Goal: Answer question/provide support: Share knowledge or assist other users

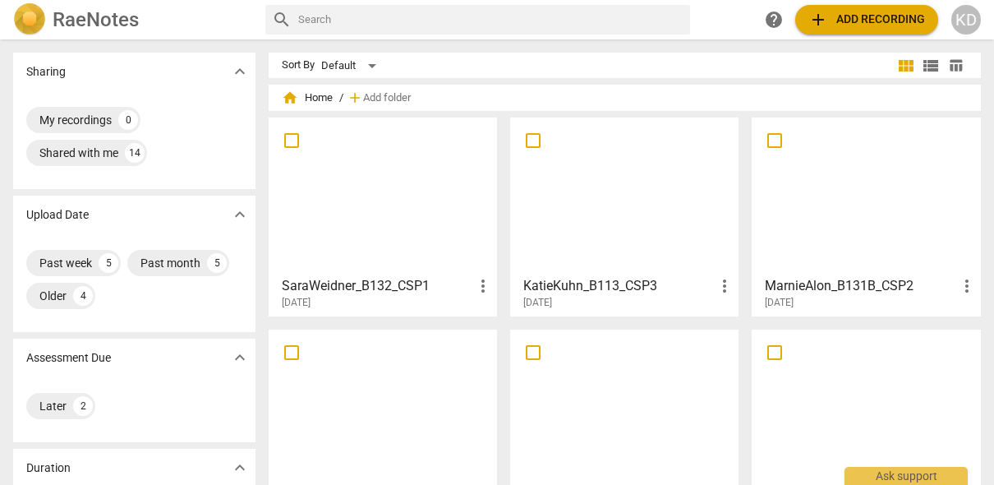
click at [667, 211] on div at bounding box center [624, 195] width 217 height 145
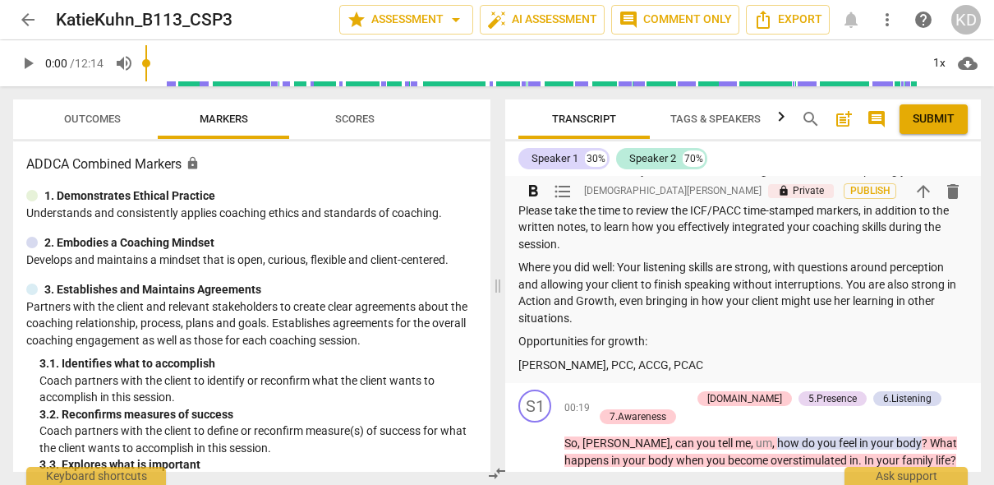
scroll to position [195, 0]
click at [653, 342] on p "Opportunities for growth:" at bounding box center [742, 342] width 449 height 17
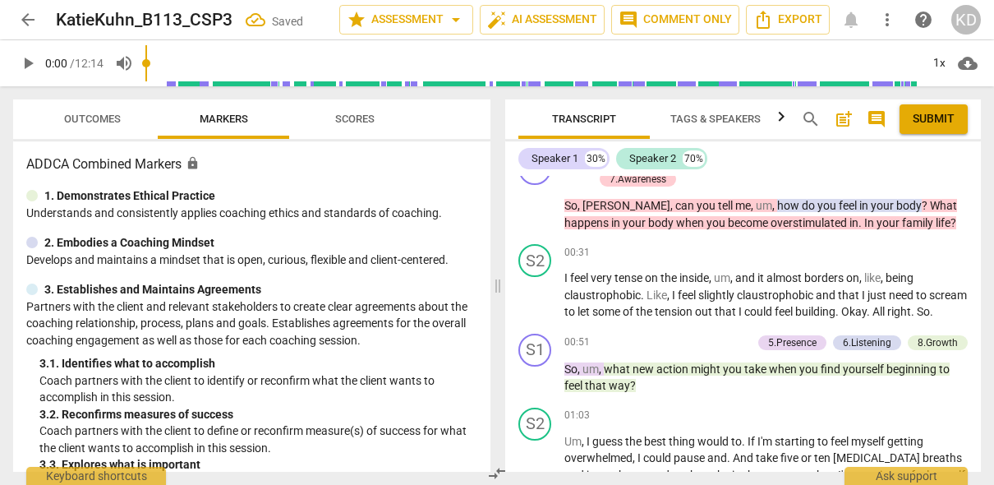
scroll to position [405, 0]
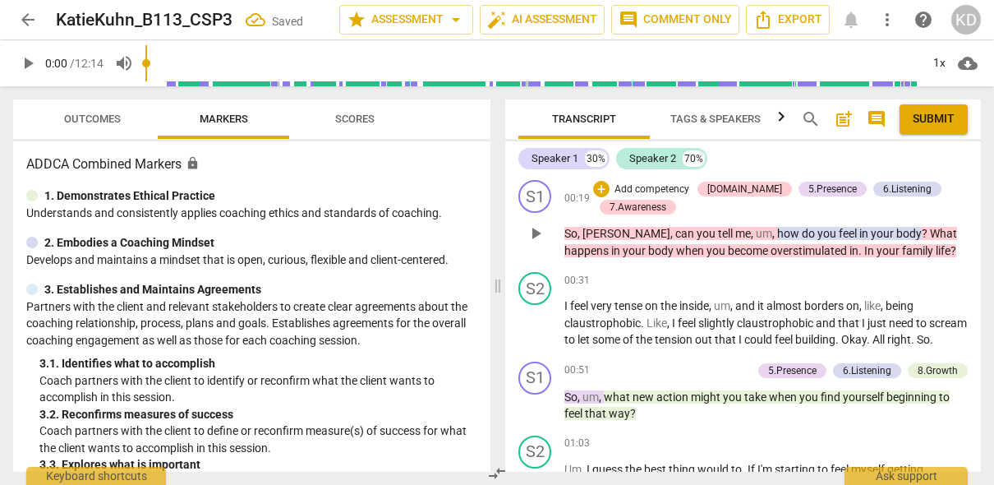
click at [535, 234] on span "play_arrow" at bounding box center [536, 233] width 20 height 20
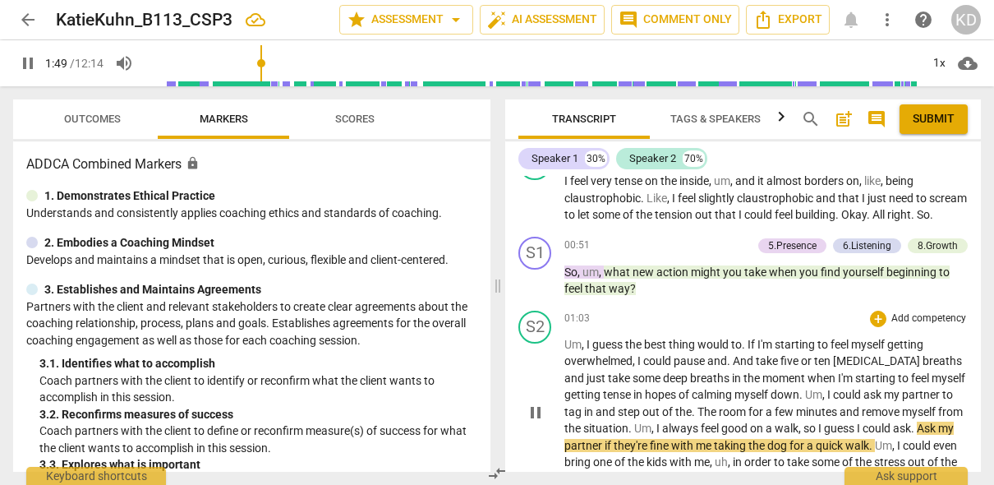
scroll to position [527, 0]
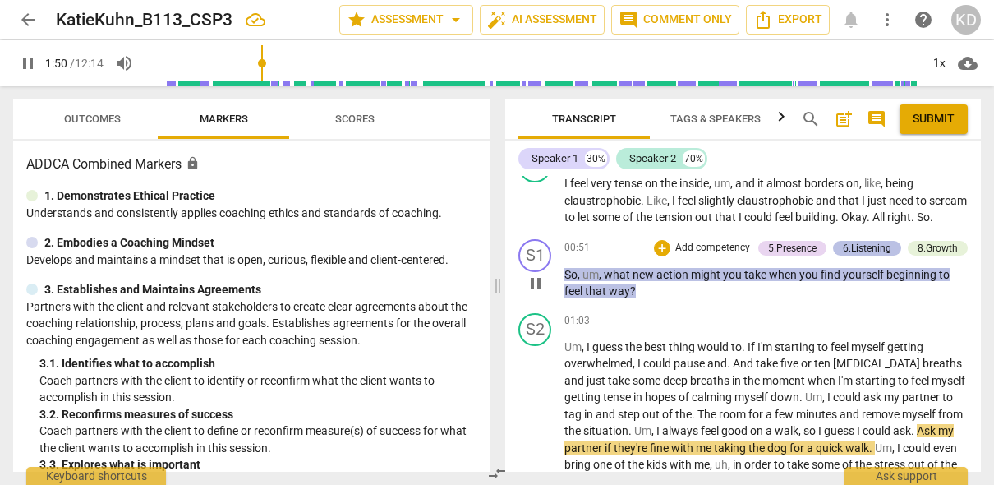
click at [868, 255] on div "6.Listening" at bounding box center [867, 248] width 48 height 15
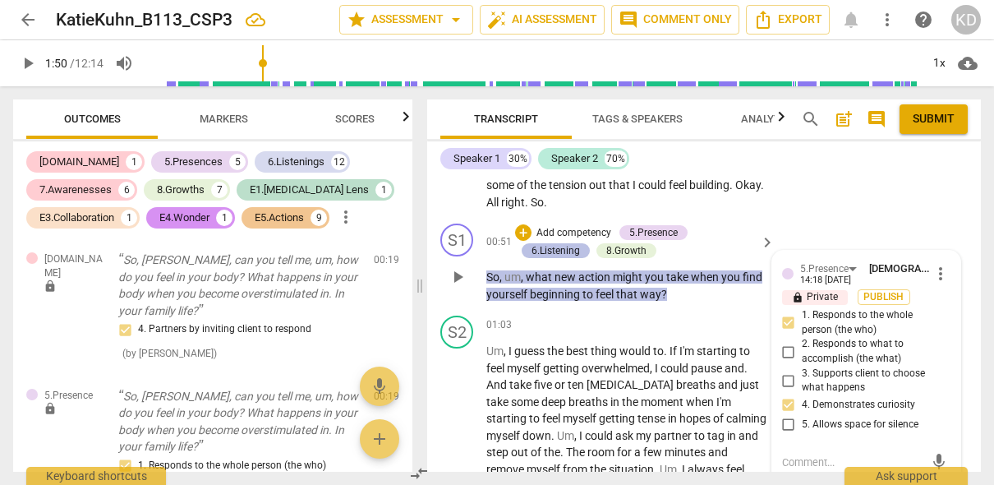
type input "111"
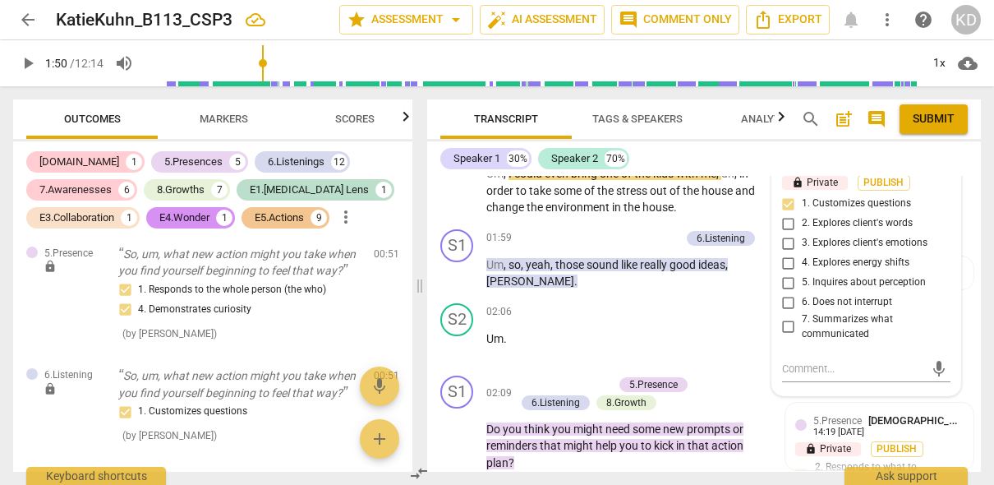
scroll to position [870, 0]
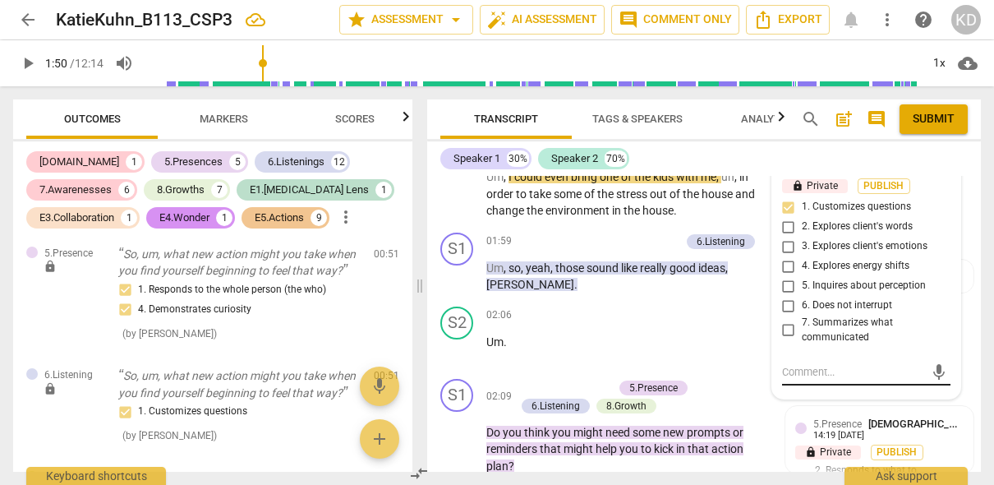
click at [809, 370] on textarea at bounding box center [853, 372] width 142 height 16
type textarea "T"
type textarea "Th"
type textarea "Thi"
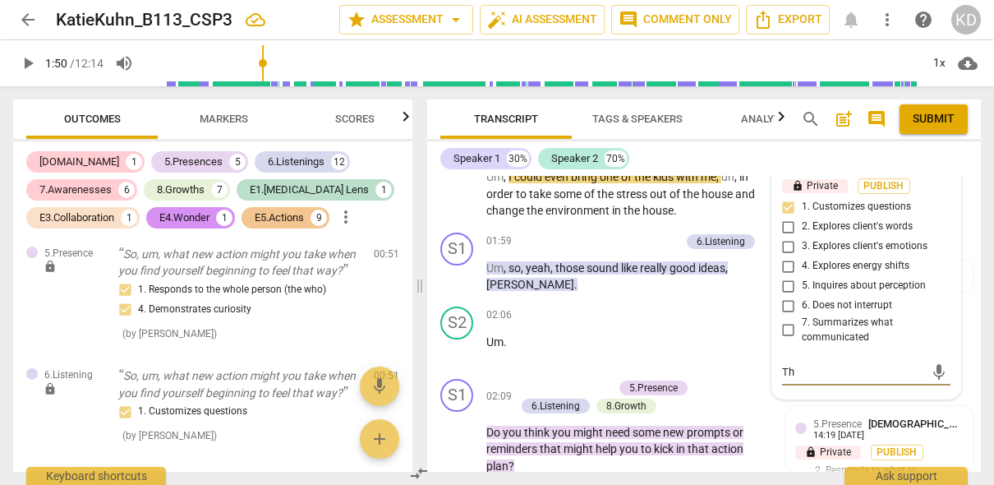
type textarea "Thi"
type textarea "This"
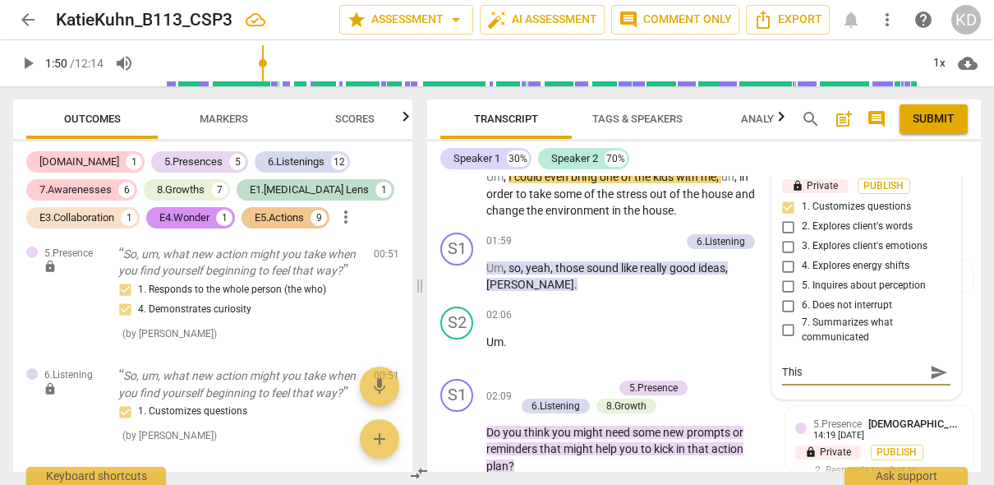
type textarea "This i"
type textarea "This is"
type textarea "This is a"
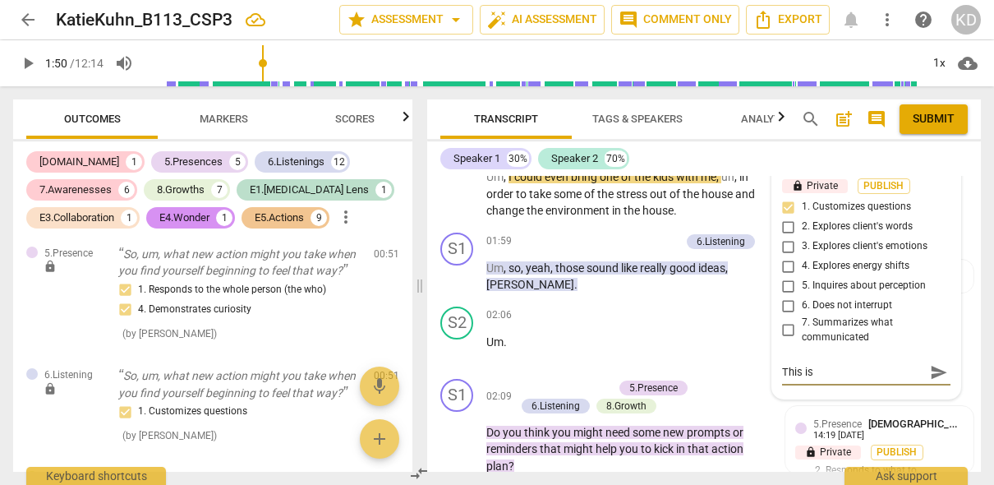
type textarea "This is a"
type textarea "This is a g"
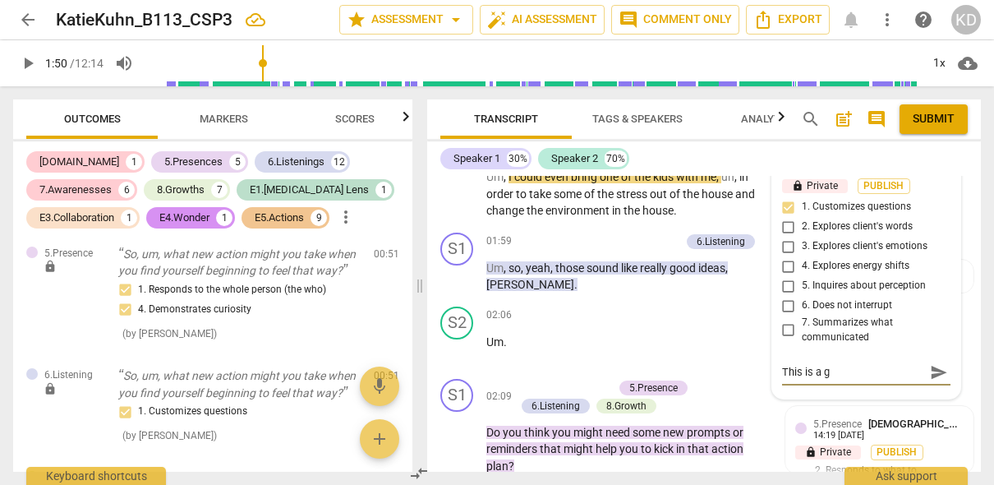
type textarea "This is a go"
type textarea "This is a goo"
type textarea "This is a good"
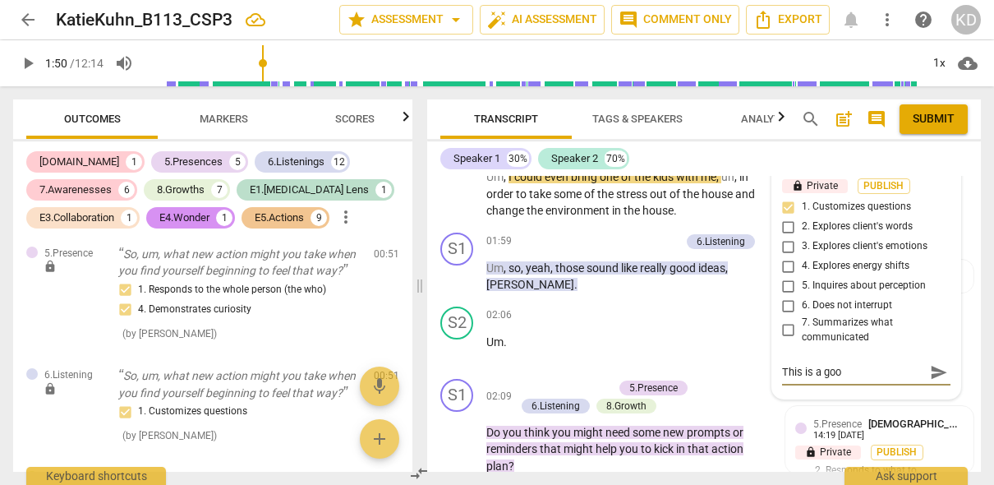
type textarea "This is a good"
type textarea "This is a good p"
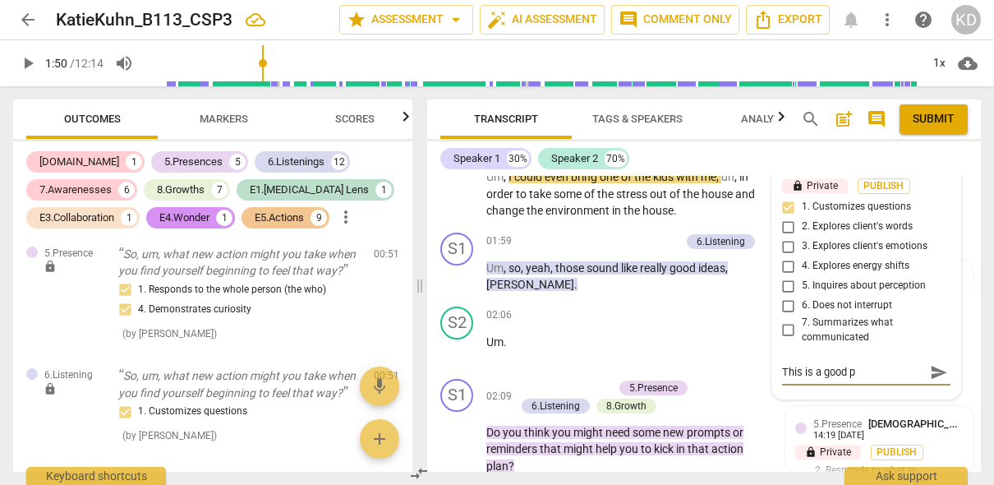
type textarea "This is a good pl"
type textarea "This is a good pla"
type textarea "This is a good plac"
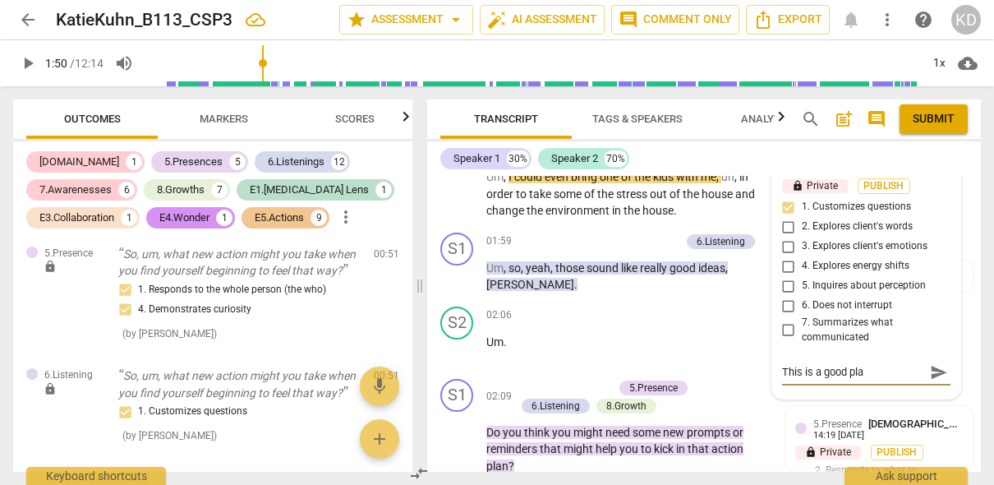
type textarea "This is a good plac"
type textarea "This is a good place"
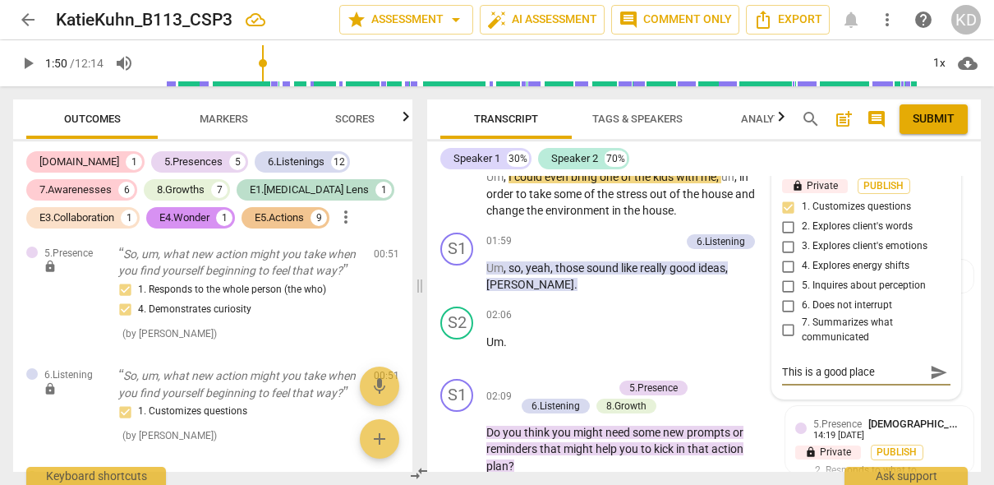
type textarea "This is a good place t"
type textarea "This is a good place to"
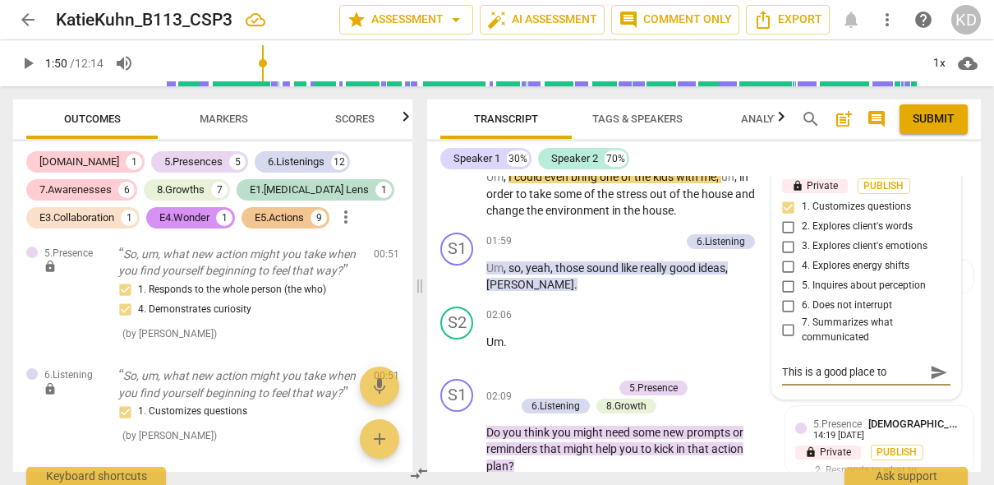
type textarea "This is a good place to"
type textarea "This is a good place to e"
type textarea "This is a good place to ex"
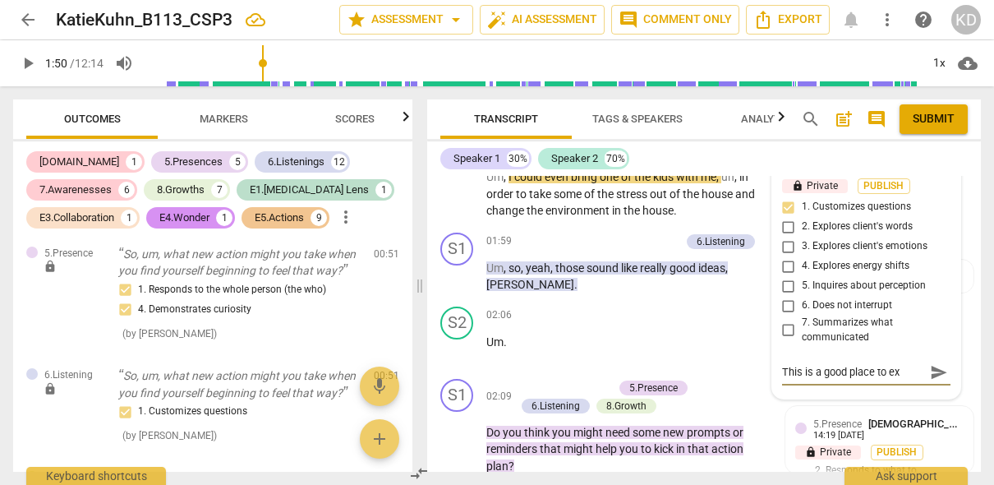
type textarea "This is a good place to exp"
type textarea "This is a good place to expl"
type textarea "This is a good place to explo"
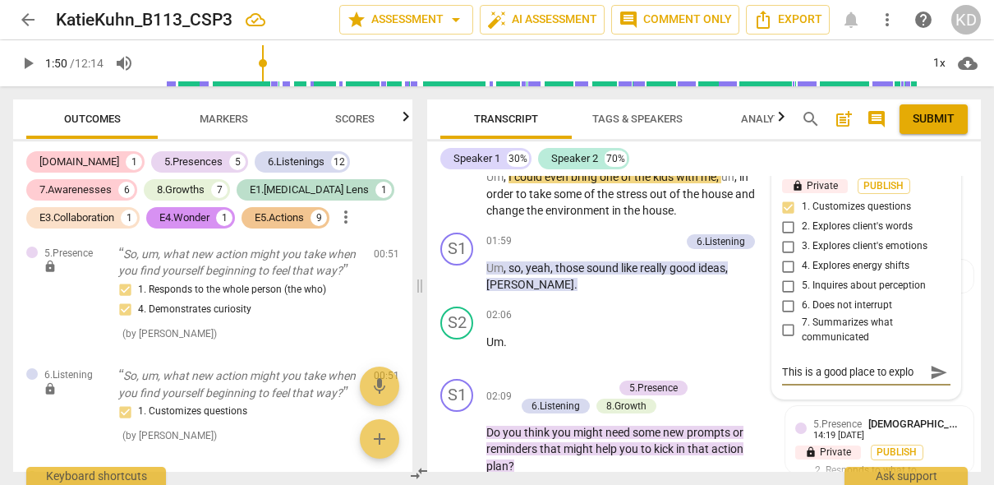
type textarea "This is a good place to explor"
type textarea "This is a good place to explore"
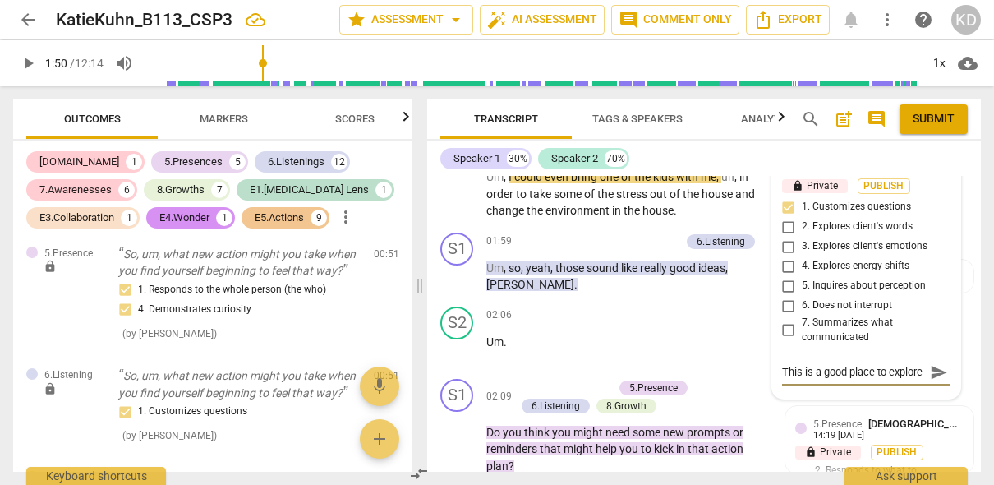
type textarea "This is a good place to explore"
type textarea "This is a good place to explore y"
type textarea "This is a good place to explore yo"
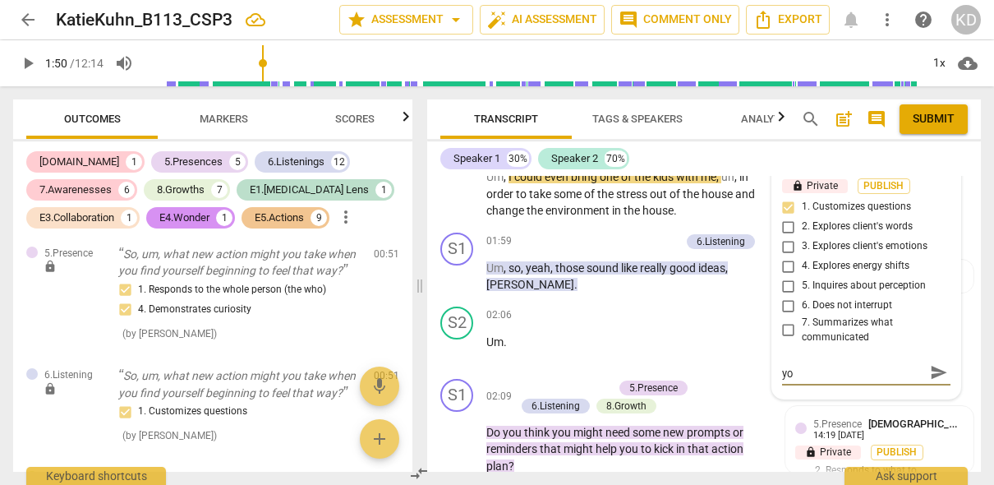
type textarea "This is a good place to explore you"
type textarea "This is a good place to explore your"
type textarea "This is a good place to explore your x"
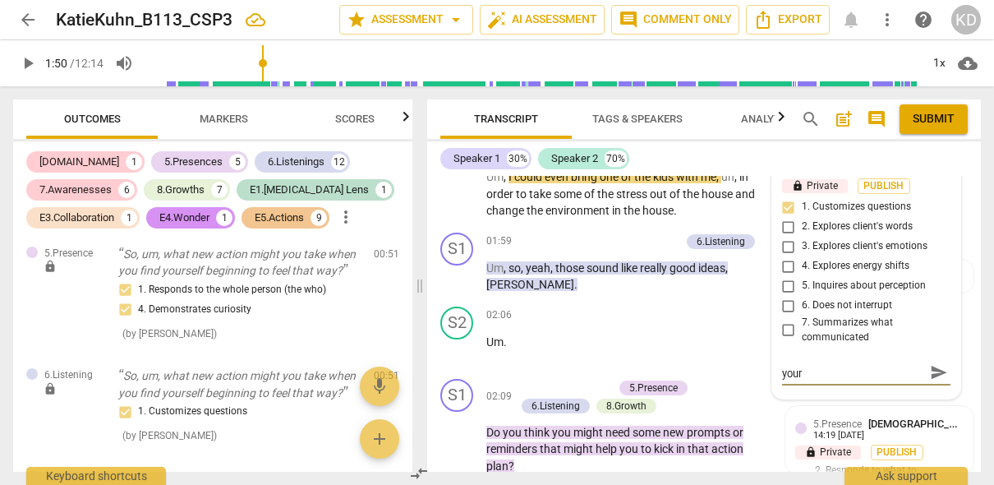
type textarea "This is a good place to explore your x"
type textarea "This is a good place to explore your xl"
type textarea "This is a good place to explore your xli"
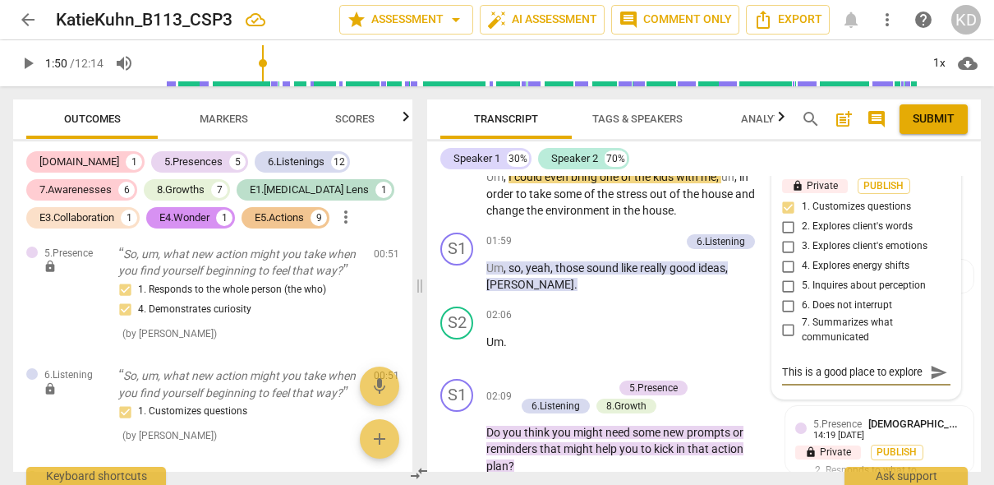
type textarea "This is a good place to explore your xli"
type textarea "This is a good place to explore your xlie"
type textarea "This is a good place to explore your xli"
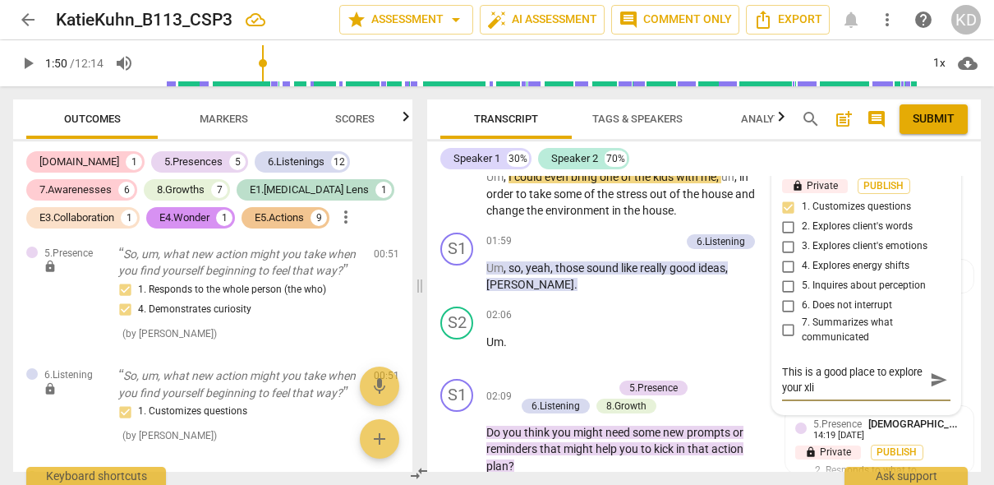
type textarea "This is a good place to explore your xl"
type textarea "This is a good place to explore your x"
type textarea "This is a good place to explore your"
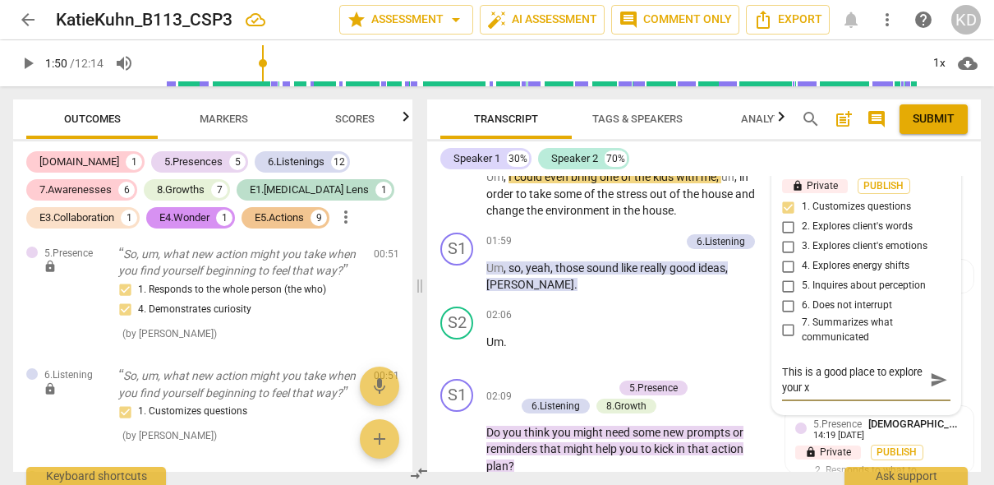
type textarea "This is a good place to explore your"
type textarea "This is a good place to explore your c"
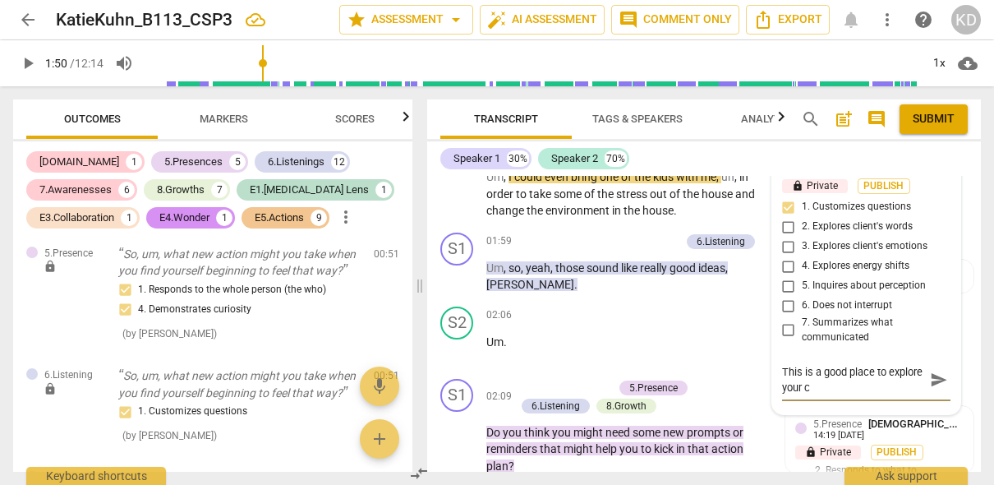
type textarea "This is a good place to explore your cl"
type textarea "This is a good place to explore your cli"
type textarea "This is a good place to explore your clie"
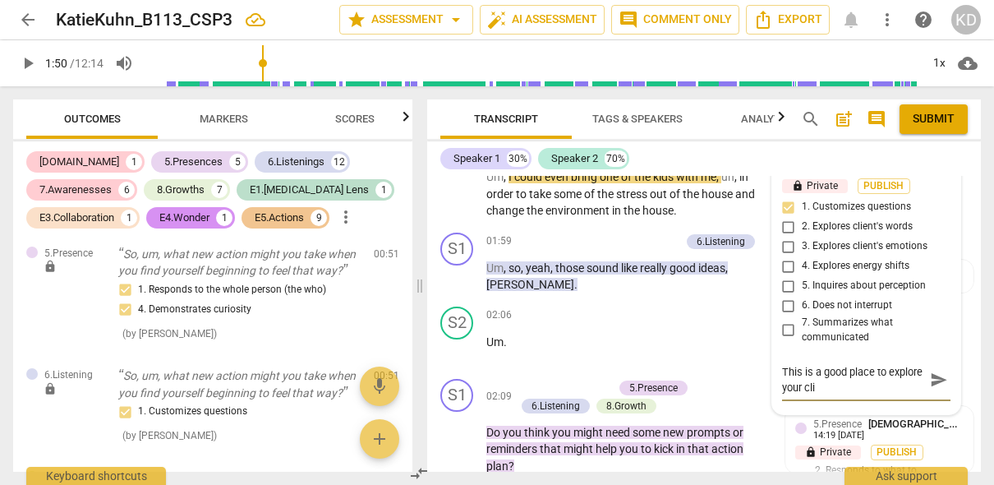
type textarea "This is a good place to explore your clie"
type textarea "This is a good place to explore your clien"
type textarea "This is a good place to explore your client"
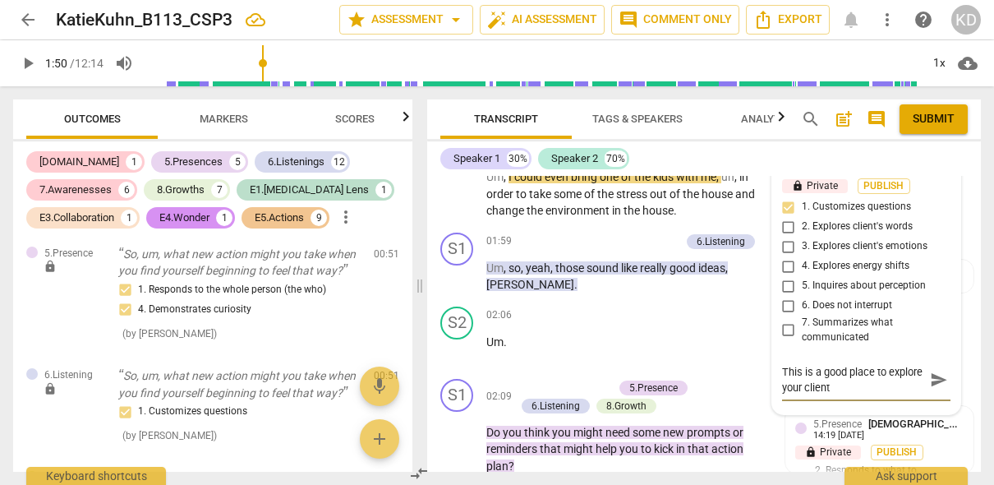
type textarea "This is a good place to explore your client'"
type textarea "This is a good place to explore your client's"
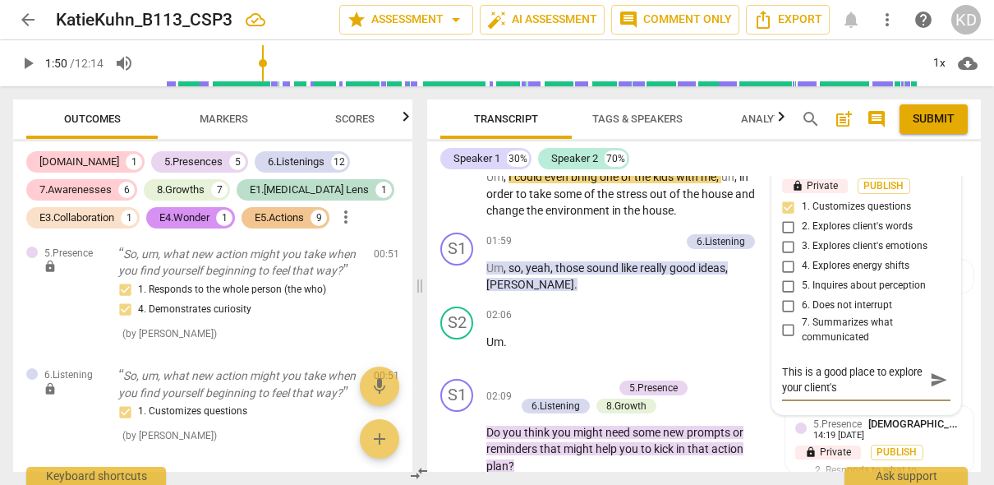
type textarea "This is a good place to explore your client's"
type textarea "This is a good place to explore your client's e"
type textarea "This is a good place to explore your client's em"
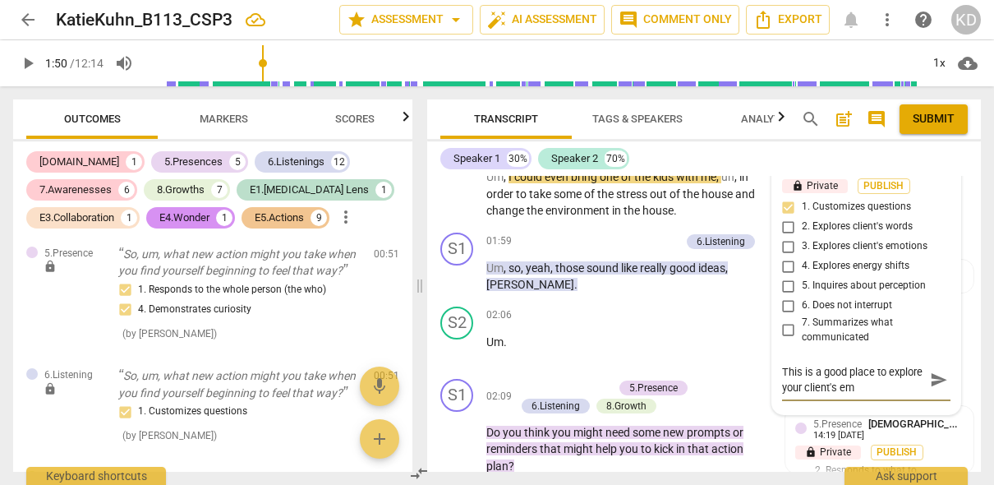
type textarea "This is a good place to explore your client's emo"
type textarea "This is a good place to explore your client's emot"
type textarea "This is a good place to explore your client's emoti"
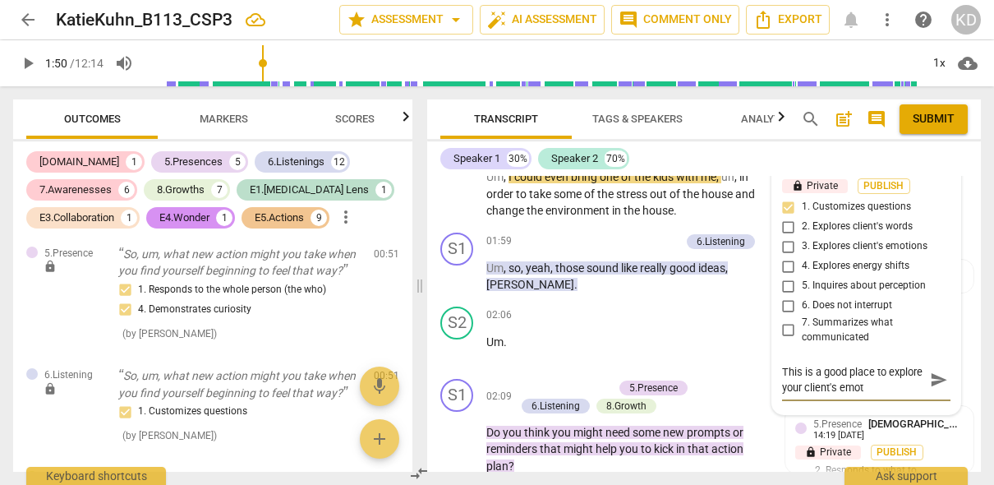
type textarea "This is a good place to explore your client's emoti"
type textarea "This is a good place to explore your client's emotio"
type textarea "This is a good place to explore your client's emotion"
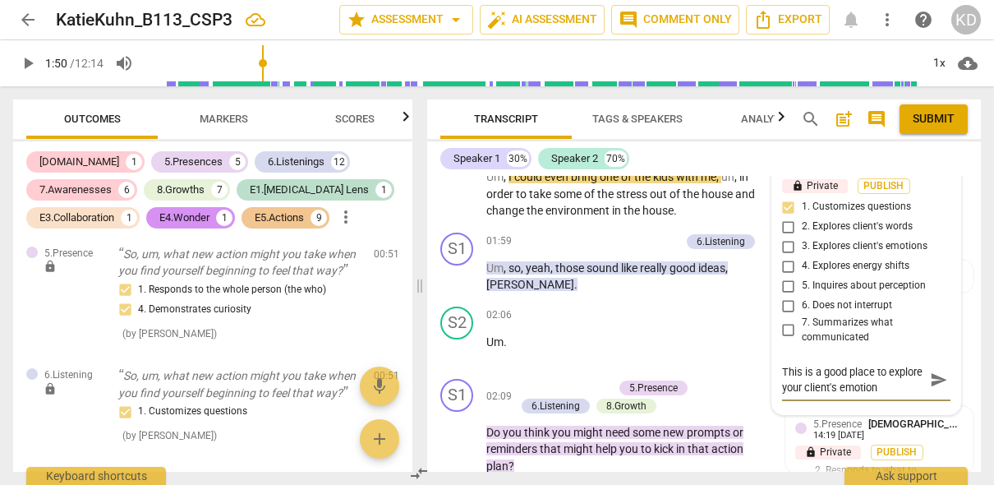
type textarea "This is a good place to explore your client's emotions"
type textarea "This is a good place to explore your client's emotions."
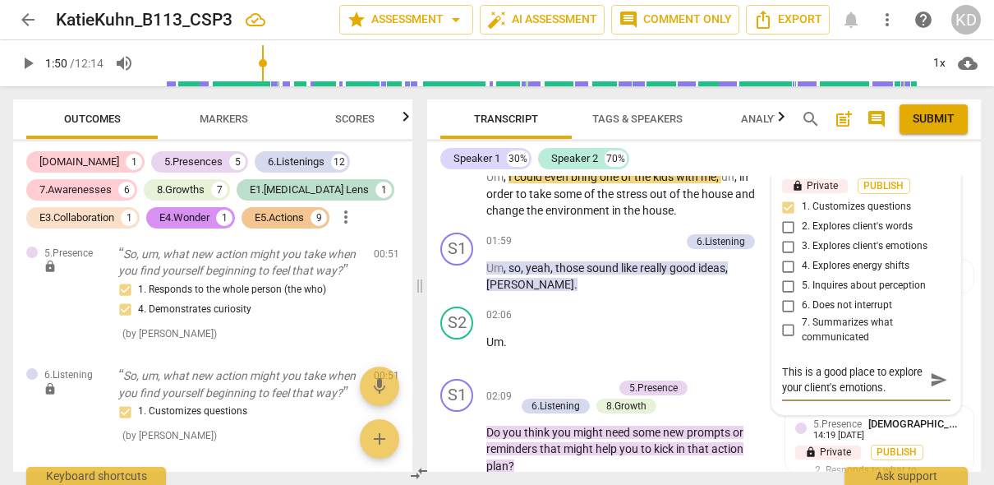
type textarea "This is a good place to explore your client's emotions."
type textarea "This is a good place to explore your client's emotions. Y"
type textarea "This is a good place to explore your client's emotions. Yo"
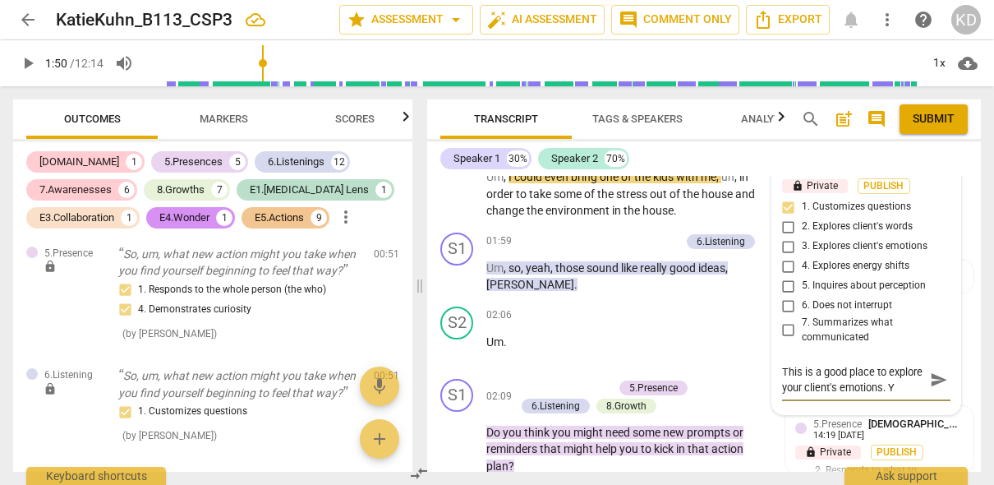
type textarea "This is a good place to explore your client's emotions. Yo"
type textarea "This is a good place to explore your client's emotions. You"
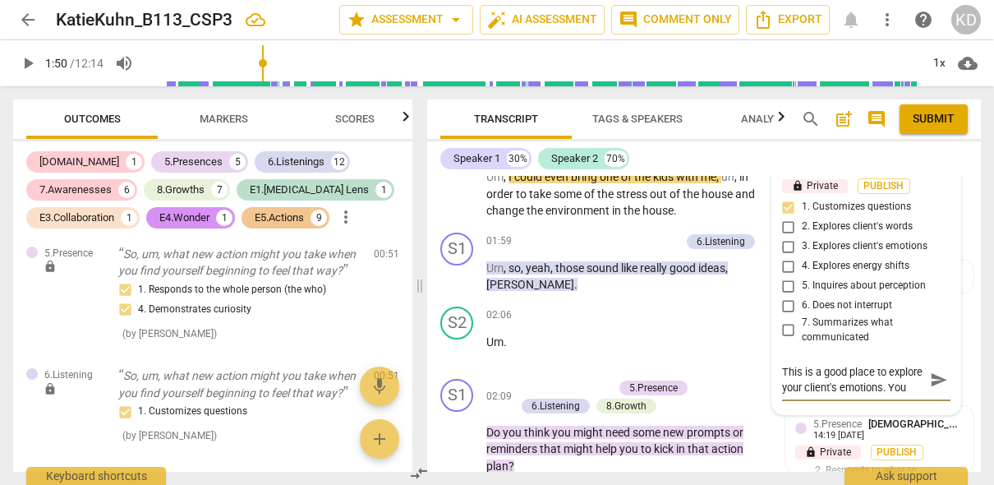
type textarea "This is a good place to explore your client's emotions. You a"
type textarea "This is a good place to explore your client's emotions. You as"
type textarea "This is a good place to explore your client's emotions. You ask"
type textarea "This is a good place to explore your client's emotions. You aske"
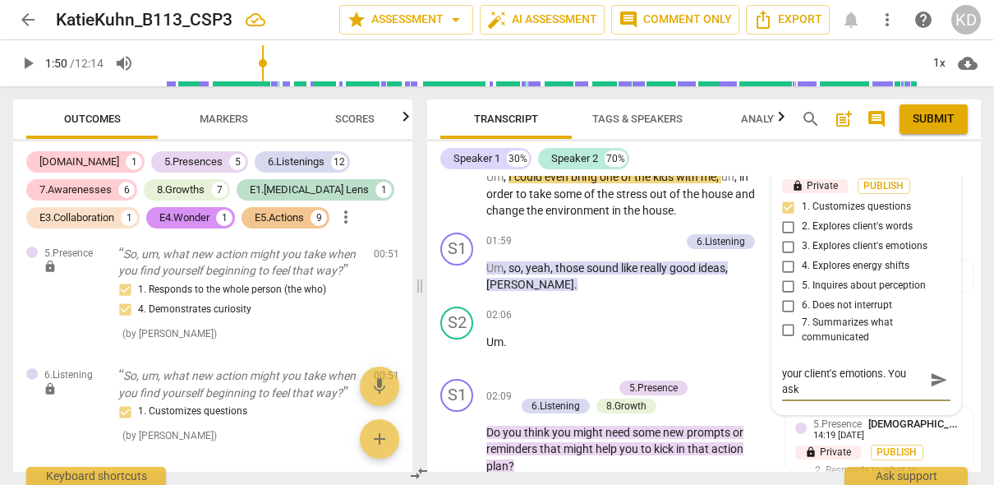
type textarea "This is a good place to explore your client's emotions. You aske"
type textarea "This is a good place to explore your client's emotions. You asked"
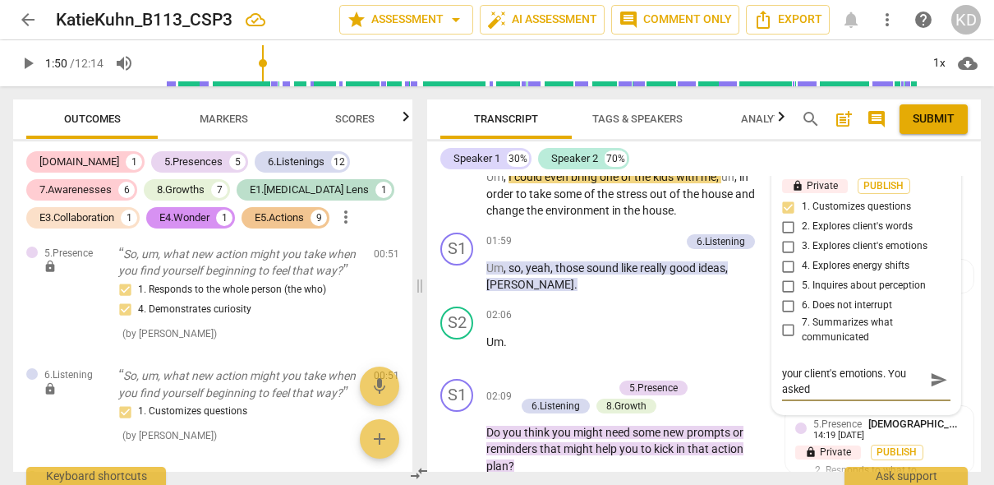
type textarea "This is a good place to explore your client's emotions. You asked a"
type textarea "This is a good place to explore your client's emotions. You asked a g"
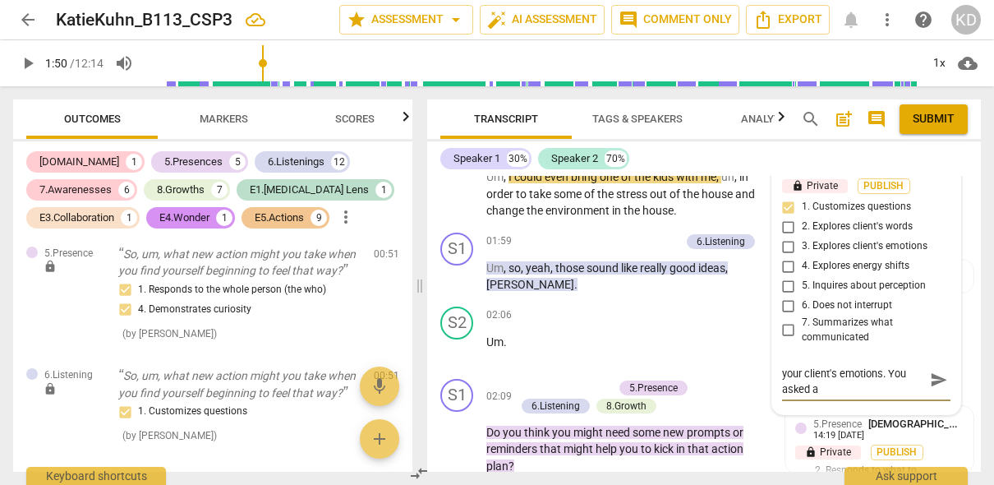
type textarea "This is a good place to explore your client's emotions. You asked a g"
type textarea "This is a good place to explore your client's emotions. You asked a go"
type textarea "This is a good place to explore your client's emotions. You asked a goo"
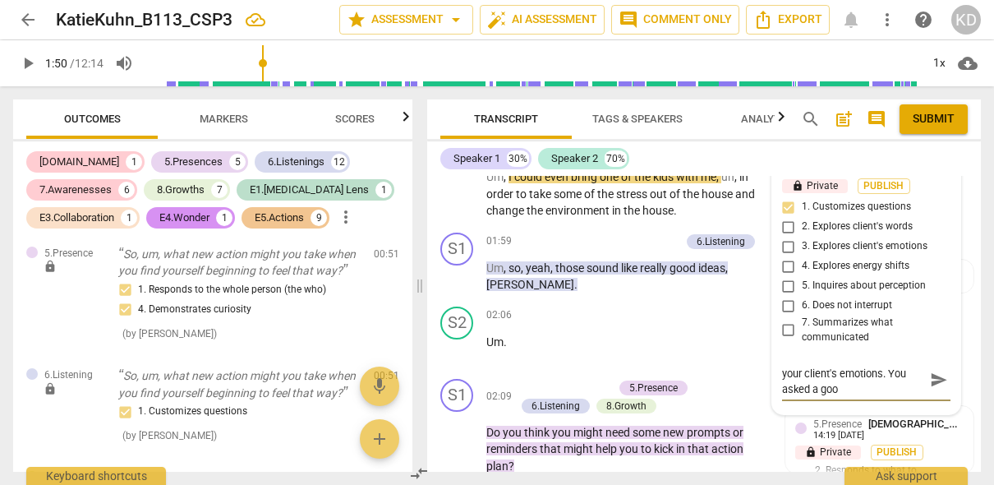
type textarea "This is a good place to explore your client's emotions. You asked a good"
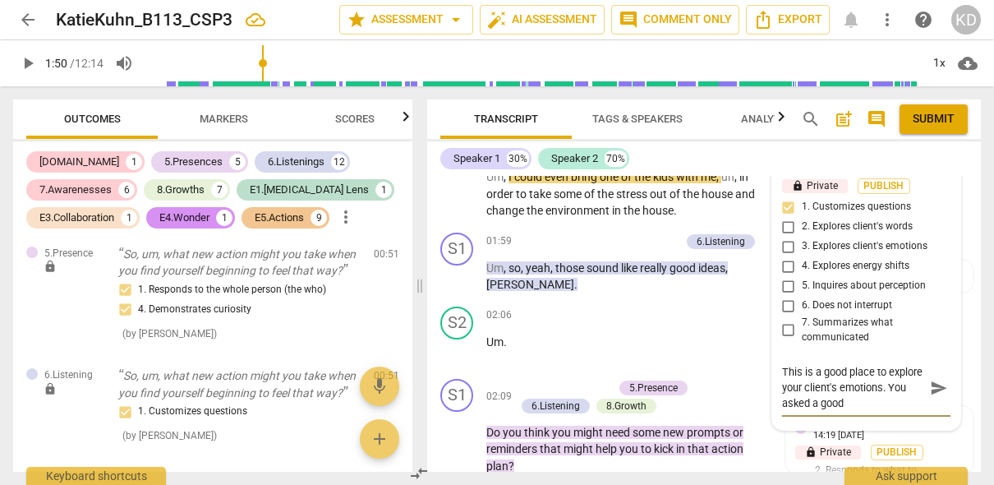
type textarea "This is a good place to explore your client's emotions. You asked a good q"
type textarea "This is a good place to explore your client's emotions. You asked a good qu"
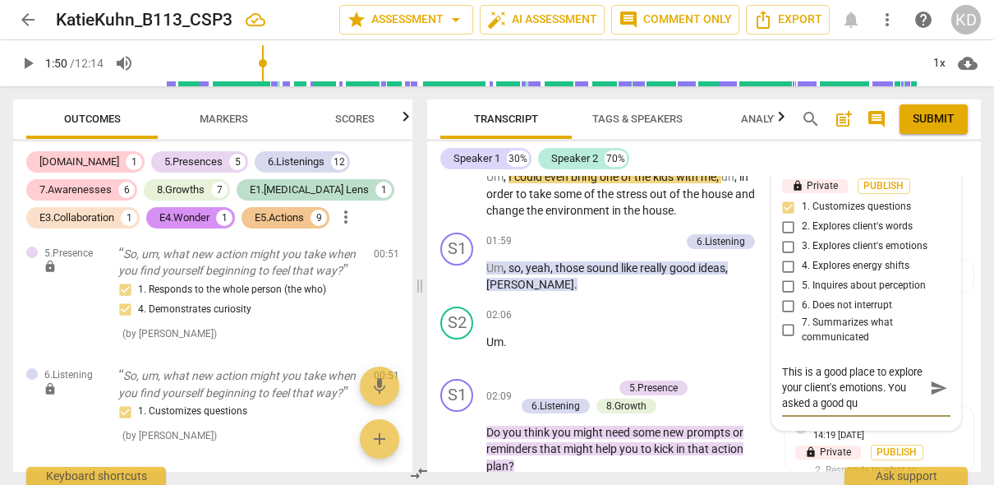
type textarea "This is a good place to explore your client's emotions. You asked a good que"
type textarea "This is a good place to explore your client's emotions. You asked a good ques"
type textarea "This is a good place to explore your client's emotions. You asked a good quest"
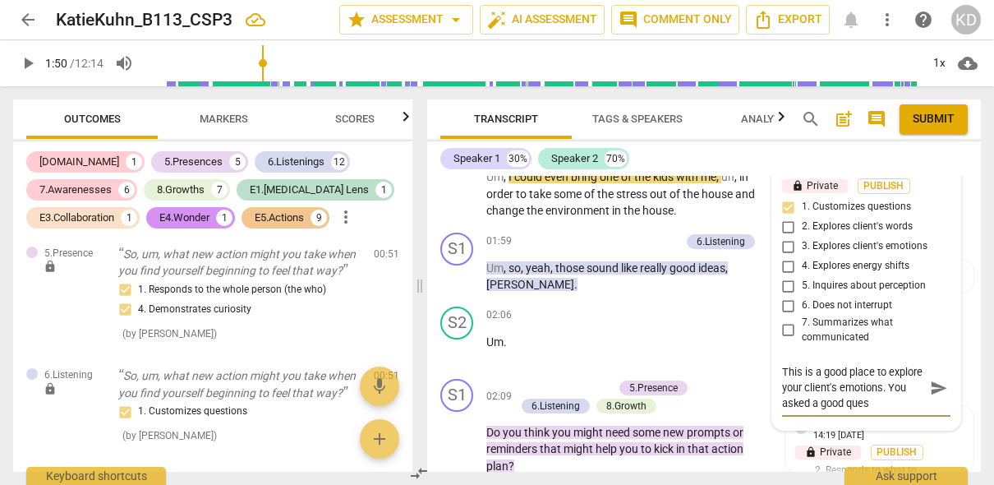
type textarea "This is a good place to explore your client's emotions. You asked a good quest"
type textarea "This is a good place to explore your client's emotions. You asked a good questi"
type textarea "This is a good place to explore your client's emotions. You asked a good questio"
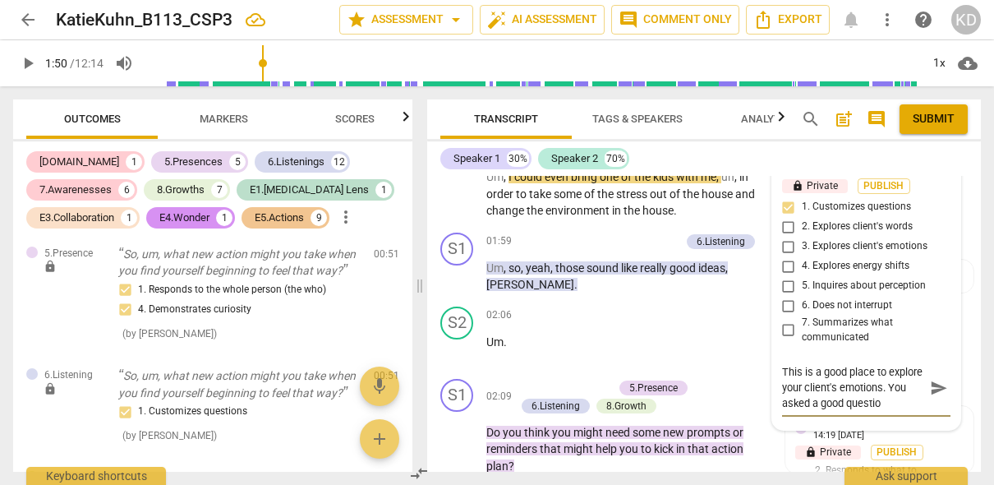
type textarea "This is a good place to explore your client's emotions. You asked a good questi…"
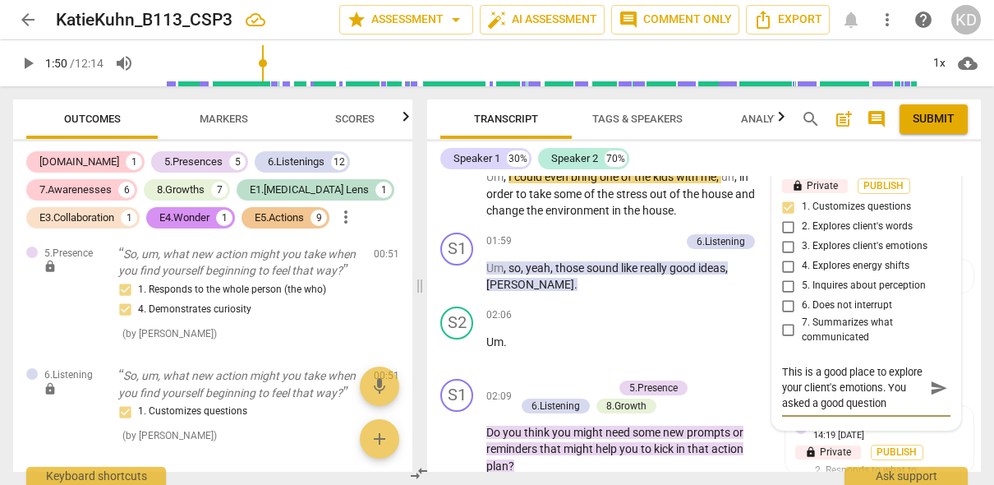
type textarea "This is a good place to explore your client's emotions. You asked a good questi…"
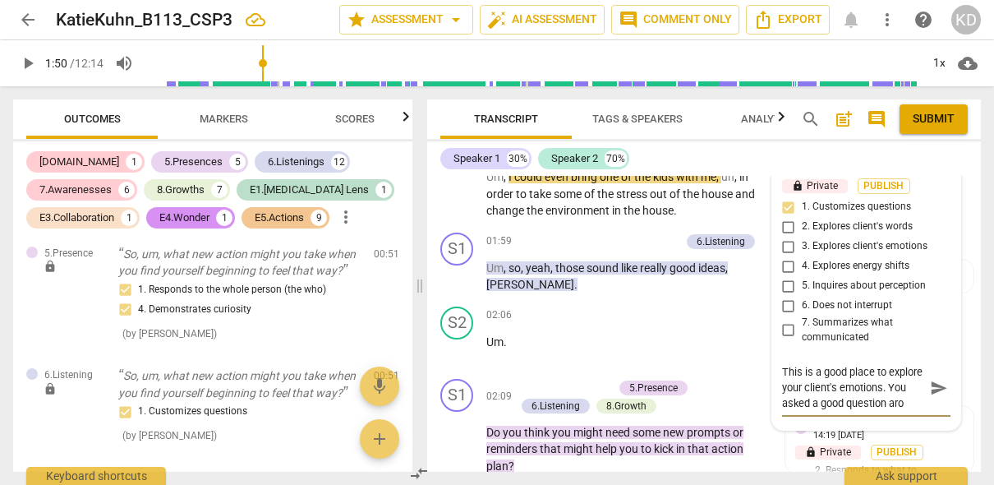
type textarea "This is a good place to explore your client's emotions. You asked a good questi…"
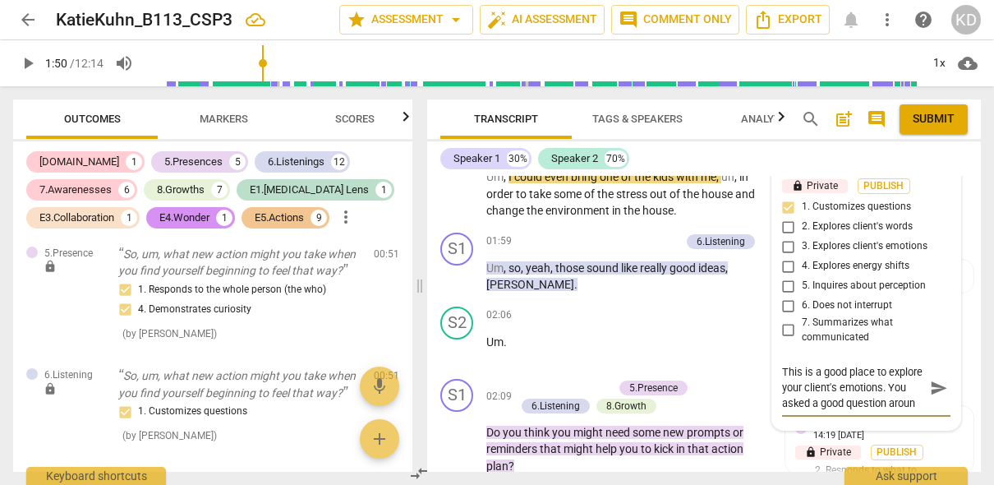
type textarea "This is a good place to explore your client's emotions. You asked a good questi…"
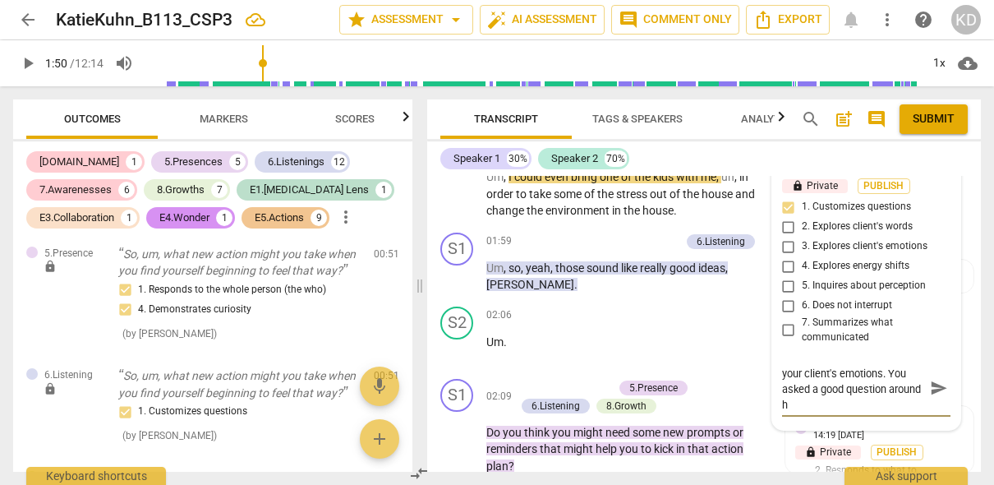
type textarea "This is a good place to explore your client's emotions. You asked a good questi…"
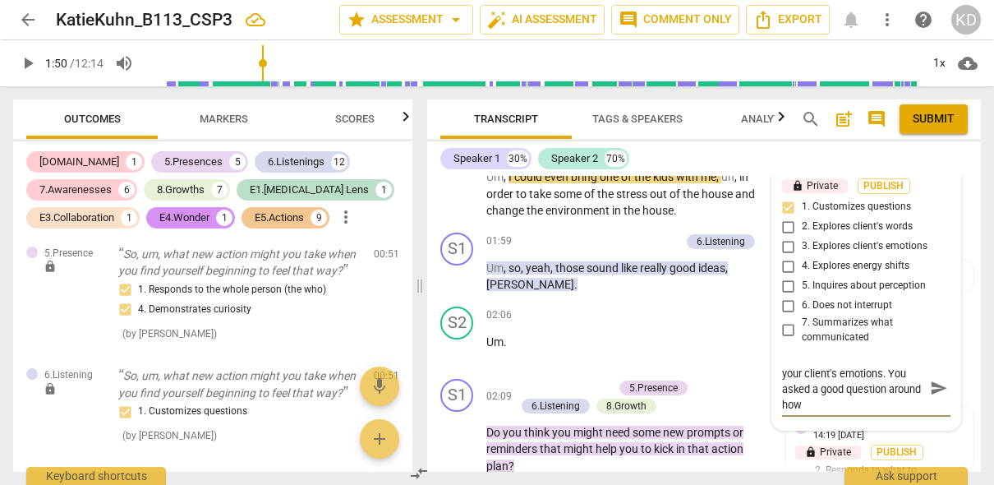
type textarea "This is a good place to explore your client's emotions. You asked a good questi…"
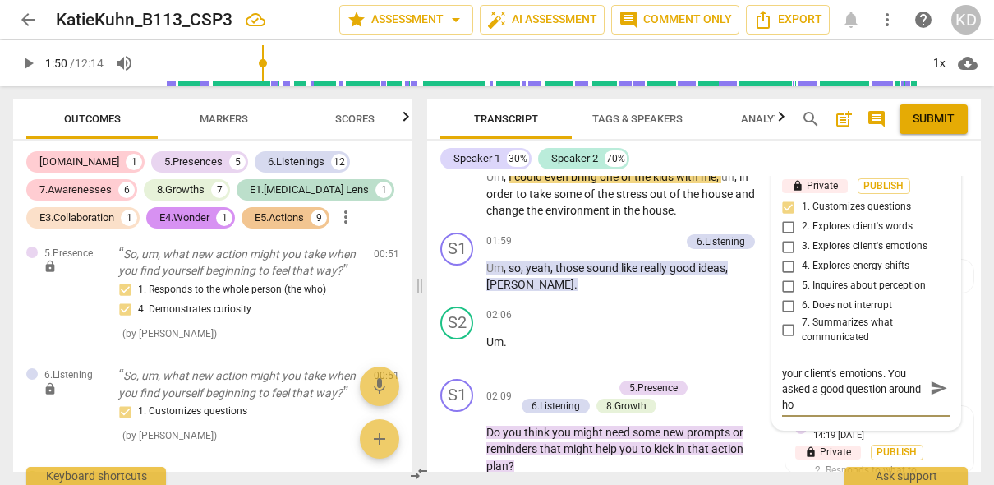
type textarea "This is a good place to explore your client's emotions. You asked a good questi…"
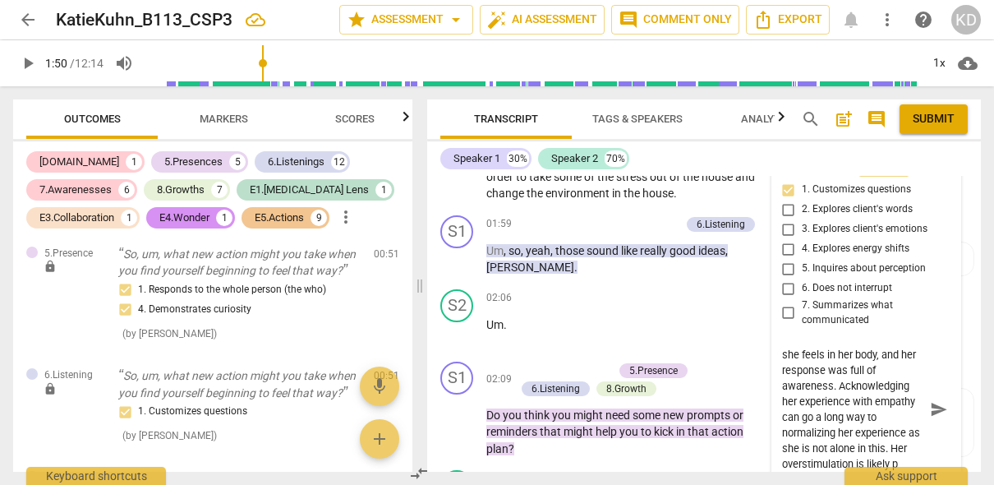
scroll to position [76, 0]
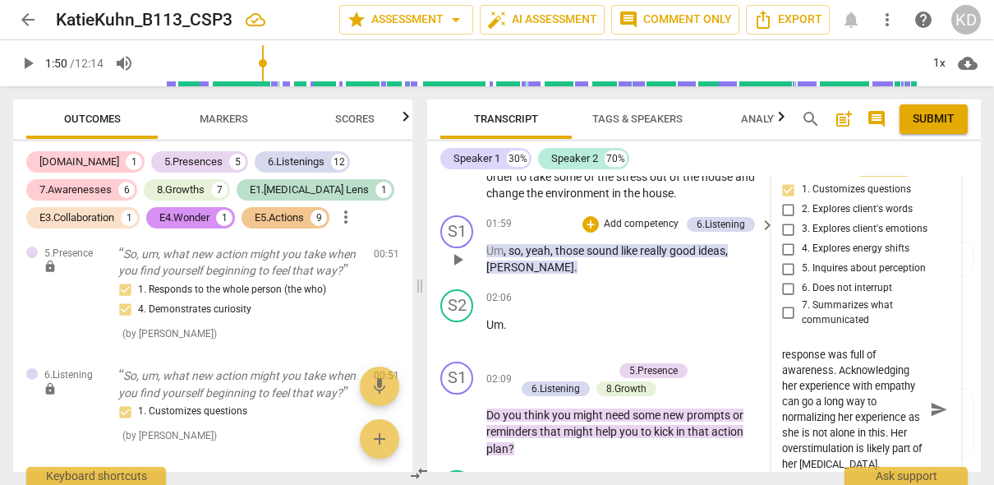
click at [432, 270] on div "S1 play_arrow pause 01:59 + Add competency 6.Listening keyboard_arrow_right Um …" at bounding box center [704, 246] width 554 height 74
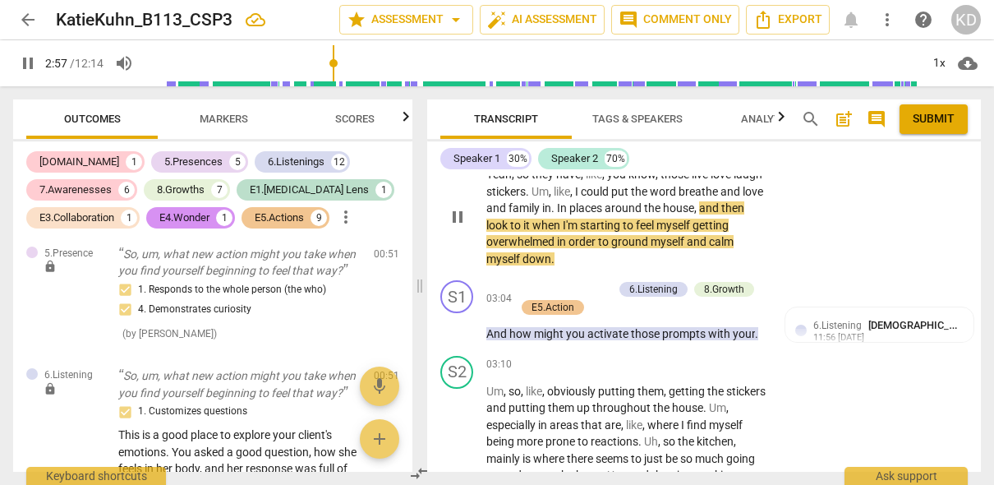
scroll to position [1381, 0]
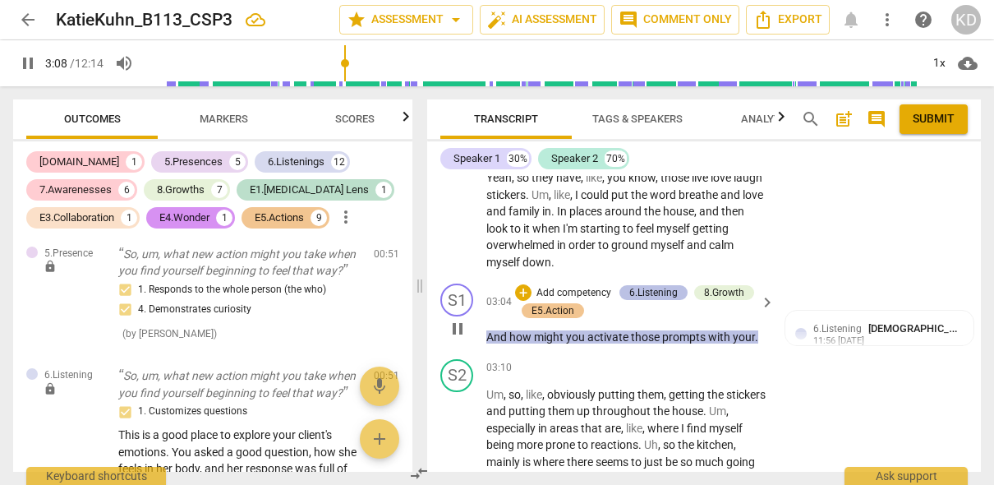
click at [657, 292] on div "6.Listening" at bounding box center [653, 292] width 48 height 15
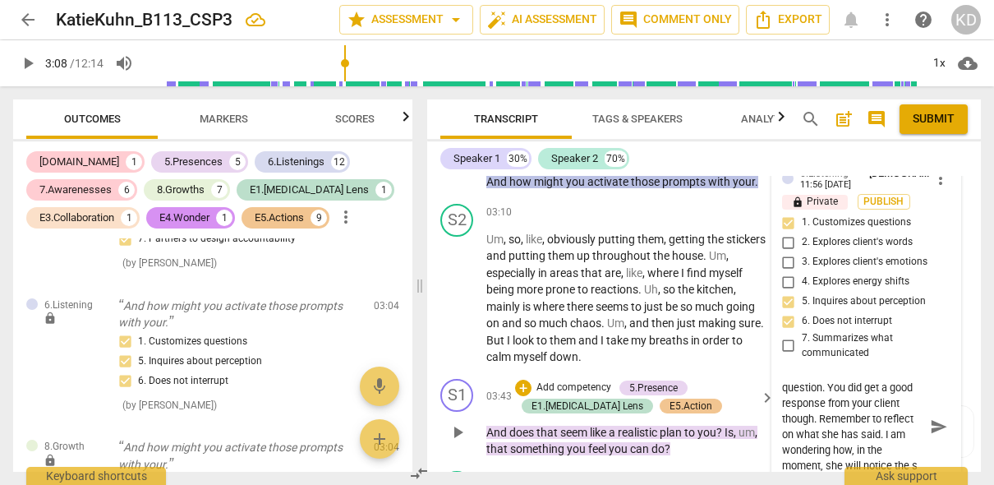
scroll to position [30, 0]
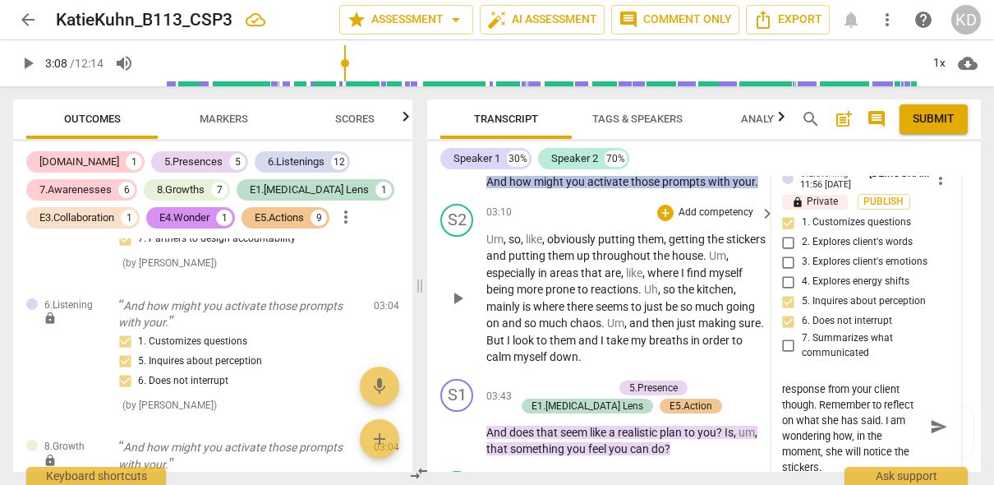
click at [435, 316] on div "S2 play_arrow pause 03:10 + Add competency keyboard_arrow_right Um , so , like …" at bounding box center [704, 284] width 554 height 175
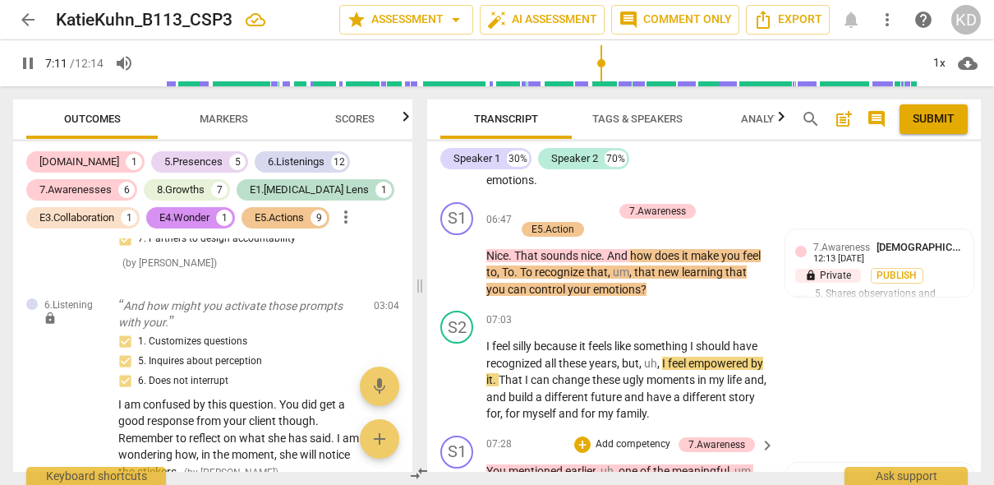
scroll to position [3125, 0]
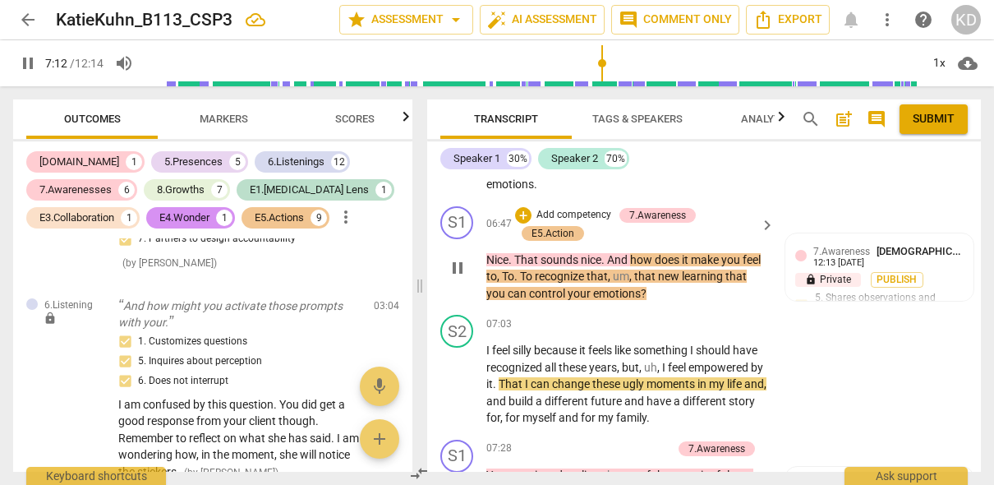
click at [578, 215] on p "Add competency" at bounding box center [574, 215] width 78 height 15
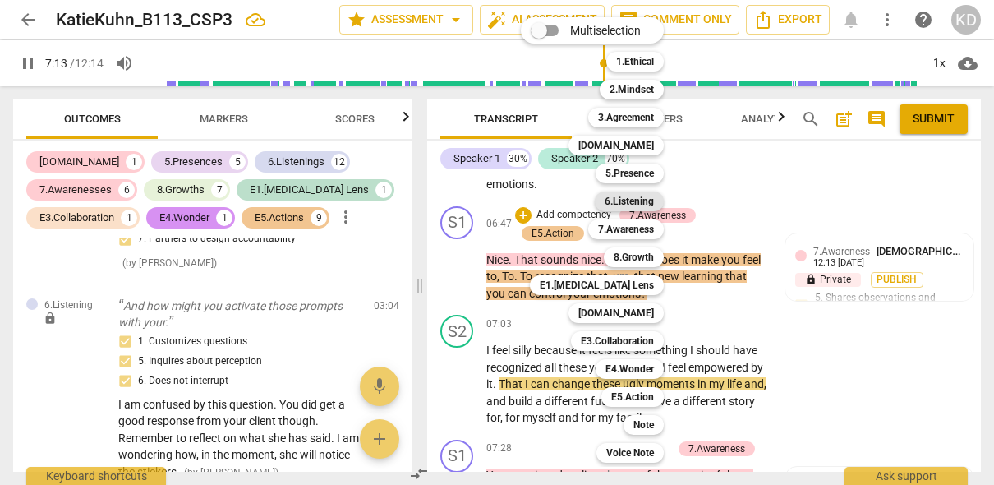
click at [635, 204] on b "6.Listening" at bounding box center [629, 201] width 49 height 20
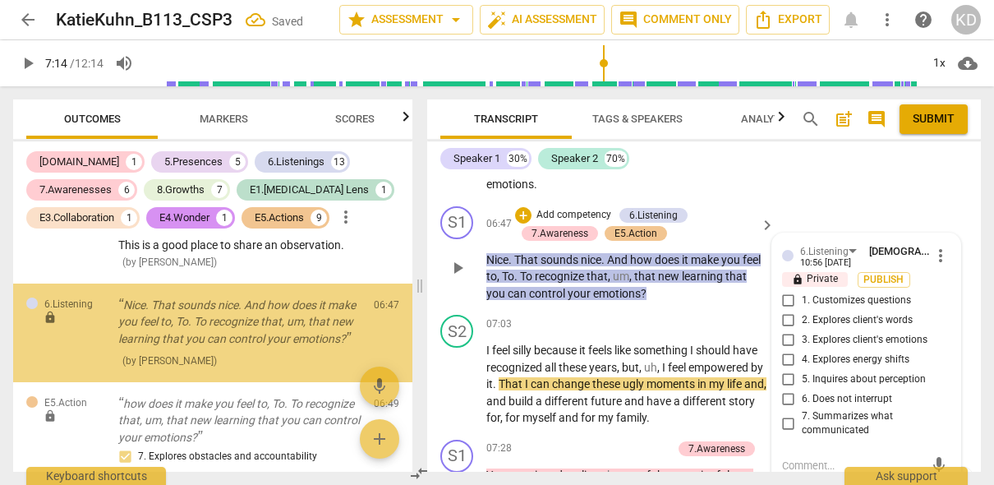
scroll to position [4394, 0]
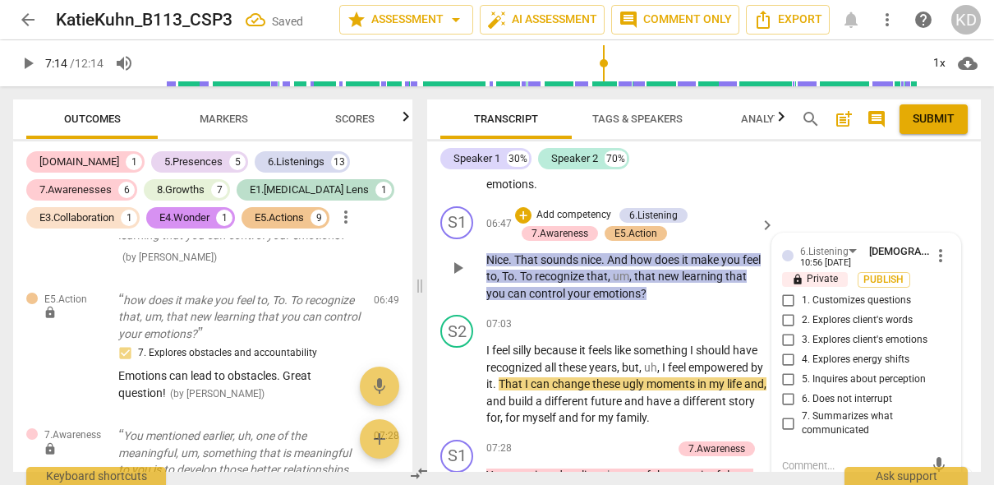
click at [788, 299] on input "1. Customizes questions" at bounding box center [789, 301] width 26 height 20
click at [786, 378] on input "5. Inquires about perception" at bounding box center [789, 380] width 26 height 20
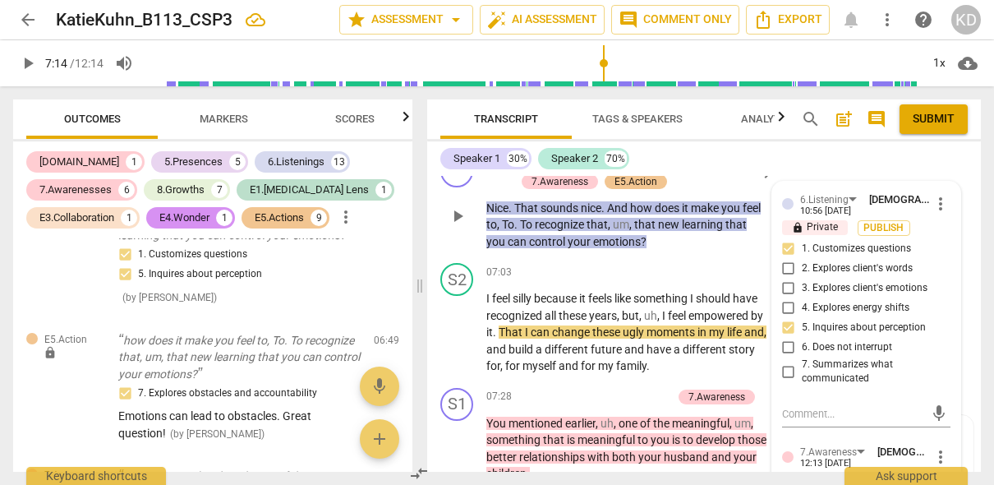
scroll to position [3180, 0]
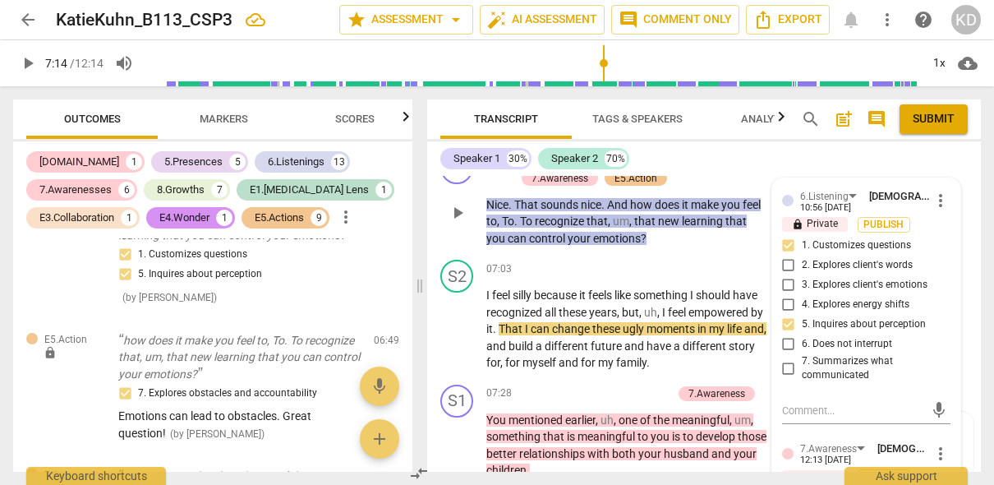
click at [459, 212] on span "play_arrow" at bounding box center [458, 213] width 20 height 20
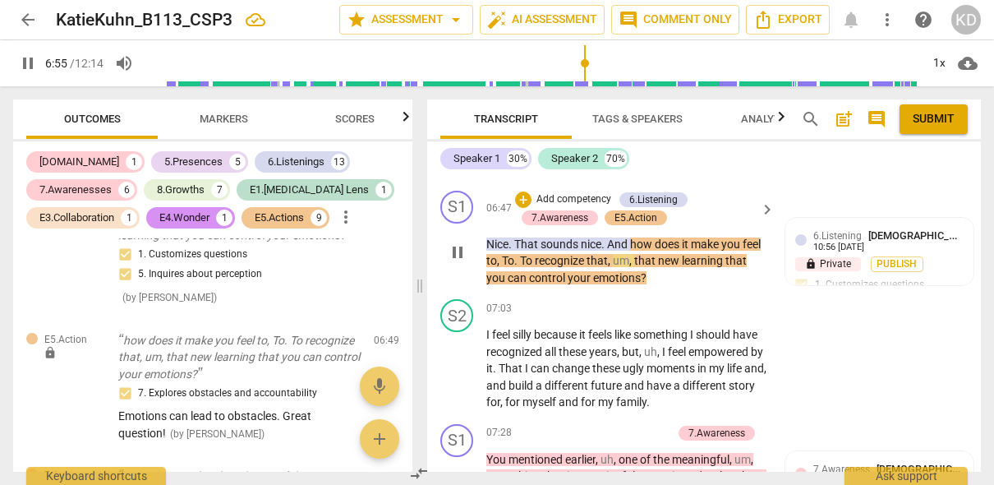
scroll to position [3114, 0]
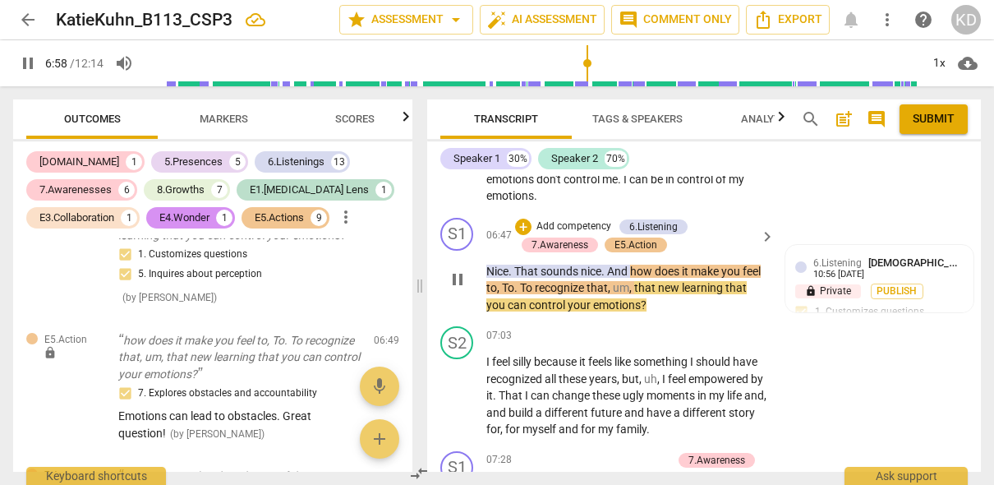
click at [578, 225] on p "Add competency" at bounding box center [574, 226] width 78 height 15
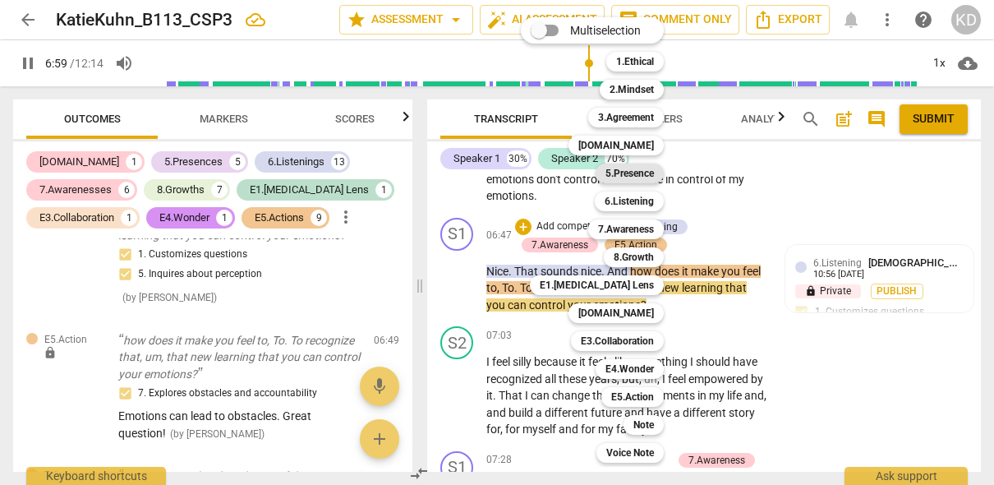
click at [629, 171] on b "5.Presence" at bounding box center [629, 173] width 48 height 20
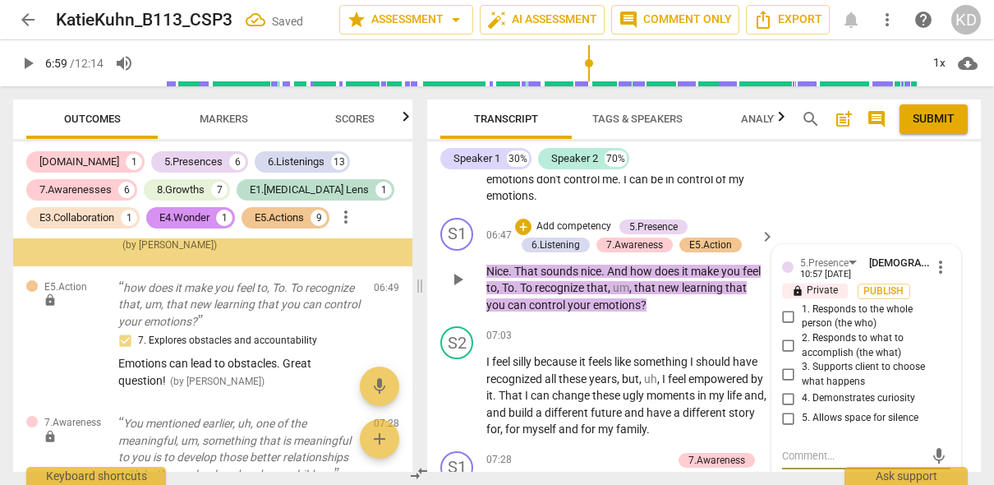
scroll to position [4550, 0]
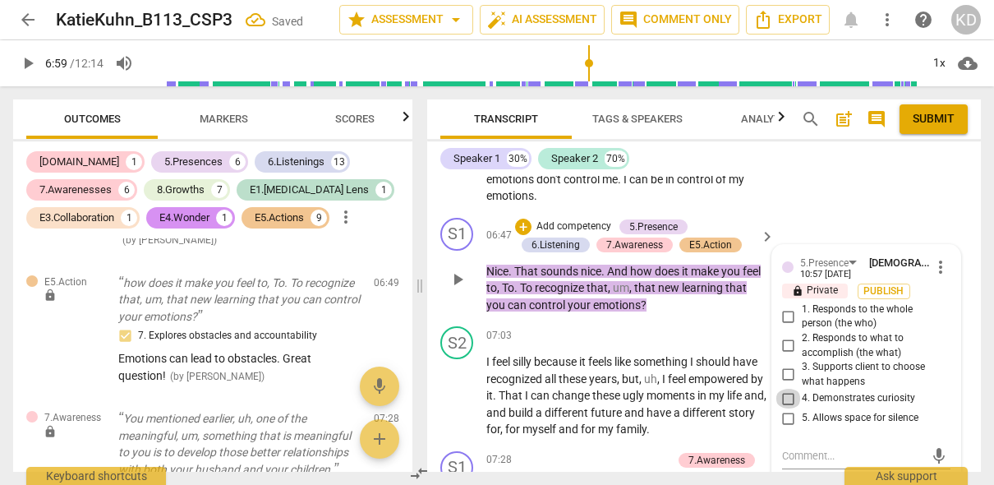
click at [788, 396] on input "4. Demonstrates curiosity" at bounding box center [789, 399] width 26 height 20
click at [434, 283] on div "S1 play_arrow pause 06:47 + Add competency 5.Presence 6.Listening 7.Awareness E…" at bounding box center [704, 265] width 554 height 109
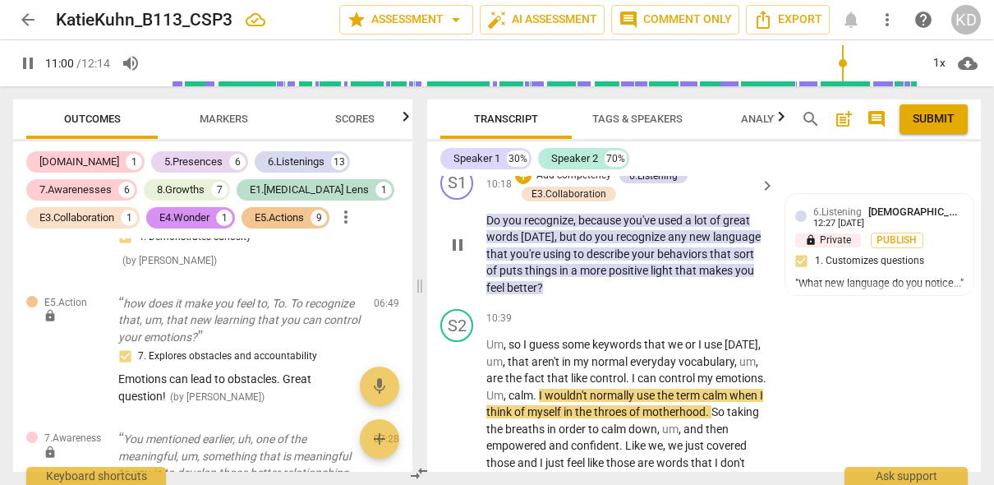
scroll to position [4573, 0]
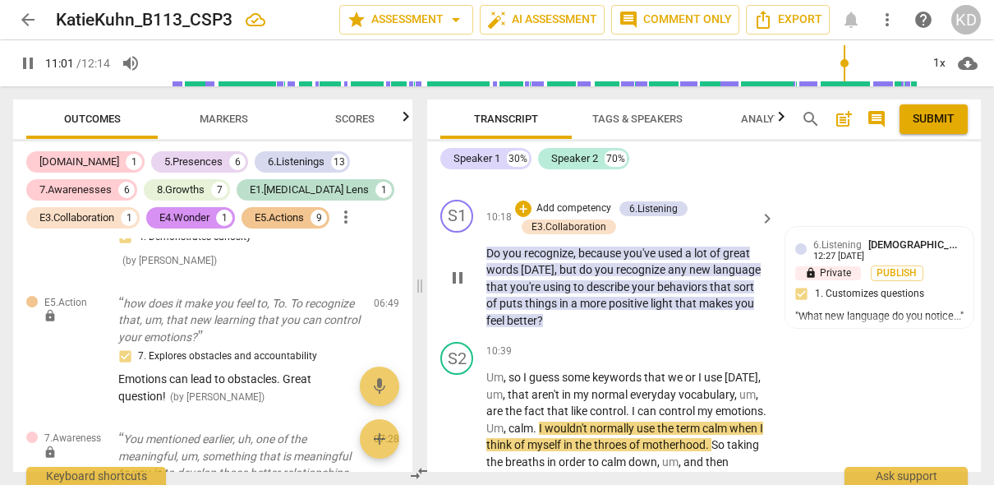
click at [591, 216] on p "Add competency" at bounding box center [574, 208] width 78 height 15
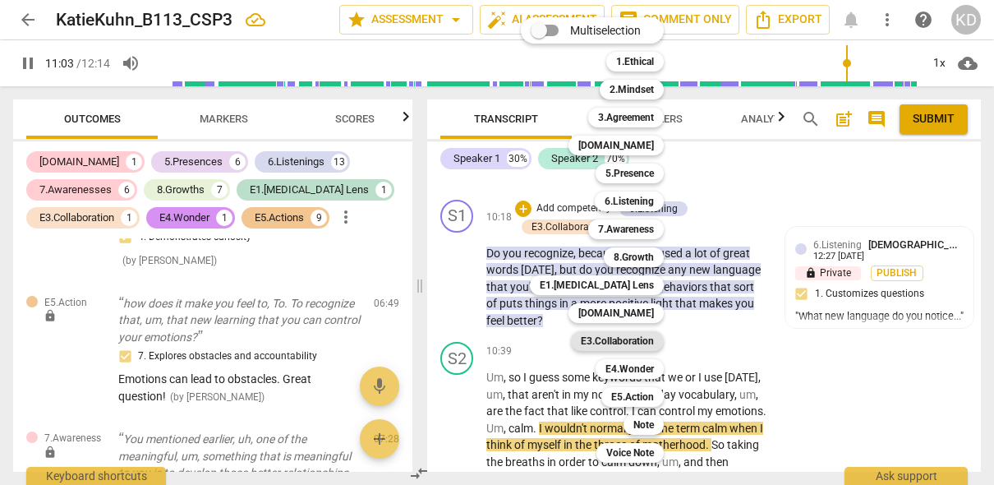
click at [627, 343] on b "E3.Collaboration" at bounding box center [617, 341] width 73 height 20
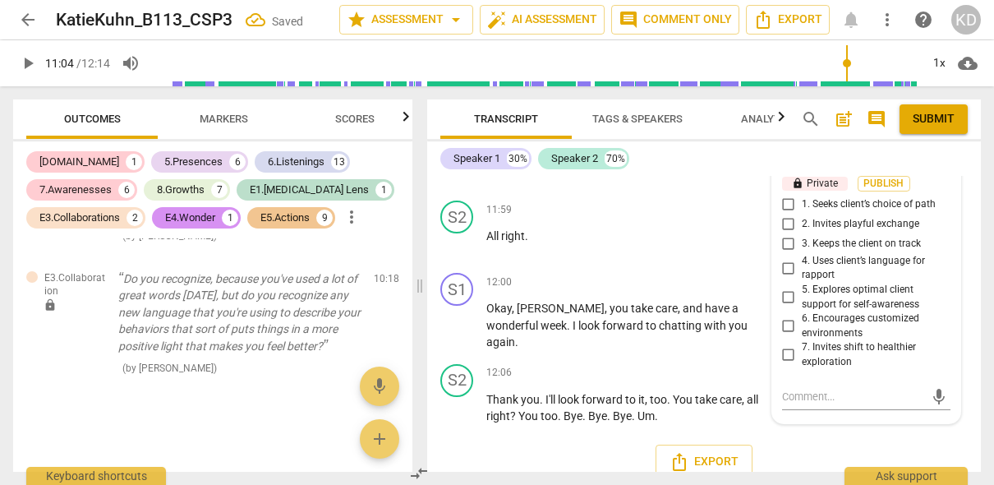
scroll to position [5214, 0]
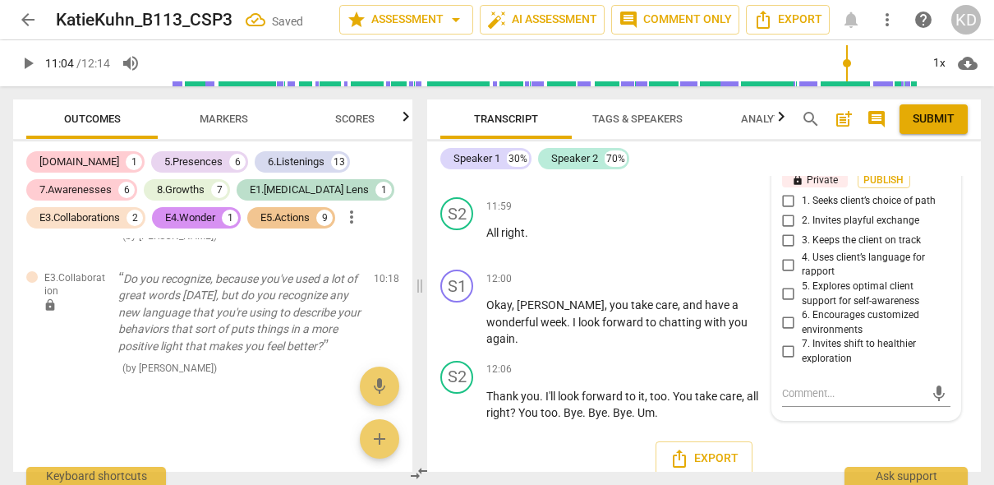
click at [787, 361] on input "7. Invites shift to healthier exploration" at bounding box center [789, 352] width 26 height 20
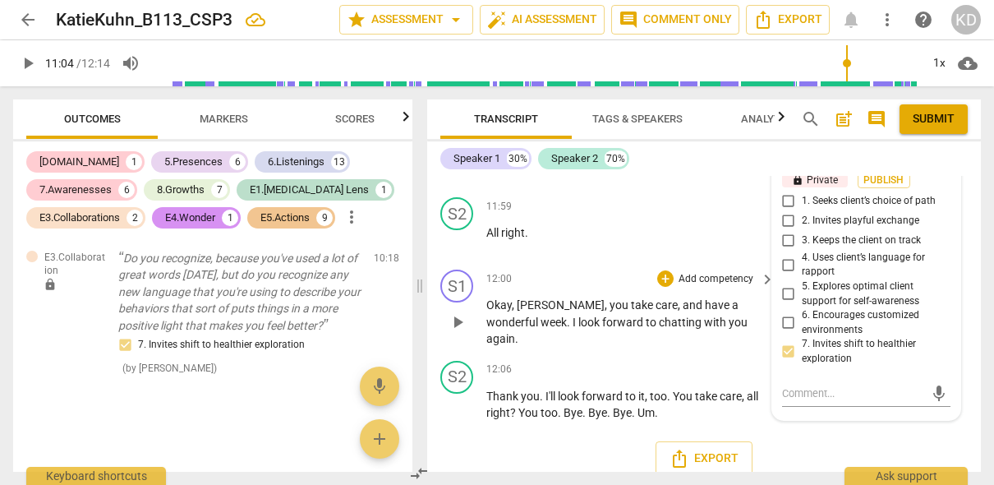
click at [431, 297] on div "S1 play_arrow pause 12:00 + Add competency keyboard_arrow_right Okay , [PERSON_…" at bounding box center [704, 308] width 554 height 91
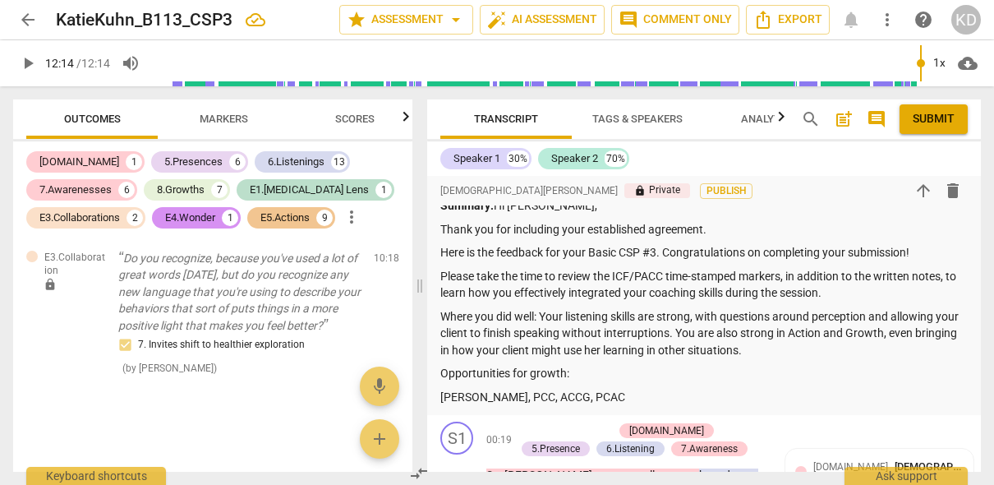
scroll to position [115, 0]
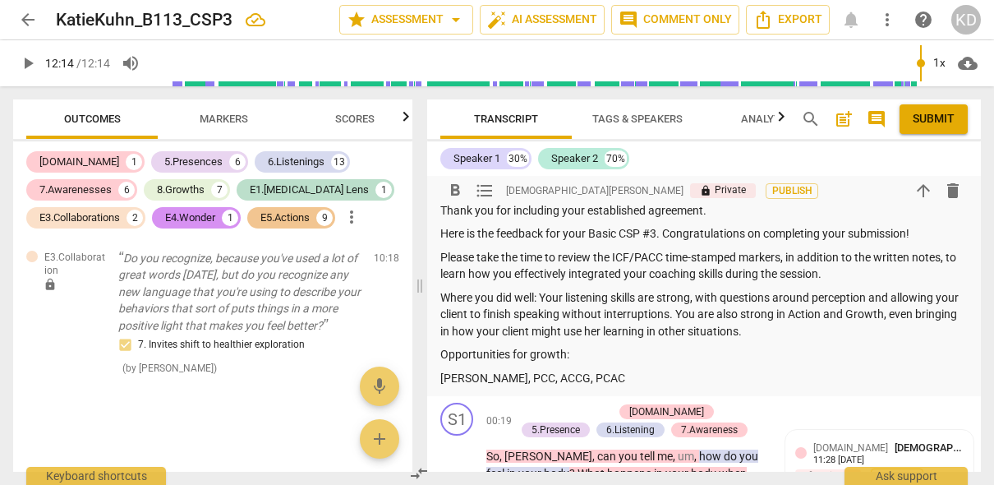
click at [585, 357] on p "Opportunities for growth:" at bounding box center [703, 354] width 527 height 17
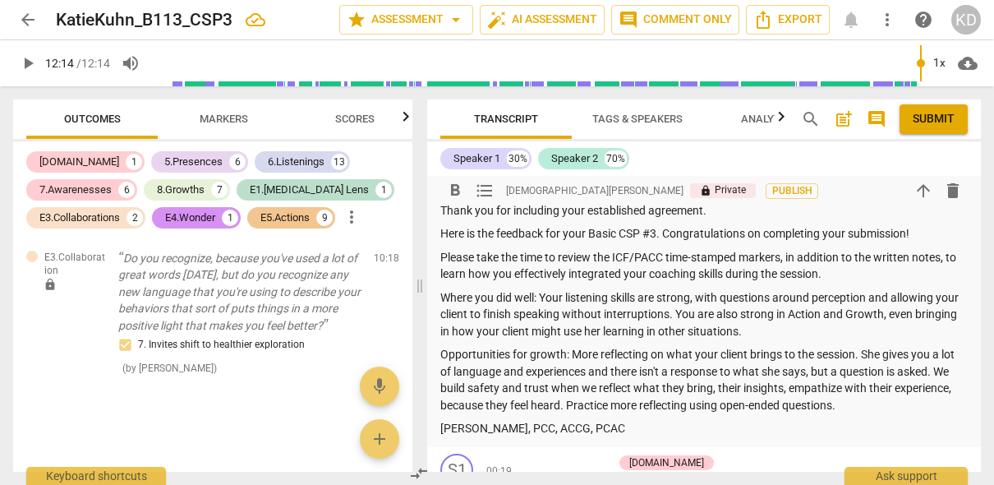
click at [808, 331] on p "Where you did well: Your listening skills are strong, with questions around per…" at bounding box center [703, 314] width 527 height 51
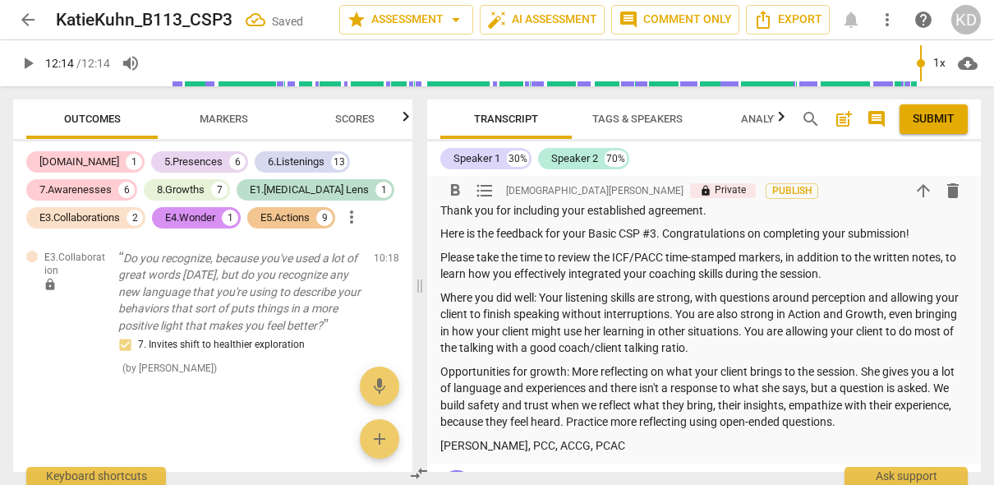
click at [862, 421] on p "Opportunities for growth: More reflecting on what your client brings to the ses…" at bounding box center [703, 396] width 527 height 67
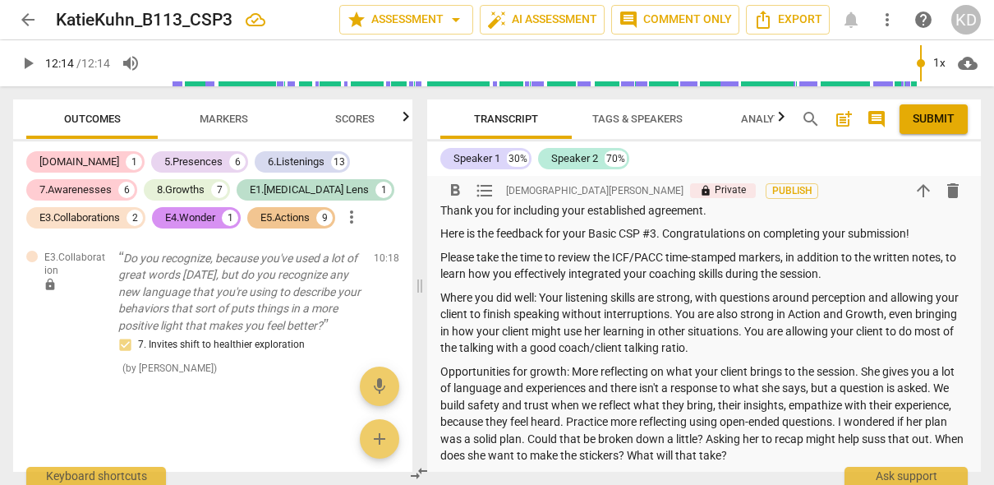
drag, startPoint x: 441, startPoint y: 372, endPoint x: 766, endPoint y: 456, distance: 335.1
click at [766, 456] on p "Opportunities for growth: More reflecting on what your client brings to the ses…" at bounding box center [703, 413] width 527 height 101
copy p "Opportunities for growth: More reflecting on what your client brings to the ses…"
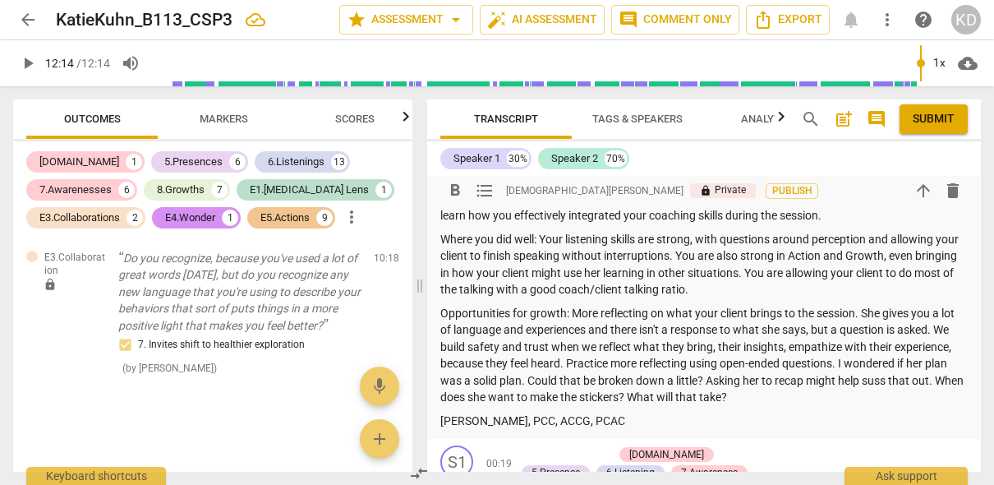
scroll to position [178, 0]
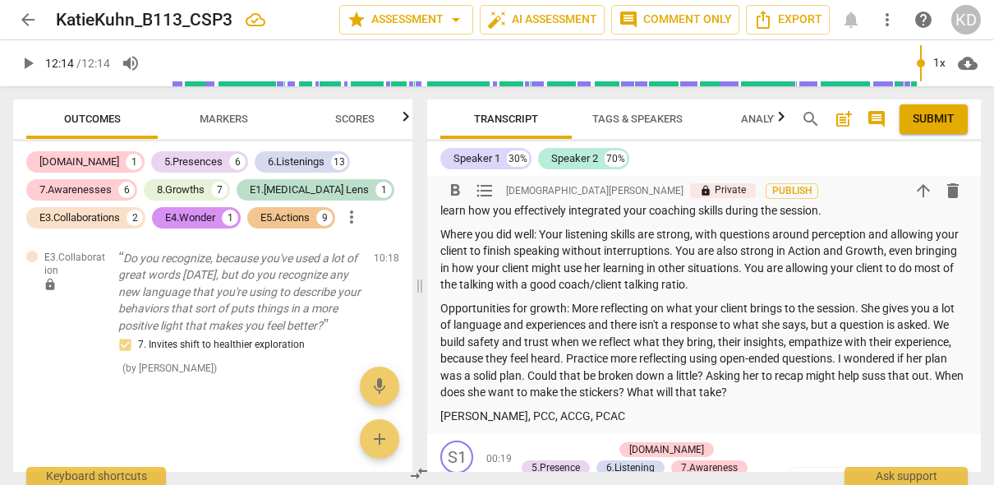
copy p "Opportunities for growth: More reflecting on what your client brings to the ses…"
drag, startPoint x: 771, startPoint y: 391, endPoint x: 570, endPoint y: 310, distance: 217.1
click at [570, 310] on p "Opportunities for growth: More reflecting on what your client brings to the ses…" at bounding box center [703, 350] width 527 height 101
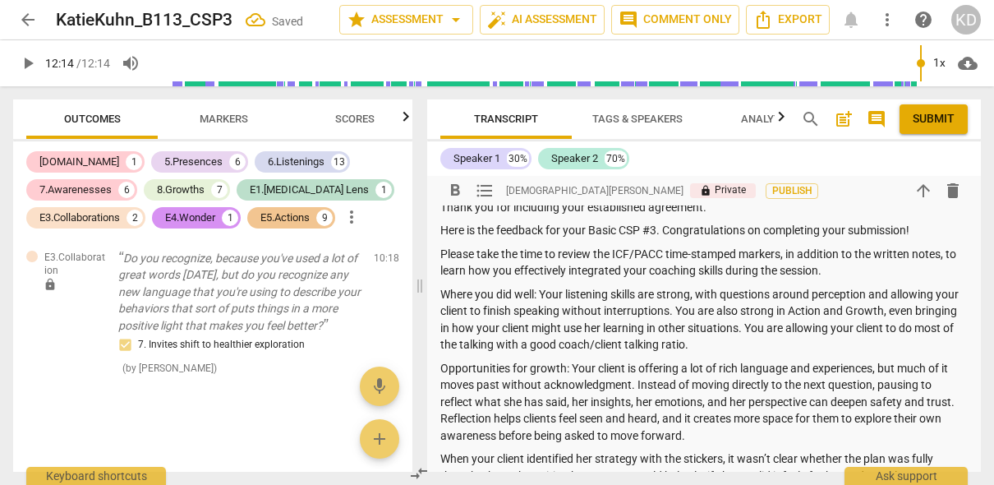
scroll to position [127, 0]
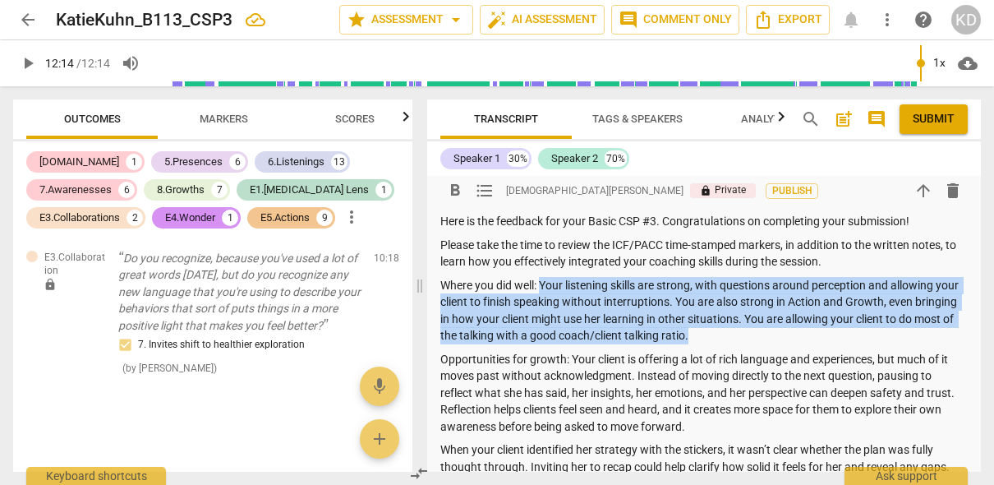
drag, startPoint x: 543, startPoint y: 285, endPoint x: 756, endPoint y: 334, distance: 218.2
click at [756, 334] on p "Where you did well: Your listening skills are strong, with questions around per…" at bounding box center [703, 310] width 527 height 67
copy p "Your listening skills are strong, with questions around perception and allowing…"
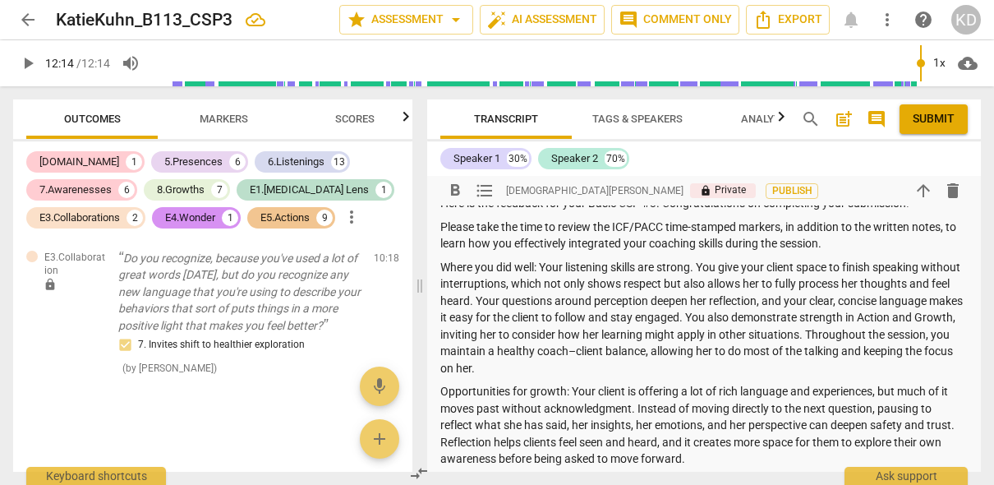
scroll to position [133, 0]
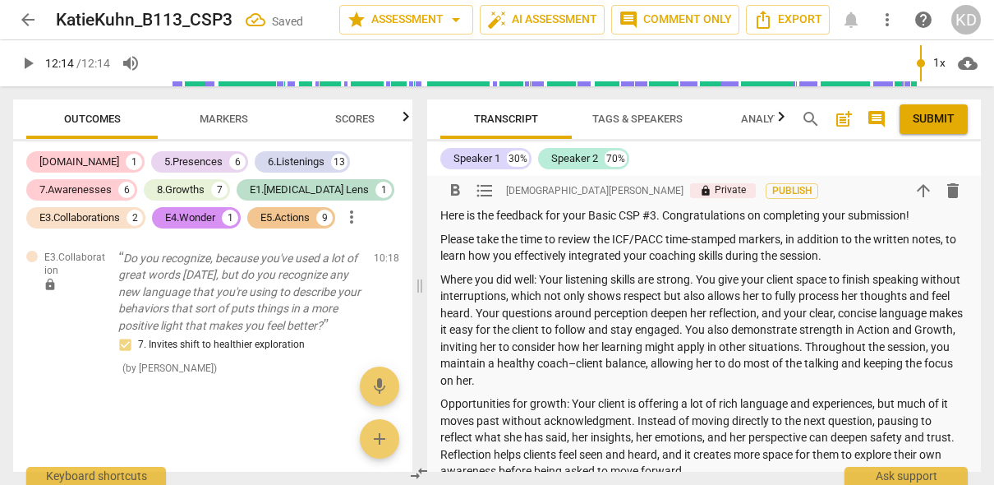
click at [771, 330] on p "Where you did well: Your listening skills are strong. You give your client spac…" at bounding box center [703, 330] width 527 height 118
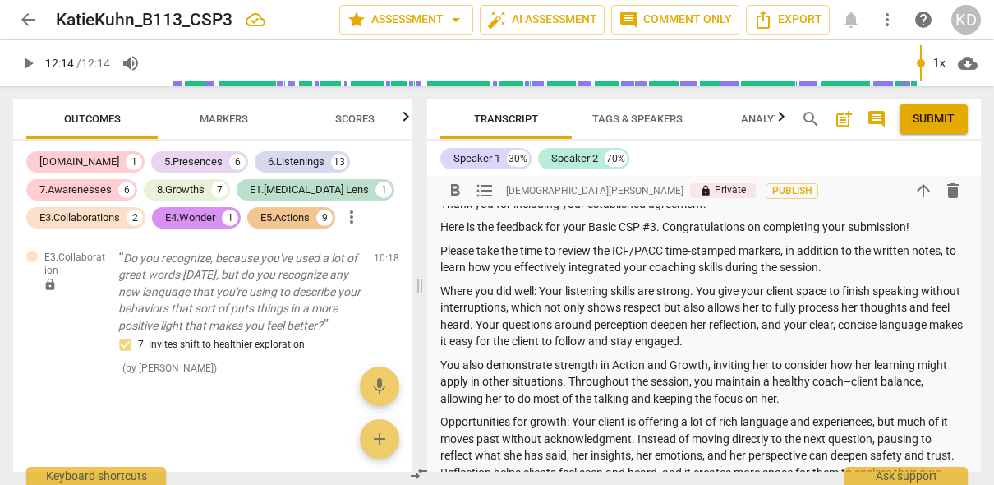
scroll to position [119, 0]
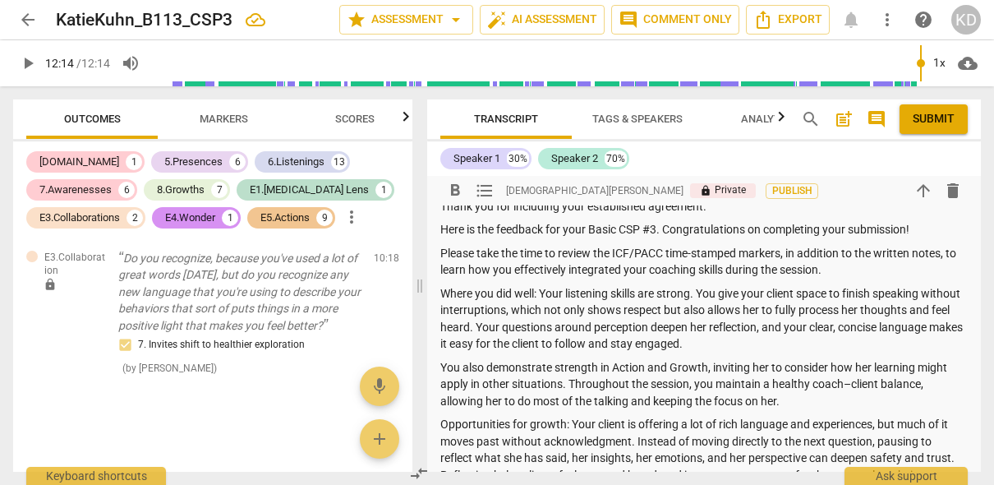
click at [518, 329] on p "Where you did well: Your listening skills are strong. You give your client spac…" at bounding box center [703, 318] width 527 height 67
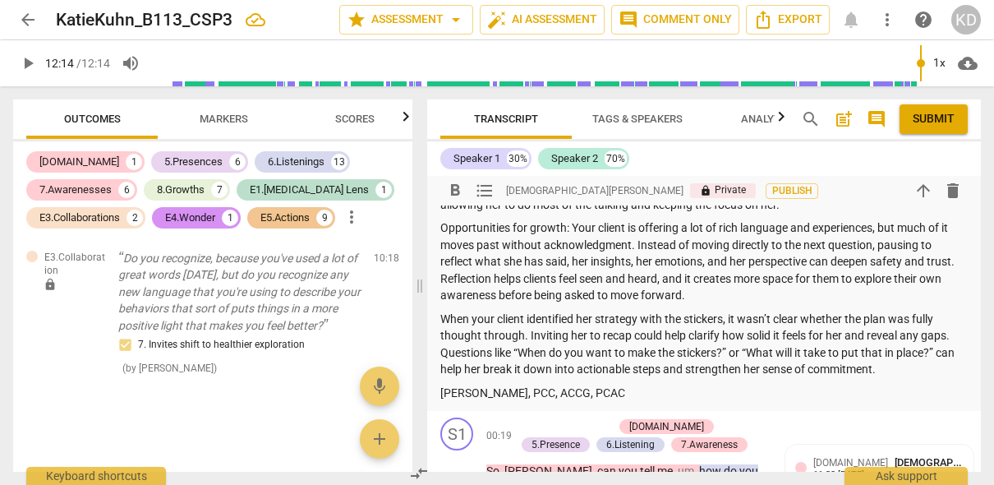
scroll to position [322, 0]
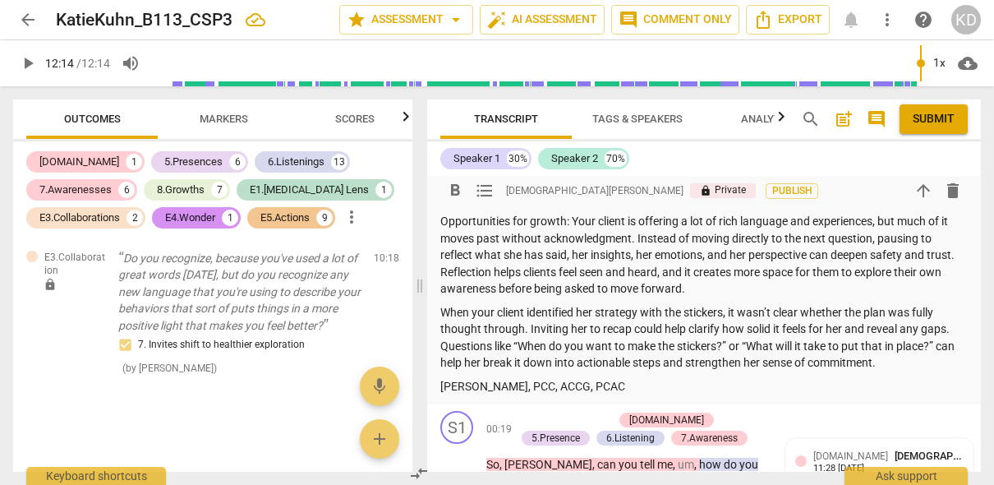
click at [704, 288] on p "Opportunities for growth: Your client is offering a lot of rich language and ex…" at bounding box center [703, 255] width 527 height 85
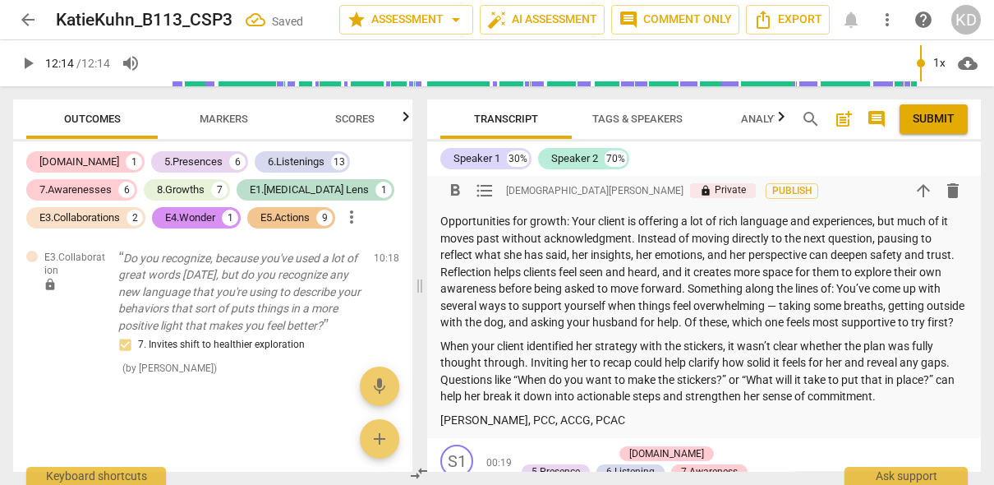
click at [780, 306] on p "Opportunities for growth: Your client is offering a lot of rich language and ex…" at bounding box center [703, 272] width 527 height 118
click at [840, 292] on p "Opportunities for growth: Your client is offering a lot of rich language and ex…" at bounding box center [703, 272] width 527 height 118
click at [955, 326] on p "Opportunities for growth: Your client is offering a lot of rich language and ex…" at bounding box center [703, 272] width 527 height 118
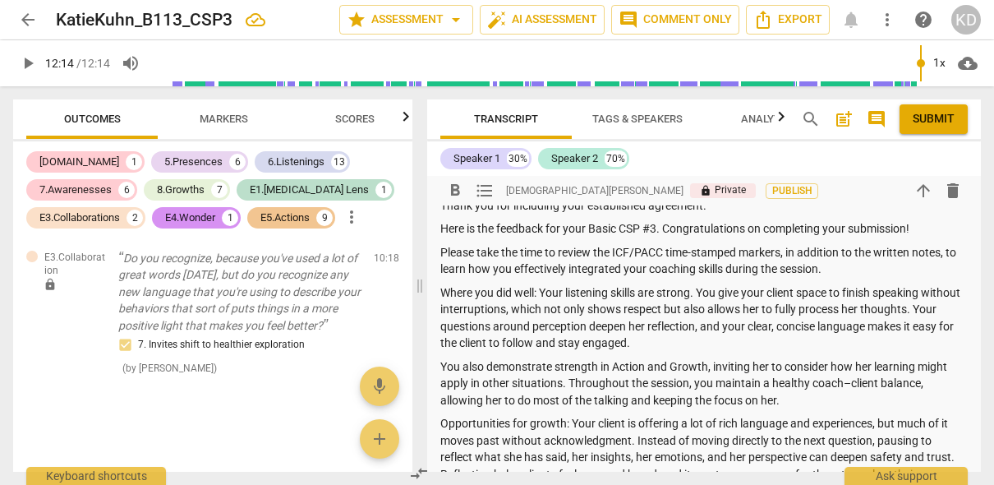
scroll to position [122, 0]
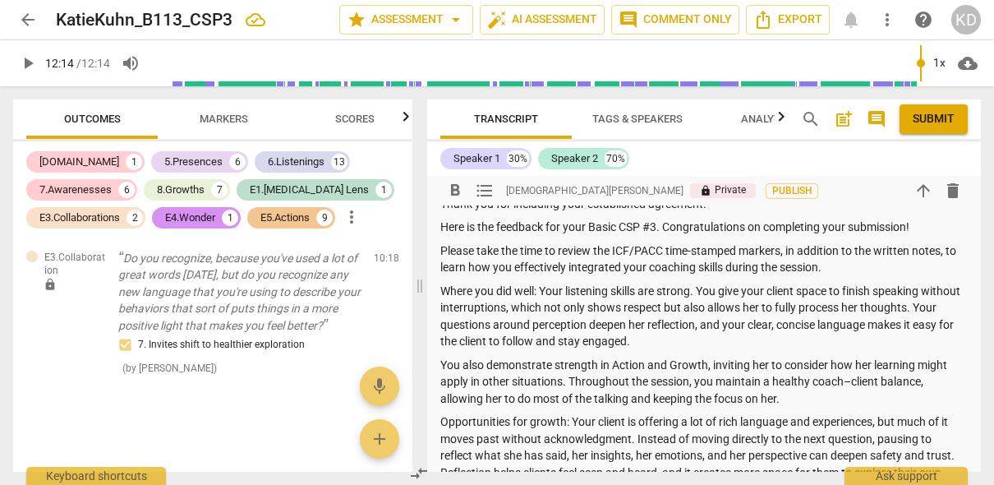
click at [850, 381] on p "You also demonstrate strength in Action and Growth, inviting her to consider ho…" at bounding box center [703, 382] width 527 height 51
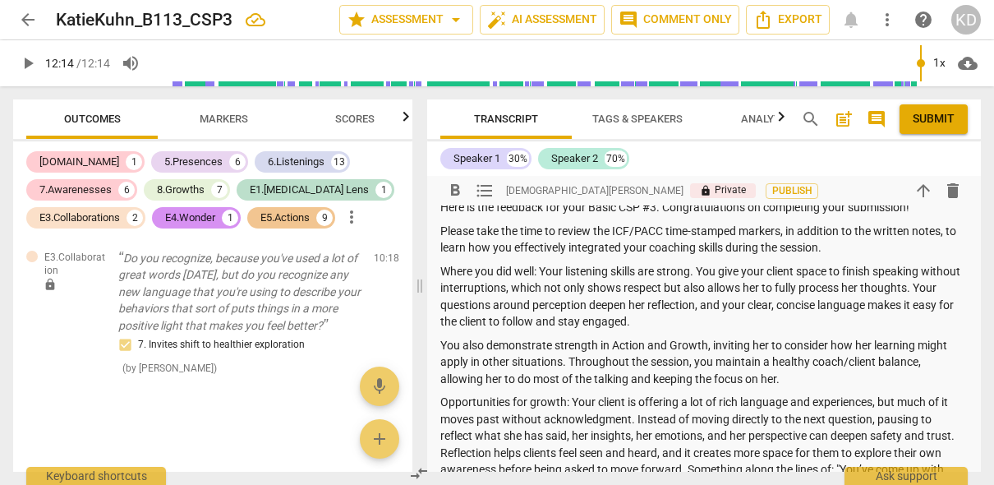
scroll to position [143, 0]
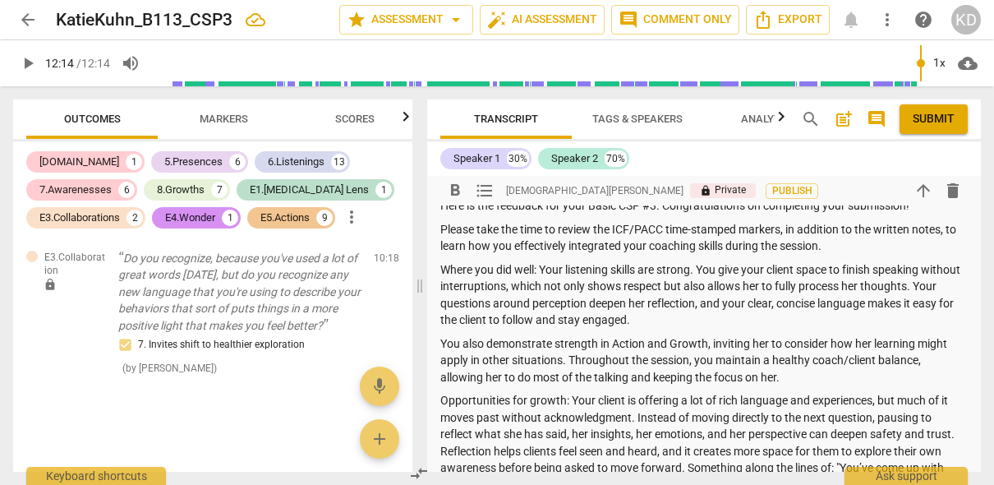
click at [568, 361] on p "You also demonstrate strength in Action and Growth, inviting her to consider ho…" at bounding box center [703, 360] width 527 height 51
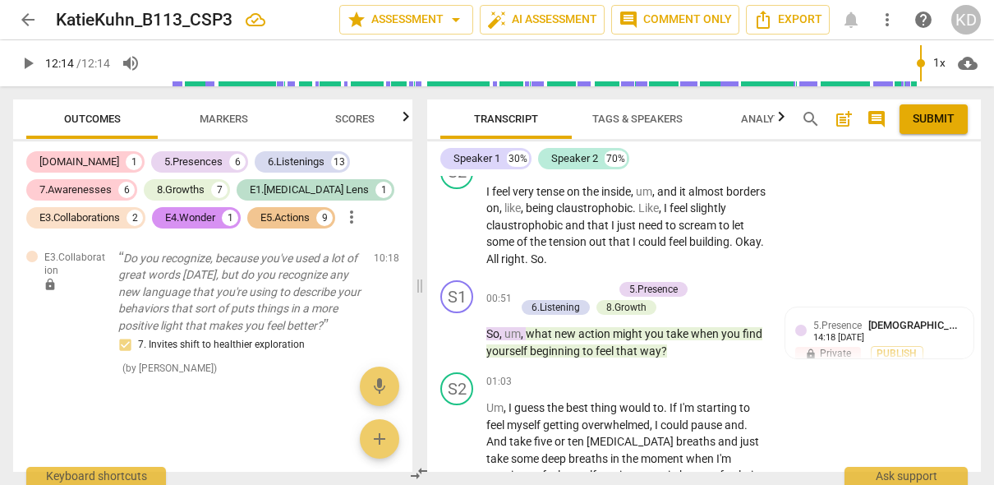
scroll to position [722, 0]
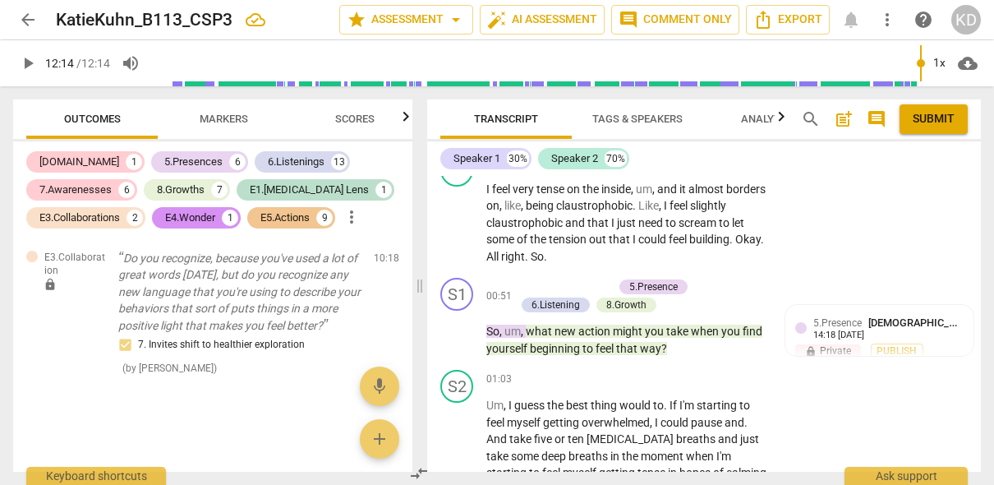
click at [932, 121] on span "Submit" at bounding box center [934, 119] width 42 height 16
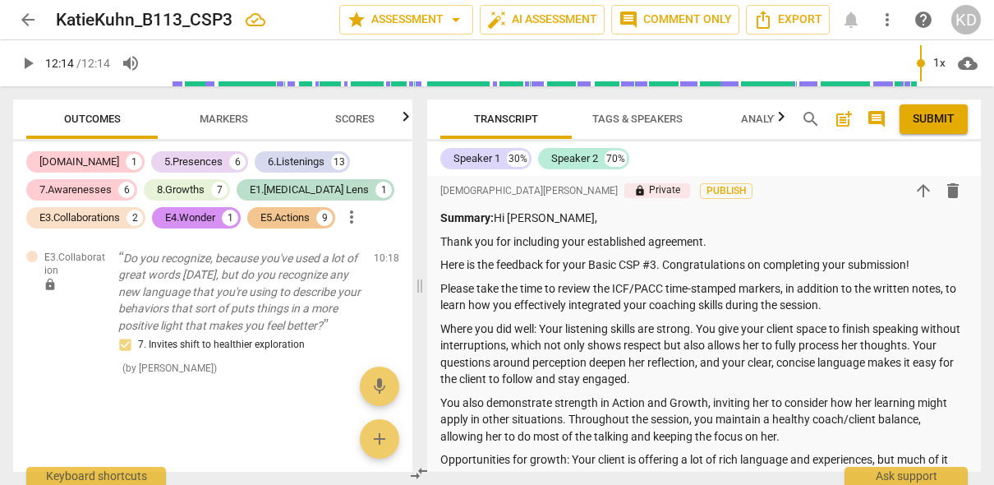
scroll to position [65, 0]
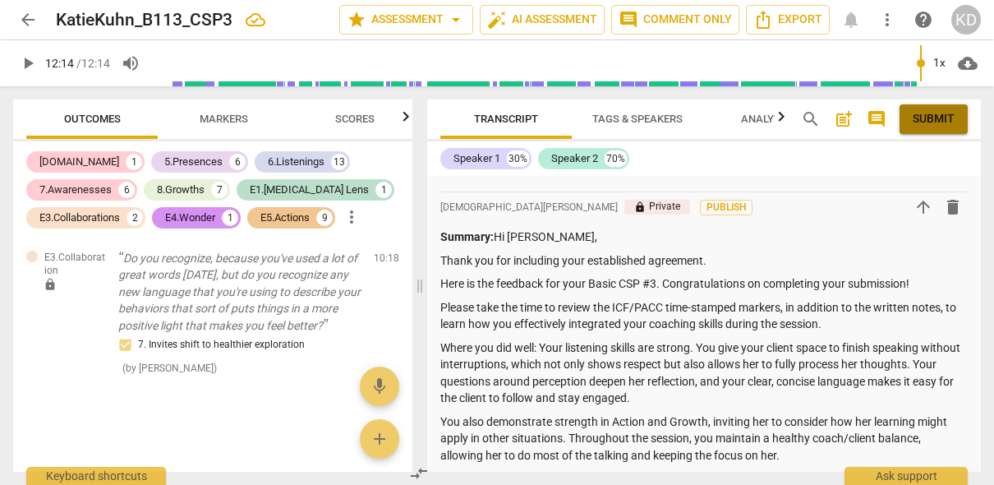
click at [930, 121] on span "Submit" at bounding box center [934, 119] width 42 height 16
click at [23, 21] on span "arrow_back" at bounding box center [28, 20] width 20 height 20
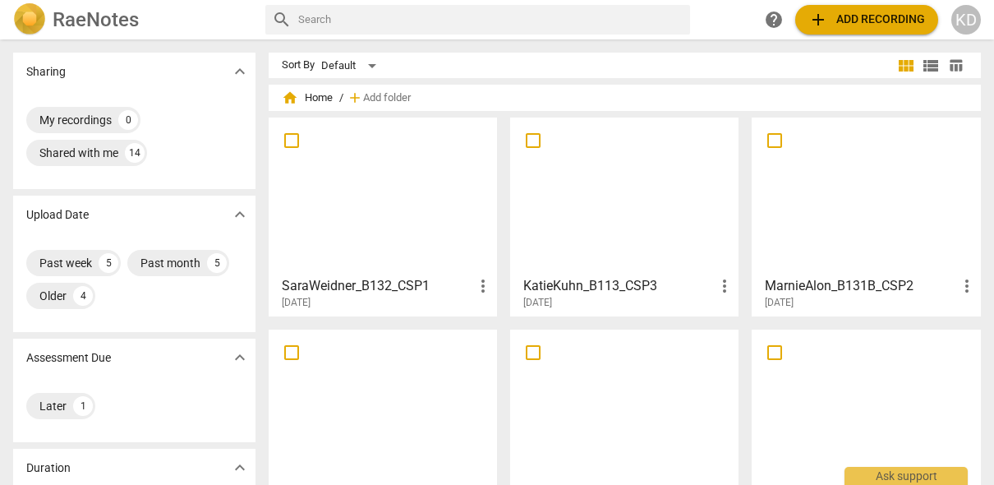
click at [353, 228] on div at bounding box center [382, 195] width 217 height 145
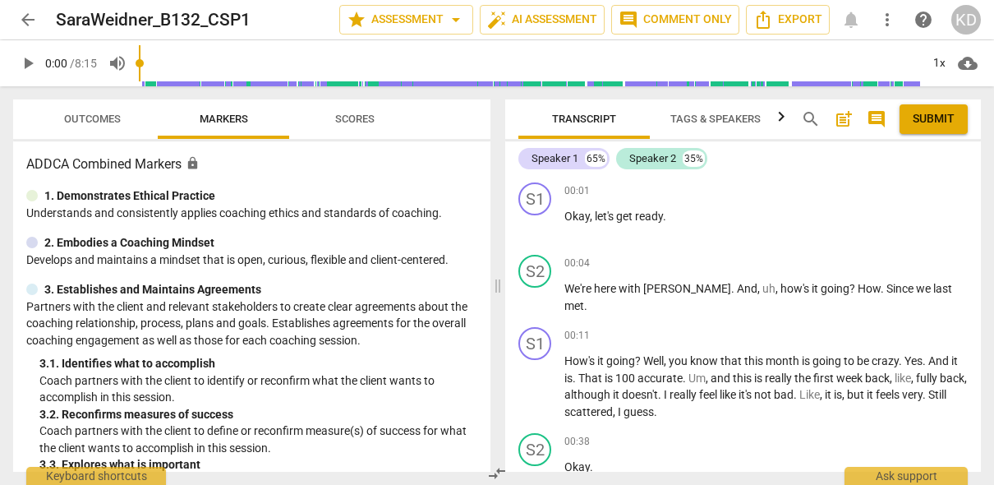
click at [28, 62] on span "play_arrow" at bounding box center [28, 63] width 20 height 20
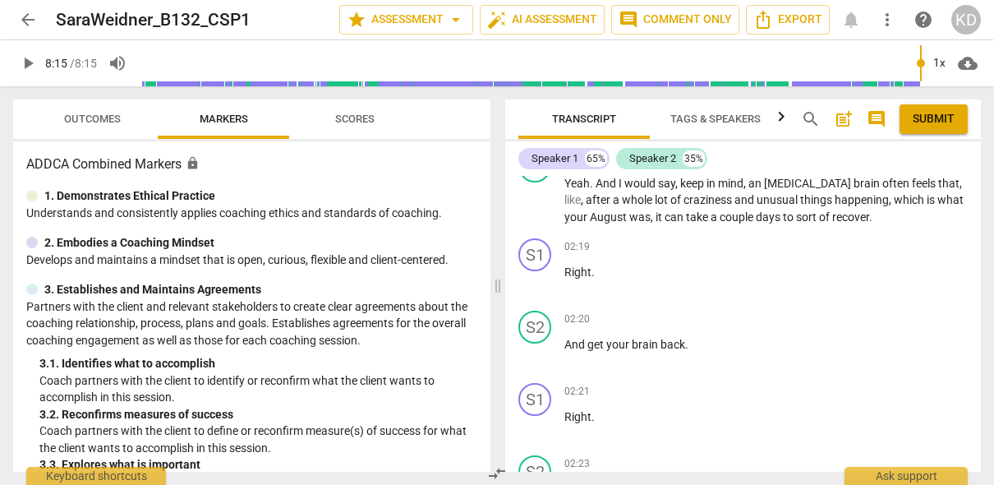
scroll to position [6526, 0]
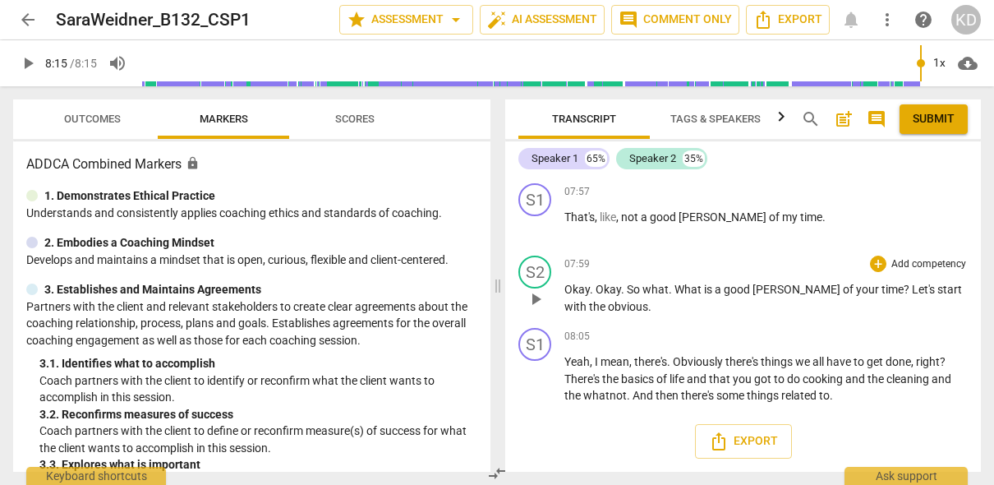
click at [570, 272] on div "07:59 + Add competency keyboard_arrow_right" at bounding box center [765, 263] width 403 height 16
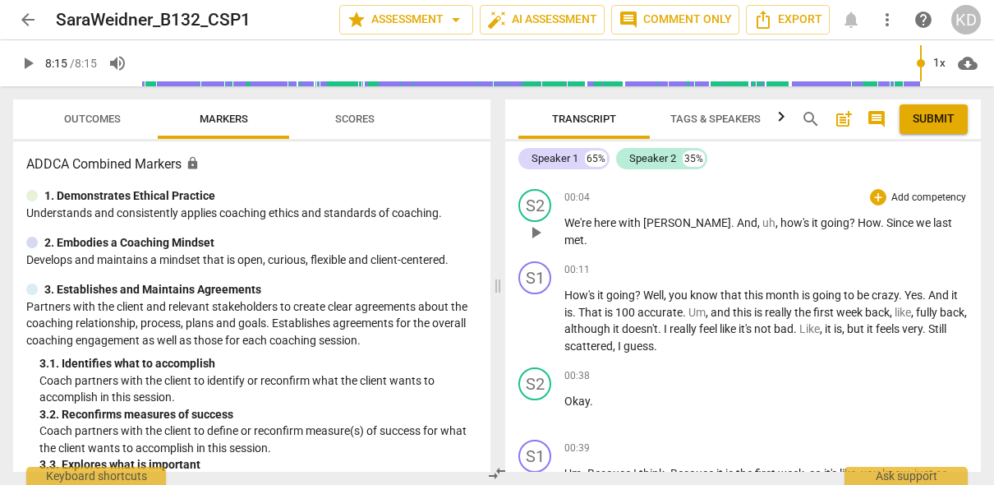
scroll to position [67, 0]
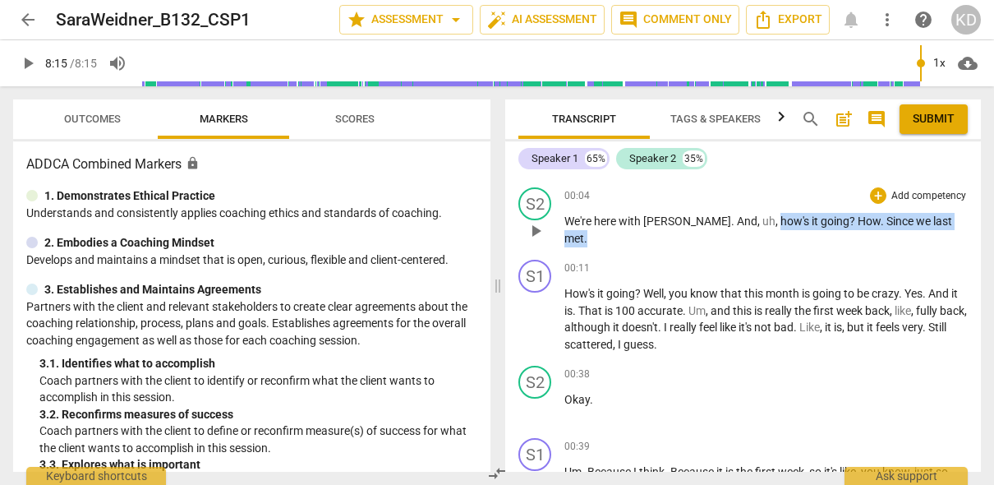
drag, startPoint x: 738, startPoint y: 222, endPoint x: 938, endPoint y: 226, distance: 200.5
click at [938, 226] on p "We're here with [PERSON_NAME] . And , uh , how's it going ? How . Since we last…" at bounding box center [765, 230] width 403 height 34
click at [912, 194] on p "Add competency" at bounding box center [929, 196] width 78 height 15
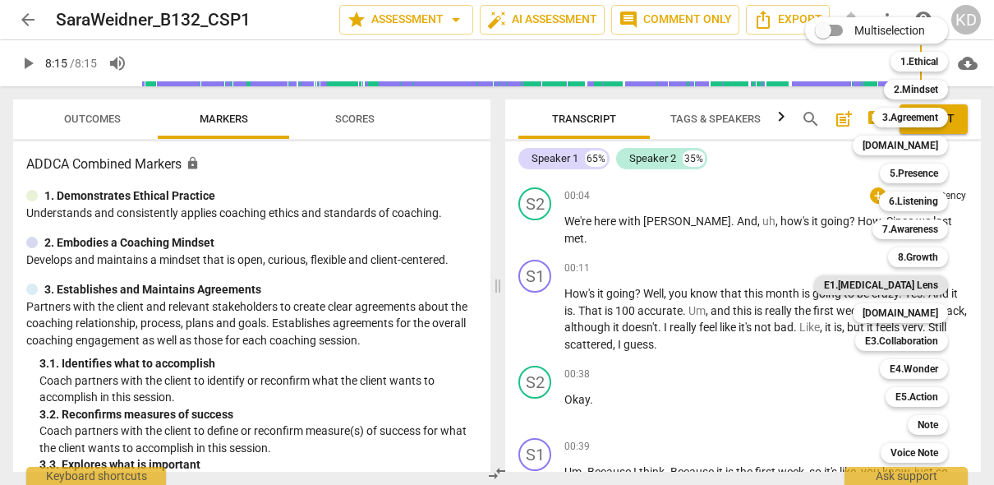
click at [918, 286] on b "E1.[MEDICAL_DATA] Lens" at bounding box center [881, 285] width 114 height 20
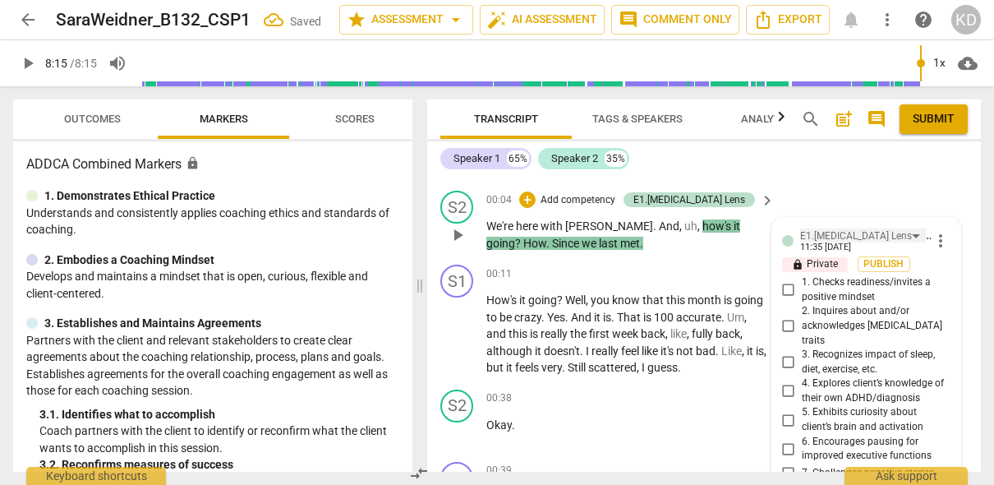
scroll to position [0, 0]
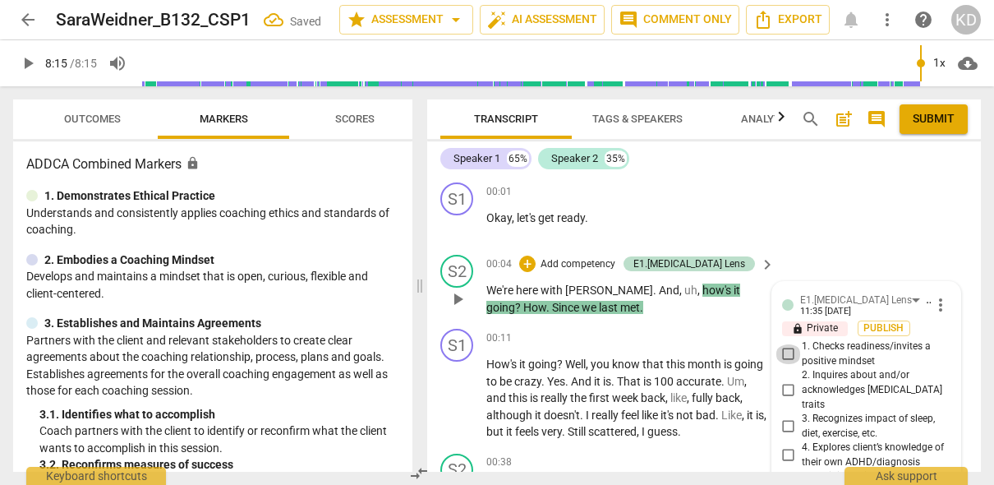
click at [788, 357] on input "1. Checks readiness/invites a positive mindset" at bounding box center [789, 354] width 26 height 20
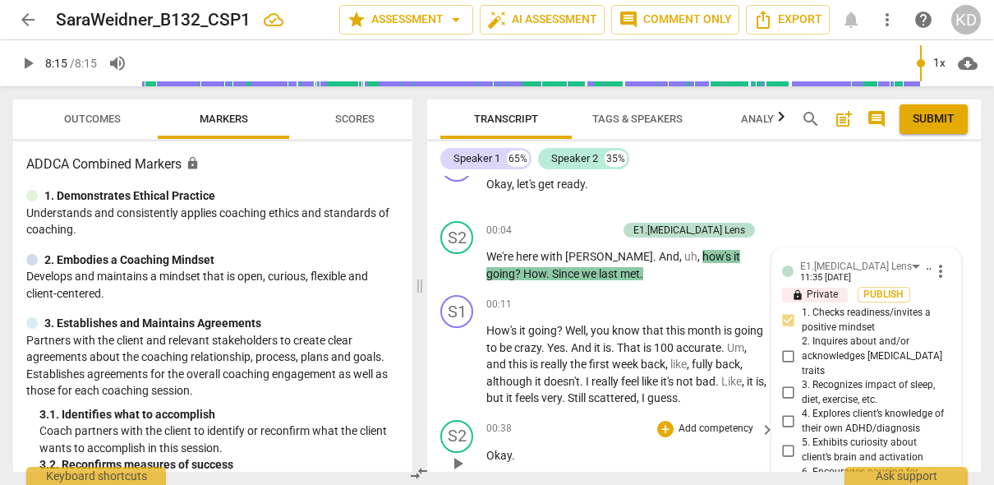
scroll to position [12, 0]
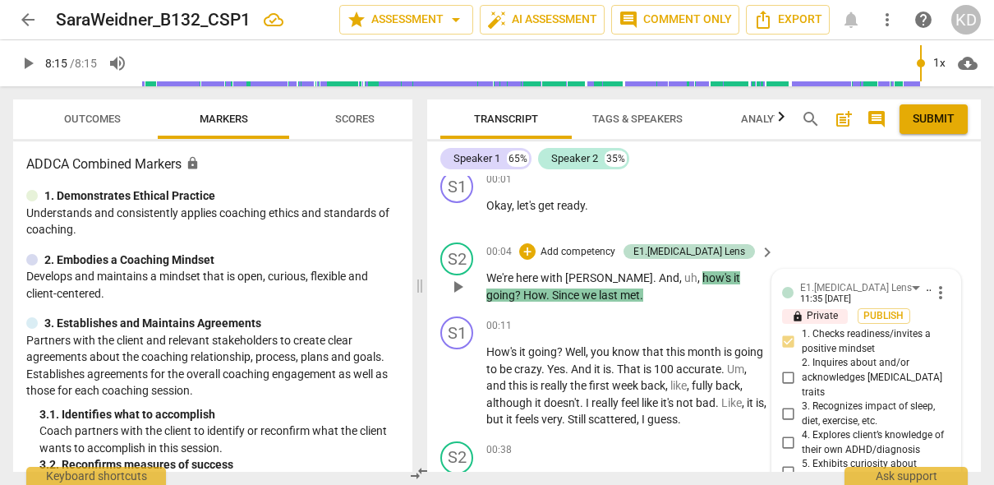
click at [612, 251] on p "Add competency" at bounding box center [578, 252] width 78 height 15
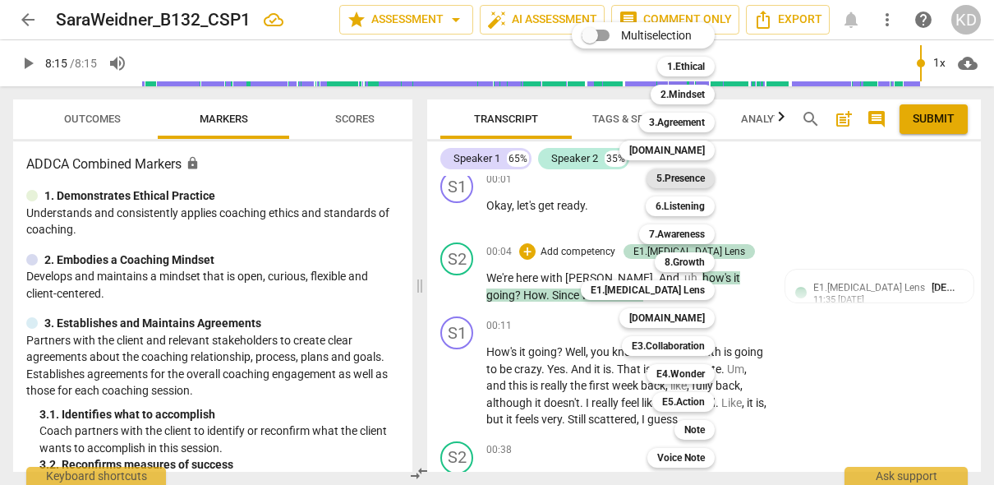
click at [684, 179] on b "5.Presence" at bounding box center [680, 178] width 48 height 20
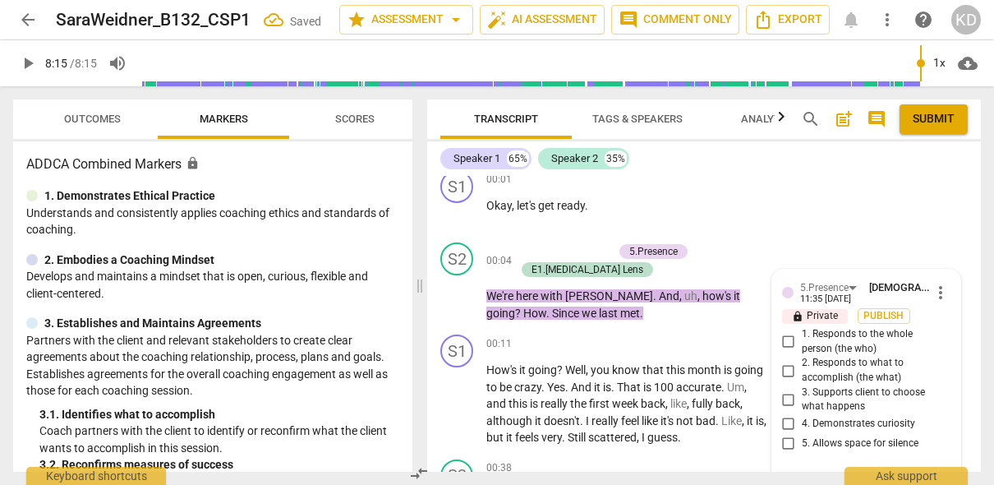
scroll to position [169, 0]
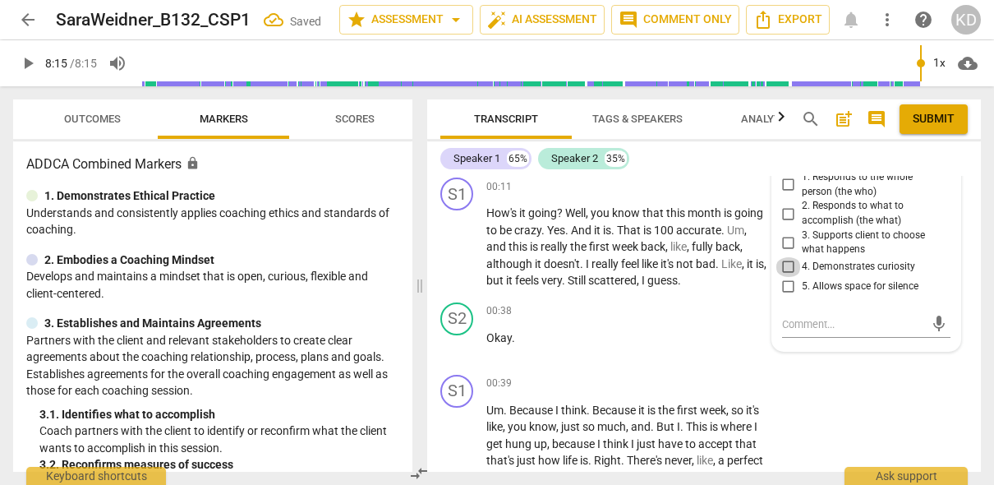
click at [785, 265] on input "4. Demonstrates curiosity" at bounding box center [789, 267] width 26 height 20
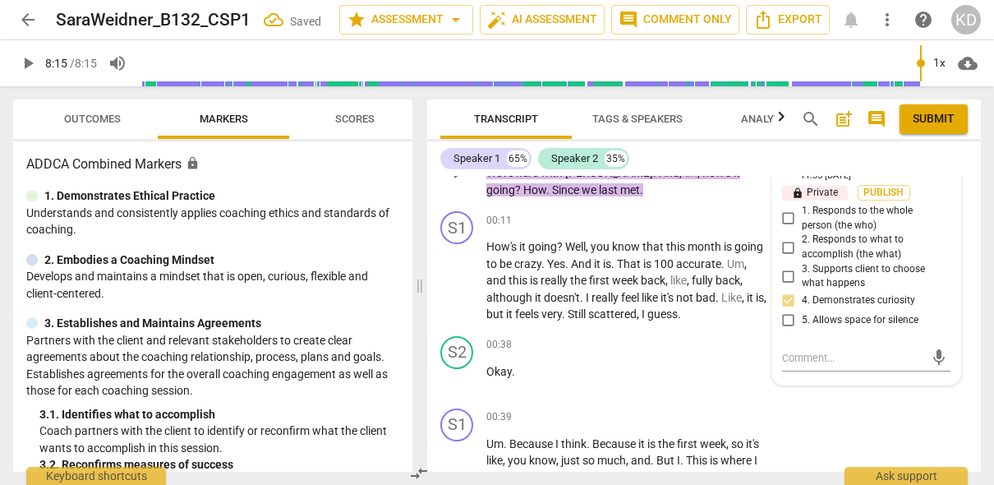
scroll to position [130, 0]
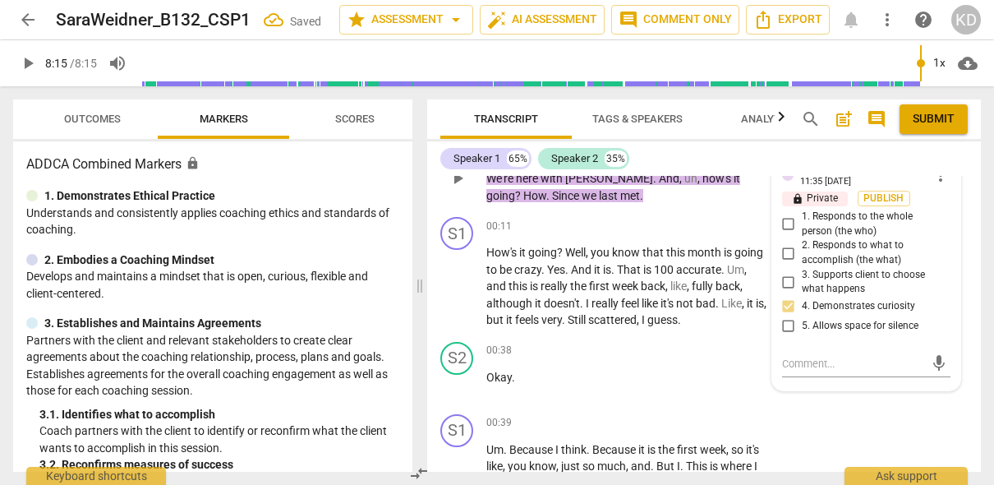
click at [789, 227] on input "1. Responds to the whole person (the who)" at bounding box center [789, 224] width 26 height 20
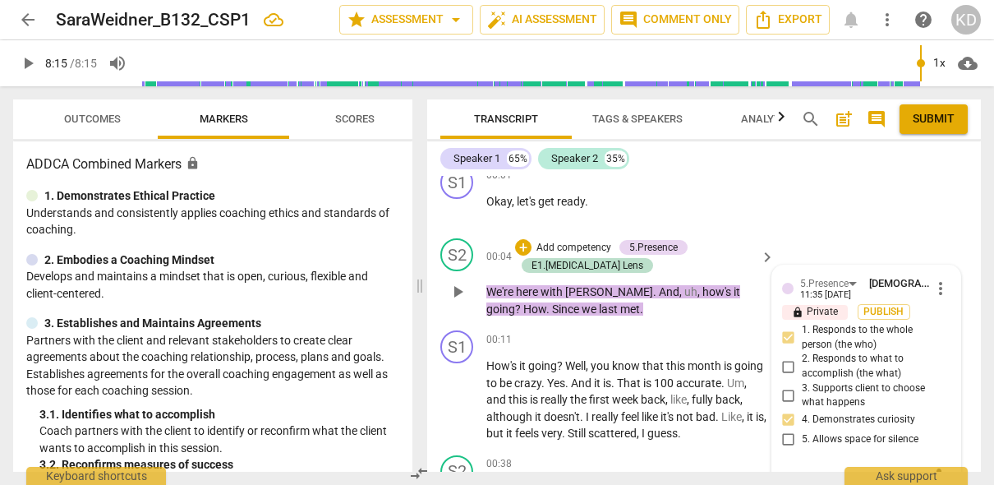
scroll to position [11, 0]
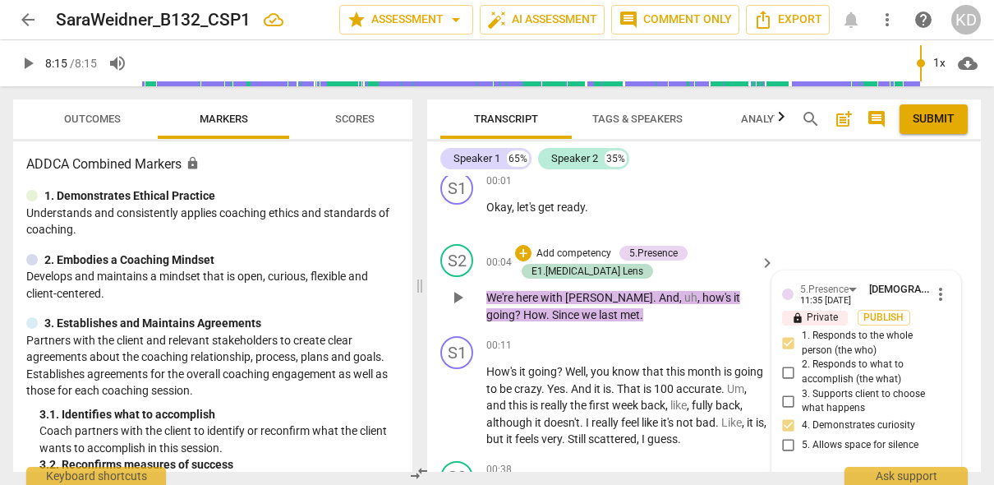
click at [581, 253] on p "Add competency" at bounding box center [574, 253] width 78 height 15
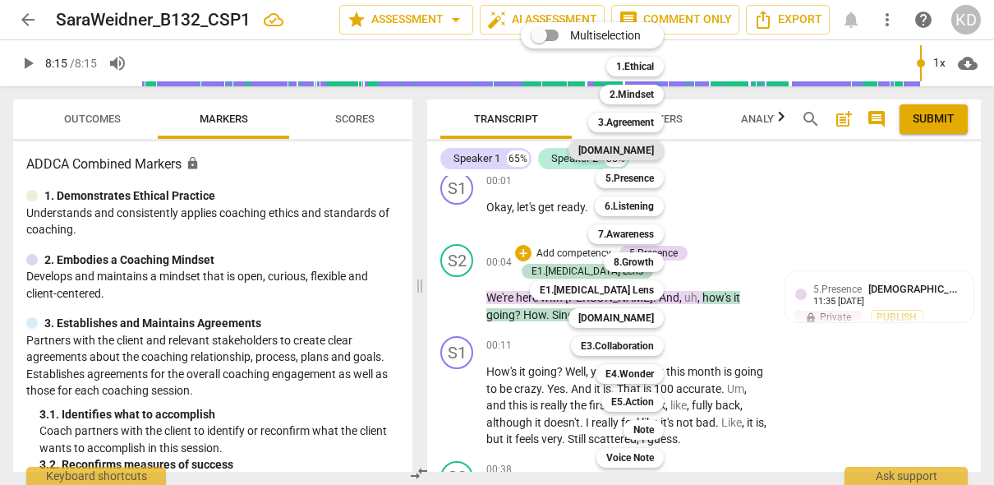
click at [635, 154] on b "[DOMAIN_NAME]" at bounding box center [616, 150] width 76 height 20
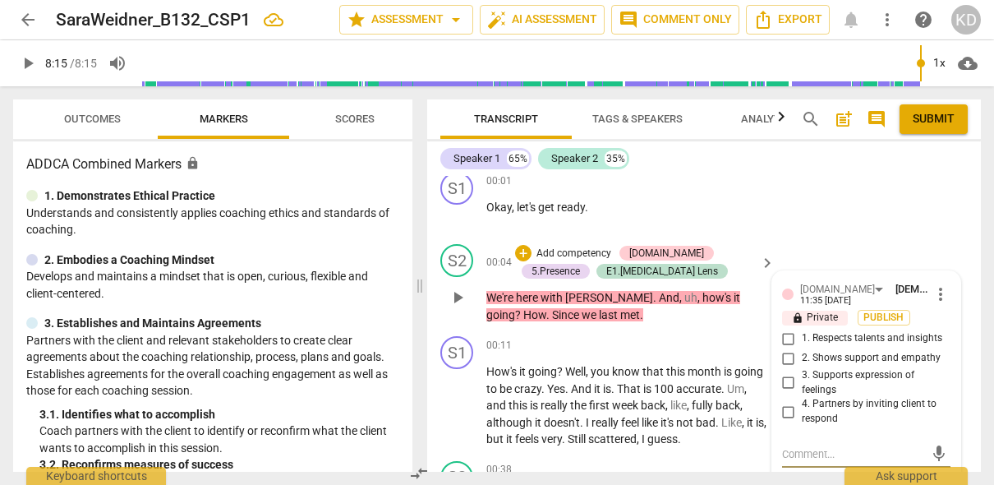
click at [783, 412] on input "4. Partners by inviting client to respond" at bounding box center [789, 412] width 26 height 20
click at [437, 288] on div "S2 play_arrow pause 00:04 + Add competency [DOMAIN_NAME] 5.Presence E1.[MEDICAL…" at bounding box center [704, 283] width 554 height 92
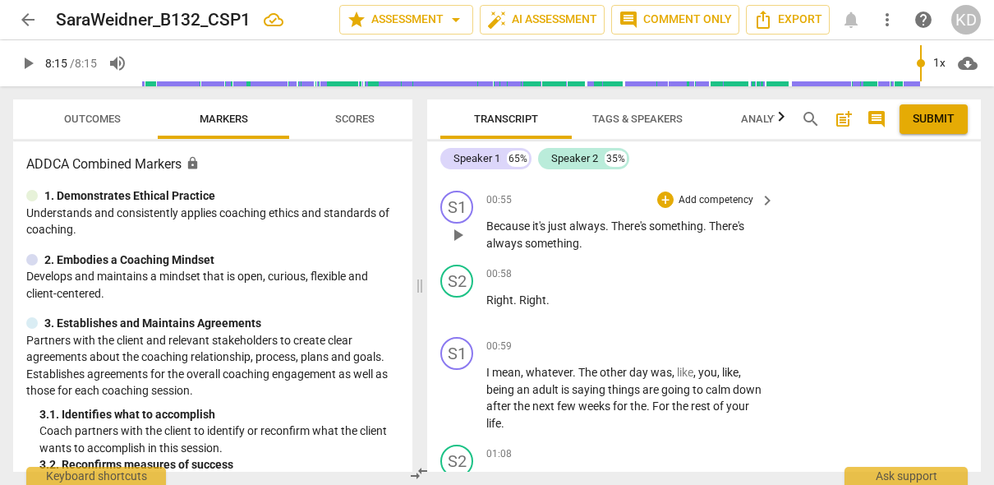
scroll to position [537, 0]
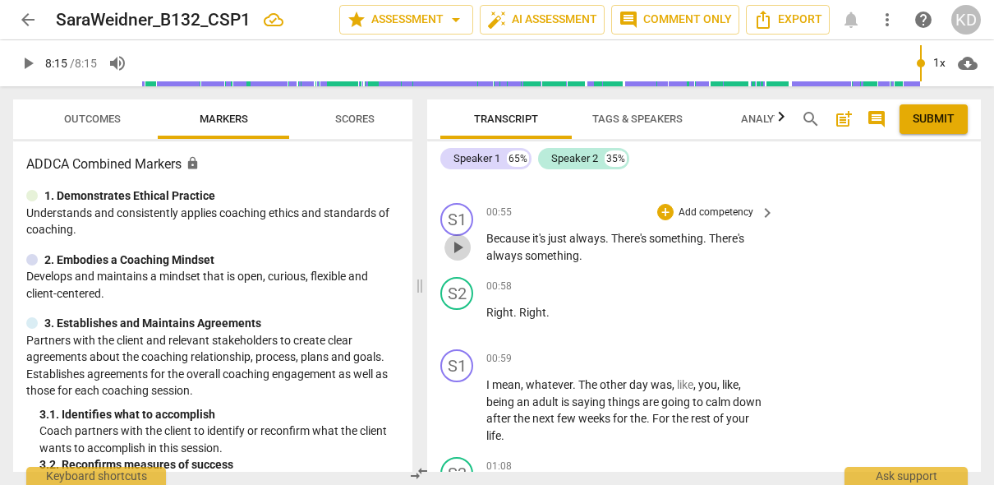
click at [458, 246] on span "play_arrow" at bounding box center [458, 247] width 20 height 20
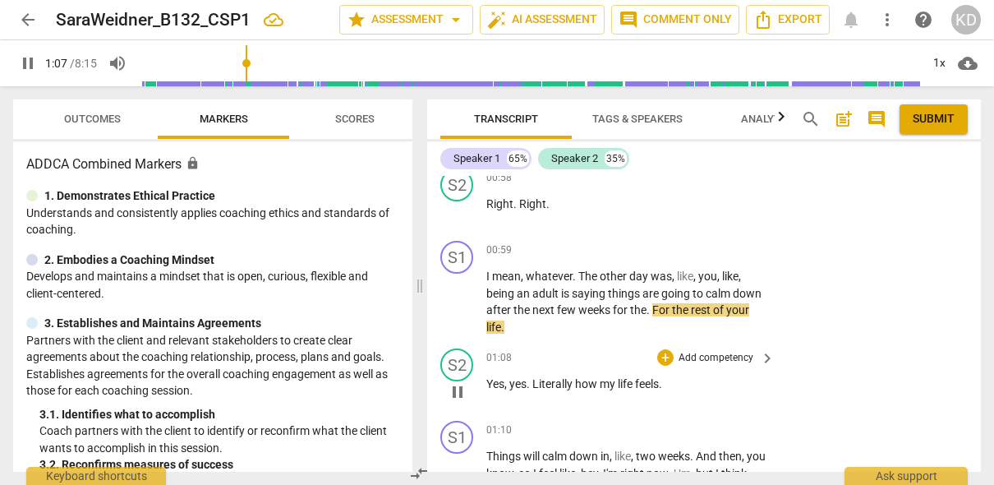
scroll to position [627, 0]
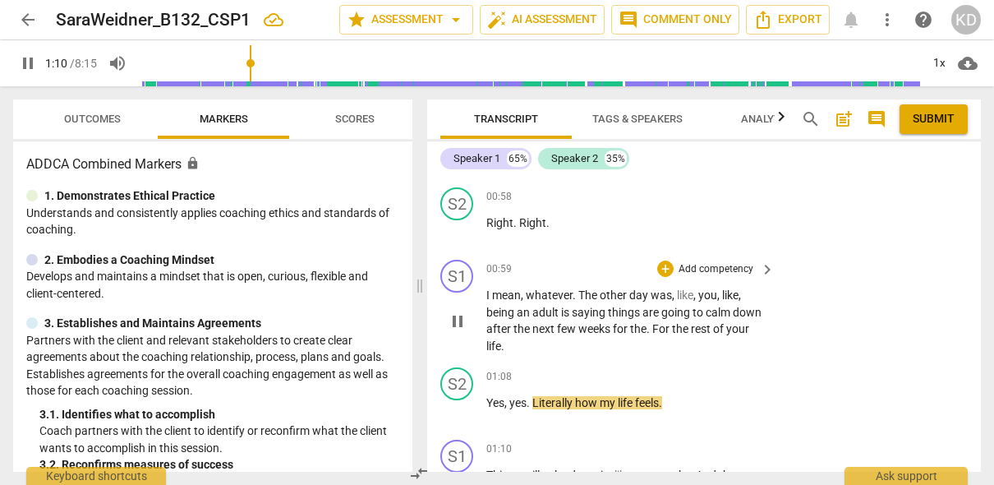
click at [458, 324] on span "pause" at bounding box center [458, 321] width 20 height 20
click at [713, 270] on p "Add competency" at bounding box center [716, 269] width 78 height 15
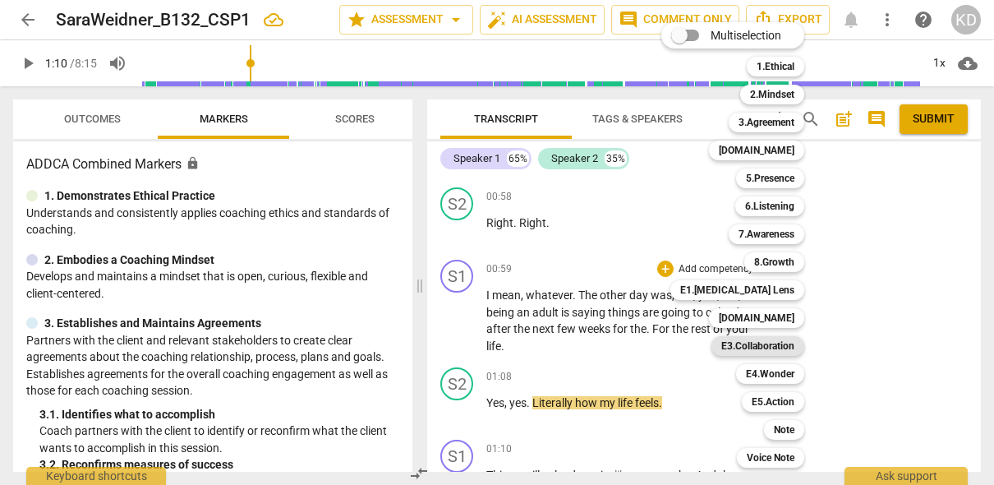
click at [776, 346] on b "E3.Collaboration" at bounding box center [757, 346] width 73 height 20
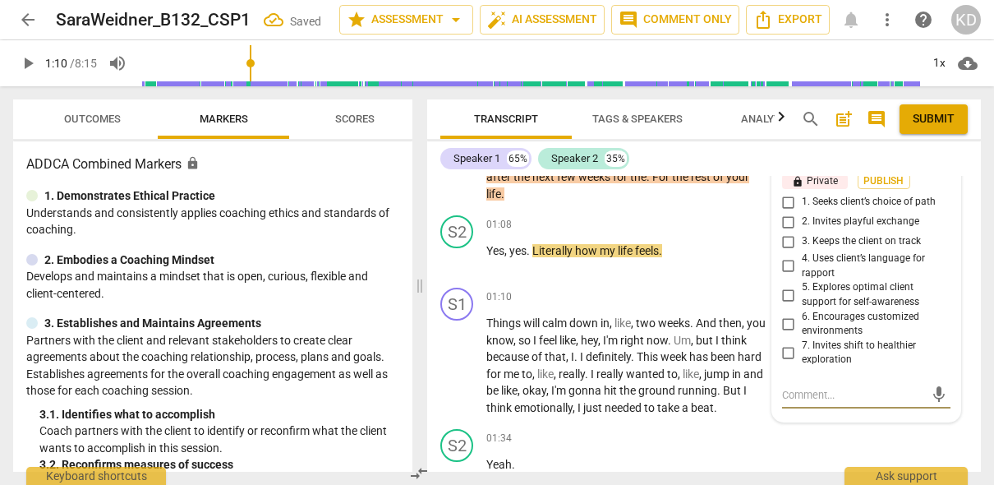
scroll to position [778, 0]
click at [785, 222] on input "2. Invites playful exchange" at bounding box center [789, 223] width 26 height 20
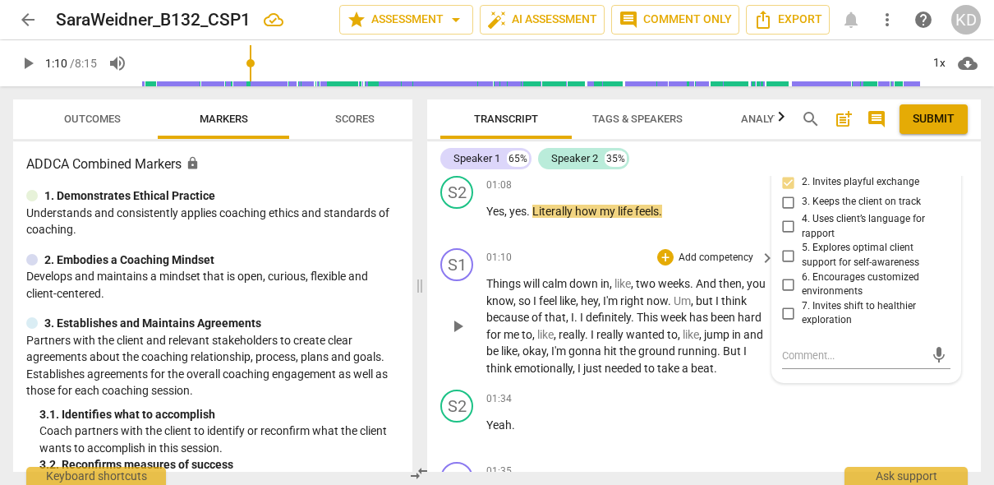
scroll to position [817, 0]
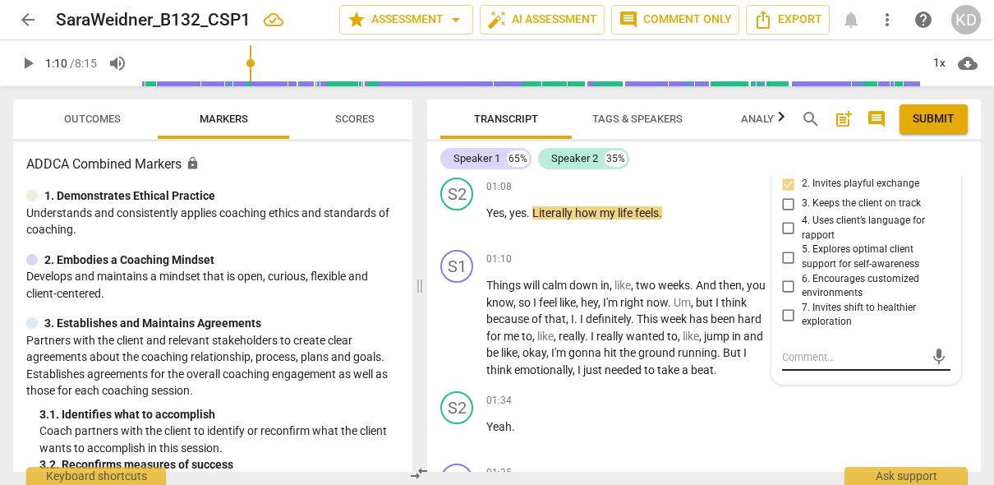
click at [833, 359] on textarea at bounding box center [853, 357] width 142 height 16
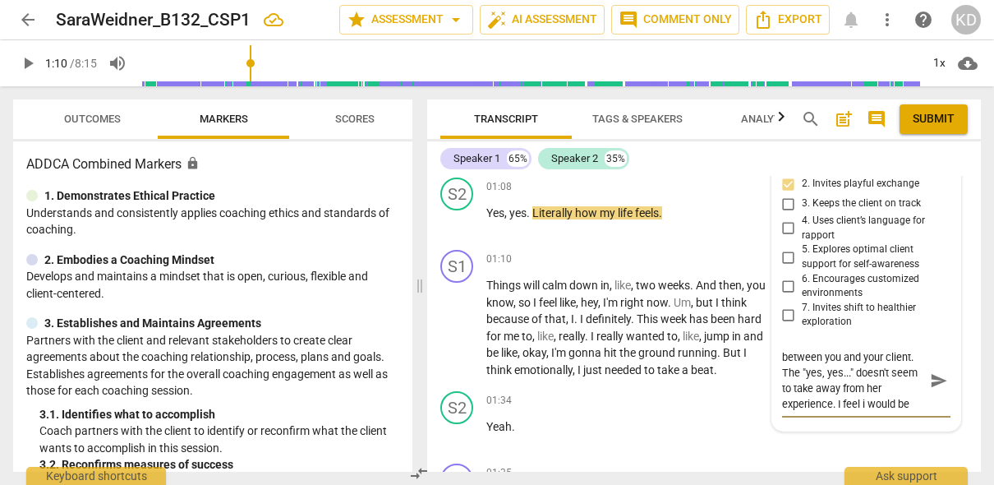
scroll to position [16, 0]
paste textarea "I’d be remiss not to mention that the ICF views ‘yeah,’ ‘yes,’ or ‘mm-hmm’ as d…"
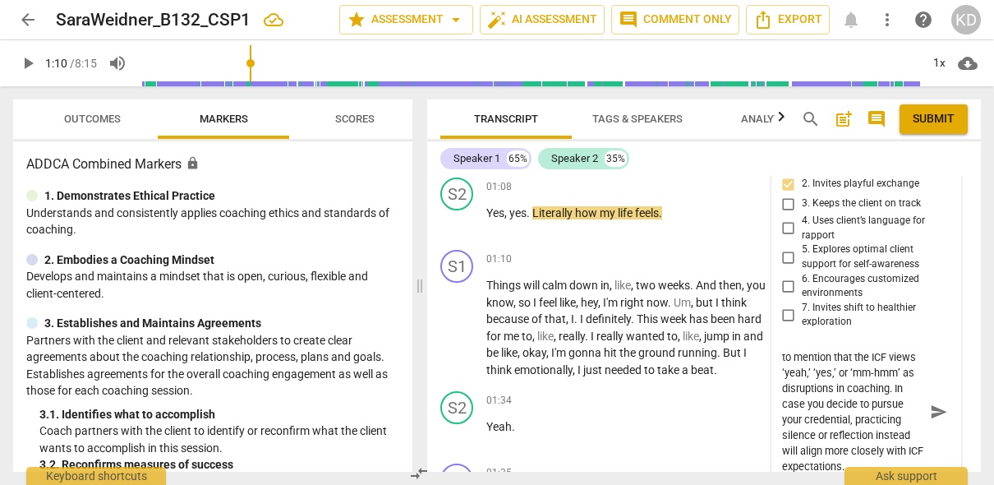
scroll to position [819, 0]
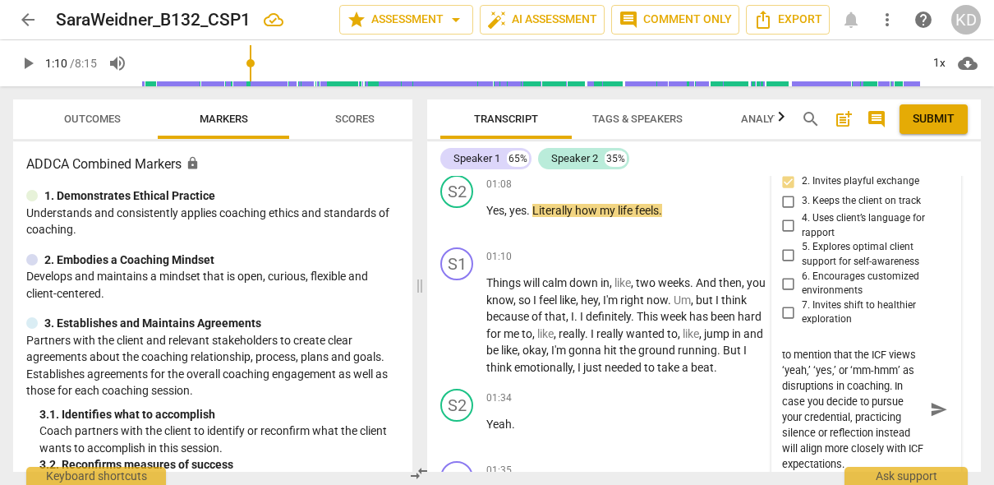
click at [829, 389] on textarea "There is a good rapport between you and your client. The "yes, yes..." doesn't …" at bounding box center [853, 409] width 142 height 125
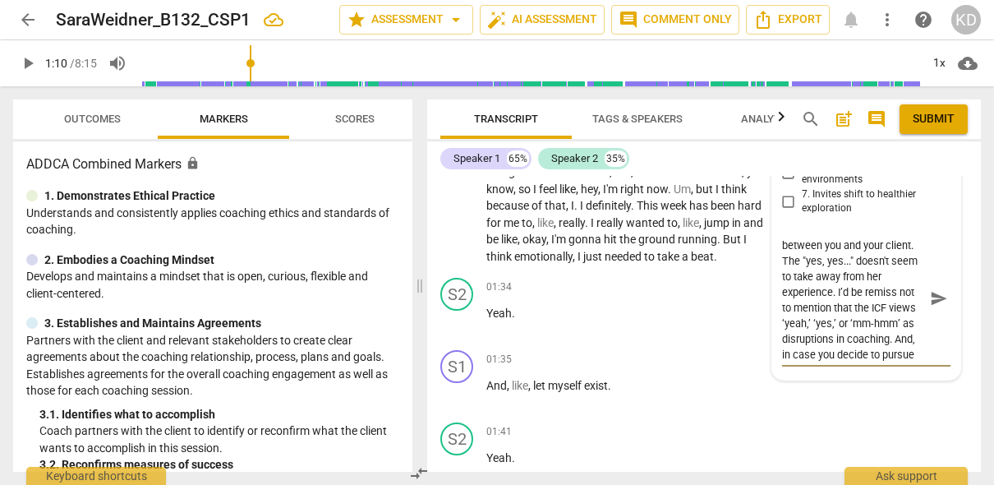
scroll to position [0, 0]
click at [806, 248] on textarea "There is a good rapport between you and your client. The "yes, yes..." doesn't …" at bounding box center [853, 298] width 142 height 125
click at [908, 249] on textarea "This is your first CSP and is a good rapport between you and your client. The "…" at bounding box center [853, 298] width 142 height 125
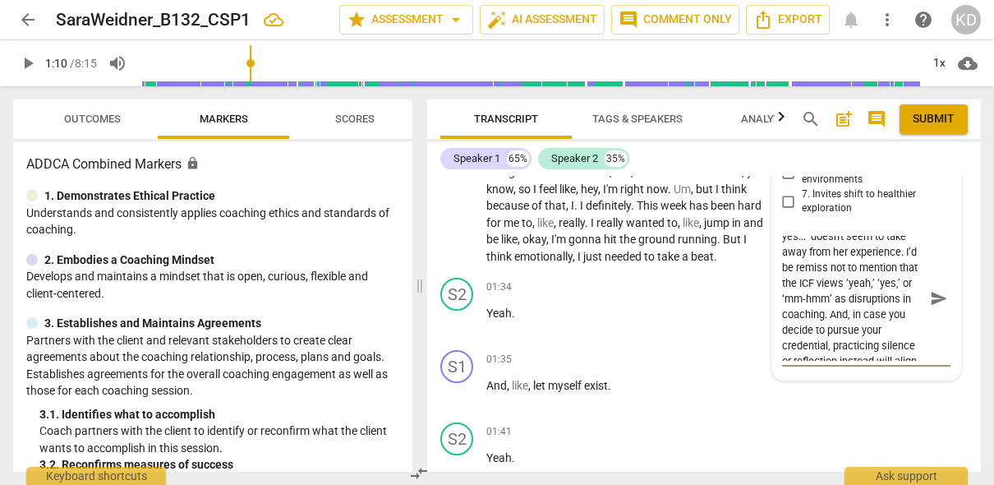
scroll to position [59, 0]
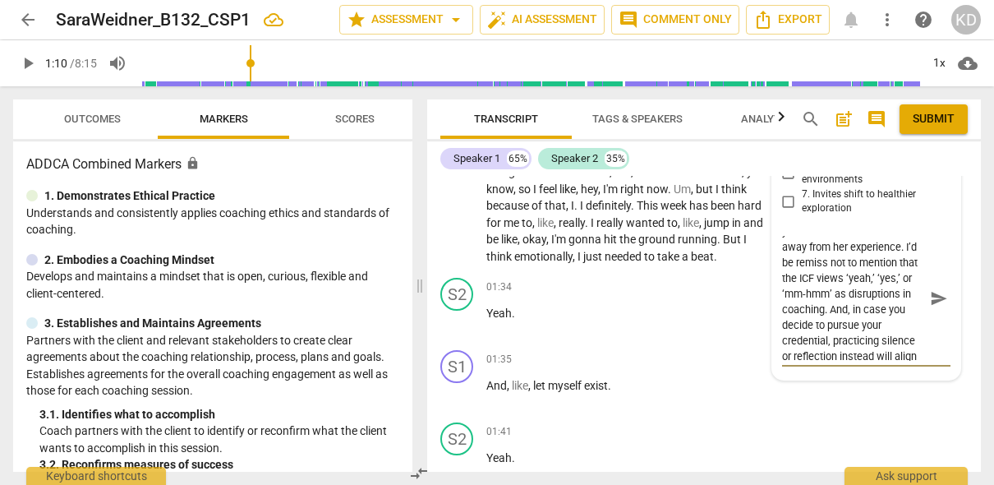
click at [847, 264] on textarea "This is your first CSP and you have a good rapport between you and your client.…" at bounding box center [853, 298] width 142 height 125
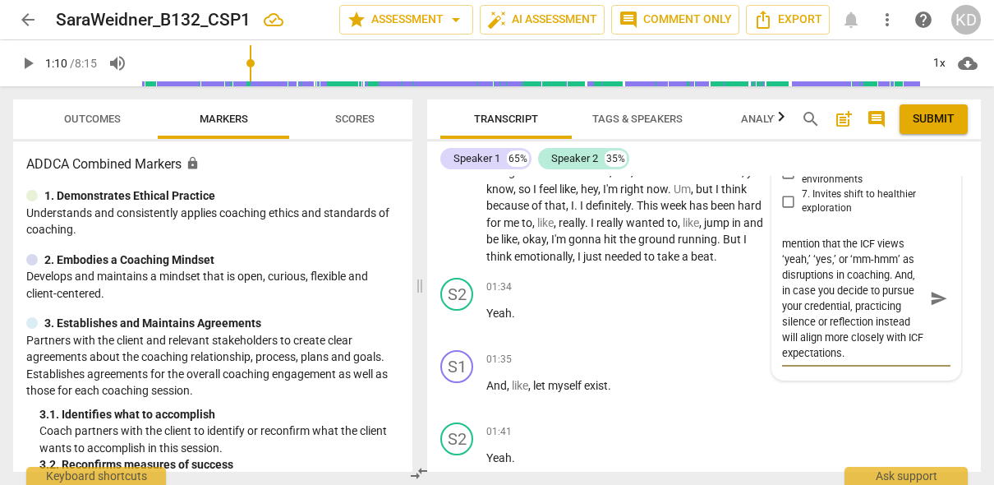
scroll to position [99, 0]
click at [896, 272] on textarea "This is your first CSP and you have a good rapport between you and your client.…" at bounding box center [853, 298] width 142 height 125
click at [827, 288] on textarea "This is your first CSP and you have a good rapport between you and your client.…" at bounding box center [853, 298] width 142 height 125
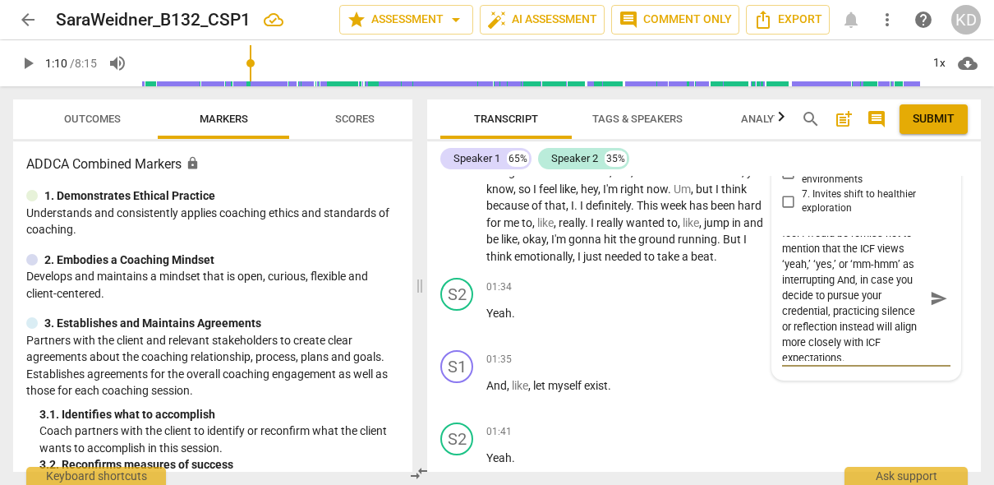
scroll to position [109, 0]
drag, startPoint x: 852, startPoint y: 354, endPoint x: 781, endPoint y: 278, distance: 103.5
click at [782, 278] on textarea "This is your first CSP and you have a good rapport between you and your client.…" at bounding box center [853, 298] width 142 height 125
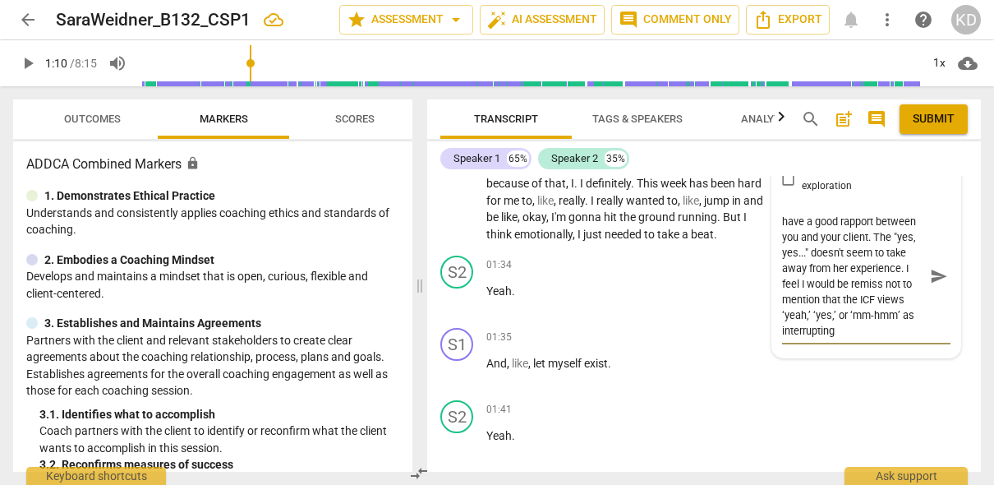
scroll to position [948, 0]
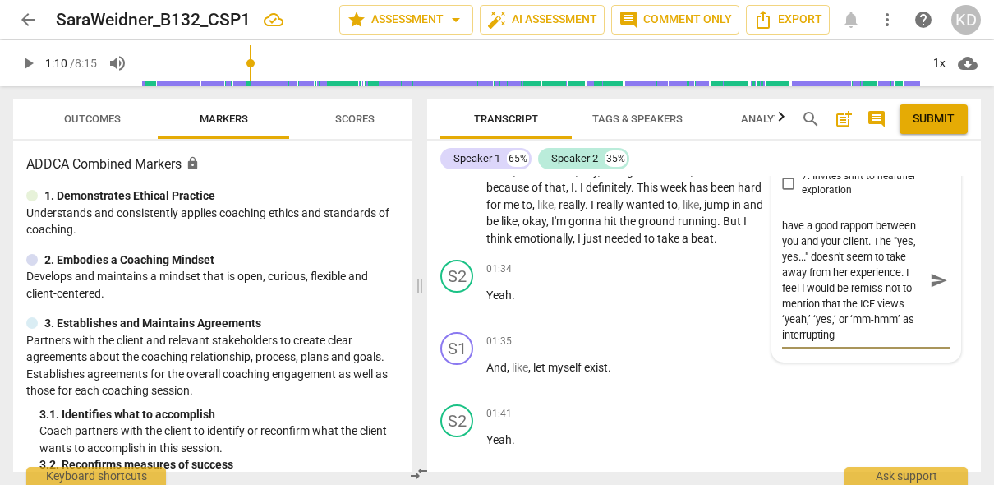
click at [902, 305] on textarea "This is your first CSP and you have a good rapport between you and your client.…" at bounding box center [853, 280] width 142 height 125
click at [873, 338] on textarea "This is your first CSP and you have a good rapport between you and your client.…" at bounding box center [853, 280] width 142 height 125
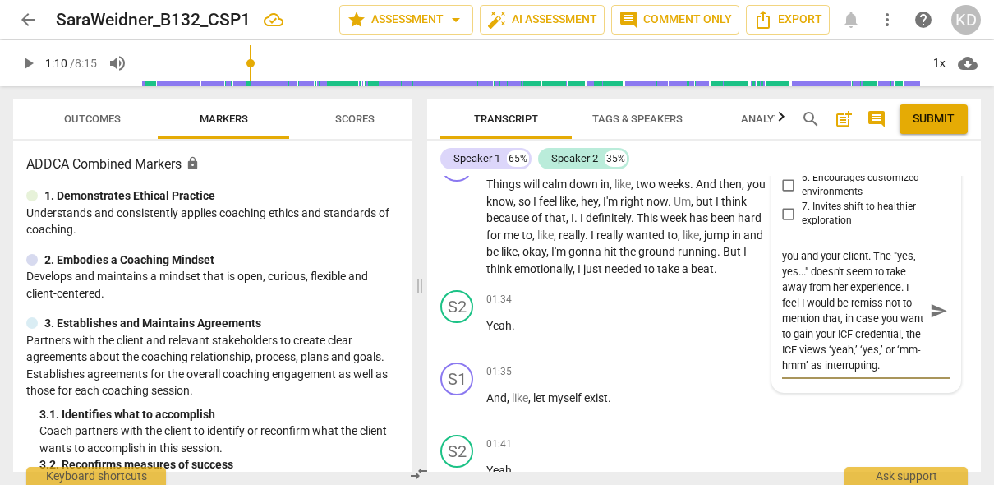
drag, startPoint x: 780, startPoint y: 254, endPoint x: 891, endPoint y: 375, distance: 164.0
click at [891, 375] on div "This is your first CSP and you have a good rapport between you and your client.…" at bounding box center [866, 311] width 168 height 136
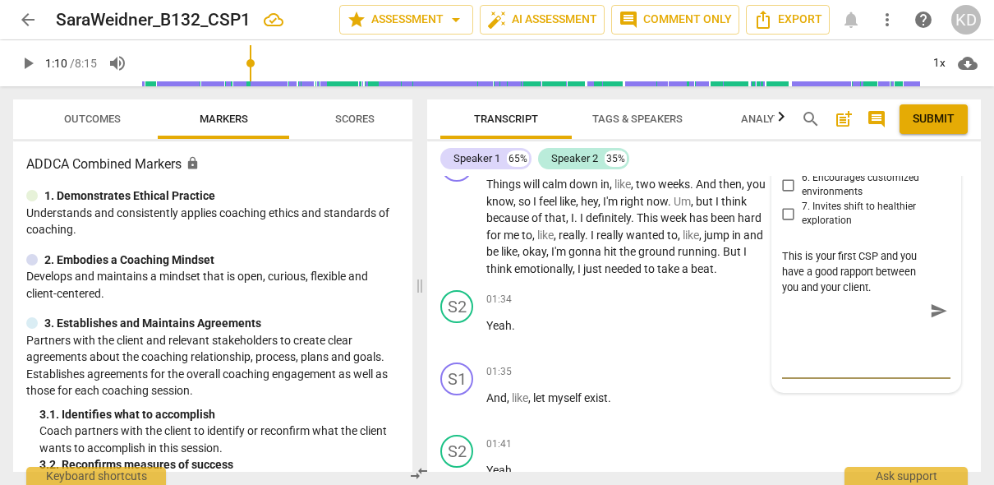
scroll to position [0, 0]
drag, startPoint x: 880, startPoint y: 288, endPoint x: 780, endPoint y: 258, distance: 103.7
click at [782, 258] on textarea "This is your first CSP and you have a good rapport between you and your client." at bounding box center [853, 271] width 142 height 47
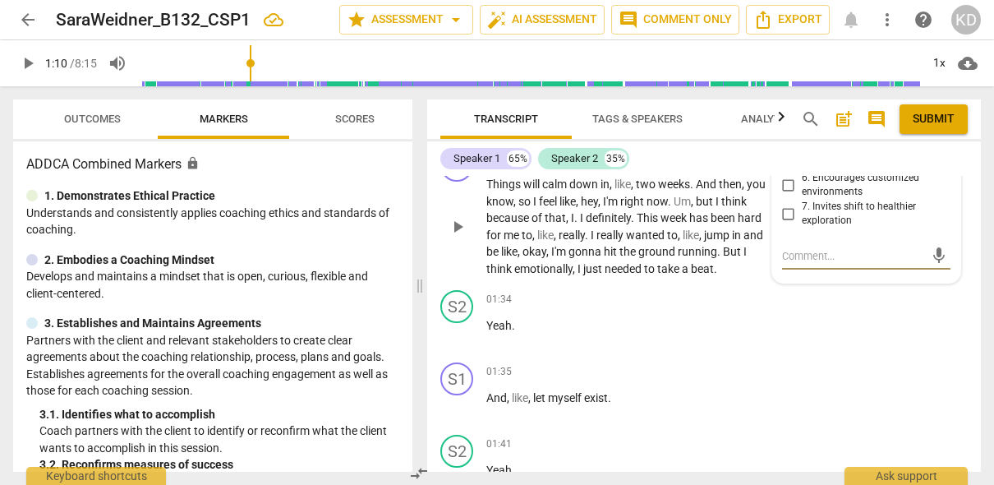
click at [430, 271] on div "S1 play_arrow pause 01:10 + Add competency keyboard_arrow_right Things will cal…" at bounding box center [704, 212] width 554 height 141
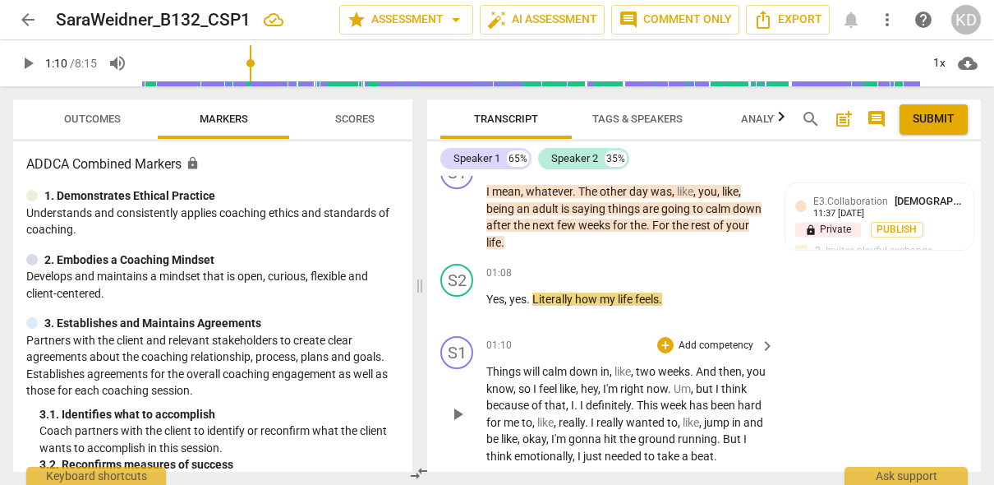
scroll to position [730, 0]
click at [455, 219] on span "play_arrow" at bounding box center [458, 219] width 20 height 20
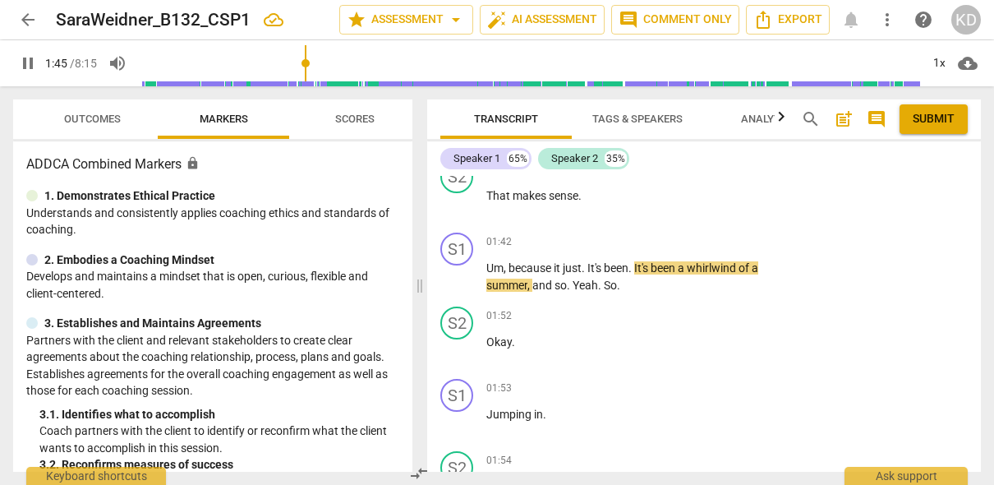
scroll to position [1315, 0]
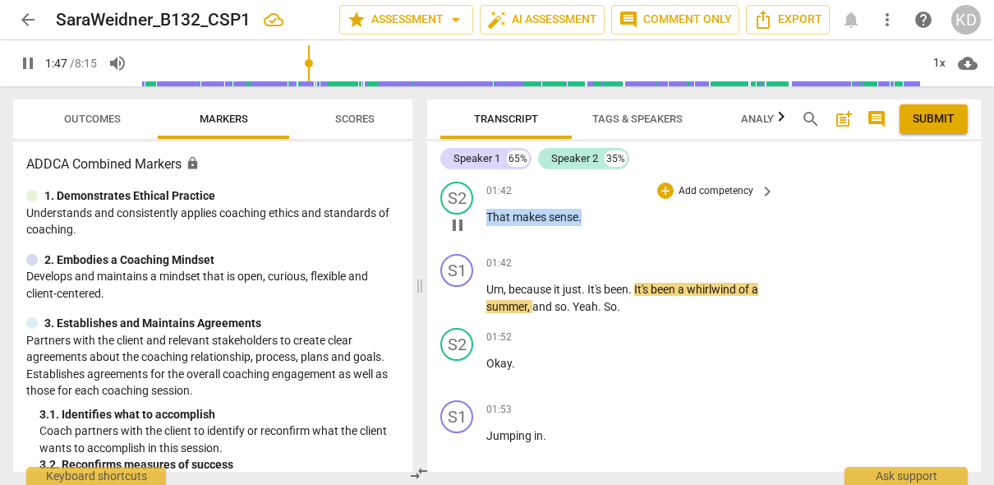
drag, startPoint x: 595, startPoint y: 232, endPoint x: 490, endPoint y: 235, distance: 105.2
click at [490, 226] on p "That makes sense ." at bounding box center [626, 217] width 280 height 17
click at [703, 199] on p "Add competency" at bounding box center [716, 191] width 78 height 15
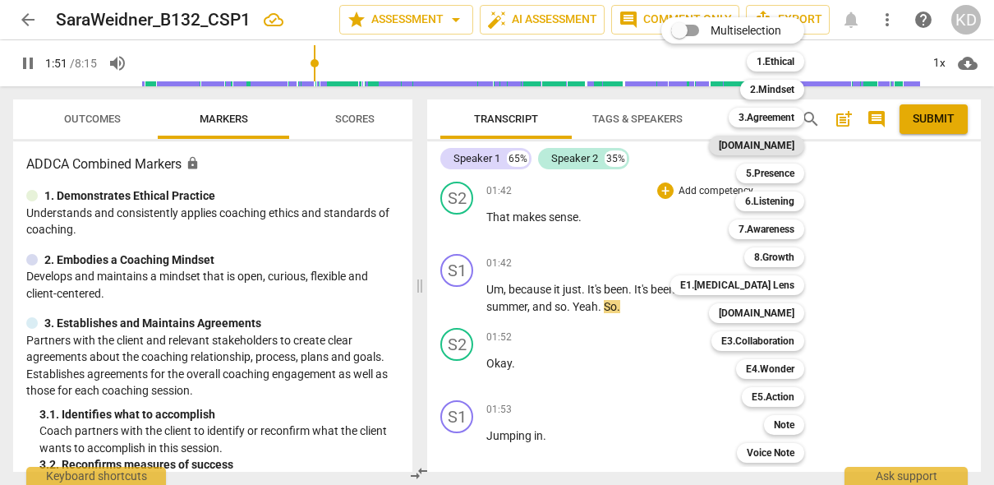
click at [786, 144] on b "[DOMAIN_NAME]" at bounding box center [757, 146] width 76 height 20
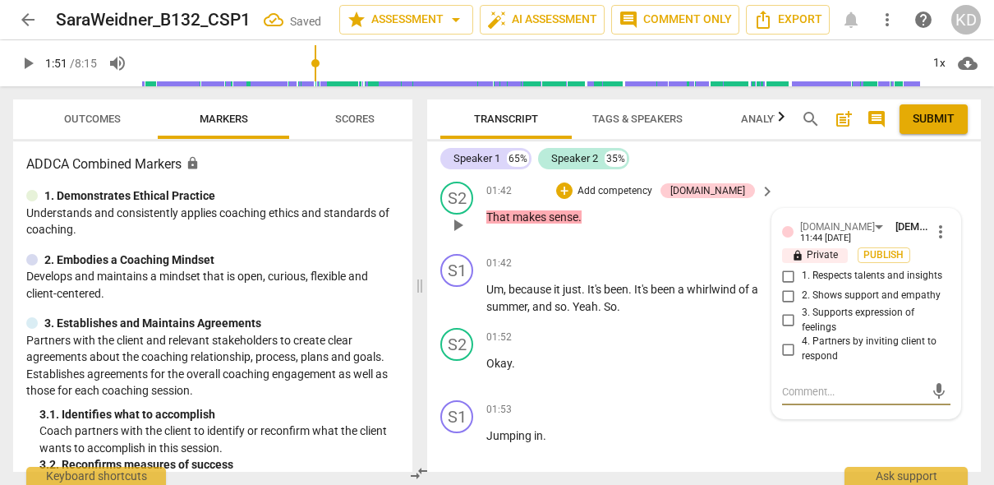
click at [784, 306] on input "2. Shows support and empathy" at bounding box center [789, 296] width 26 height 20
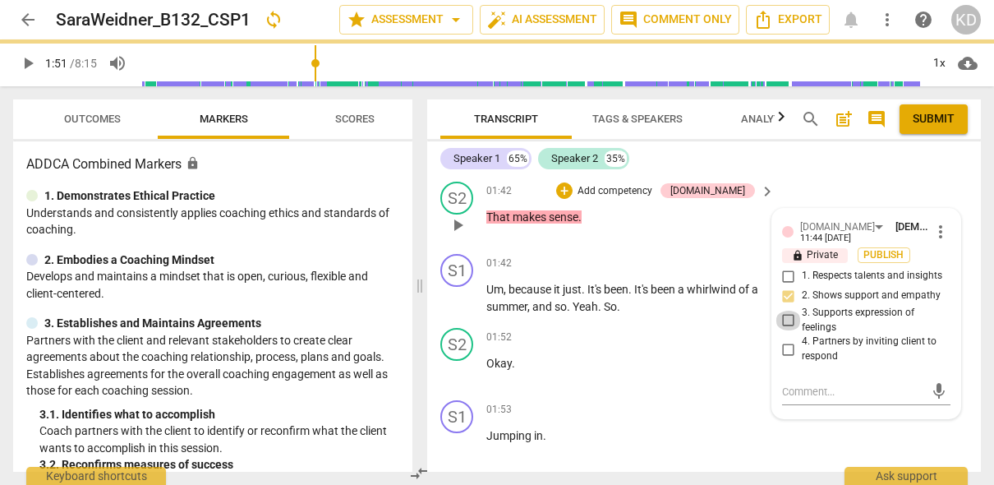
click at [787, 330] on input "3. Supports expression of feelings" at bounding box center [789, 321] width 26 height 20
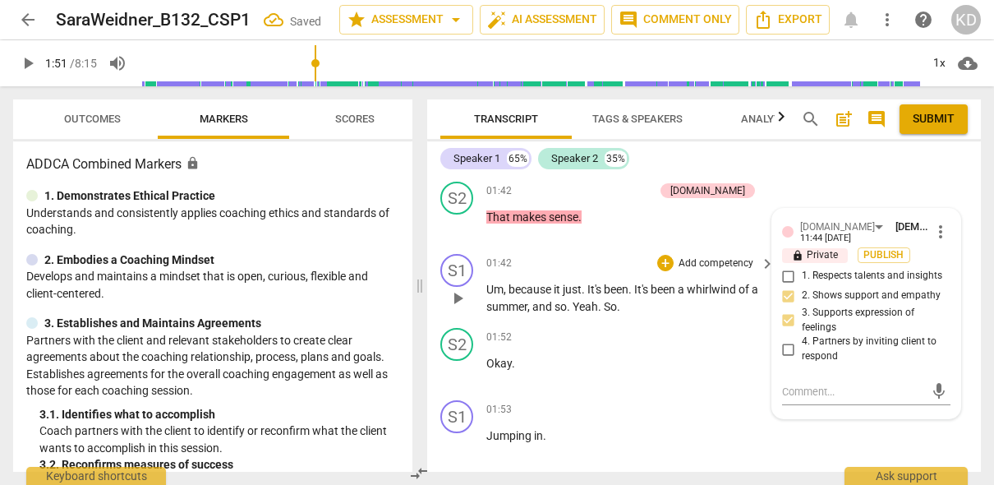
click at [429, 321] on div "S1 play_arrow pause 01:42 + Add competency keyboard_arrow_right Um , because it…" at bounding box center [704, 284] width 554 height 74
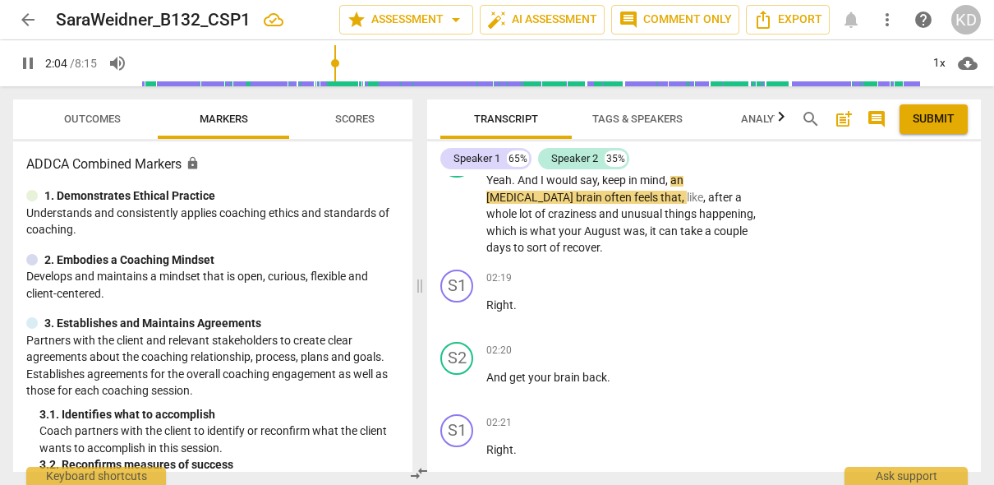
scroll to position [1935, 0]
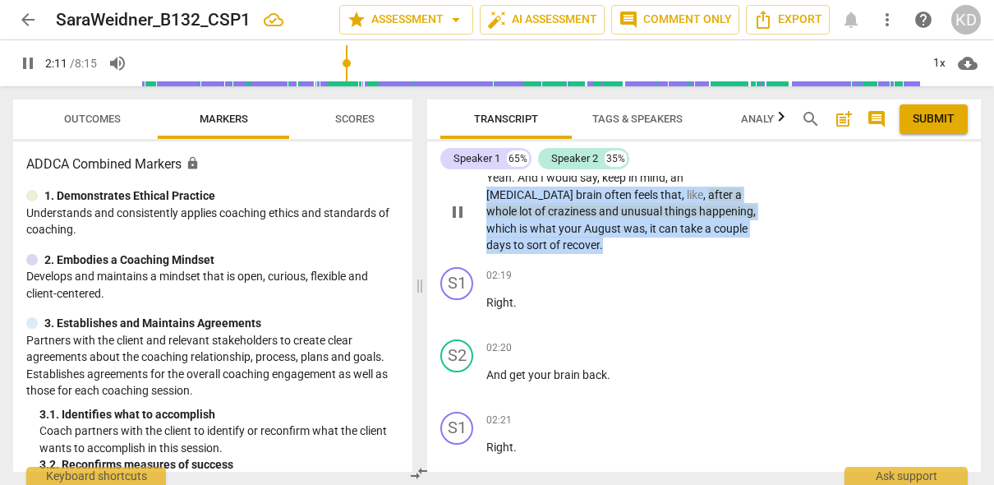
drag, startPoint x: 688, startPoint y: 196, endPoint x: 736, endPoint y: 246, distance: 68.6
click at [736, 246] on p "Yeah . And I would say , keep in mind , an [MEDICAL_DATA] brain often feels tha…" at bounding box center [626, 211] width 280 height 85
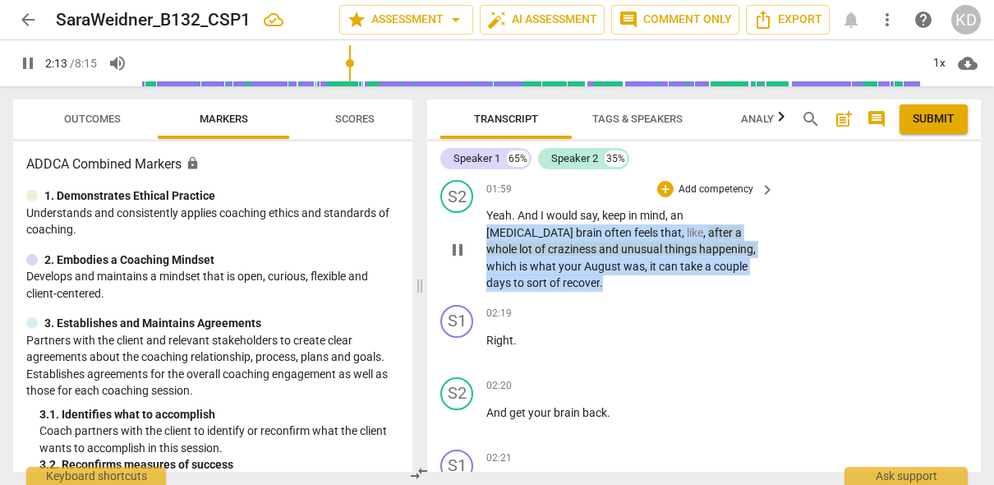
scroll to position [1884, 0]
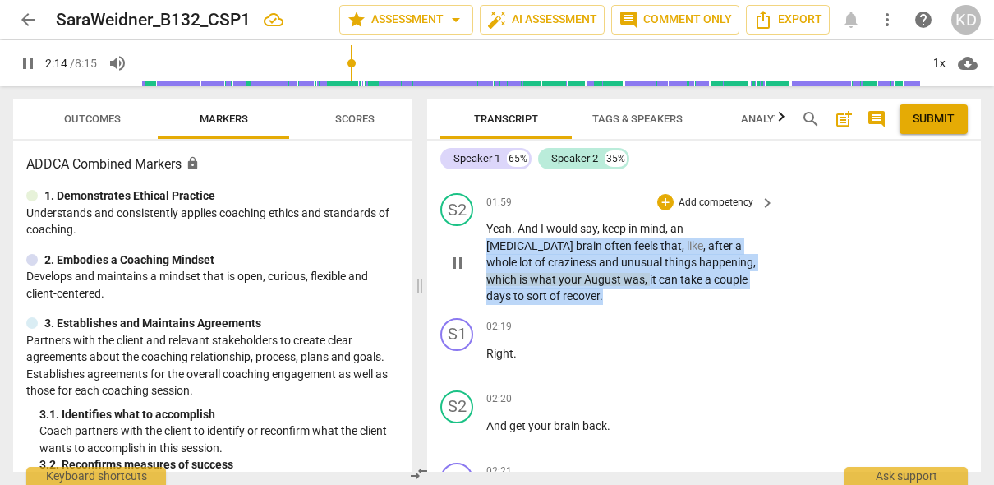
click at [696, 210] on p "Add competency" at bounding box center [716, 203] width 78 height 15
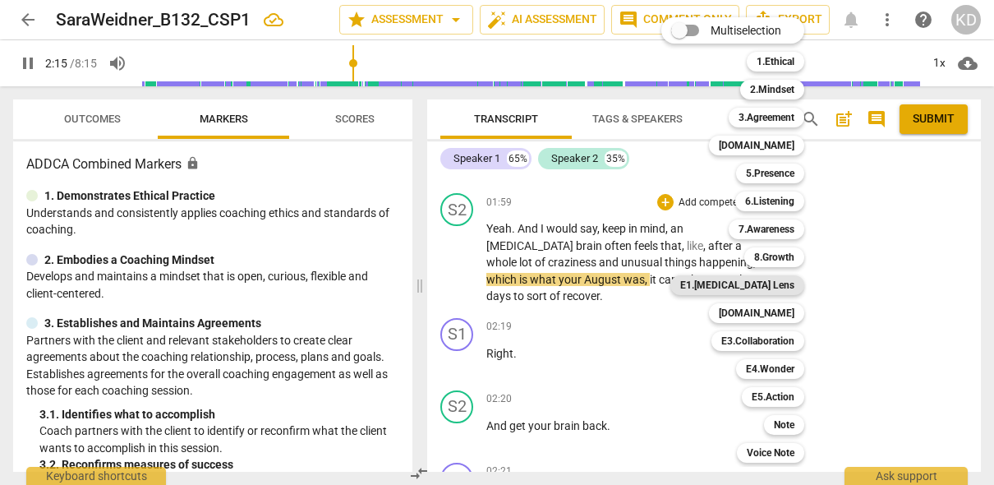
click at [771, 285] on b "E1.[MEDICAL_DATA] Lens" at bounding box center [737, 285] width 114 height 20
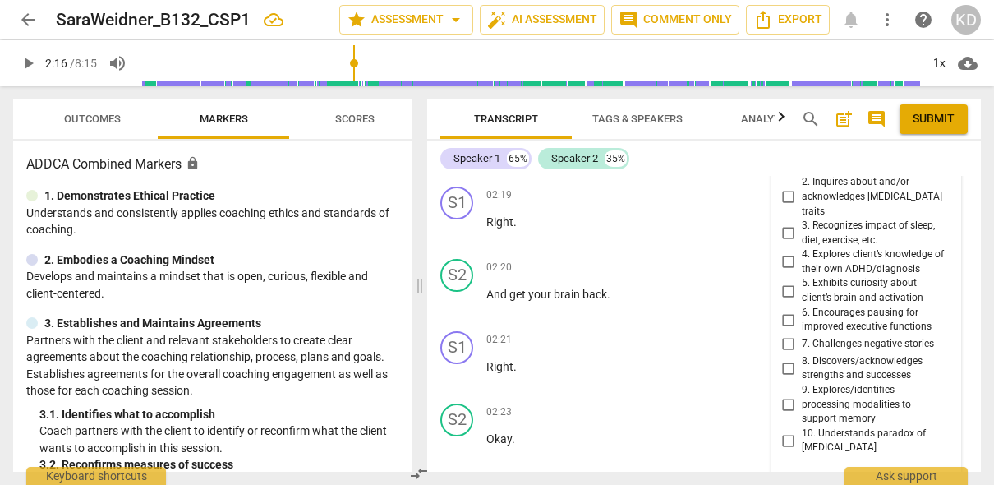
scroll to position [2014, 0]
click at [789, 206] on input "2. Inquires about and/or acknowledges [MEDICAL_DATA] traits" at bounding box center [789, 198] width 26 height 20
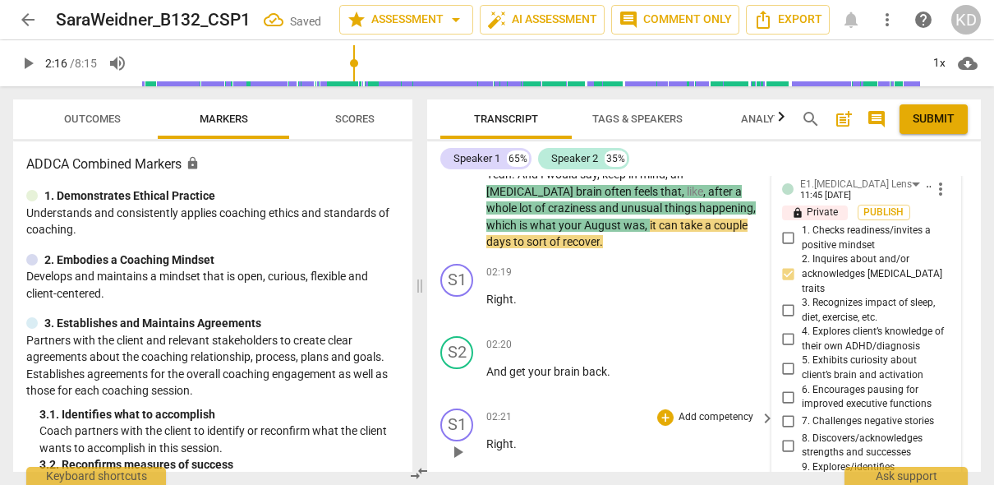
scroll to position [1930, 0]
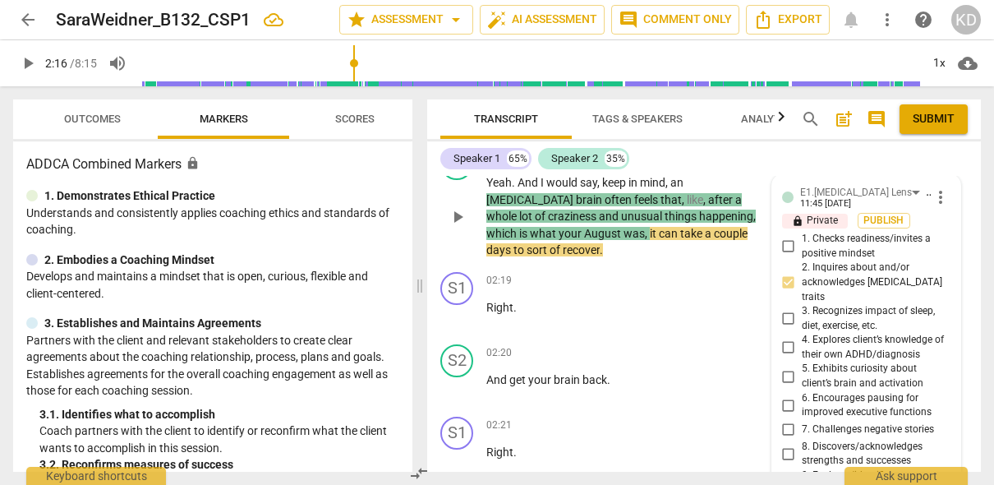
click at [437, 255] on div "S2 play_arrow pause 01:59 + Add competency E1.[MEDICAL_DATA] Lens keyboard_arro…" at bounding box center [704, 202] width 554 height 125
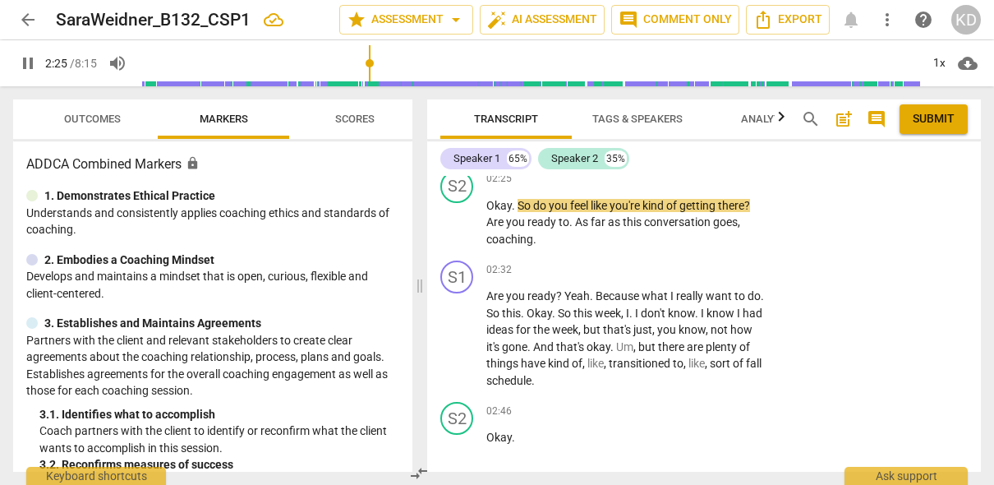
scroll to position [2396, 0]
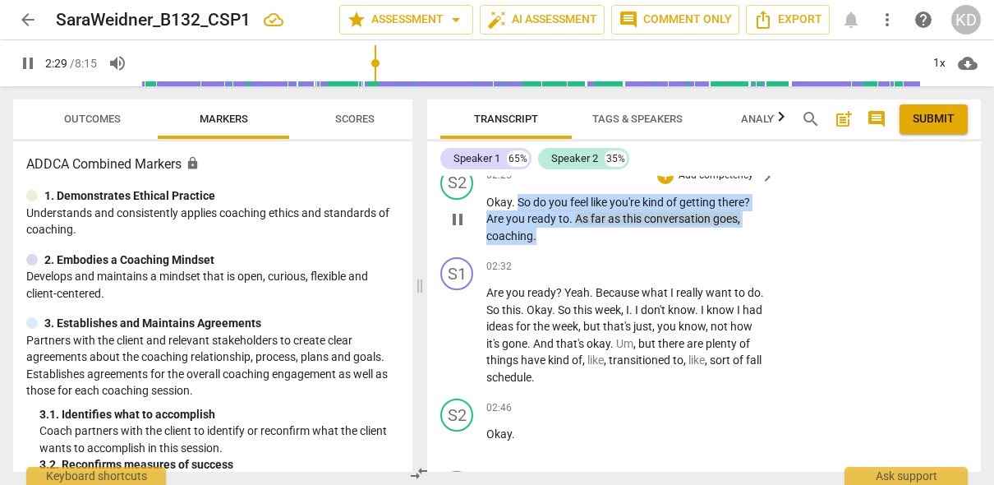
drag, startPoint x: 517, startPoint y: 202, endPoint x: 551, endPoint y: 236, distance: 48.2
click at [551, 236] on p "Okay . So do you feel like you're kind of getting there ? Are you ready to . As…" at bounding box center [626, 219] width 280 height 51
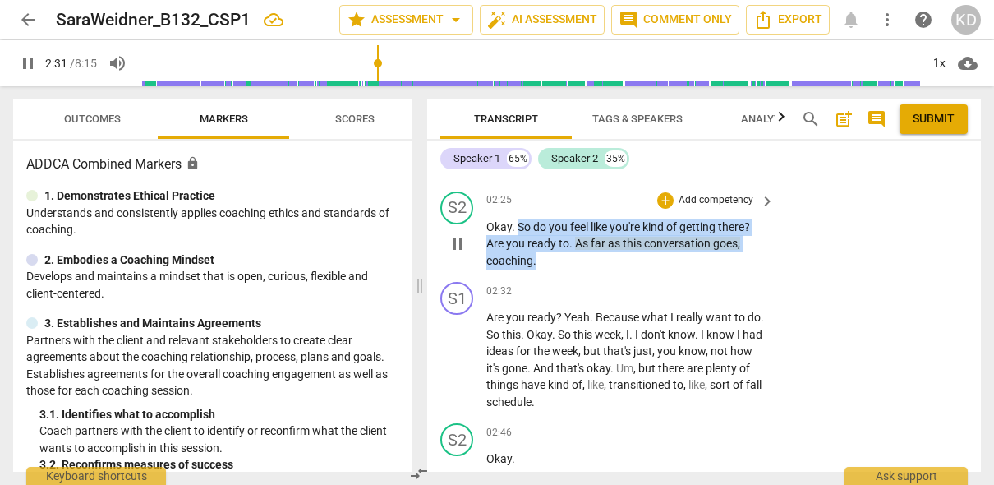
click at [720, 205] on p "Add competency" at bounding box center [716, 200] width 78 height 15
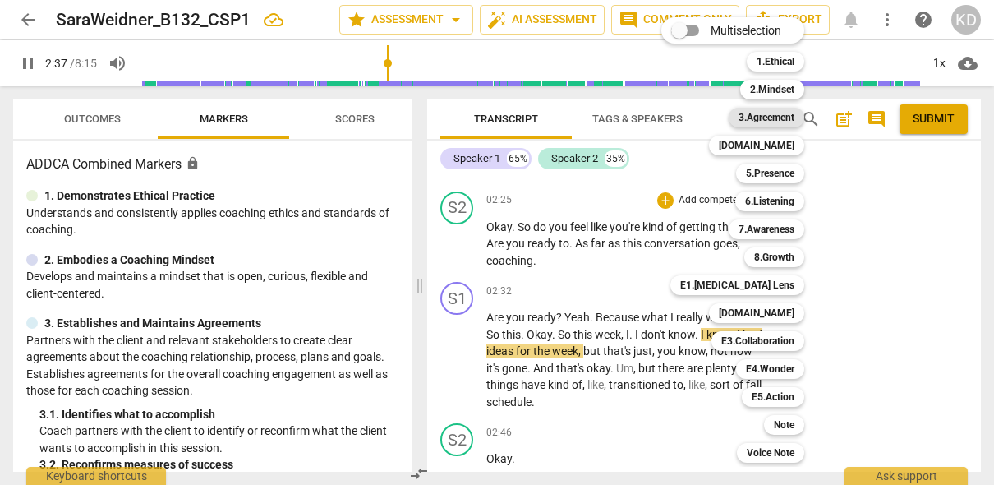
click at [775, 118] on b "3.Agreement" at bounding box center [767, 118] width 56 height 20
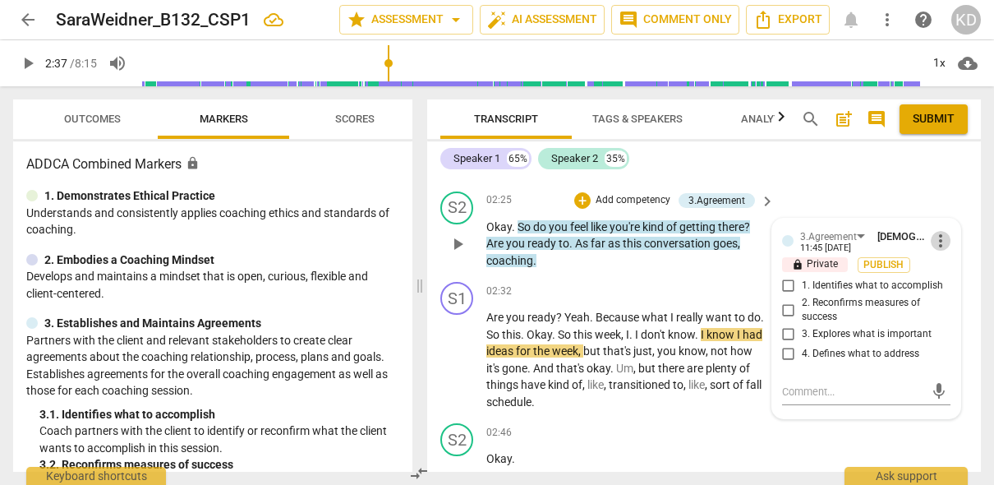
click at [934, 246] on span "more_vert" at bounding box center [941, 241] width 20 height 20
click at [940, 244] on li "Edit" at bounding box center [951, 240] width 57 height 31
click at [938, 242] on span "more_vert" at bounding box center [941, 240] width 20 height 20
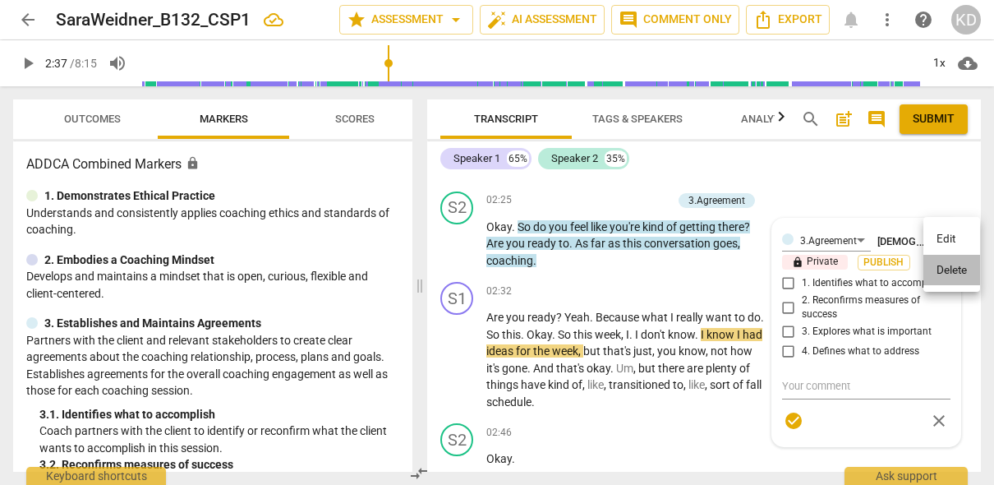
click at [949, 279] on li "Delete" at bounding box center [951, 270] width 57 height 31
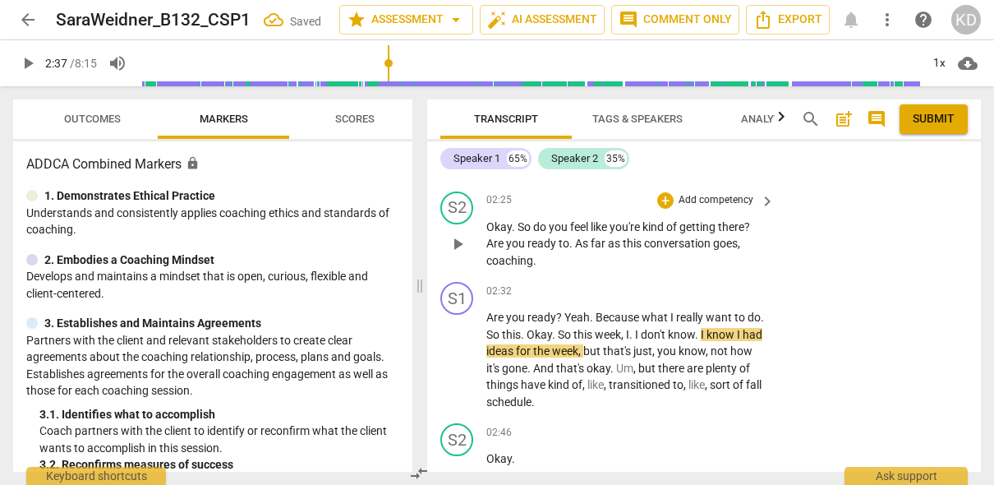
click at [687, 202] on p "Add competency" at bounding box center [716, 200] width 78 height 15
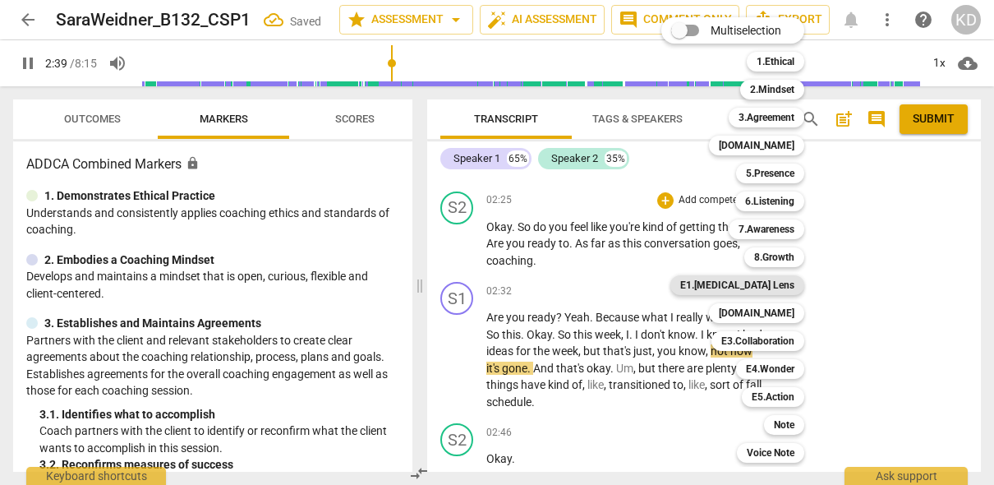
click at [776, 284] on b "E1.[MEDICAL_DATA] Lens" at bounding box center [737, 285] width 114 height 20
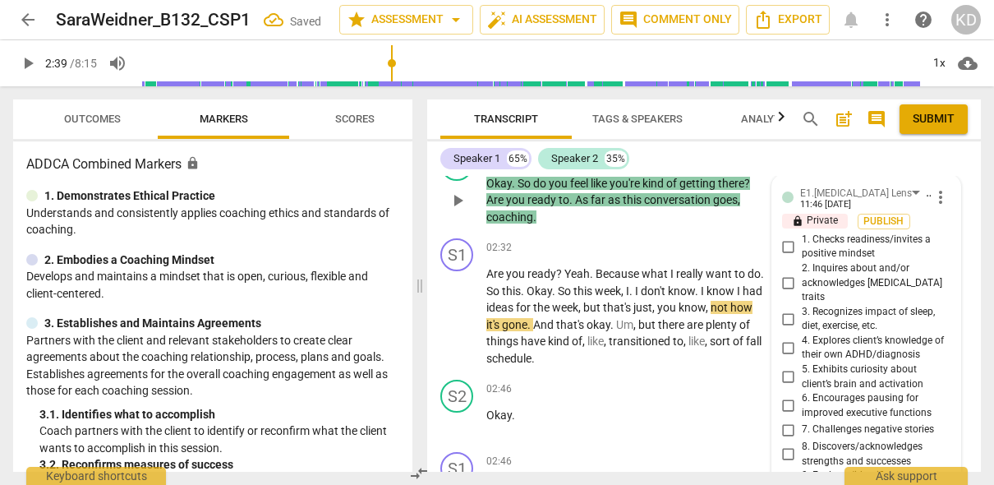
scroll to position [2420, 0]
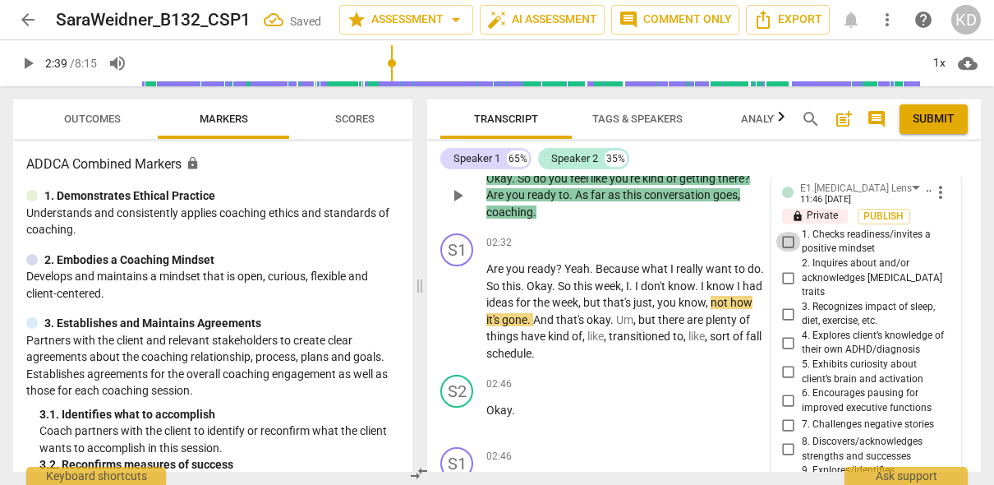
click at [782, 246] on input "1. Checks readiness/invites a positive mindset" at bounding box center [789, 242] width 26 height 20
click at [430, 279] on div "S1 play_arrow pause 02:32 + Add competency keyboard_arrow_right Are you ready ?…" at bounding box center [704, 297] width 554 height 141
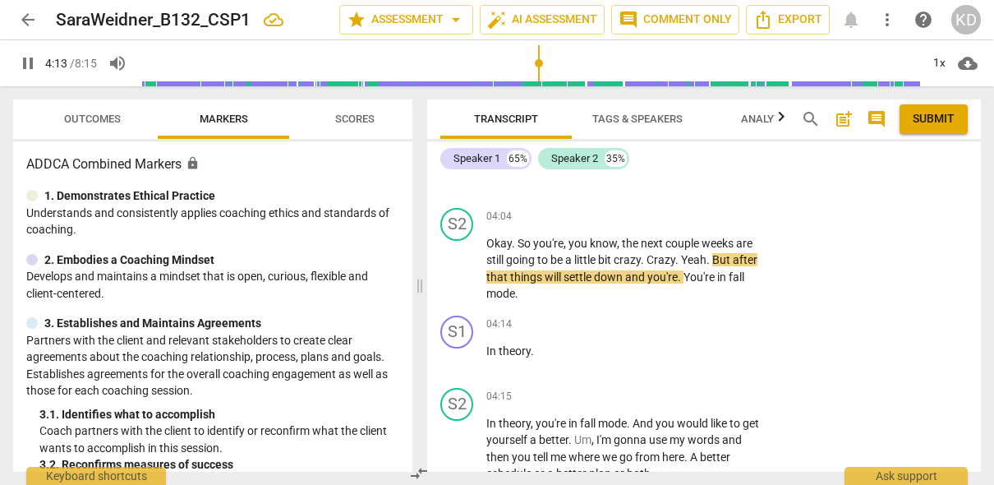
scroll to position [3825, 0]
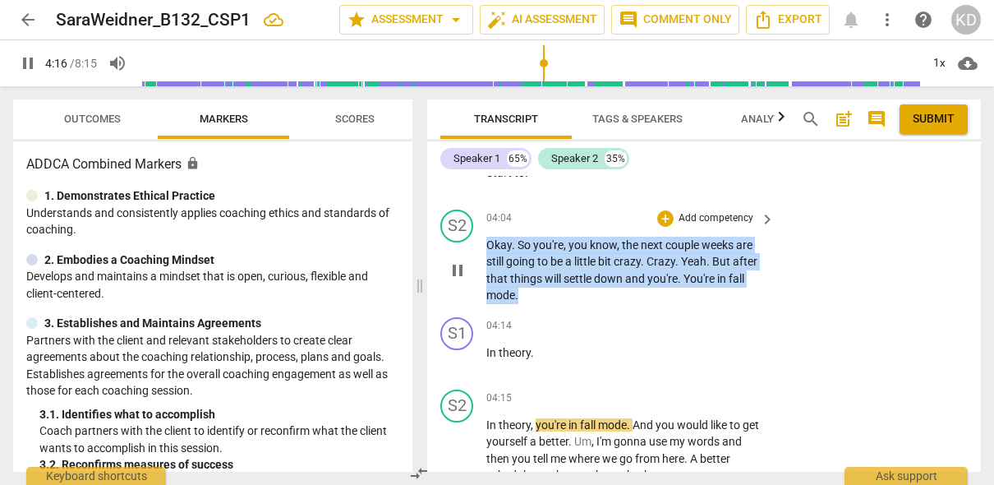
drag, startPoint x: 488, startPoint y: 244, endPoint x: 526, endPoint y: 296, distance: 64.1
click at [526, 296] on p "Okay . So you're , you know , the next couple weeks are still going to be a lit…" at bounding box center [626, 270] width 280 height 67
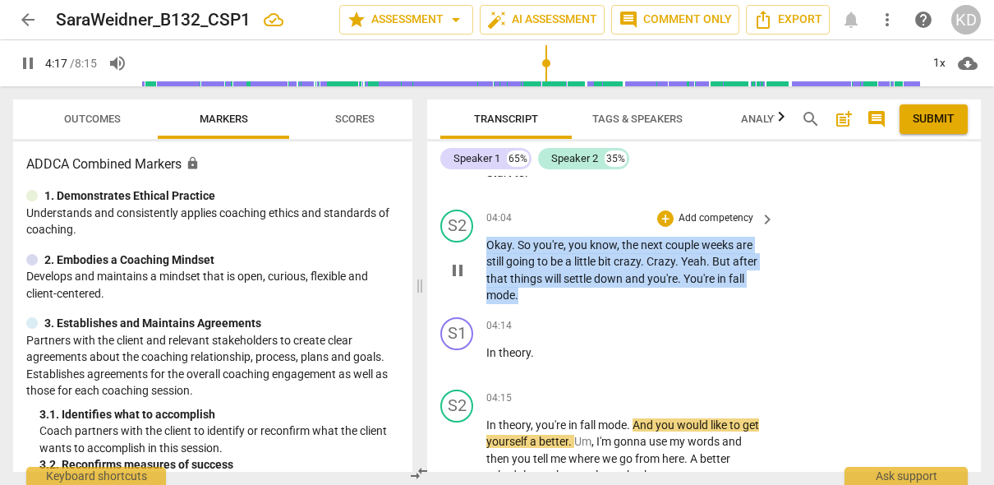
click at [715, 218] on p "Add competency" at bounding box center [716, 218] width 78 height 15
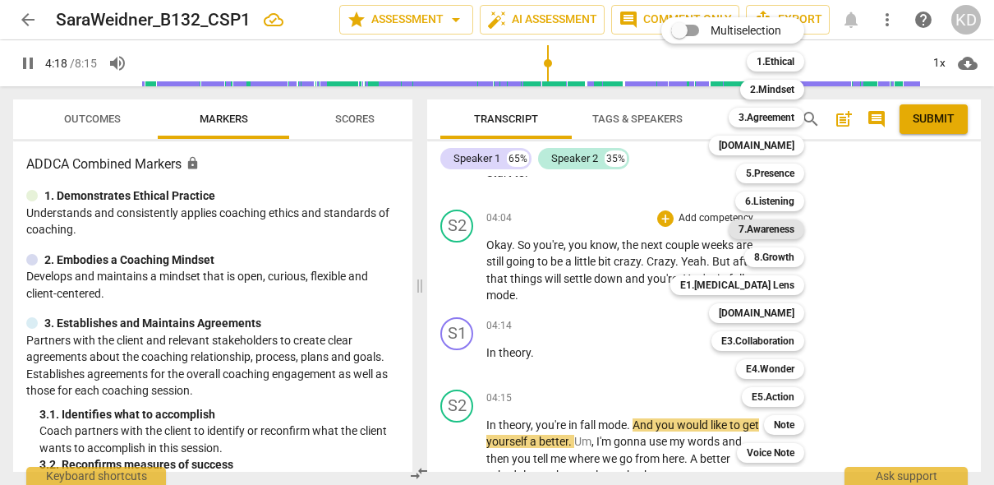
click at [783, 227] on b "7.Awareness" at bounding box center [767, 229] width 56 height 20
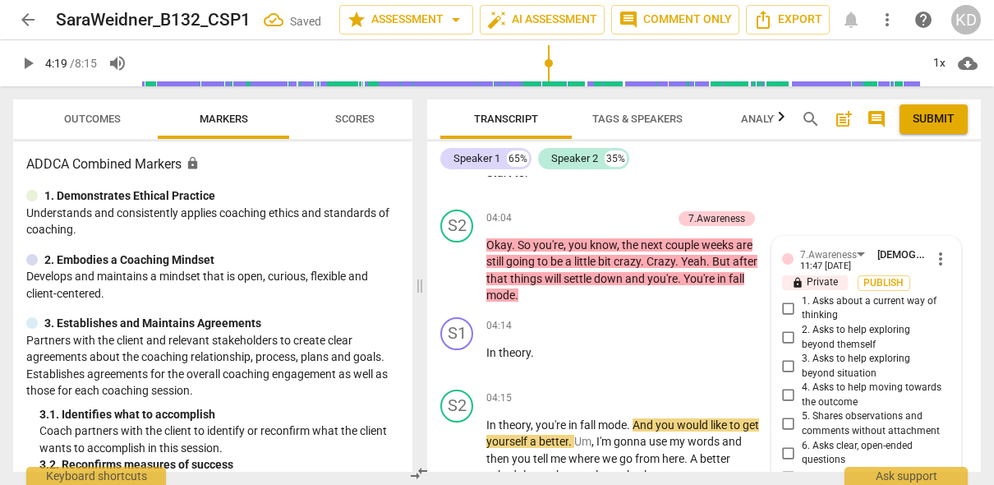
scroll to position [4044, 0]
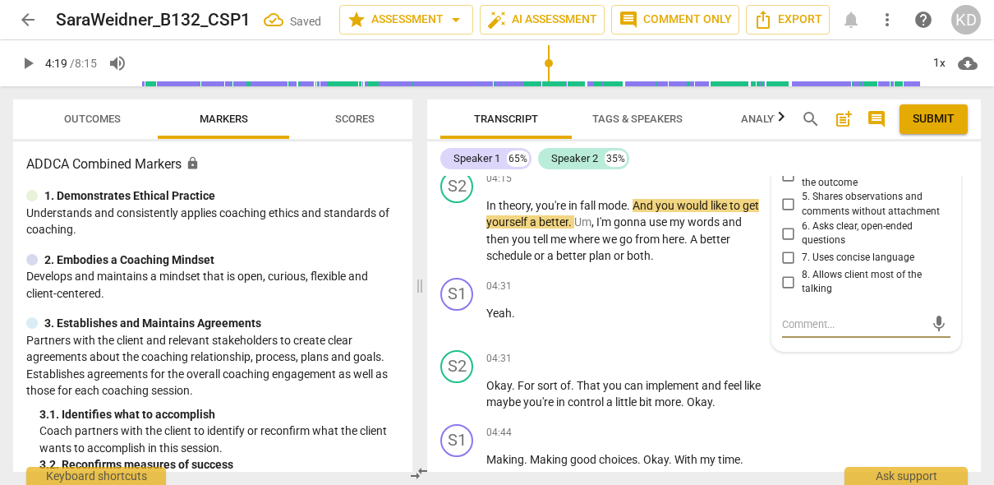
click at [786, 205] on input "5. Shares observations and comments without attachment" at bounding box center [789, 205] width 26 height 20
click at [437, 336] on div "S1 play_arrow pause 04:31 + Add competency keyboard_arrow_right Yeah ." at bounding box center [704, 307] width 554 height 72
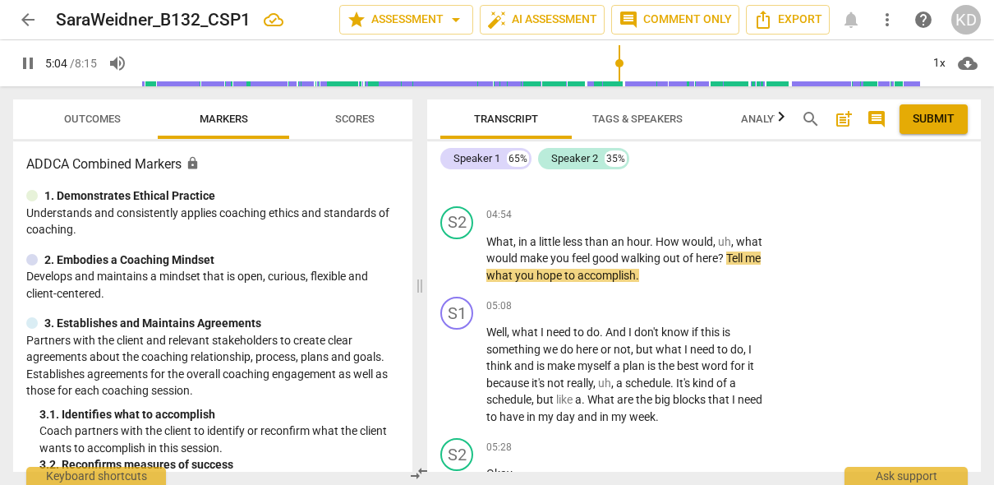
scroll to position [4496, 0]
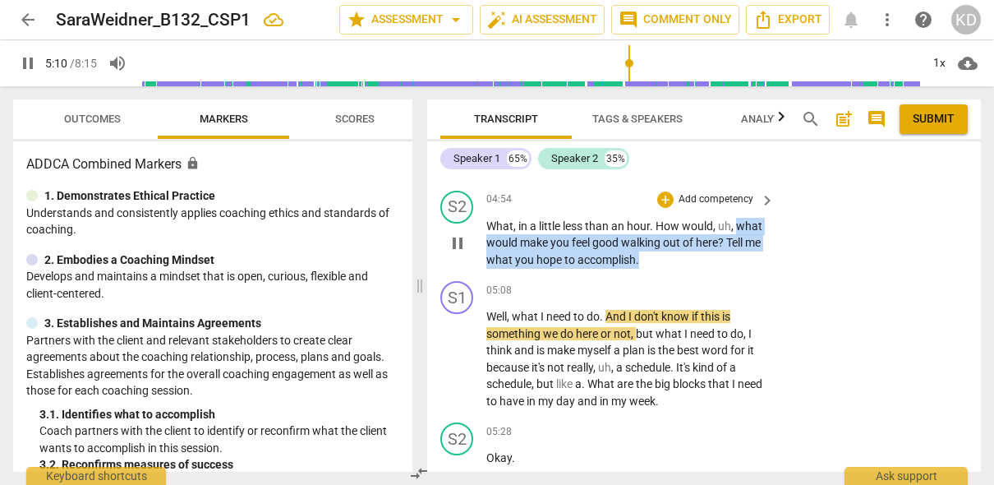
drag, startPoint x: 736, startPoint y: 225, endPoint x: 728, endPoint y: 261, distance: 37.1
click at [728, 261] on p "What , in a little less than an hour . How would , uh , what would make you fee…" at bounding box center [626, 243] width 280 height 51
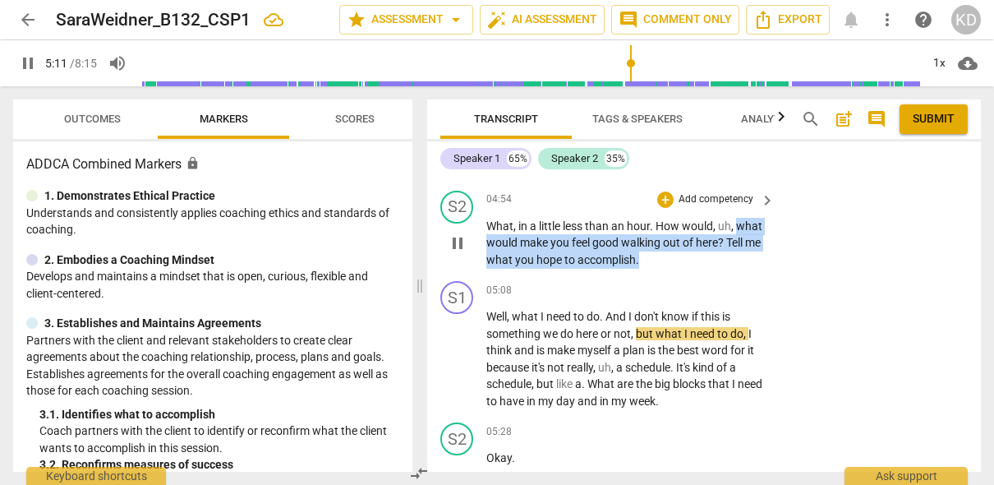
click at [723, 199] on p "Add competency" at bounding box center [716, 199] width 78 height 15
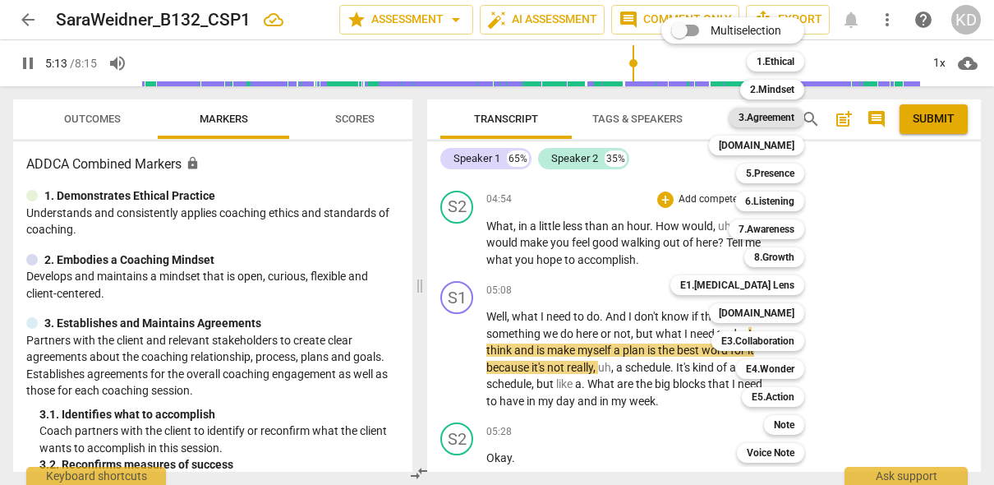
click at [775, 117] on b "3.Agreement" at bounding box center [767, 118] width 56 height 20
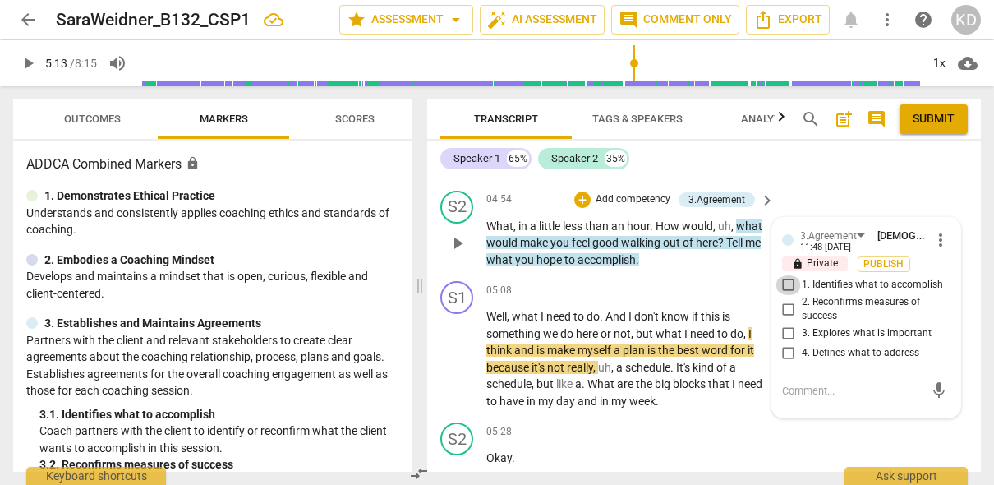
click at [787, 284] on input "1. Identifies what to accomplish" at bounding box center [789, 285] width 26 height 20
click at [590, 294] on div "05:08 + Add competency keyboard_arrow_right" at bounding box center [631, 290] width 290 height 18
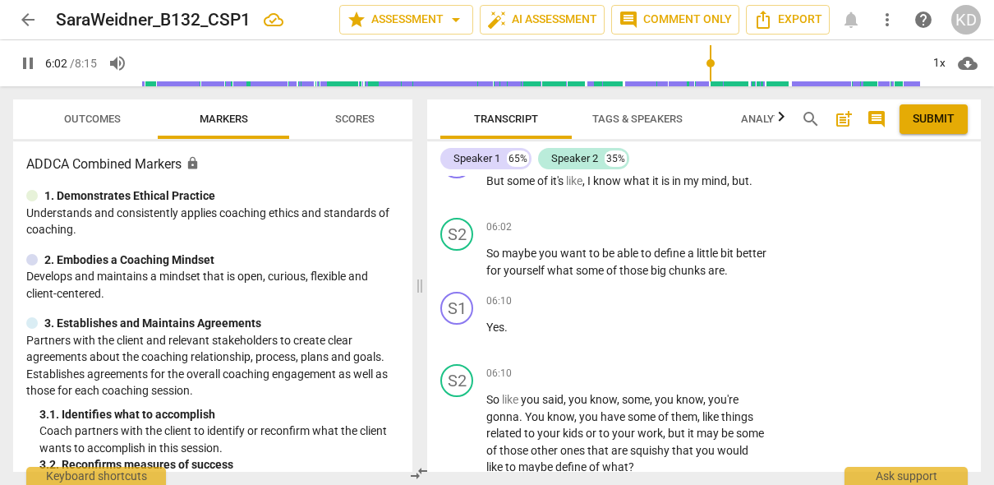
scroll to position [5470, 0]
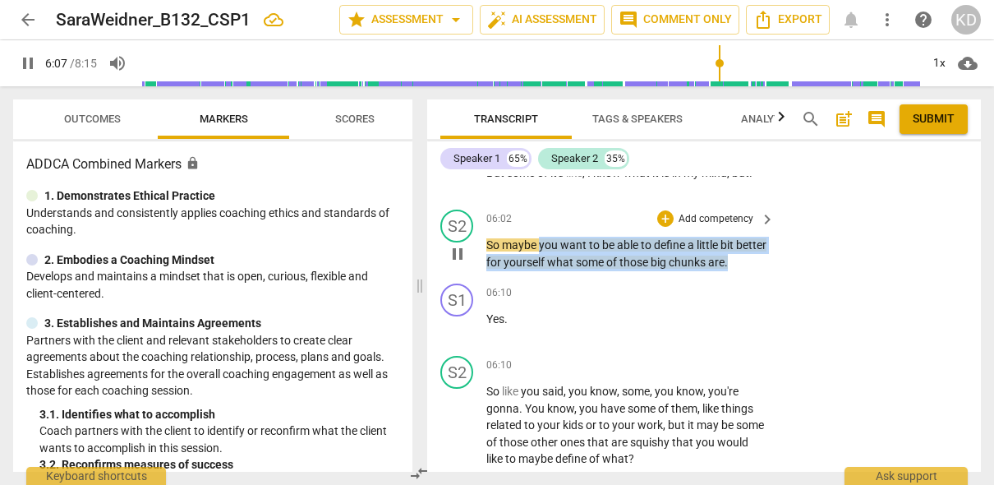
drag, startPoint x: 539, startPoint y: 243, endPoint x: 765, endPoint y: 262, distance: 226.7
click at [765, 262] on div "So maybe you want to be able to define a little bit better for yourself what so…" at bounding box center [631, 254] width 290 height 34
click at [725, 220] on p "Add competency" at bounding box center [716, 219] width 78 height 15
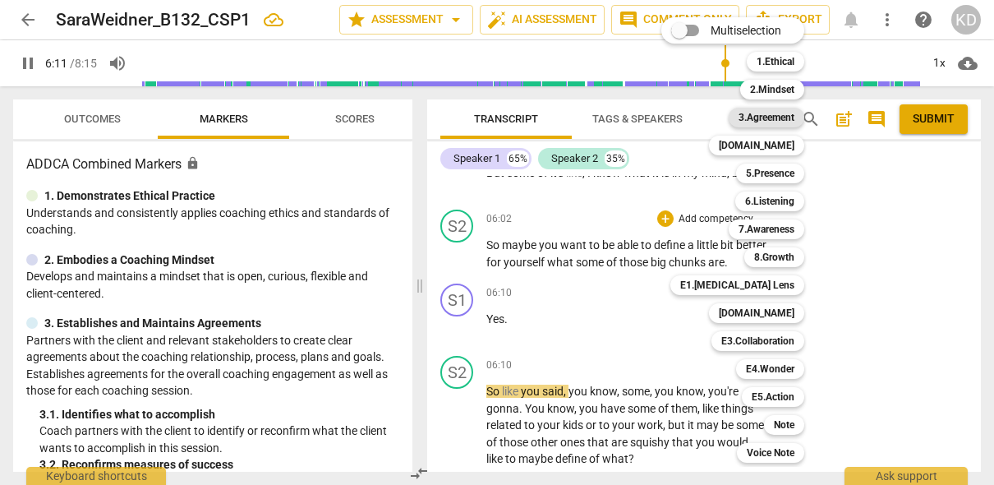
click at [771, 117] on b "3.Agreement" at bounding box center [767, 118] width 56 height 20
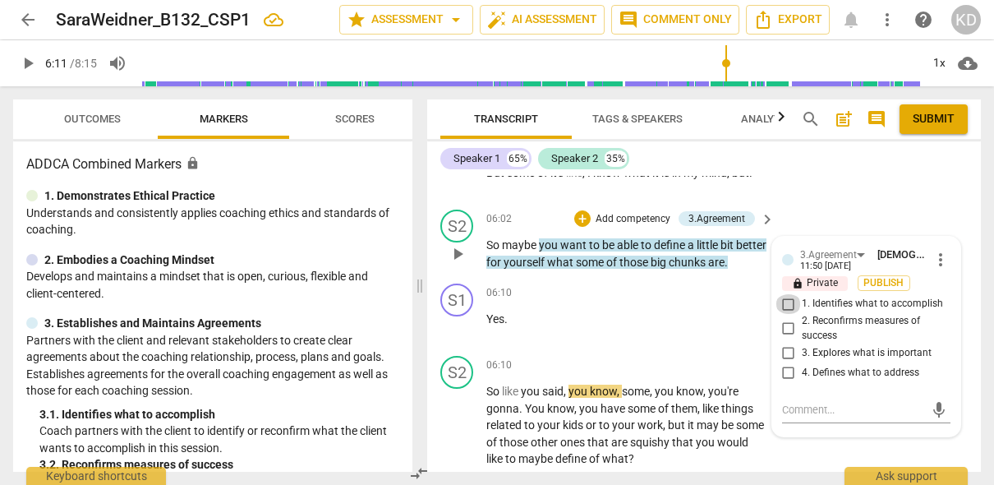
click at [785, 305] on input "1. Identifies what to accomplish" at bounding box center [789, 304] width 26 height 20
click at [432, 316] on div "S1 play_arrow pause 06:10 + Add competency keyboard_arrow_right Yes ." at bounding box center [704, 313] width 554 height 72
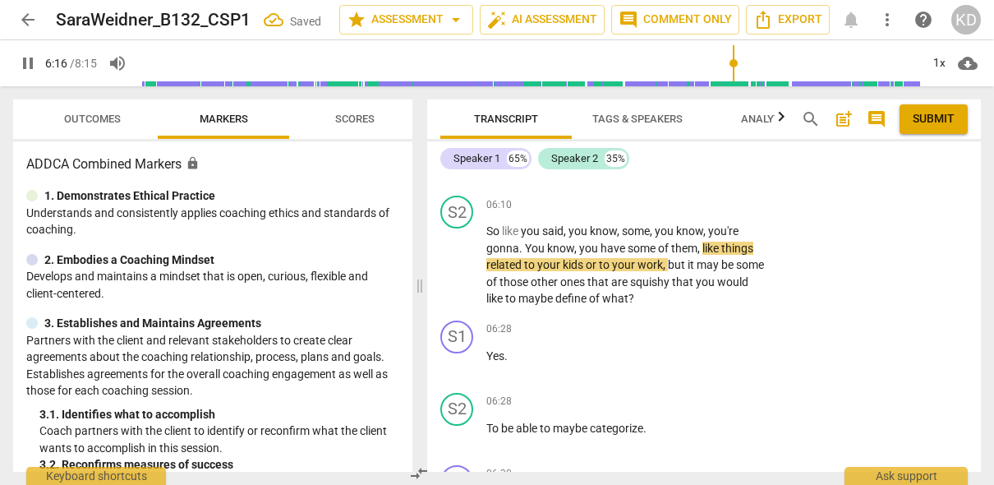
scroll to position [5632, 0]
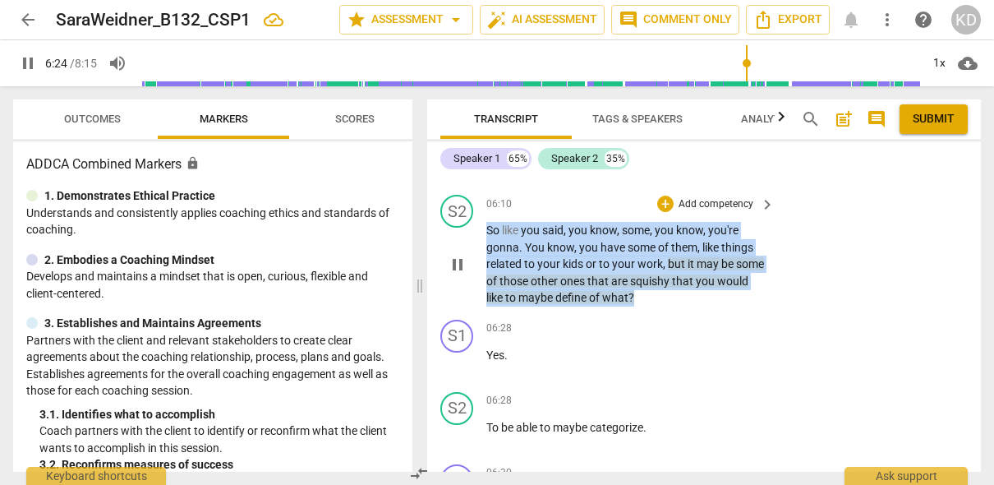
drag, startPoint x: 488, startPoint y: 231, endPoint x: 698, endPoint y: 297, distance: 220.3
click at [698, 297] on p "So like you said , you know , some , you know , you're gonna . You know , you h…" at bounding box center [626, 264] width 280 height 85
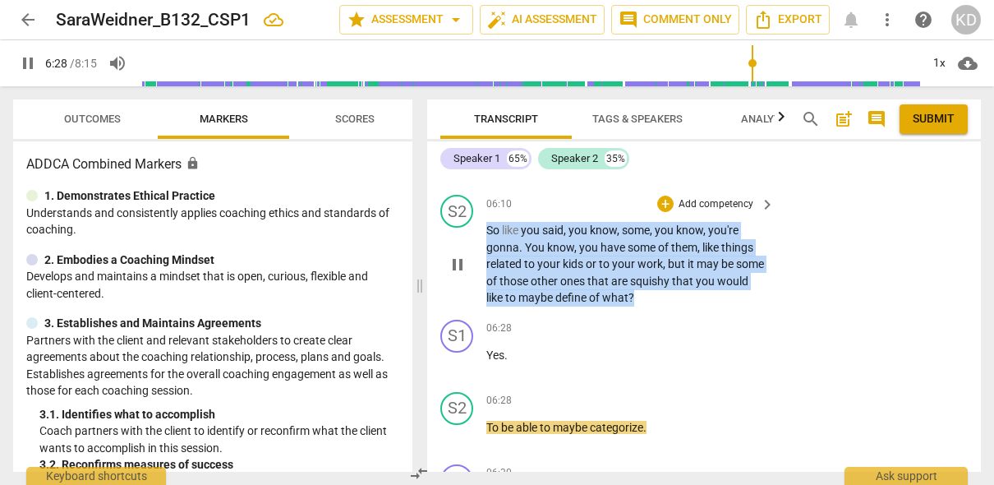
click at [707, 203] on p "Add competency" at bounding box center [716, 204] width 78 height 15
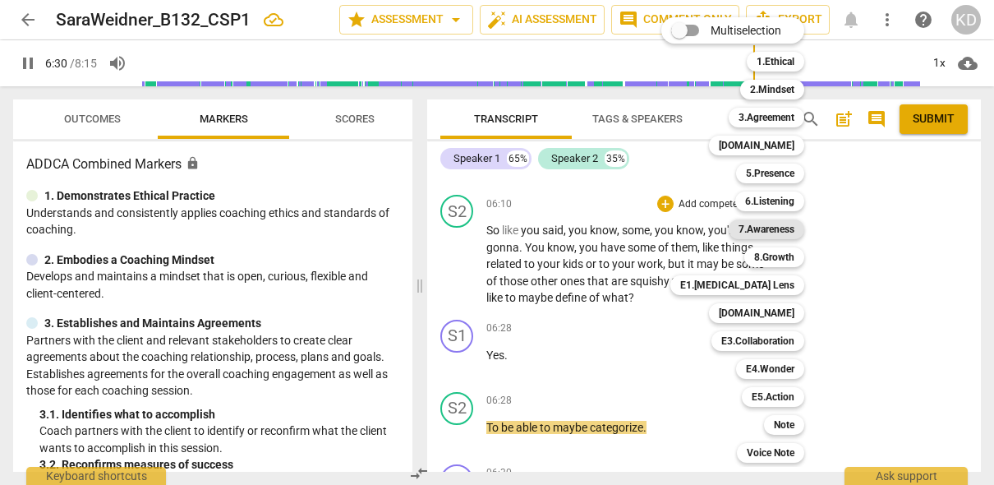
click at [771, 232] on b "7.Awareness" at bounding box center [767, 229] width 56 height 20
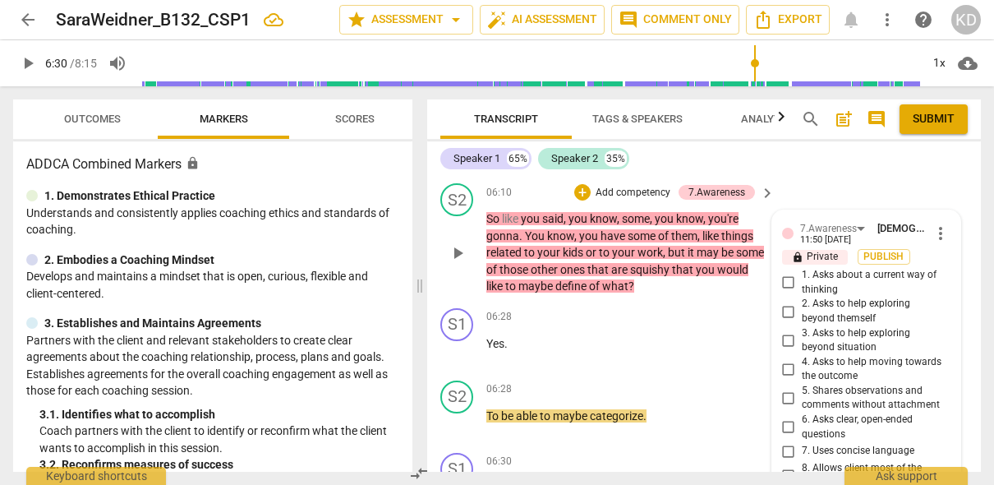
scroll to position [5631, 0]
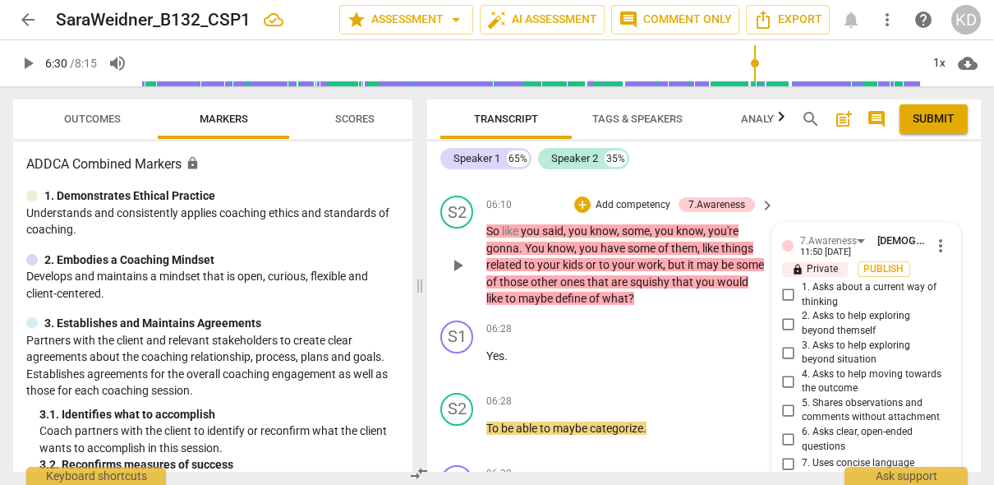
click at [935, 248] on span "more_vert" at bounding box center [941, 246] width 20 height 20
click at [960, 278] on li "Delete" at bounding box center [951, 275] width 57 height 31
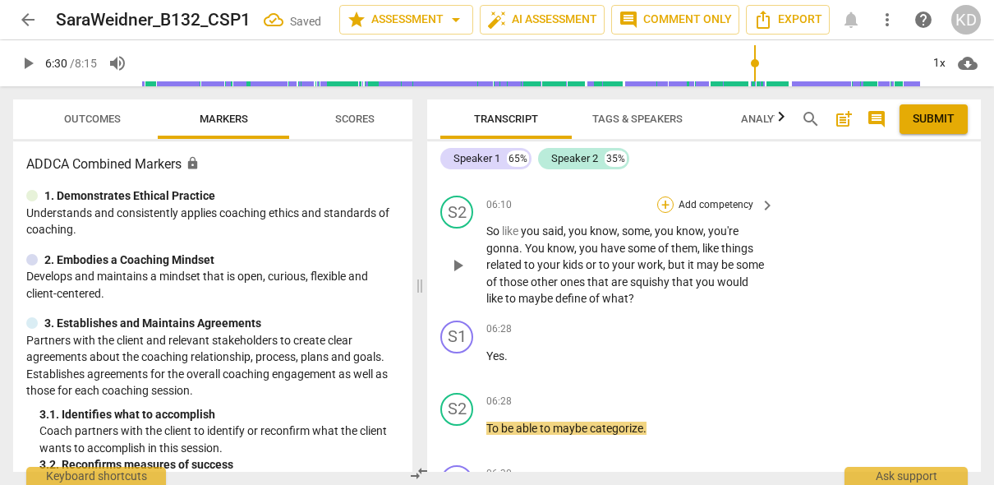
click at [667, 205] on div "+" at bounding box center [665, 204] width 16 height 16
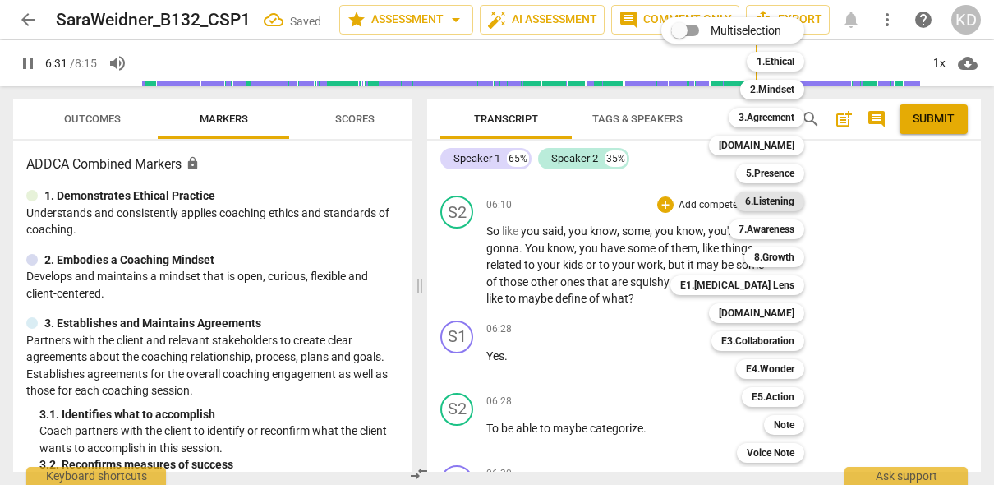
click at [762, 201] on b "6.Listening" at bounding box center [769, 201] width 49 height 20
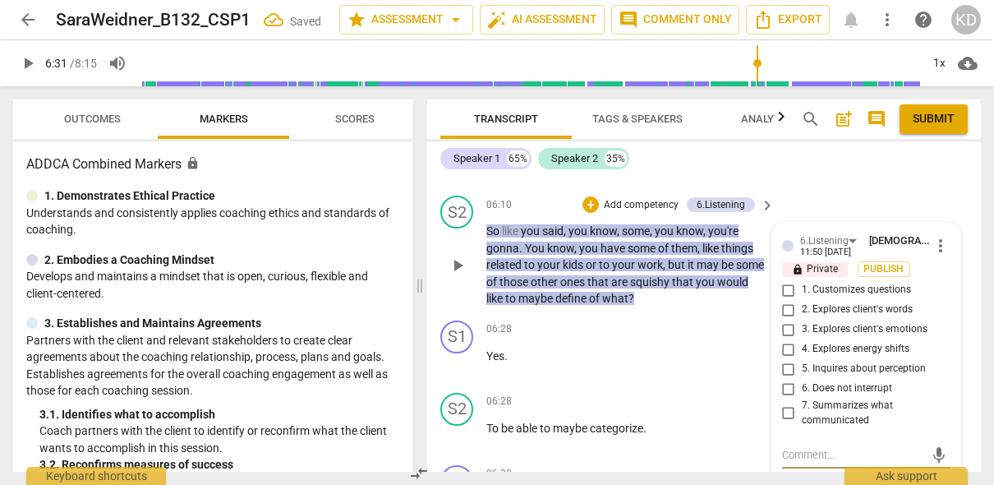
click at [787, 417] on input "7. Summarizes what communicated" at bounding box center [789, 413] width 26 height 20
click at [785, 290] on input "1. Customizes questions" at bounding box center [789, 290] width 26 height 20
click at [787, 370] on input "5. Inquires about perception" at bounding box center [789, 369] width 26 height 20
click at [430, 310] on div "S2 play_arrow pause 06:10 + Add competency 6.Listening keyboard_arrow_right So …" at bounding box center [704, 251] width 554 height 125
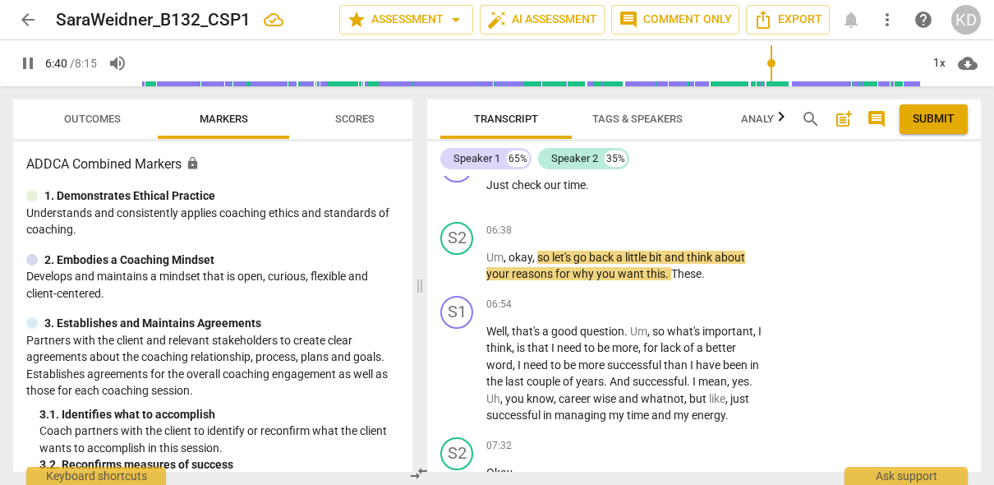
scroll to position [6255, 0]
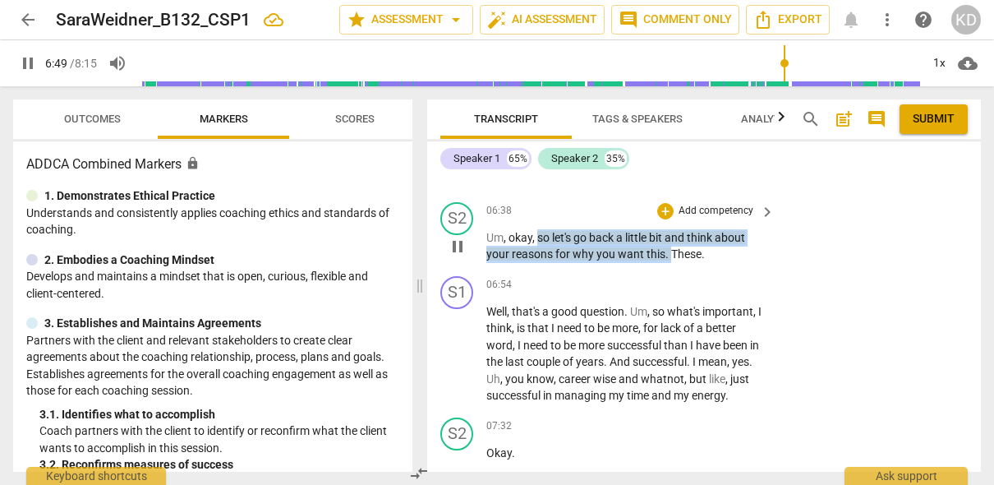
drag, startPoint x: 538, startPoint y: 236, endPoint x: 671, endPoint y: 255, distance: 134.4
click at [671, 255] on p "Um , okay , so let's go back a little bit and think about your reasons for why …" at bounding box center [626, 246] width 280 height 34
click at [723, 210] on p "Add competency" at bounding box center [716, 211] width 78 height 15
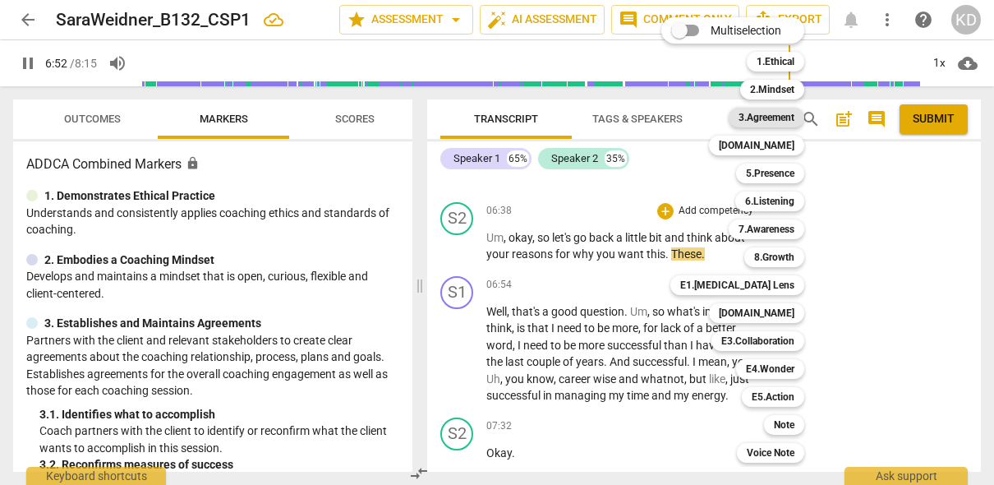
click at [781, 111] on b "3.Agreement" at bounding box center [767, 118] width 56 height 20
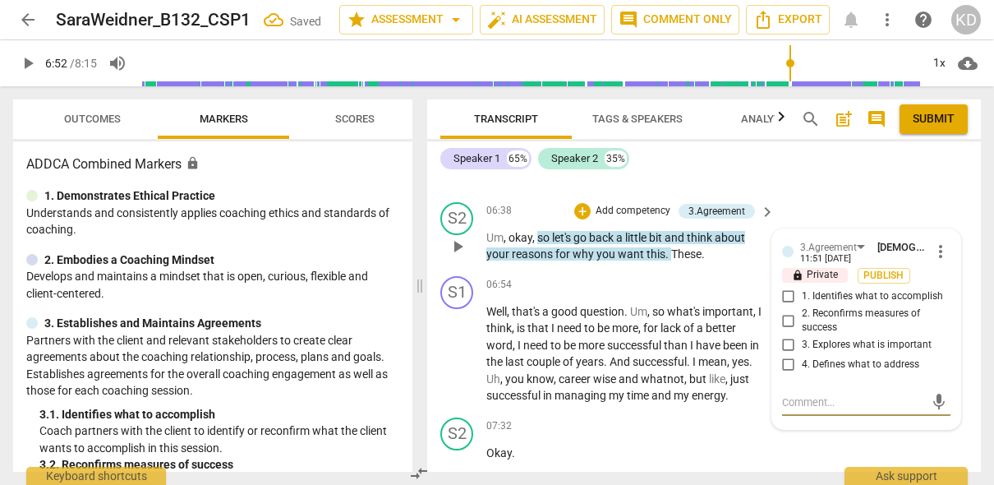
click at [787, 346] on input "3. Explores what is important" at bounding box center [789, 345] width 26 height 20
click at [829, 407] on textarea at bounding box center [853, 402] width 142 height 16
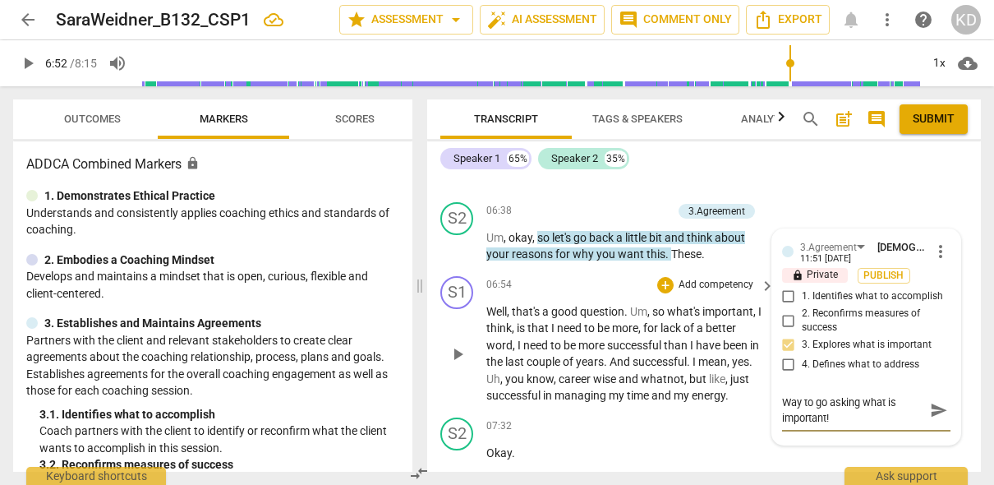
click at [435, 333] on div "S1 play_arrow pause 06:54 + Add competency keyboard_arrow_right Well , that's a…" at bounding box center [704, 339] width 554 height 141
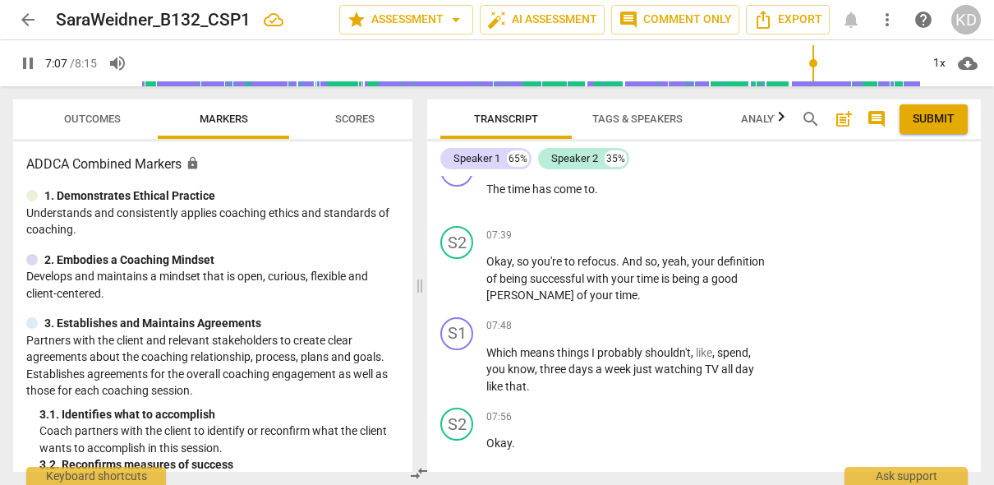
scroll to position [6755, 0]
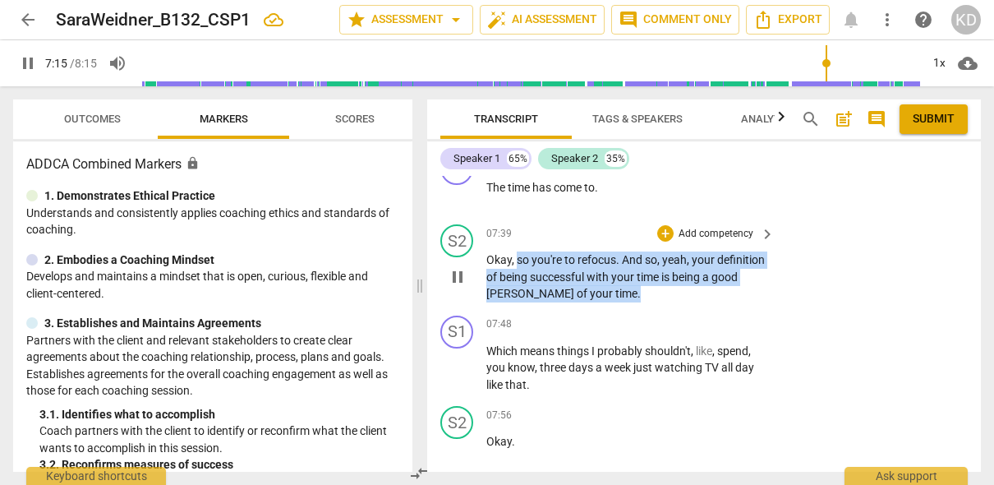
drag, startPoint x: 517, startPoint y: 246, endPoint x: 640, endPoint y: 278, distance: 127.3
click at [640, 278] on p "Okay , so you're to refocus . And so , yeah , your definition of being successf…" at bounding box center [626, 276] width 280 height 51
click at [717, 217] on div "S1 play_arrow pause 00:01 + Add competency keyboard_arrow_right Okay , let's ge…" at bounding box center [704, 324] width 554 height 296
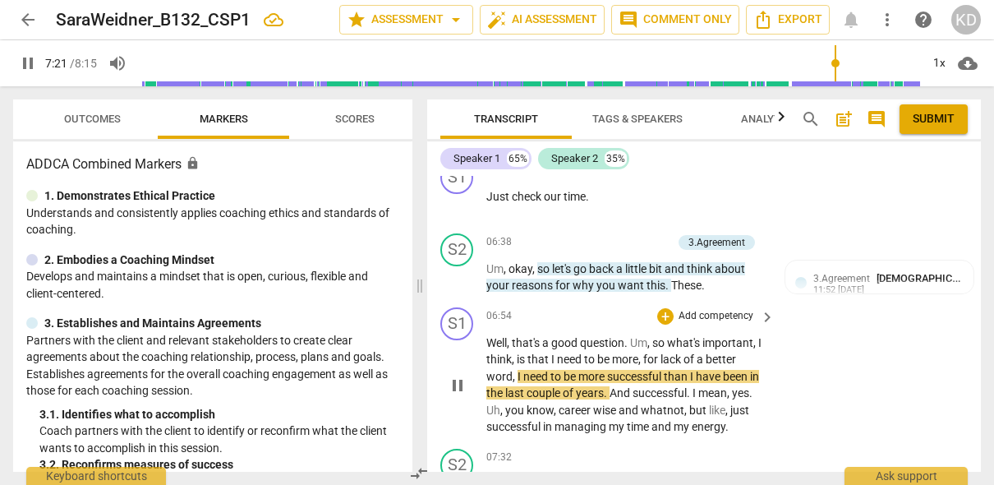
scroll to position [6215, 0]
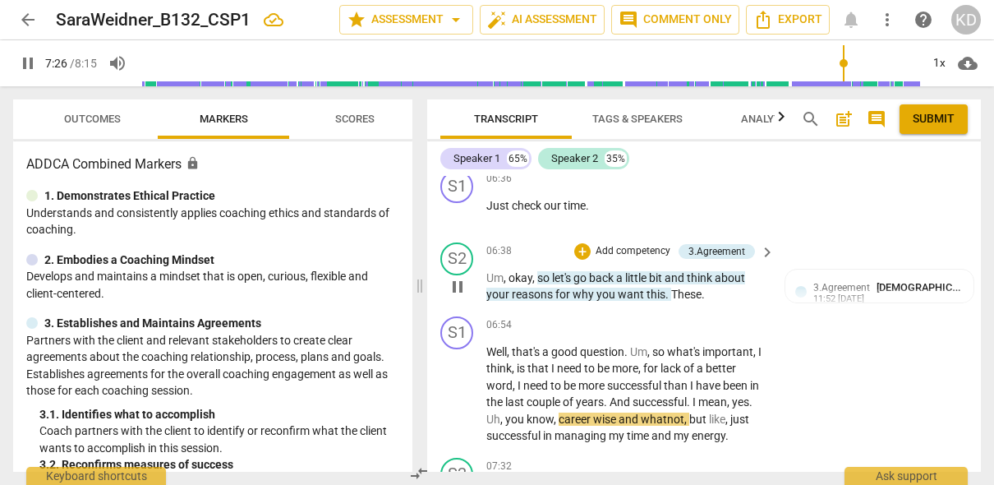
click at [599, 292] on span "you" at bounding box center [606, 294] width 21 height 13
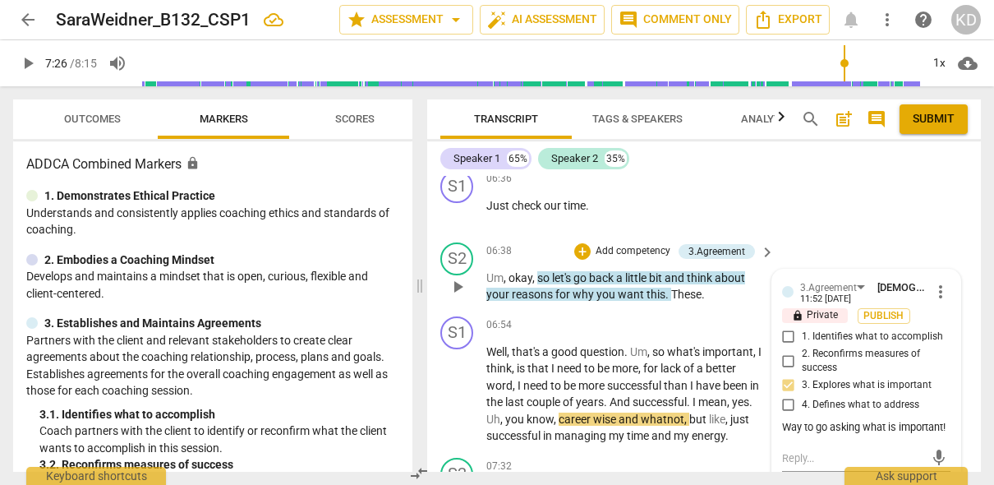
click at [442, 286] on div "S2 play_arrow pause" at bounding box center [463, 272] width 46 height 61
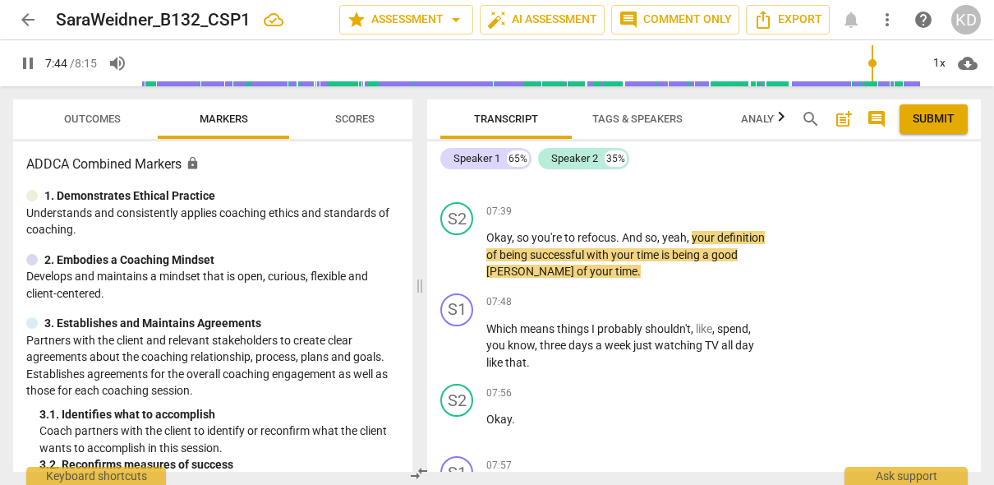
scroll to position [6783, 0]
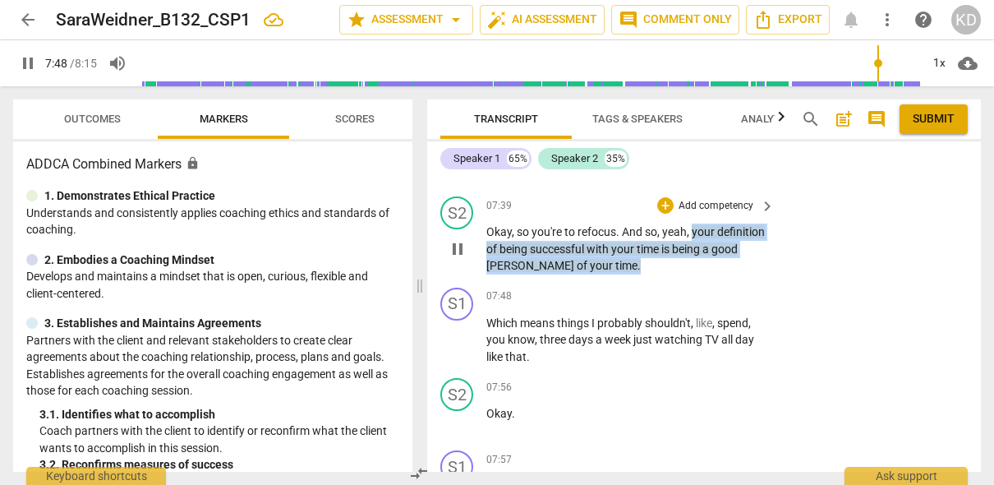
drag, startPoint x: 691, startPoint y: 216, endPoint x: 702, endPoint y: 253, distance: 38.5
click at [702, 253] on p "Okay , so you're to refocus . And so , yeah , your definition of being successf…" at bounding box center [626, 248] width 280 height 51
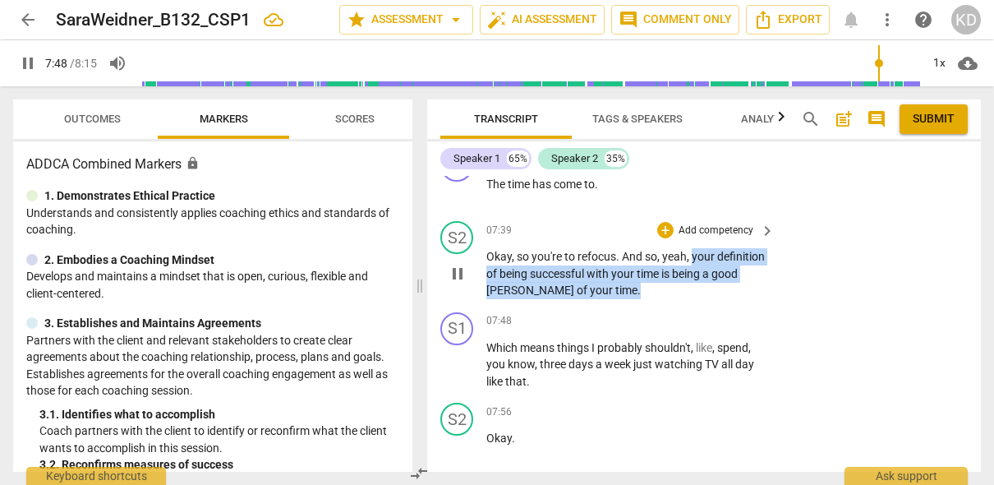
scroll to position [6749, 0]
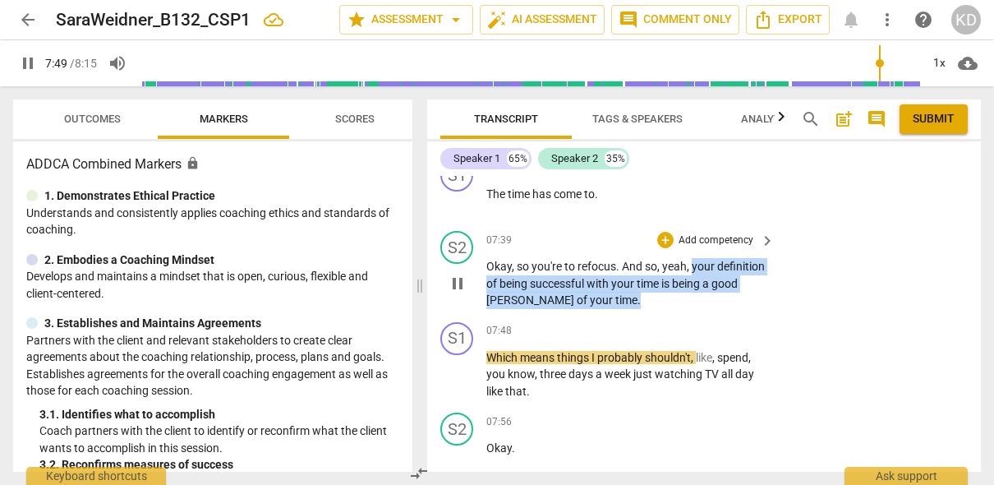
click at [730, 233] on p "Add competency" at bounding box center [716, 240] width 78 height 15
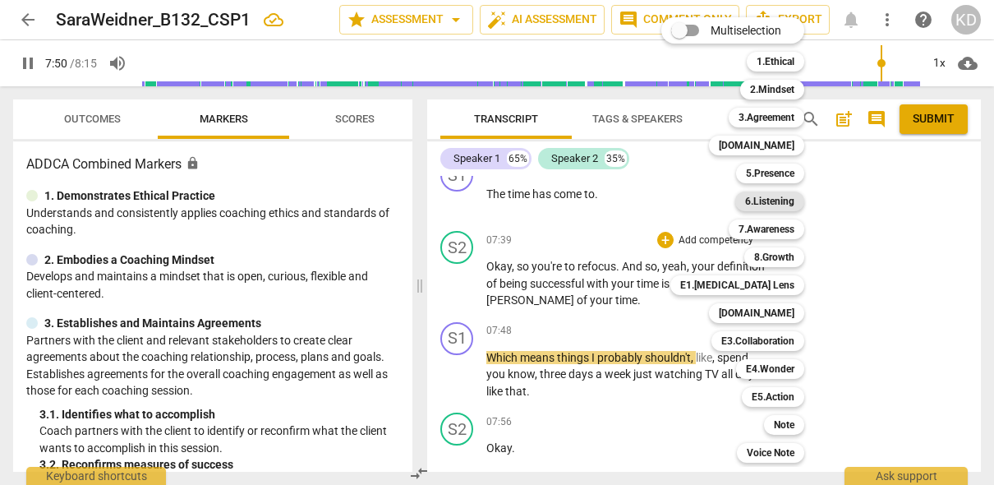
click at [759, 196] on b "6.Listening" at bounding box center [769, 201] width 49 height 20
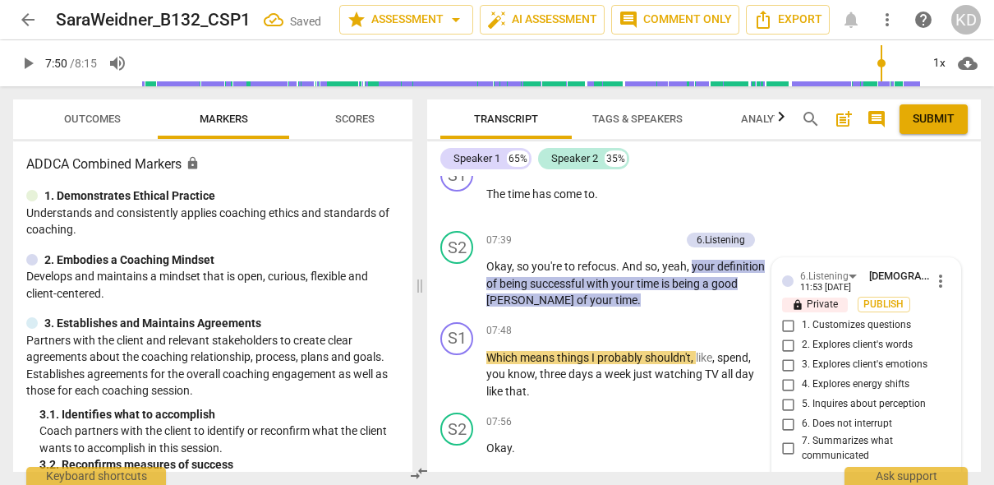
scroll to position [6757, 0]
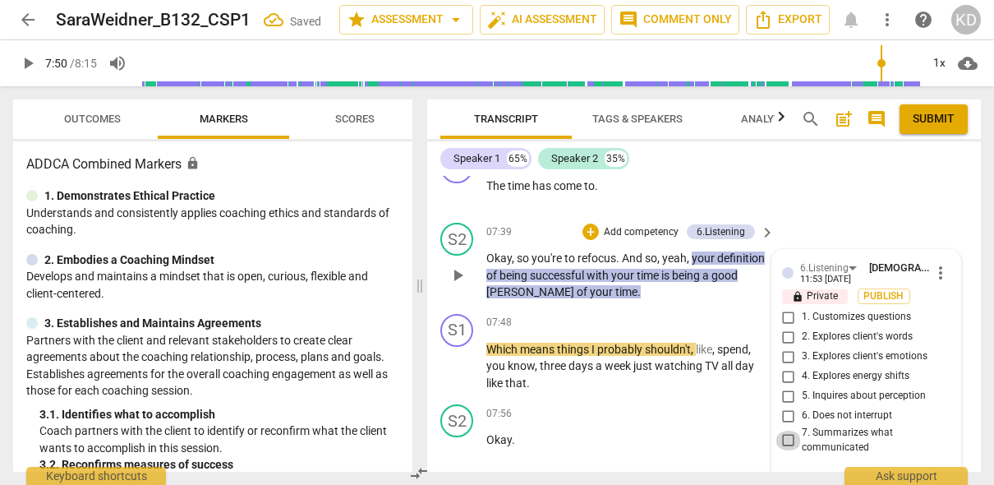
click at [787, 430] on input "7. Summarizes what communicated" at bounding box center [789, 440] width 26 height 20
click at [433, 307] on div "S1 play_arrow pause 07:48 + Add competency keyboard_arrow_right Which means thi…" at bounding box center [704, 352] width 554 height 91
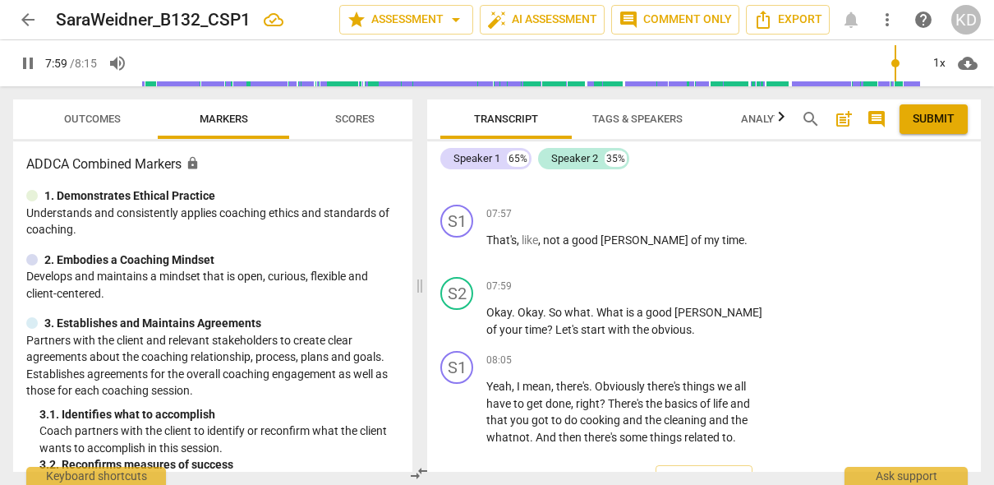
scroll to position [7053, 0]
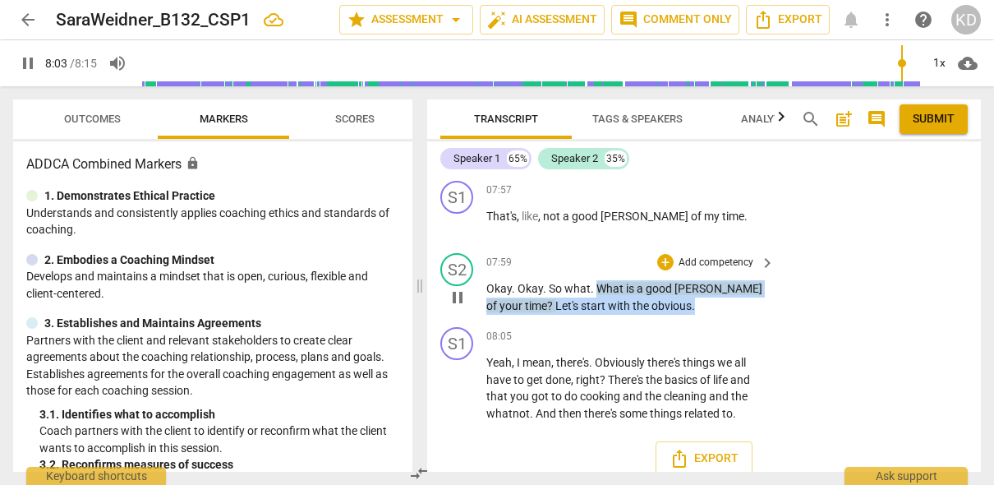
drag, startPoint x: 596, startPoint y: 271, endPoint x: 668, endPoint y: 288, distance: 74.1
click at [666, 291] on p "Okay . Okay . So what . What is a good [PERSON_NAME] of your time ? Let's start…" at bounding box center [626, 297] width 280 height 34
click at [719, 255] on p "Add competency" at bounding box center [716, 262] width 78 height 15
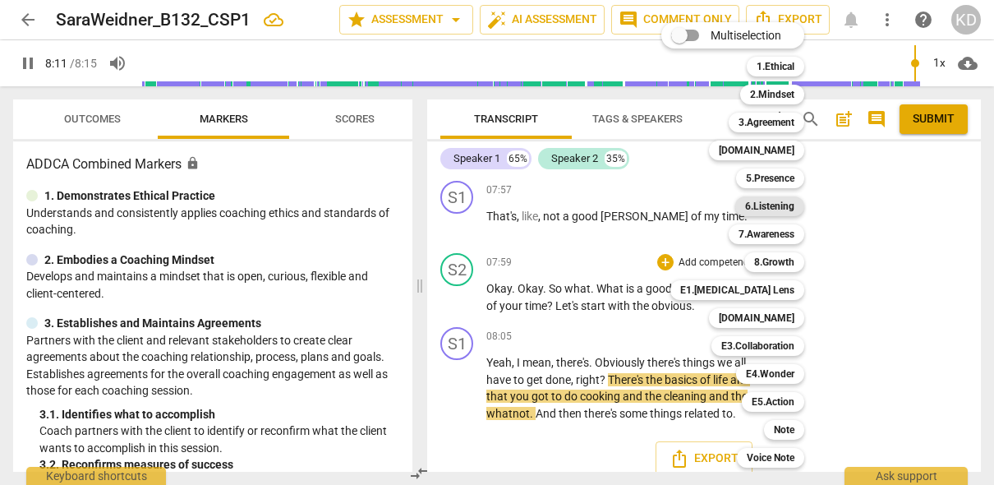
click at [785, 209] on b "6.Listening" at bounding box center [769, 206] width 49 height 20
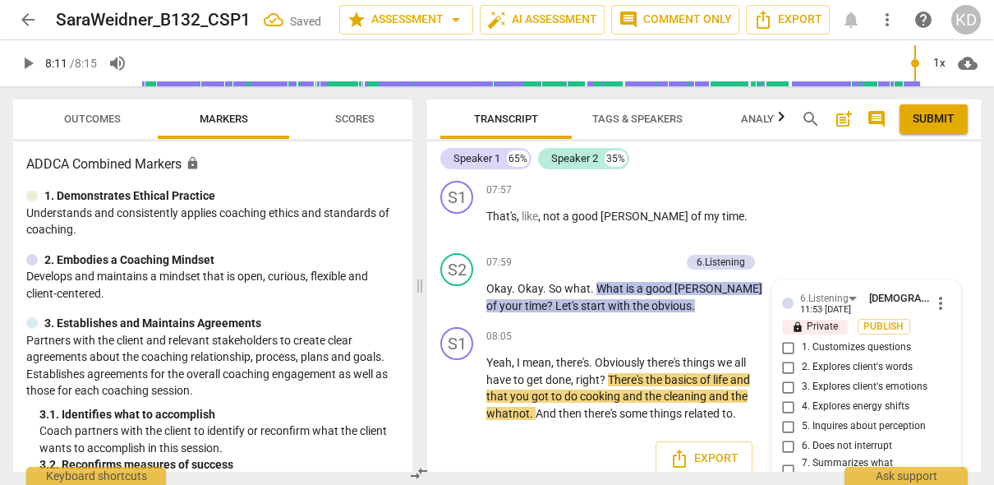
scroll to position [7104, 0]
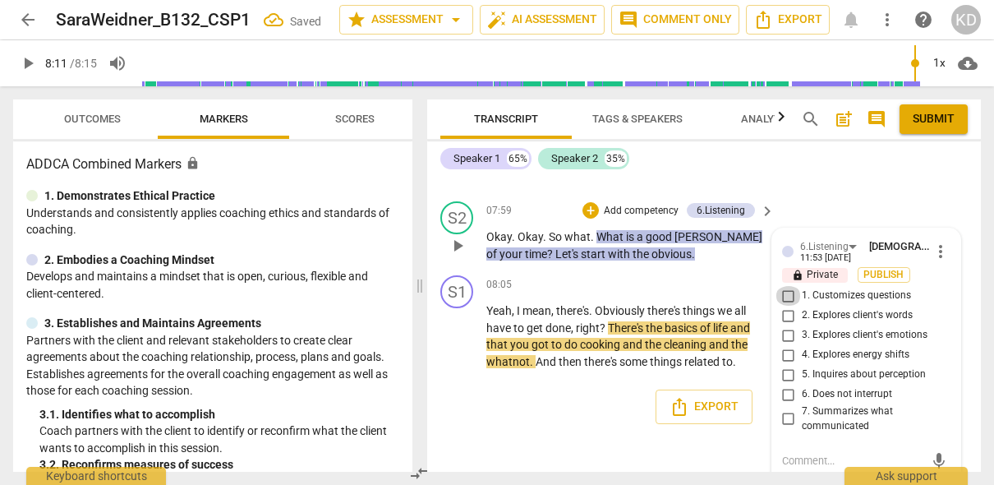
click at [785, 286] on input "1. Customizes questions" at bounding box center [789, 296] width 26 height 20
click at [788, 365] on input "5. Inquires about perception" at bounding box center [789, 375] width 26 height 20
click at [785, 306] on input "2. Explores client's words" at bounding box center [789, 316] width 26 height 20
click at [820, 453] on textarea at bounding box center [853, 461] width 142 height 16
click at [435, 394] on div "Export" at bounding box center [704, 406] width 554 height 61
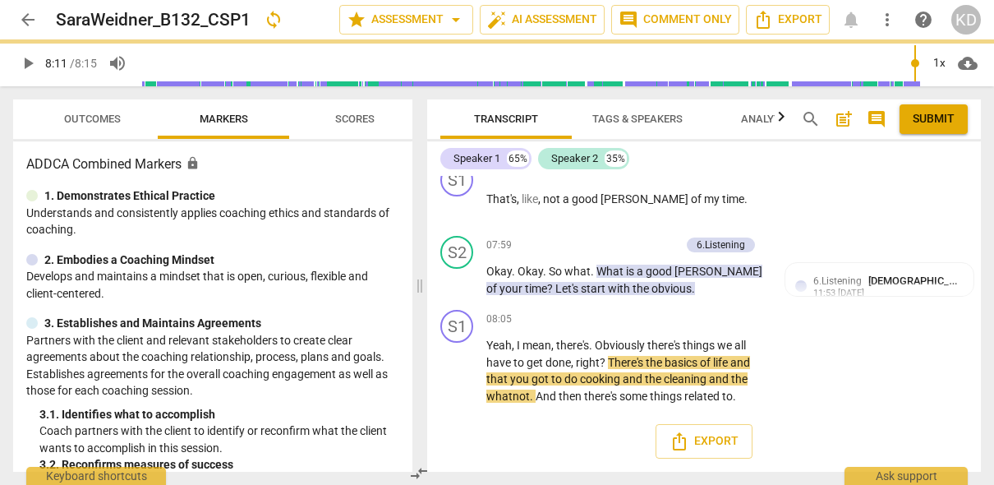
scroll to position [7053, 0]
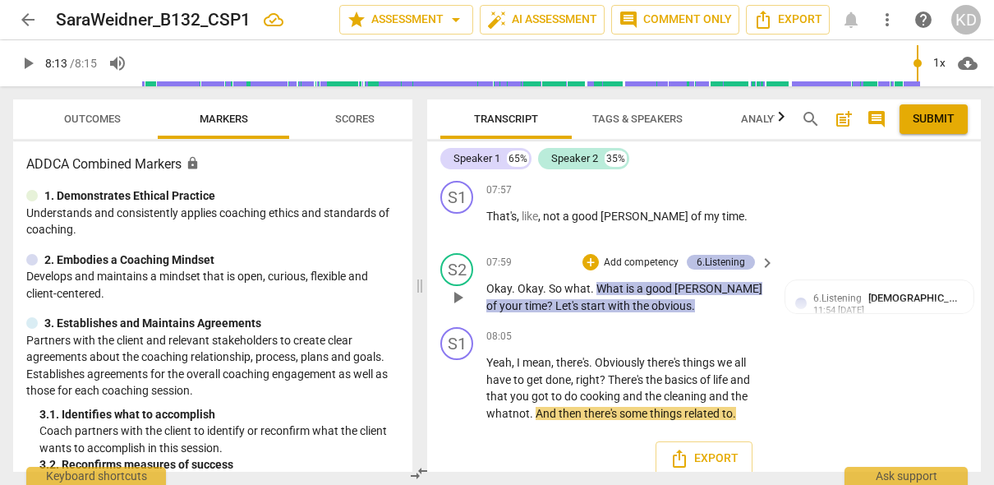
click at [724, 255] on div "6.Listening" at bounding box center [721, 262] width 48 height 15
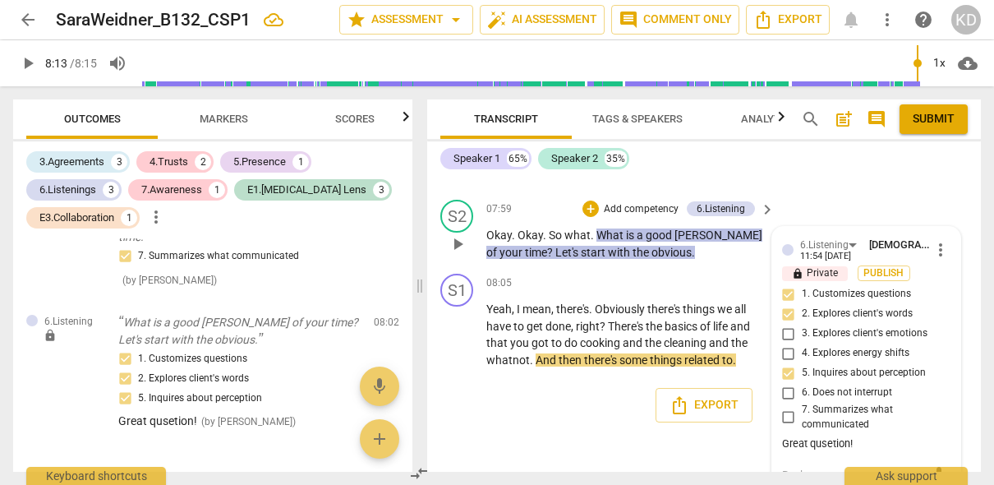
scroll to position [7119, 0]
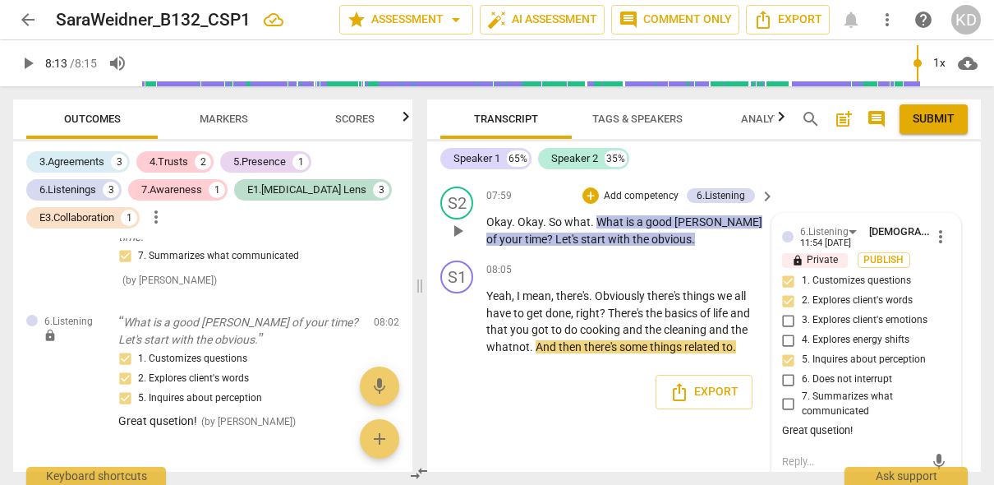
click at [849, 423] on div "Great qusetion!" at bounding box center [866, 431] width 168 height 16
click at [935, 227] on span "more_vert" at bounding box center [941, 237] width 20 height 20
click at [946, 218] on li "Edit" at bounding box center [951, 219] width 57 height 31
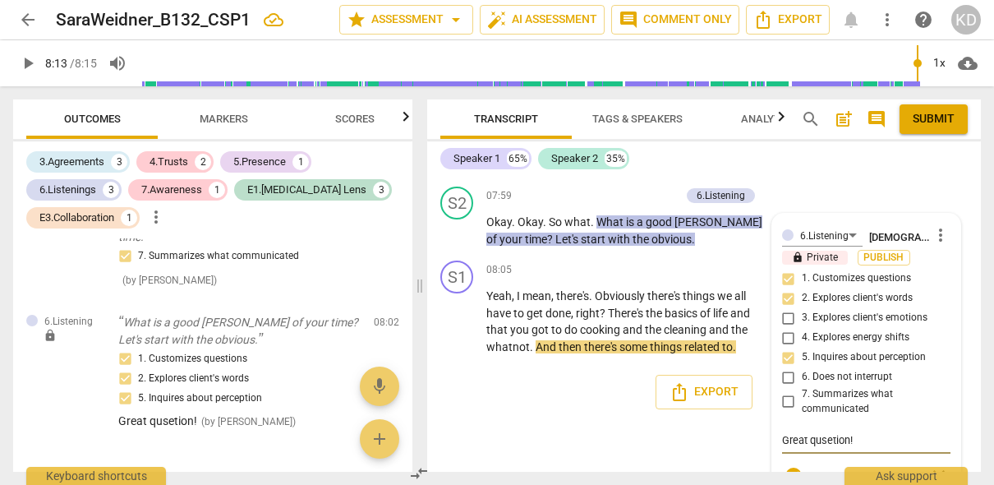
scroll to position [7083, 0]
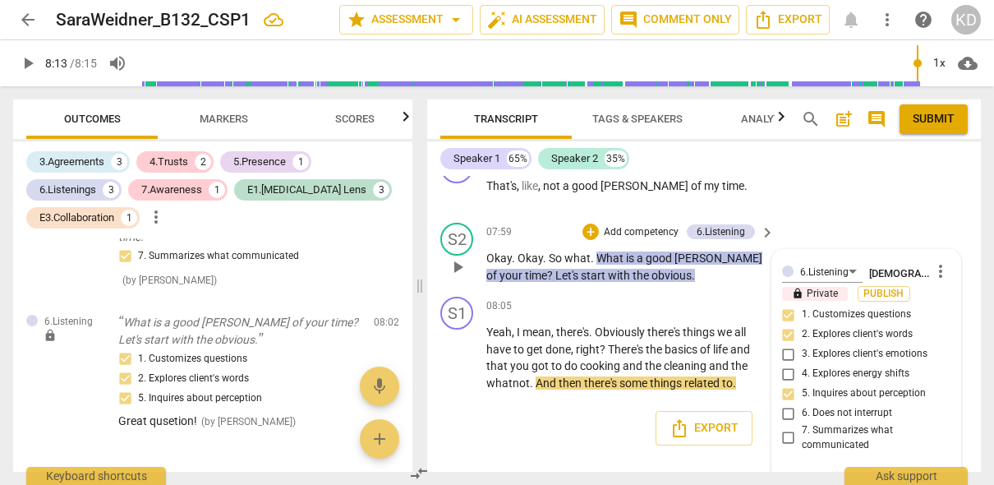
click at [833, 468] on textarea "Great qusetion!" at bounding box center [866, 476] width 168 height 16
click at [861, 468] on textarea "Great question!" at bounding box center [866, 476] width 168 height 16
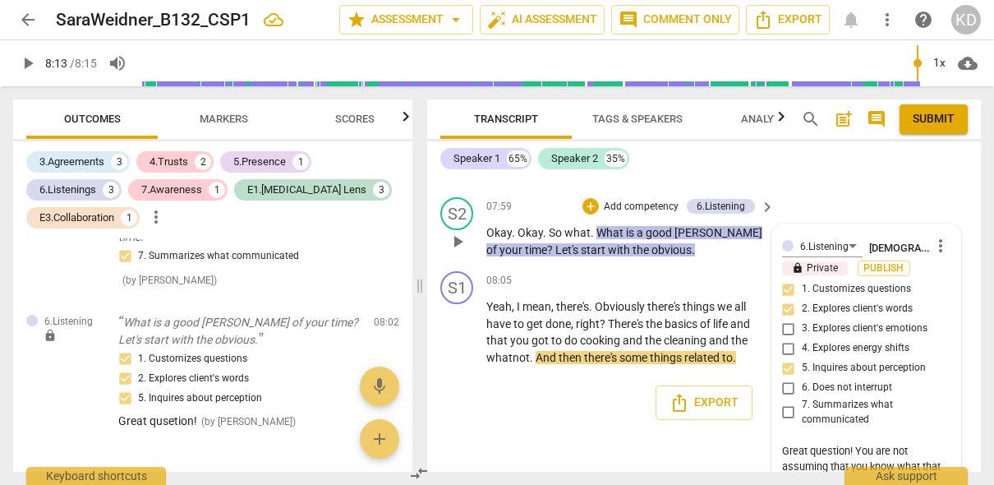
scroll to position [7124, 0]
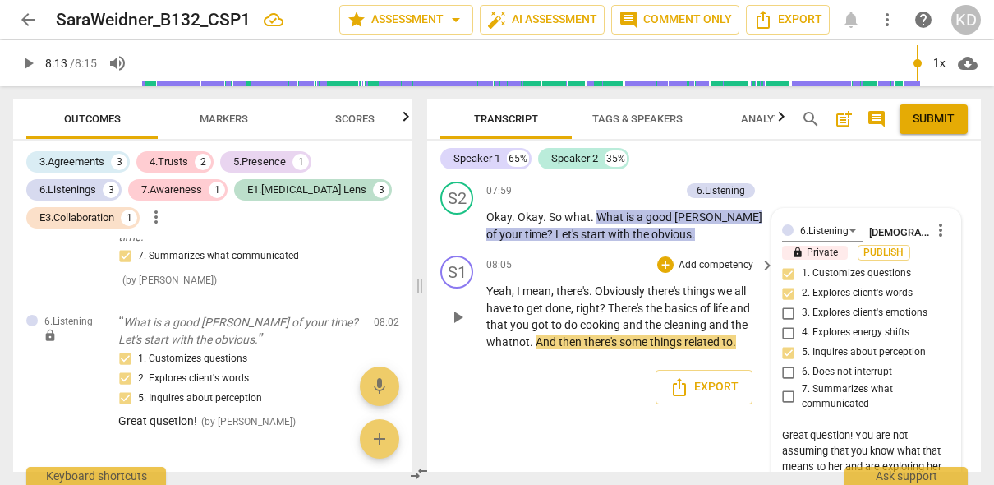
click at [435, 249] on div "S1 play_arrow pause 08:05 + Add competency keyboard_arrow_right Yeah , I mean ,…" at bounding box center [704, 303] width 554 height 108
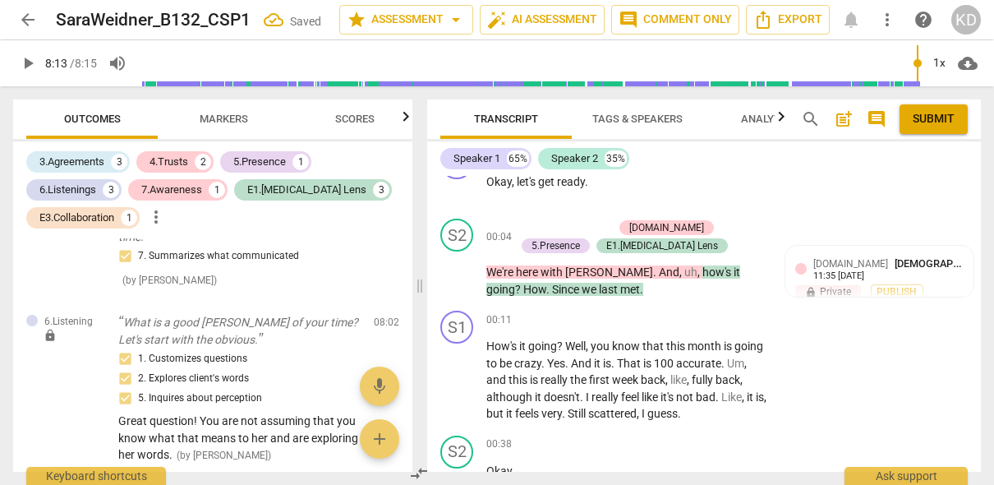
scroll to position [0, 0]
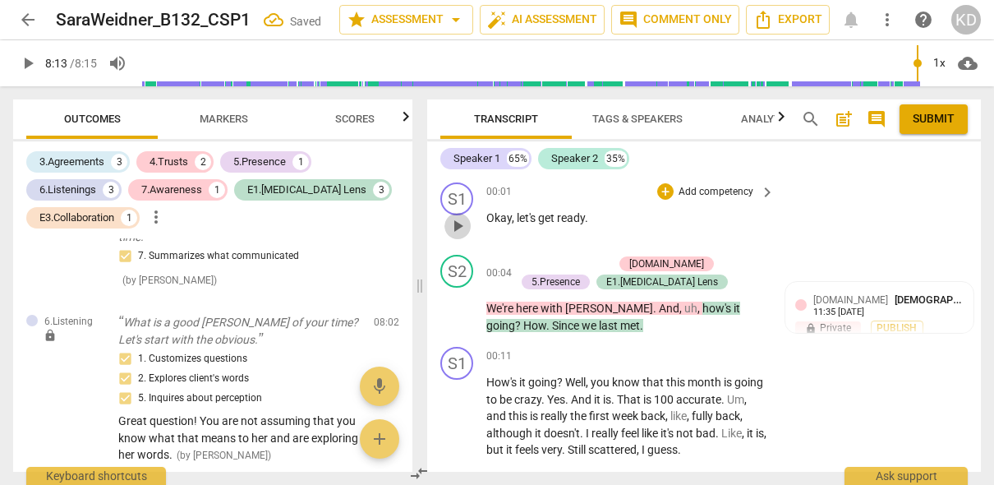
click at [459, 228] on span "play_arrow" at bounding box center [458, 226] width 20 height 20
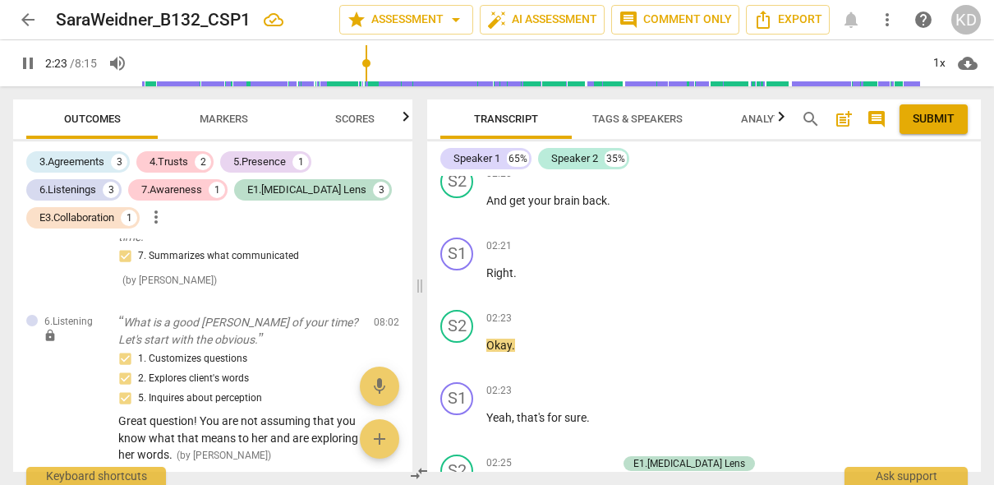
scroll to position [2088, 0]
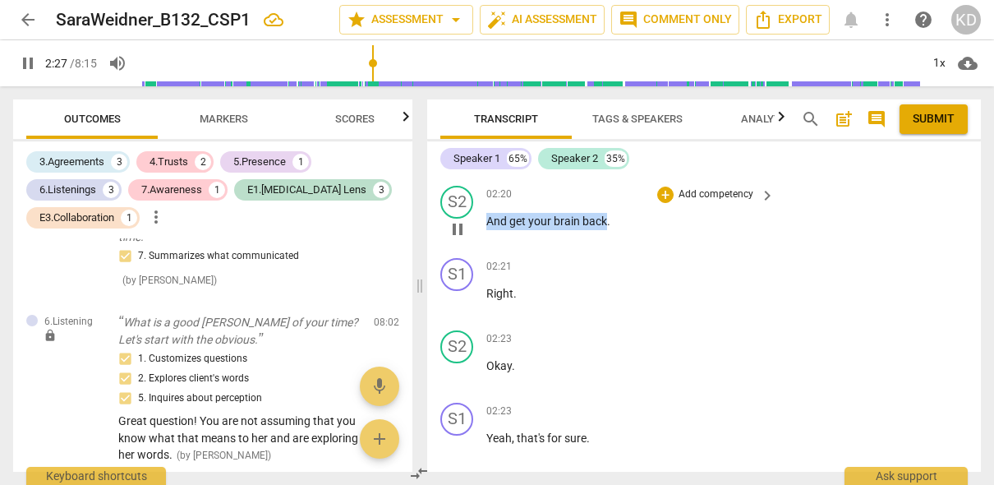
drag, startPoint x: 488, startPoint y: 221, endPoint x: 607, endPoint y: 228, distance: 119.3
click at [607, 228] on p "And get your brain back ." at bounding box center [626, 221] width 280 height 17
click at [707, 199] on p "Add competency" at bounding box center [716, 194] width 78 height 15
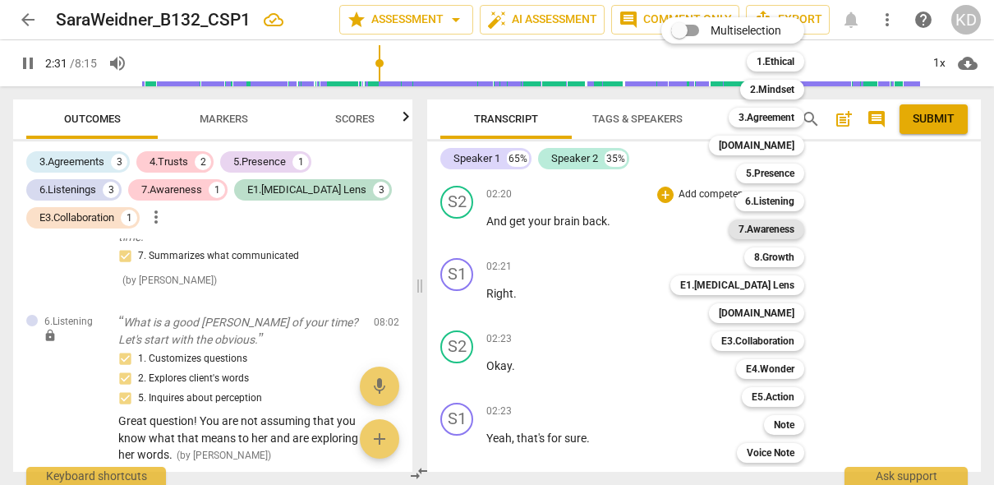
click at [773, 230] on b "7.Awareness" at bounding box center [767, 229] width 56 height 20
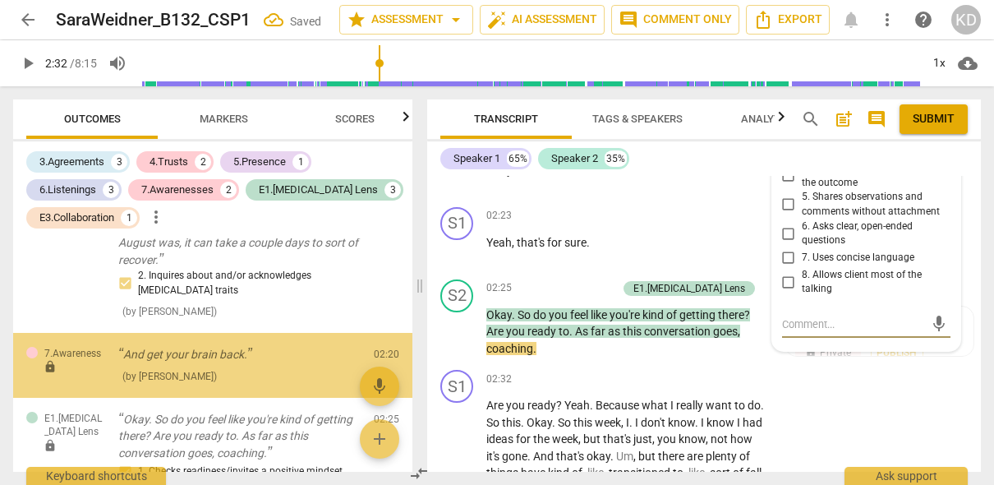
scroll to position [611, 0]
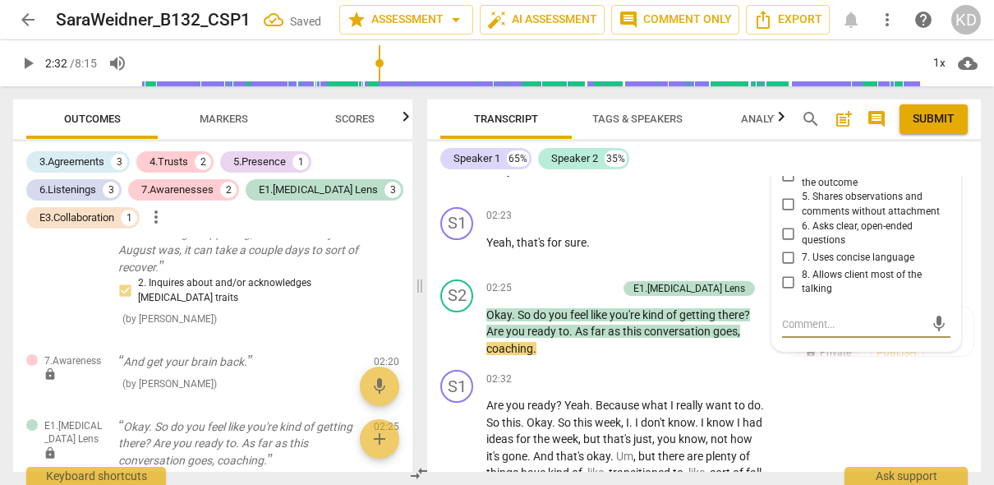
click at [786, 205] on input "5. Shares observations and comments without attachment" at bounding box center [789, 205] width 26 height 20
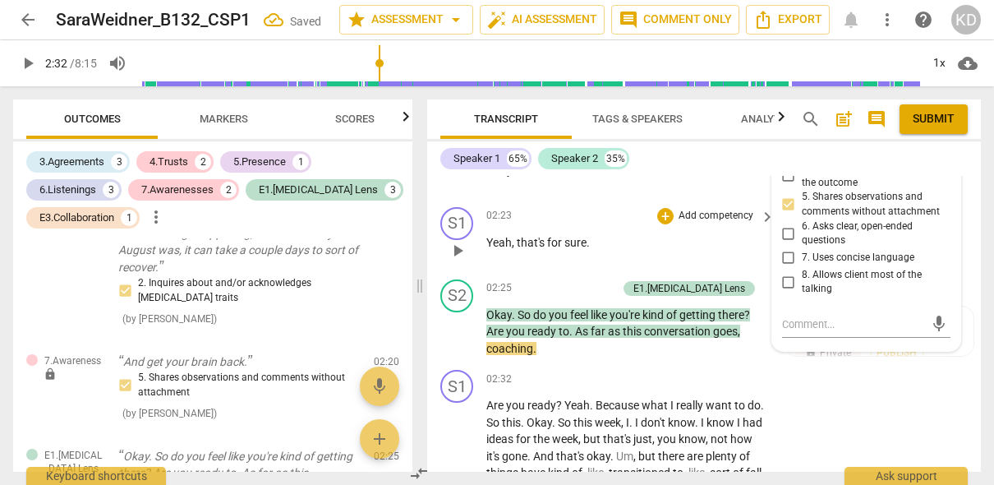
click at [439, 267] on div "S1 play_arrow pause 02:23 + Add competency keyboard_arrow_right Yeah , that's f…" at bounding box center [704, 236] width 554 height 72
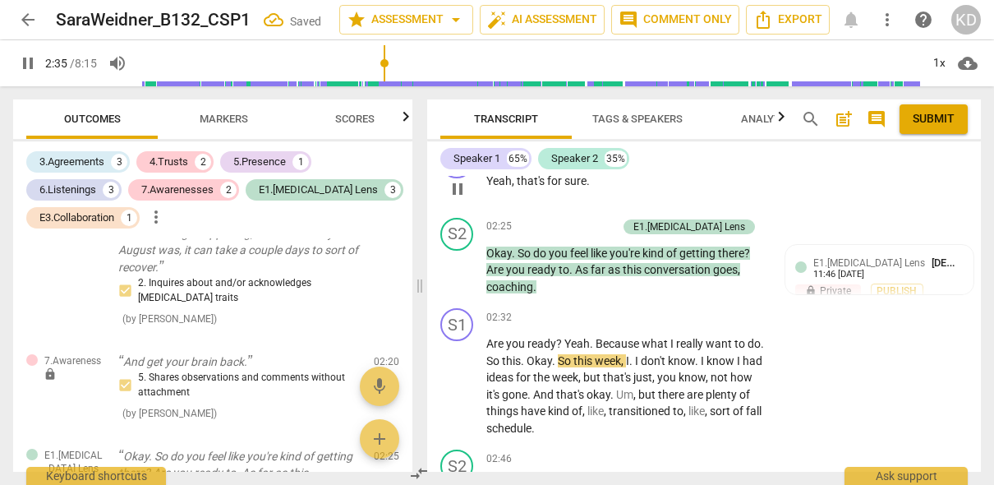
scroll to position [2342, 0]
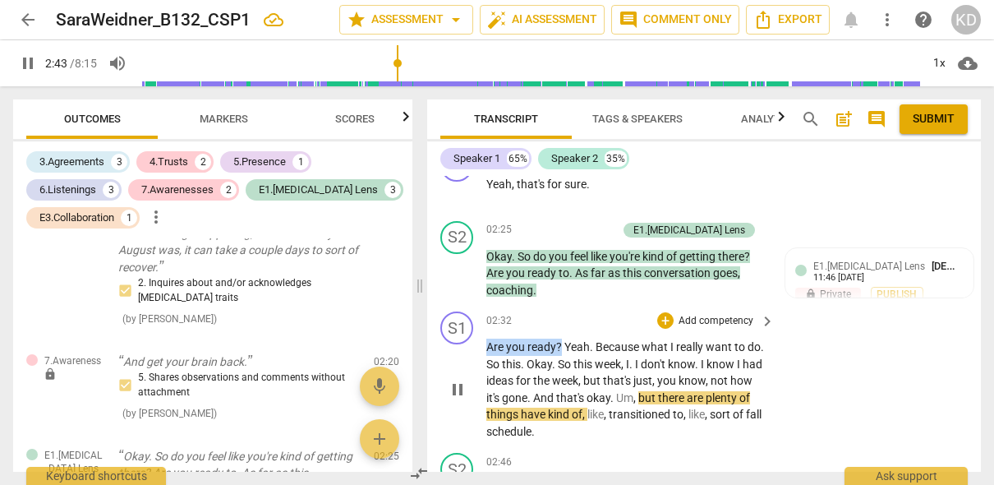
drag, startPoint x: 487, startPoint y: 348, endPoint x: 561, endPoint y: 348, distance: 73.9
click at [561, 348] on p "Are you ready ? Yeah . Because what I really want to do . So this . Okay . So t…" at bounding box center [626, 388] width 280 height 101
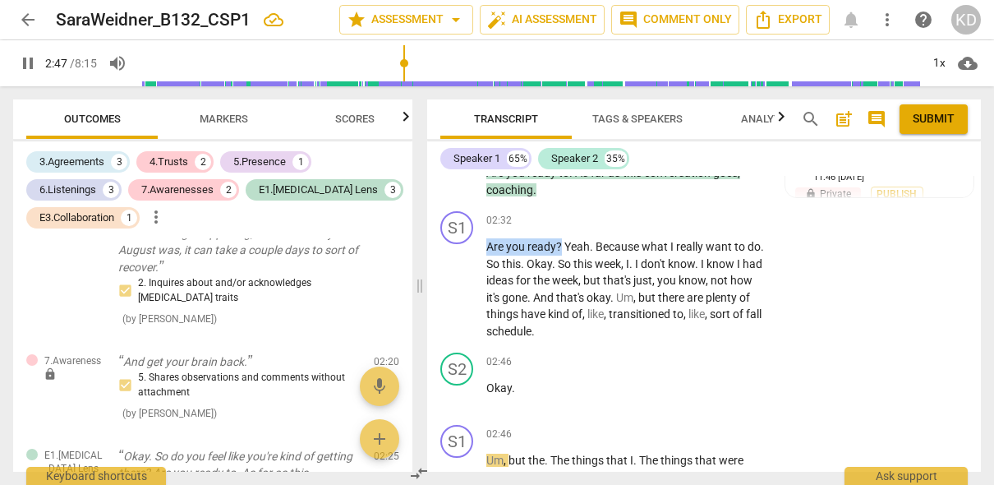
scroll to position [2437, 0]
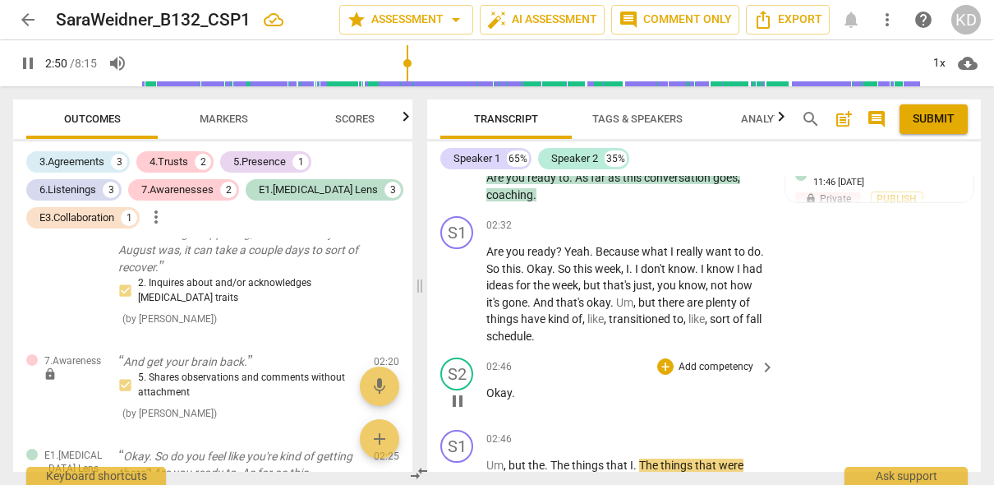
click at [429, 394] on div "S2 play_arrow pause 02:46 + Add competency keyboard_arrow_right Okay ." at bounding box center [704, 387] width 554 height 72
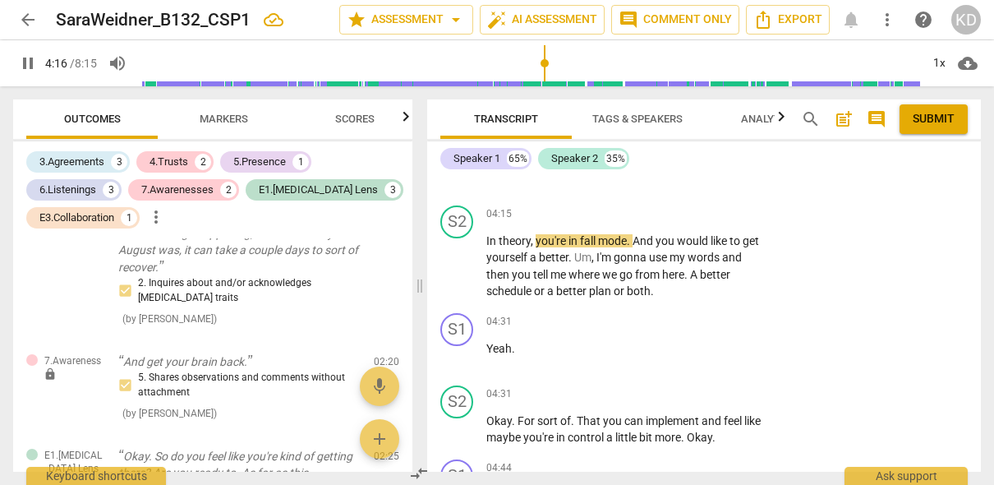
scroll to position [4012, 0]
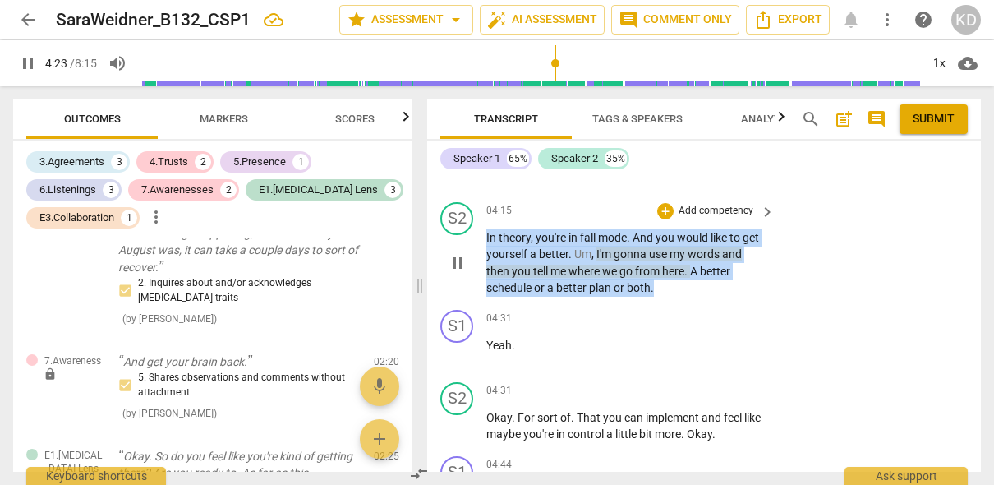
drag, startPoint x: 486, startPoint y: 236, endPoint x: 659, endPoint y: 288, distance: 180.9
click at [659, 288] on p "In theory , you're in fall mode . And you would like to get yourself a better .…" at bounding box center [626, 262] width 280 height 67
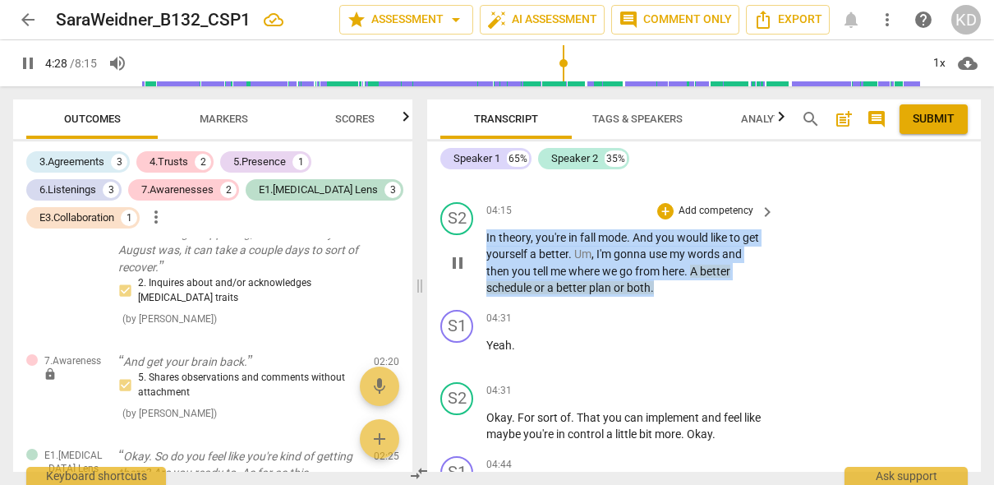
click at [720, 209] on p "Add competency" at bounding box center [716, 211] width 78 height 15
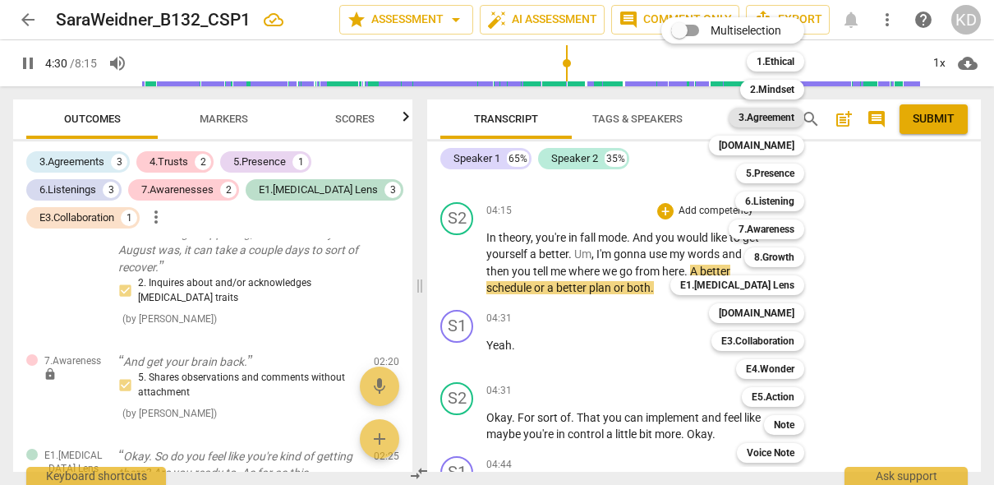
click at [775, 117] on b "3.Agreement" at bounding box center [767, 118] width 56 height 20
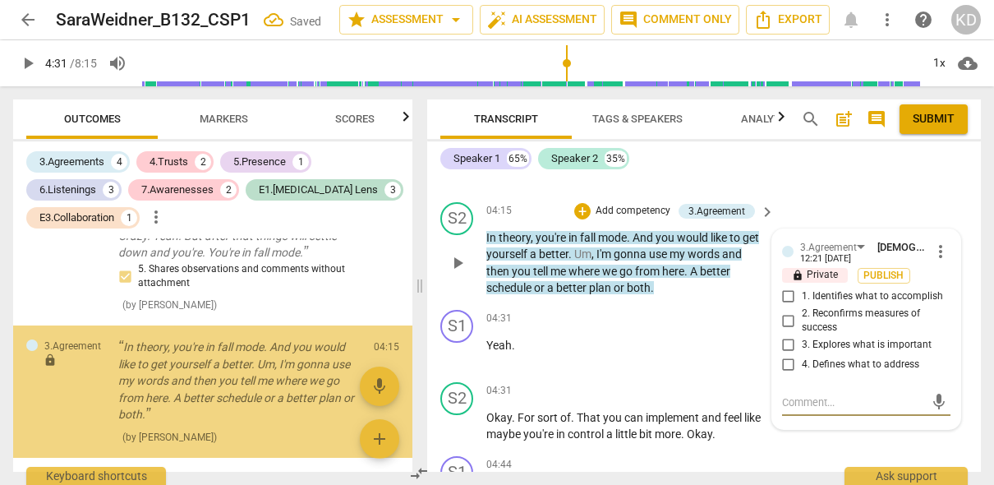
scroll to position [1004, 0]
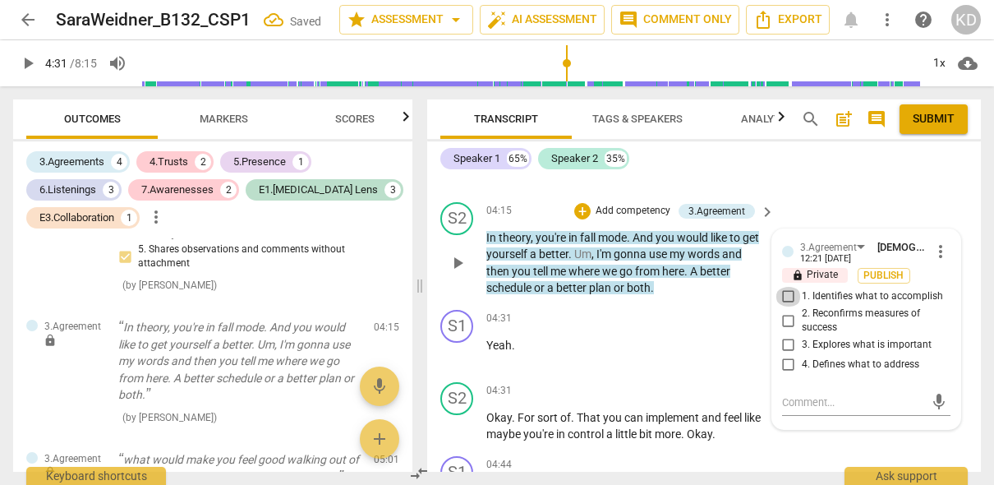
click at [784, 297] on input "1. Identifies what to accomplish" at bounding box center [789, 297] width 26 height 20
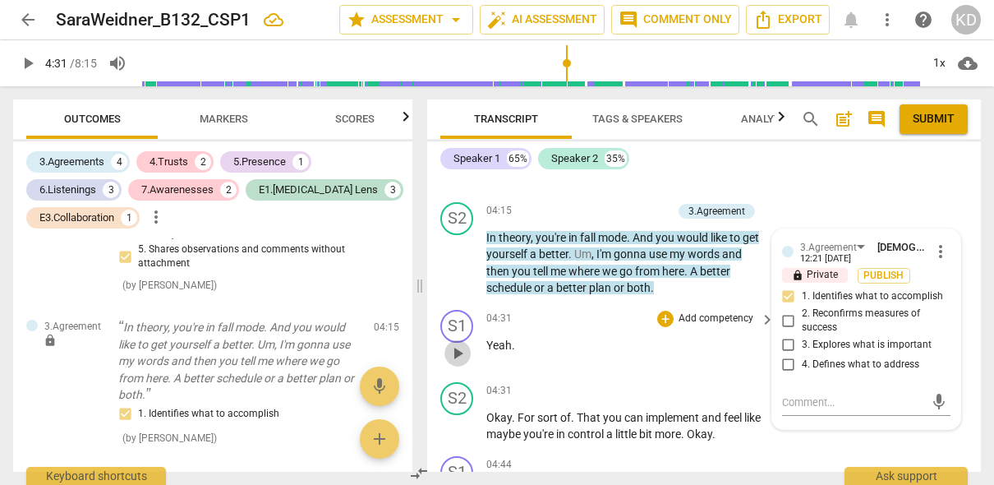
click at [457, 352] on span "play_arrow" at bounding box center [458, 353] width 20 height 20
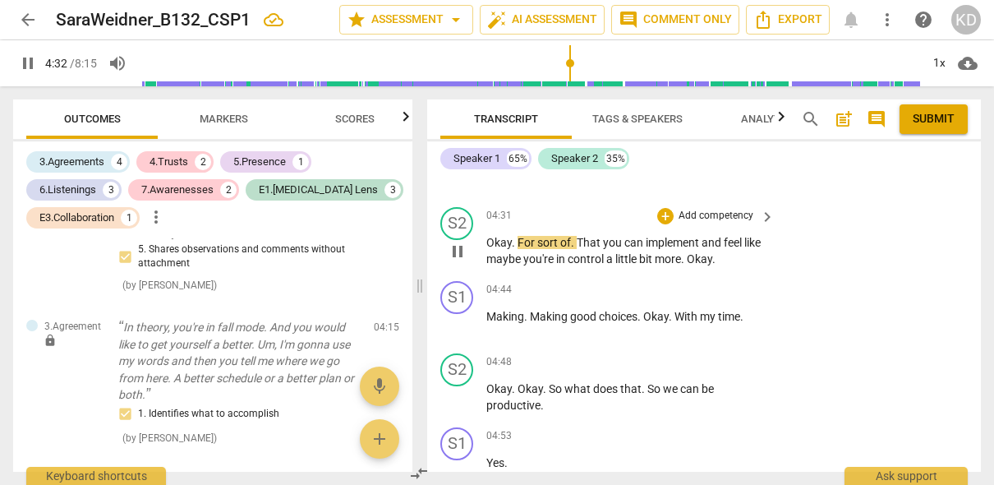
scroll to position [4189, 0]
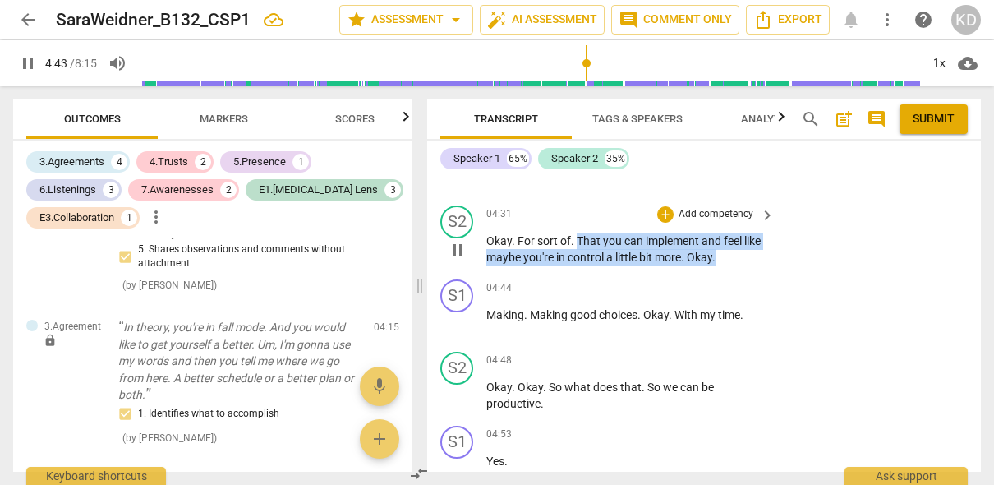
drag, startPoint x: 575, startPoint y: 239, endPoint x: 729, endPoint y: 264, distance: 155.6
click at [729, 264] on p "Okay . For sort of . That you can implement and feel like maybe you're in contr…" at bounding box center [626, 249] width 280 height 34
click at [715, 212] on p "Add competency" at bounding box center [716, 214] width 78 height 15
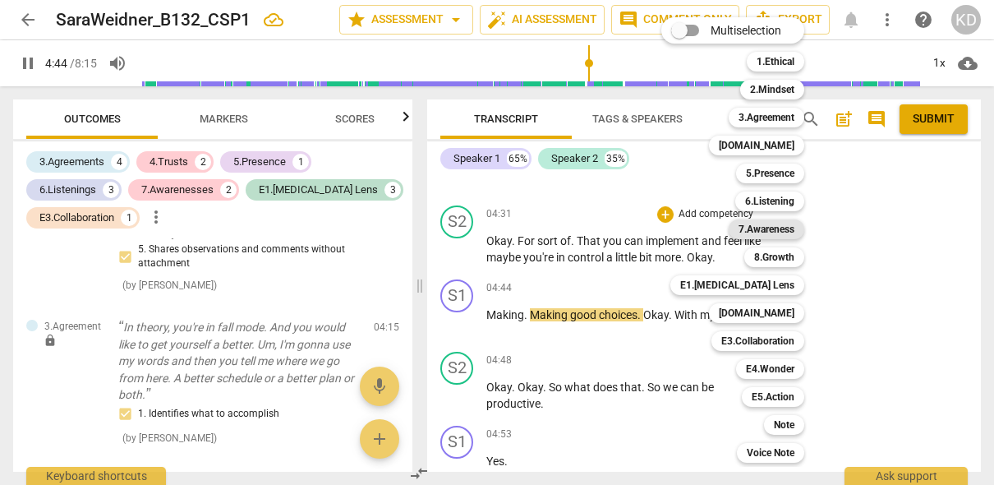
click at [778, 232] on b "7.Awareness" at bounding box center [767, 229] width 56 height 20
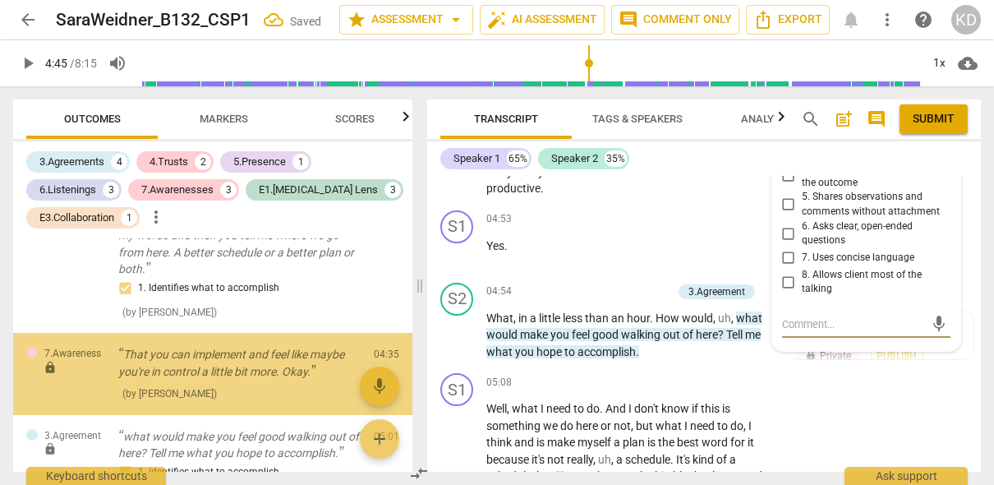
scroll to position [1131, 0]
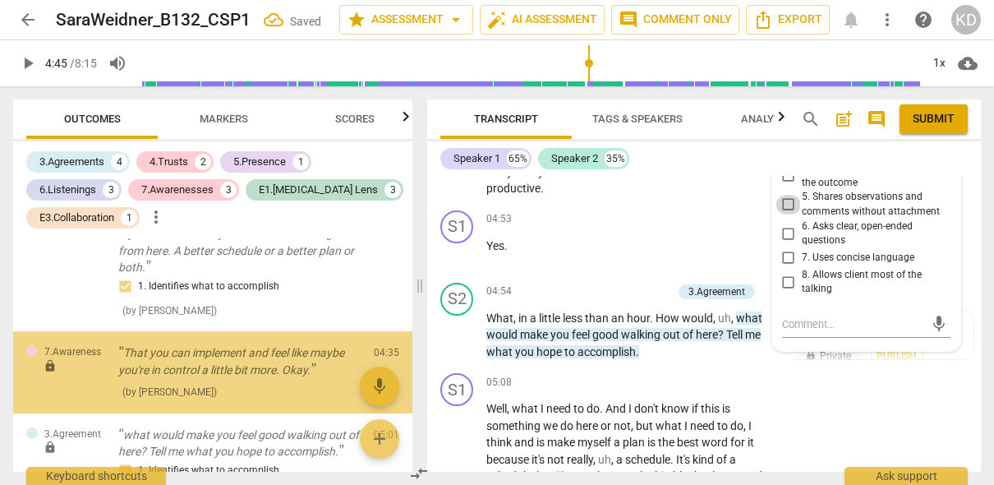
click at [784, 207] on input "5. Shares observations and comments without attachment" at bounding box center [789, 205] width 26 height 20
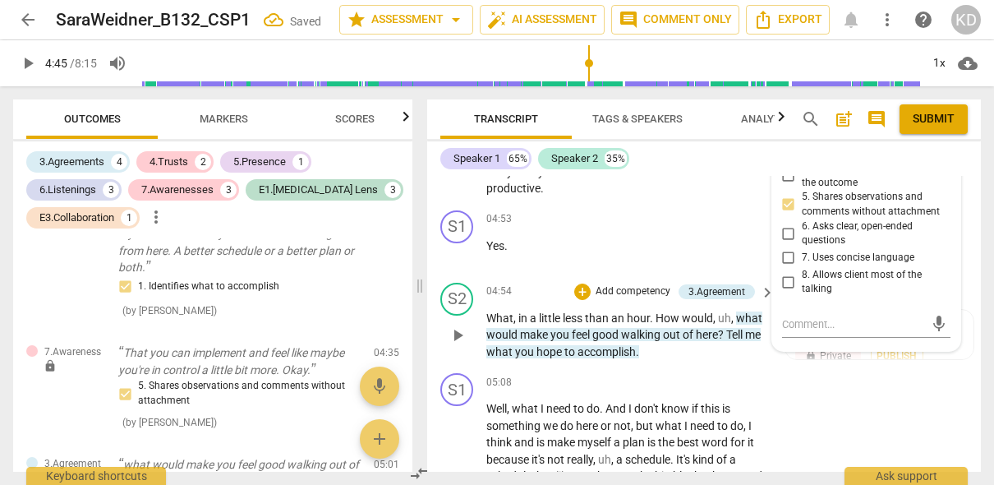
click at [428, 333] on div "S2 play_arrow pause 04:54 + Add competency 3.Agreement keyboard_arrow_right Wha…" at bounding box center [704, 321] width 554 height 91
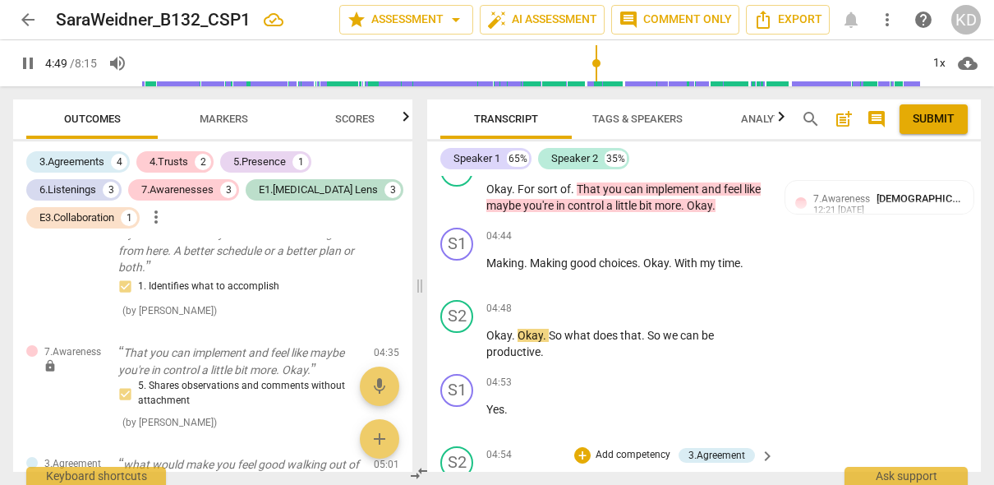
scroll to position [4213, 0]
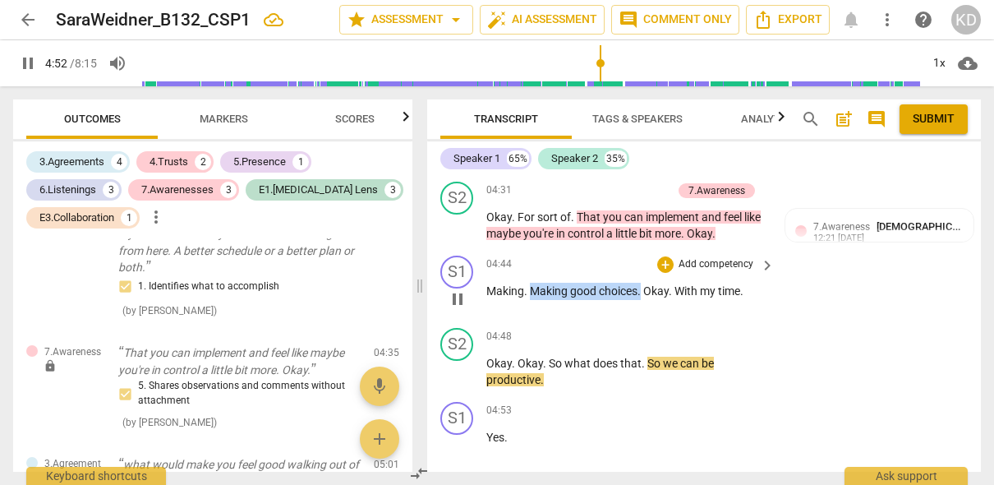
drag, startPoint x: 530, startPoint y: 290, endPoint x: 641, endPoint y: 291, distance: 110.9
click at [641, 291] on p "Making . Making good choices . Okay . With my time ." at bounding box center [626, 291] width 280 height 17
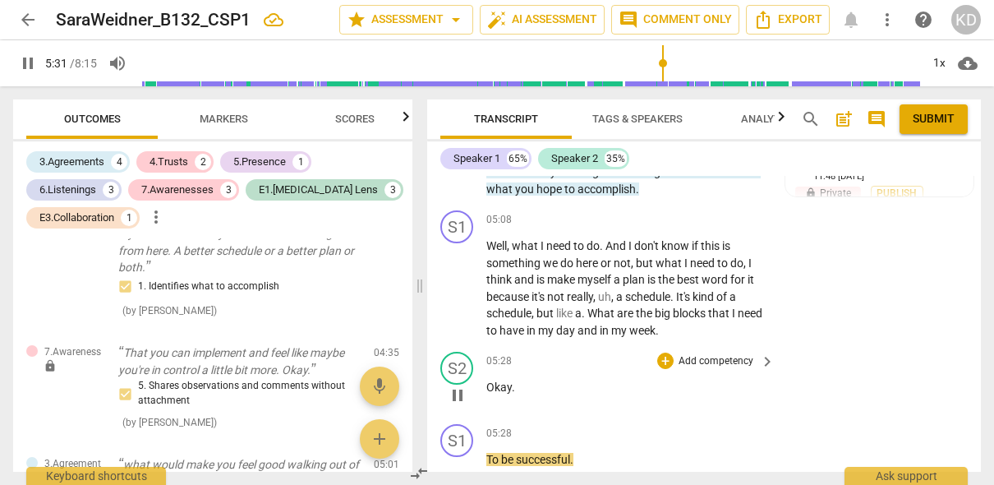
scroll to position [4551, 0]
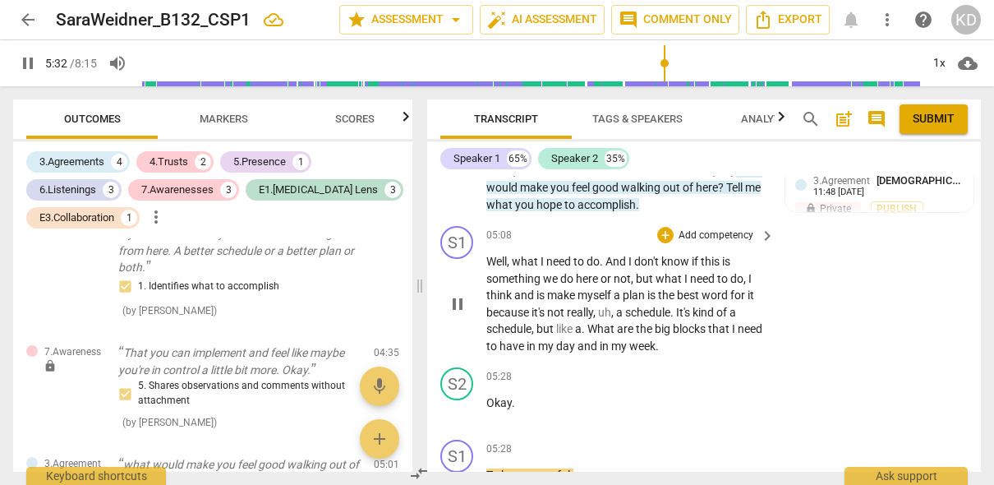
click at [726, 232] on p "Add competency" at bounding box center [716, 235] width 78 height 15
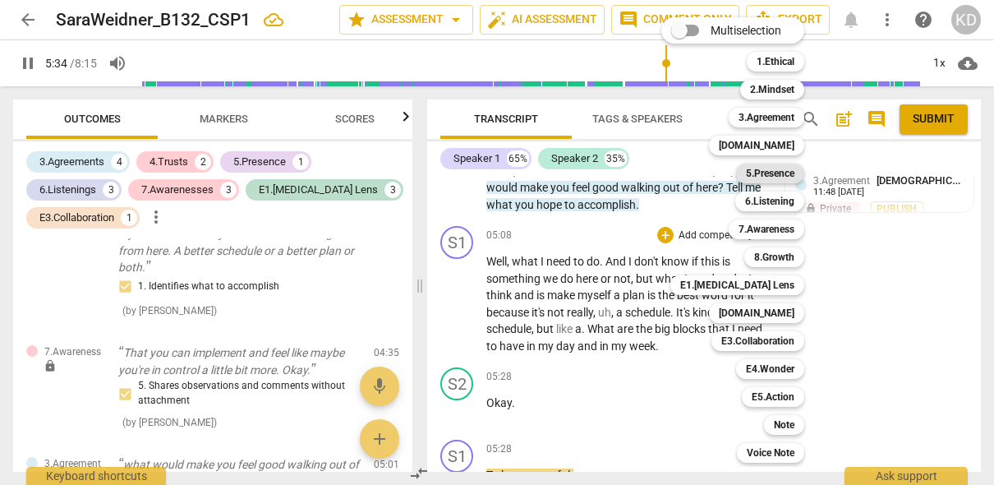
click at [779, 173] on b "5.Presence" at bounding box center [770, 173] width 48 height 20
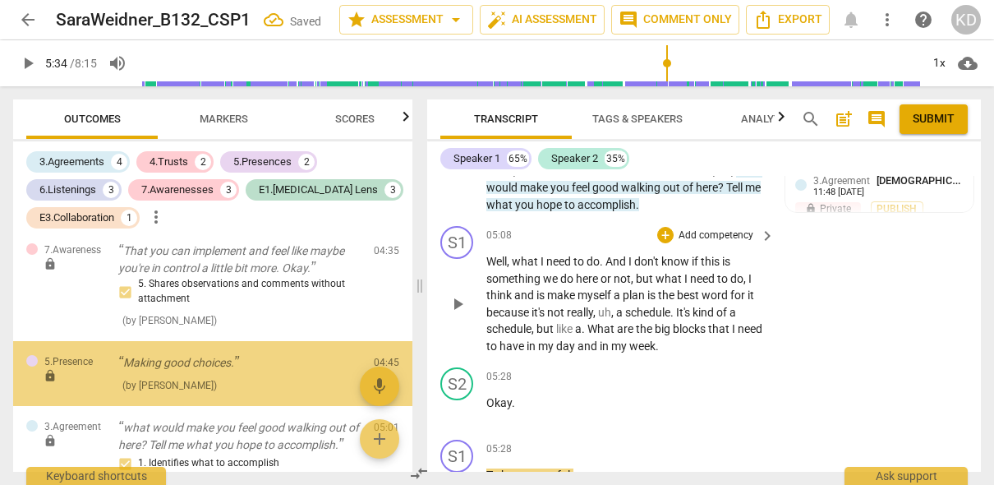
scroll to position [1235, 0]
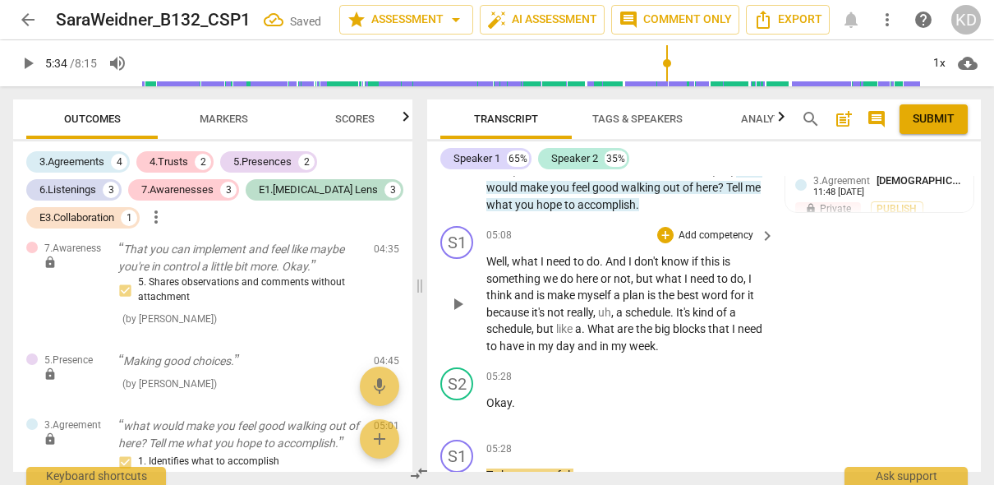
click at [716, 237] on p "Add competency" at bounding box center [716, 235] width 78 height 15
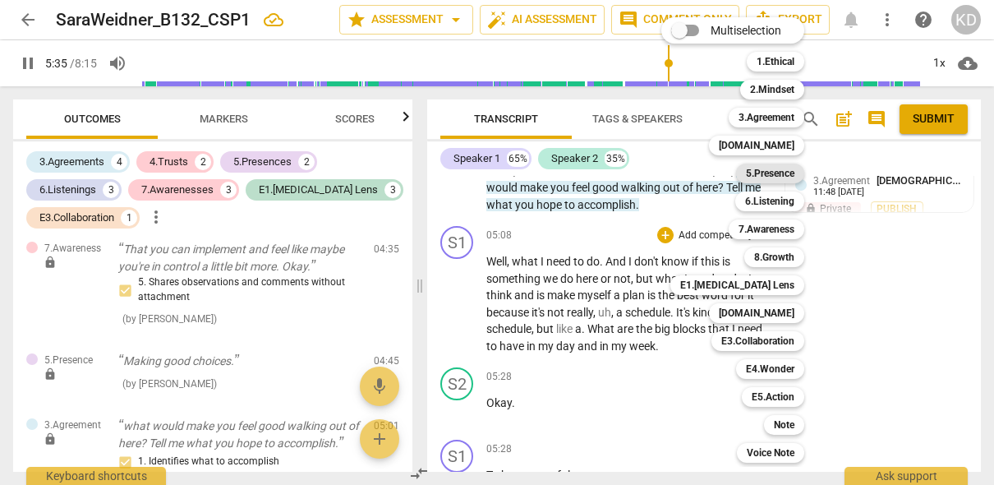
click at [775, 172] on b "5.Presence" at bounding box center [770, 173] width 48 height 20
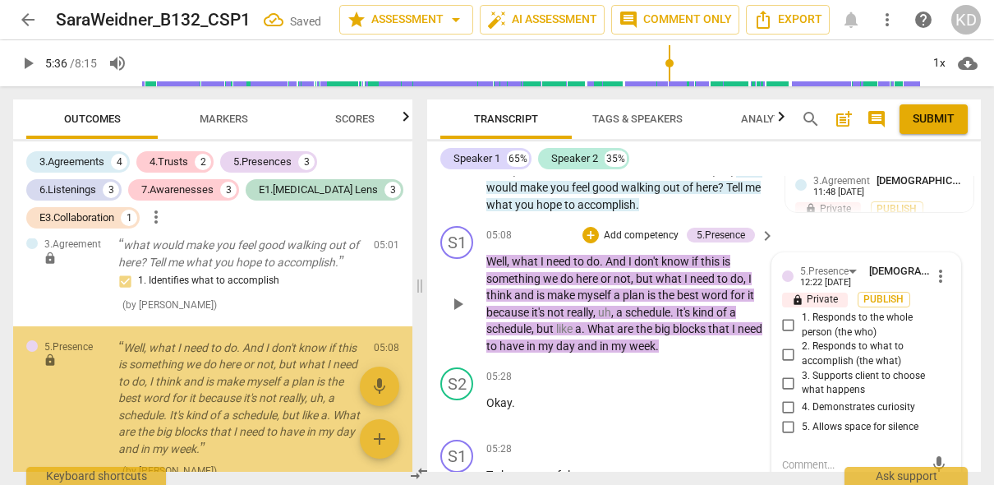
scroll to position [1469, 0]
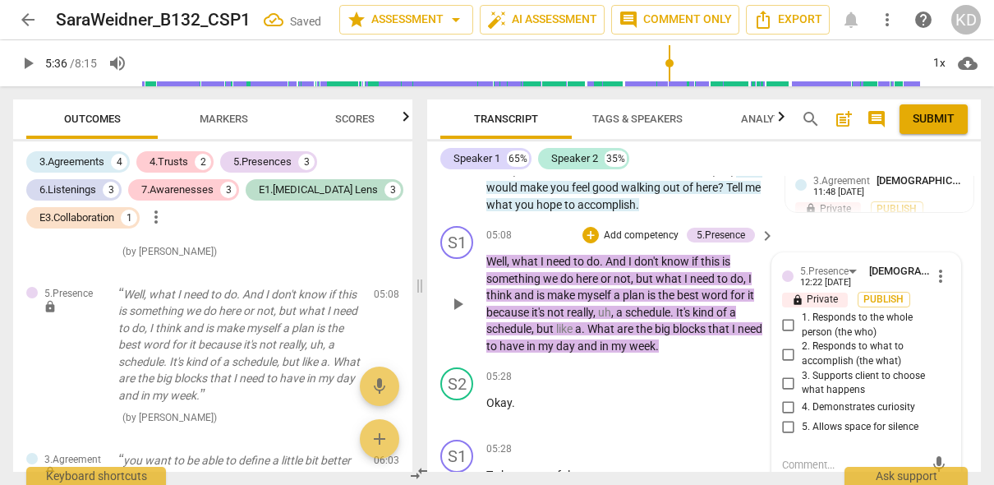
click at [933, 278] on span "more_vert" at bounding box center [941, 276] width 20 height 20
click at [949, 298] on li "Delete" at bounding box center [951, 306] width 57 height 31
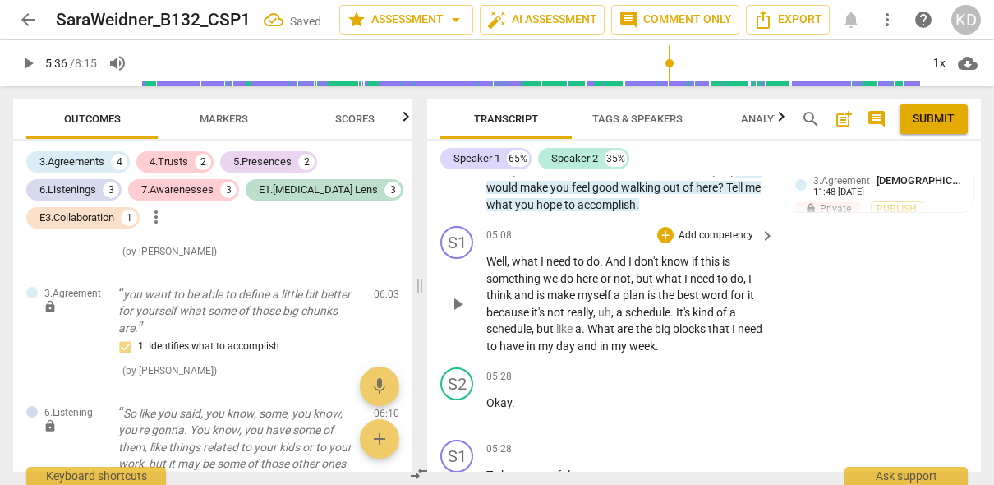
click at [703, 236] on p "Add competency" at bounding box center [716, 235] width 78 height 15
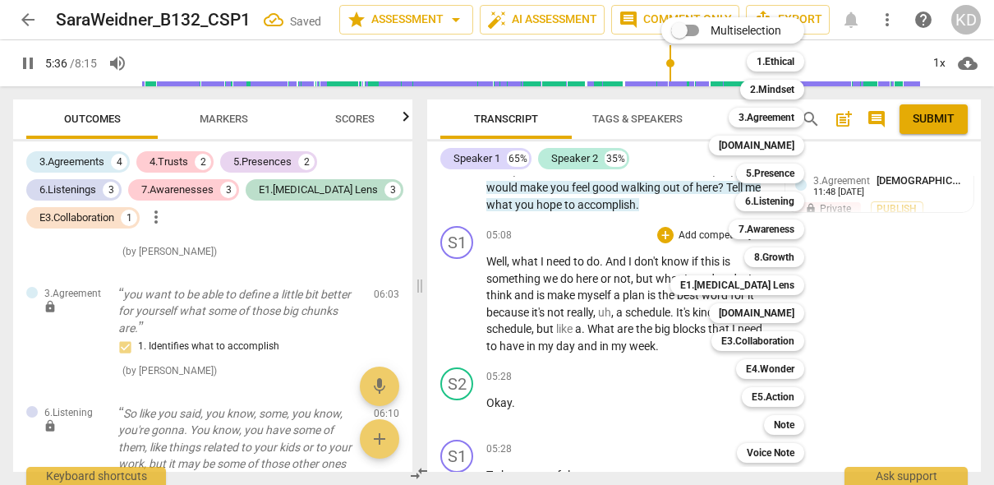
scroll to position [4988, 0]
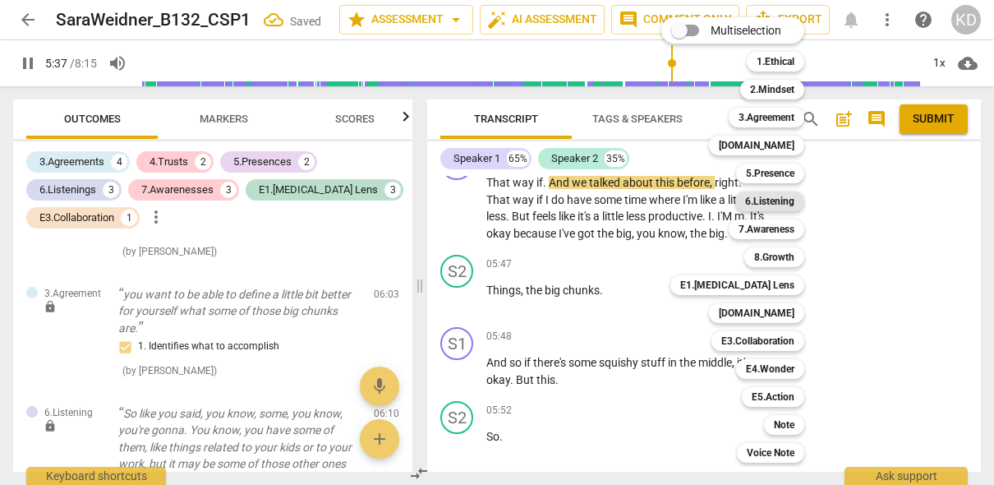
click at [776, 201] on b "6.Listening" at bounding box center [769, 201] width 49 height 20
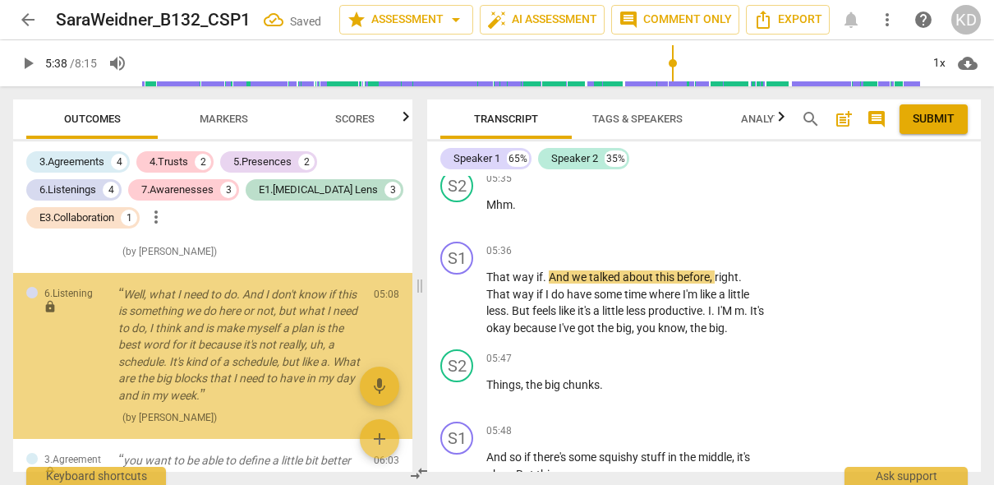
scroll to position [4704, 0]
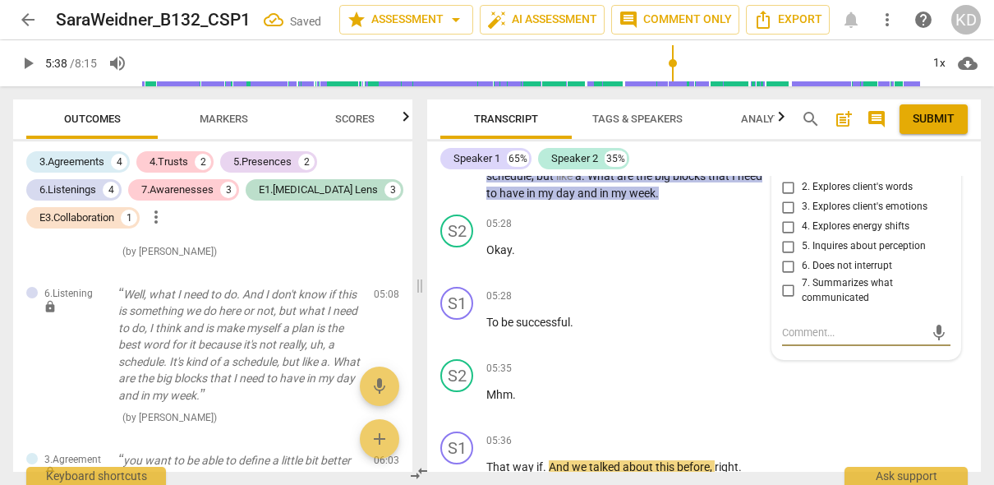
click at [786, 269] on input "6. Does not interrupt" at bounding box center [789, 266] width 26 height 20
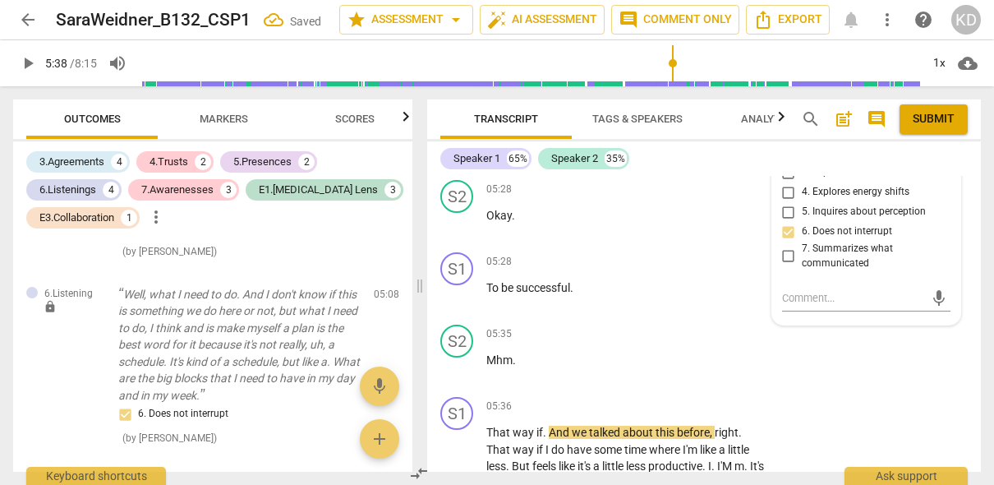
scroll to position [4740, 0]
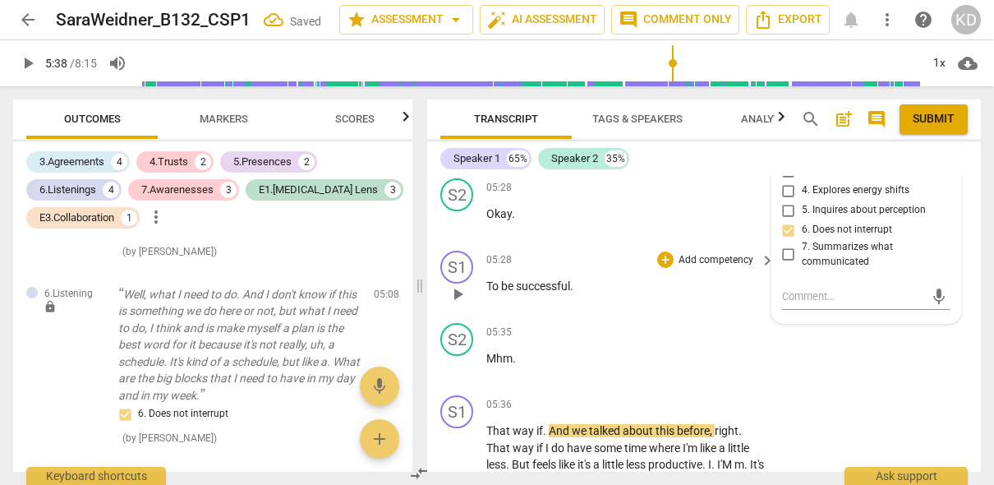
click at [433, 305] on div "S1 play_arrow pause 05:28 + Add competency keyboard_arrow_right To be successfu…" at bounding box center [704, 280] width 554 height 72
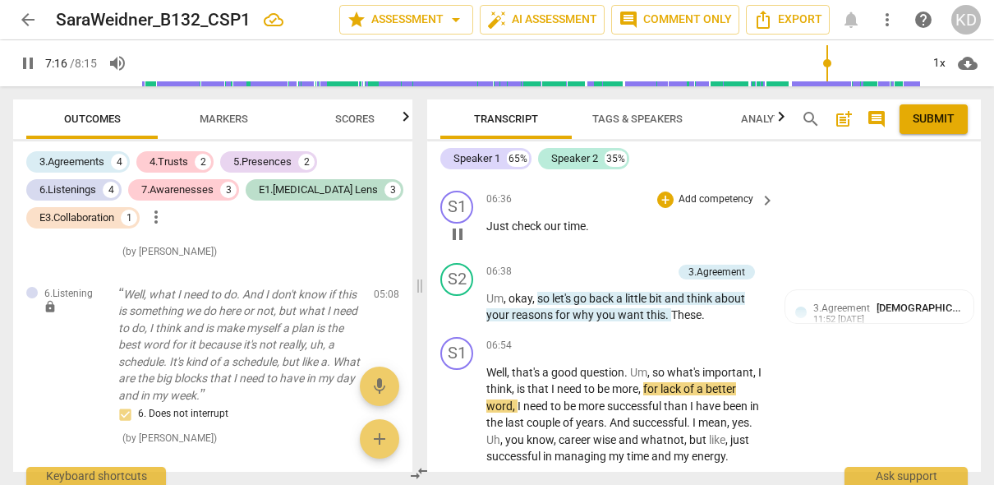
scroll to position [6193, 0]
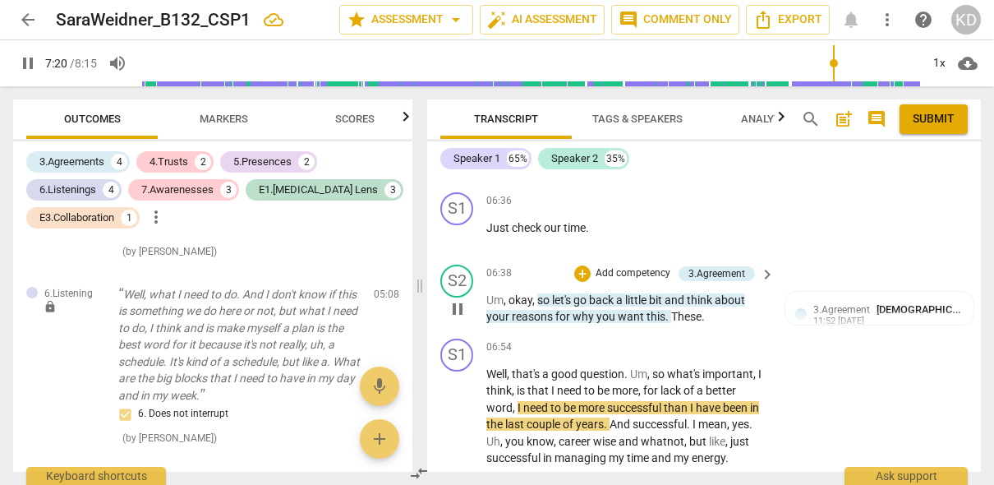
click at [639, 272] on p "Add competency" at bounding box center [633, 273] width 78 height 15
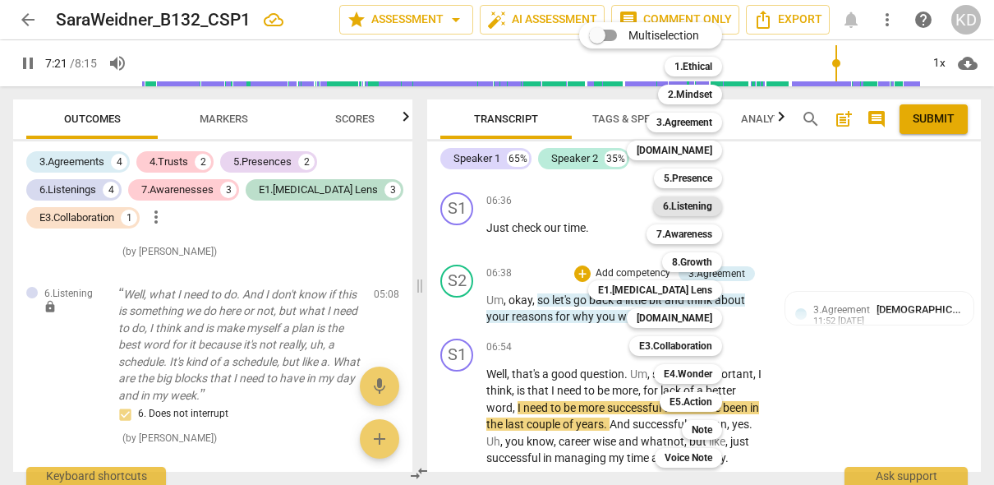
click at [687, 207] on b "6.Listening" at bounding box center [687, 206] width 49 height 20
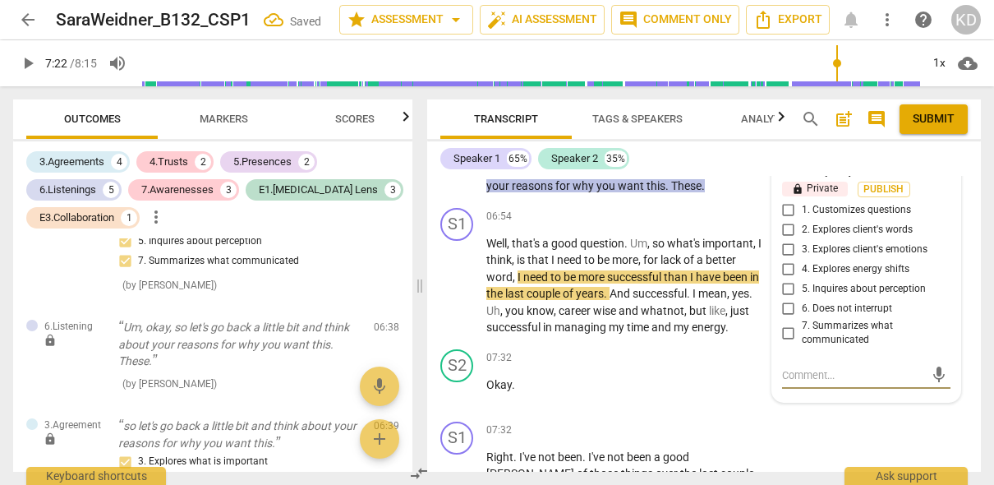
scroll to position [6347, 0]
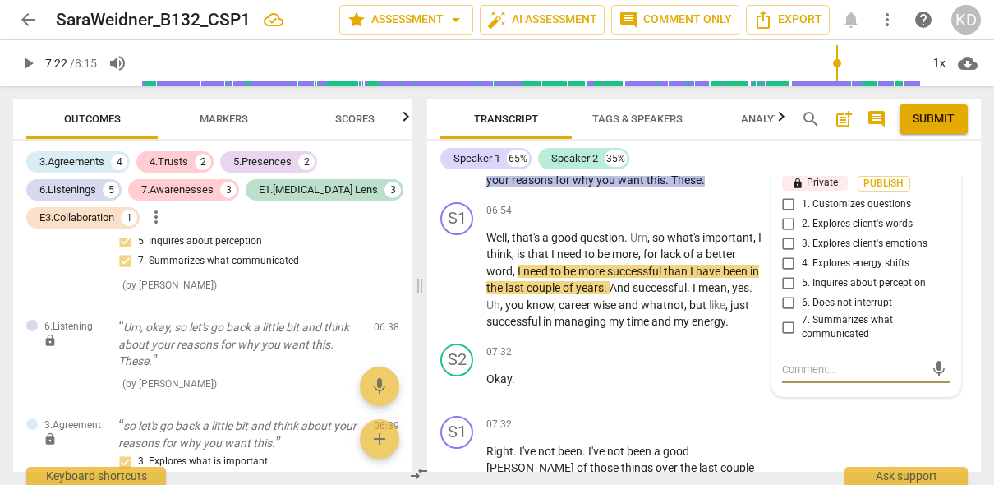
click at [787, 282] on input "5. Inquires about perception" at bounding box center [789, 284] width 26 height 20
click at [809, 376] on div "mic" at bounding box center [866, 370] width 168 height 26
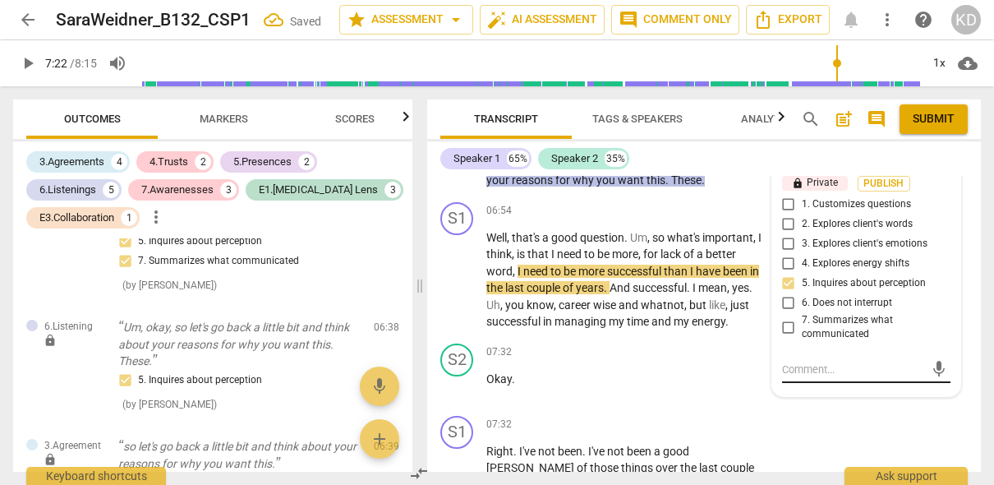
click at [810, 369] on textarea at bounding box center [853, 369] width 142 height 16
click at [803, 388] on textarea "How might you create an openended question here?" at bounding box center [853, 376] width 142 height 31
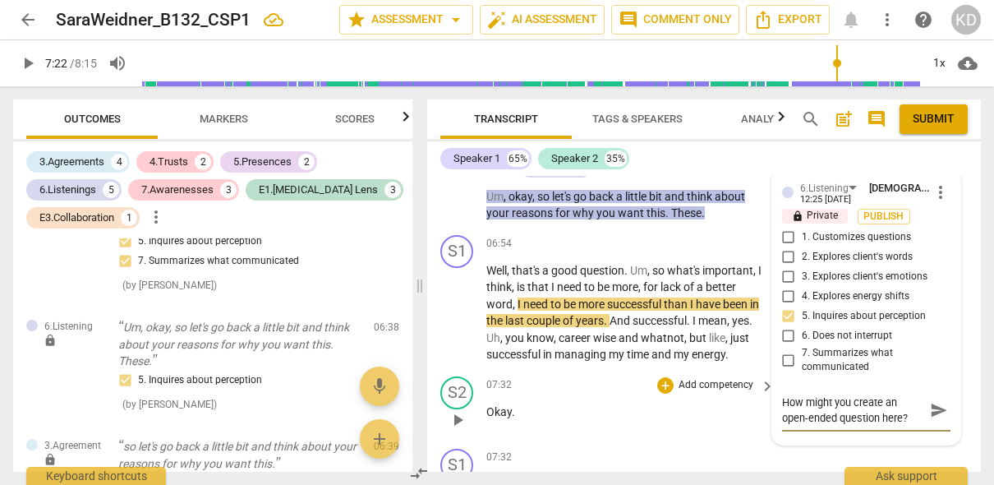
scroll to position [6317, 0]
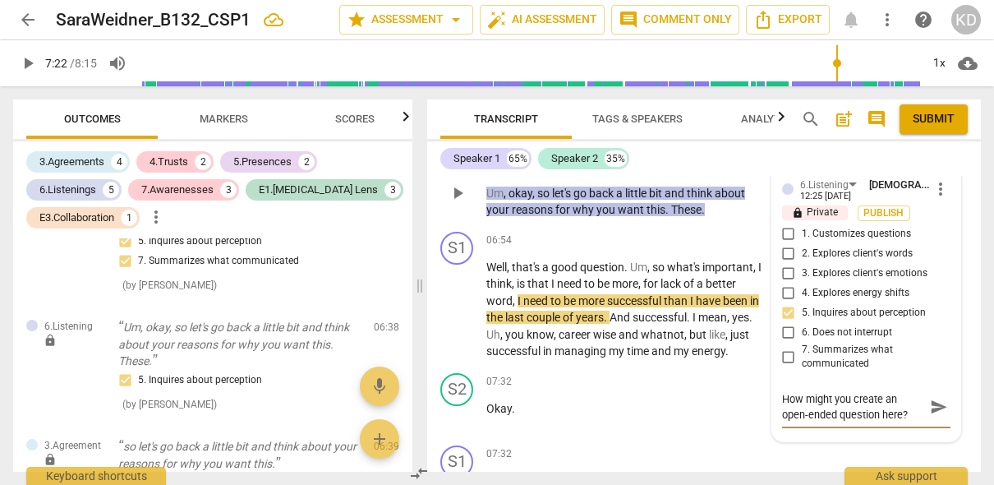
click at [905, 417] on textarea "How might you create an open-ended question here?" at bounding box center [853, 406] width 142 height 31
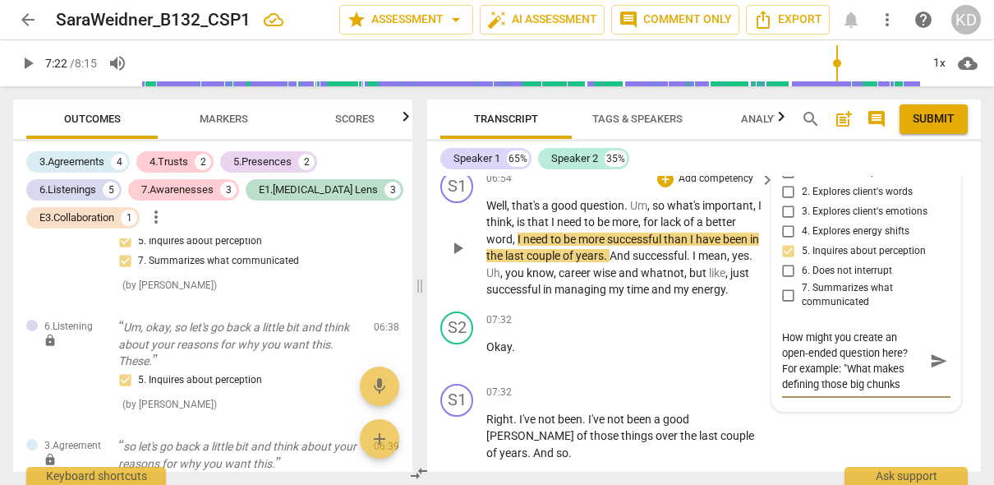
scroll to position [14, 0]
click at [845, 355] on textarea "How might you create an open-ended question here? For example: "What makes defi…" at bounding box center [853, 360] width 142 height 62
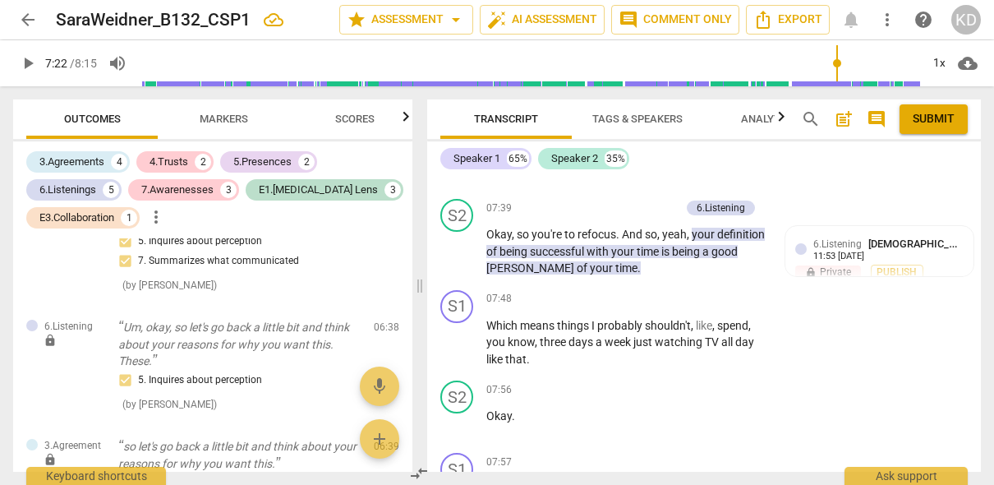
scroll to position [6801, 0]
click at [458, 240] on span "play_arrow" at bounding box center [458, 250] width 20 height 20
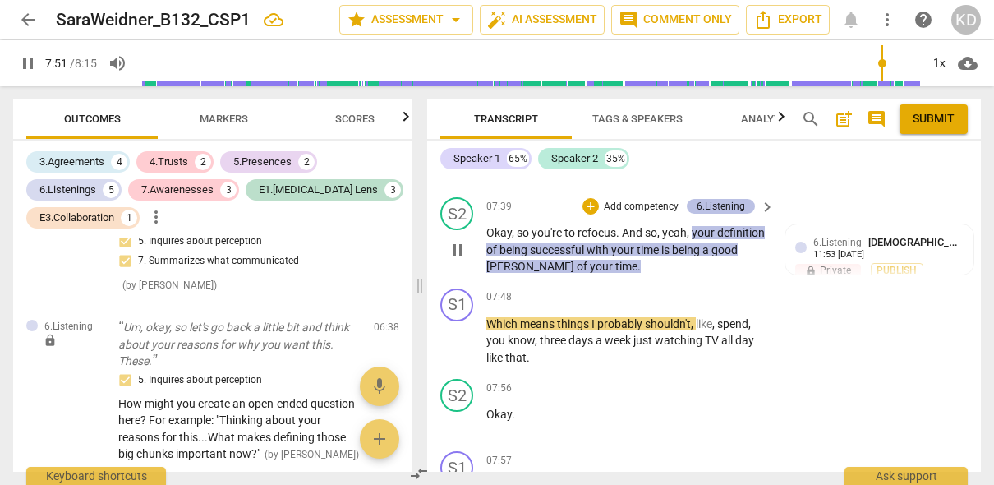
click at [717, 199] on div "6.Listening" at bounding box center [721, 206] width 48 height 15
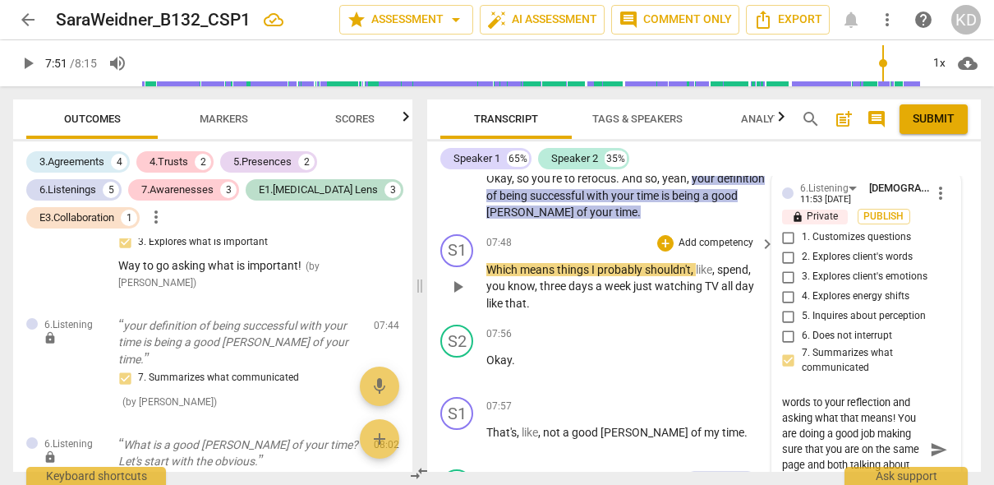
scroll to position [16, 0]
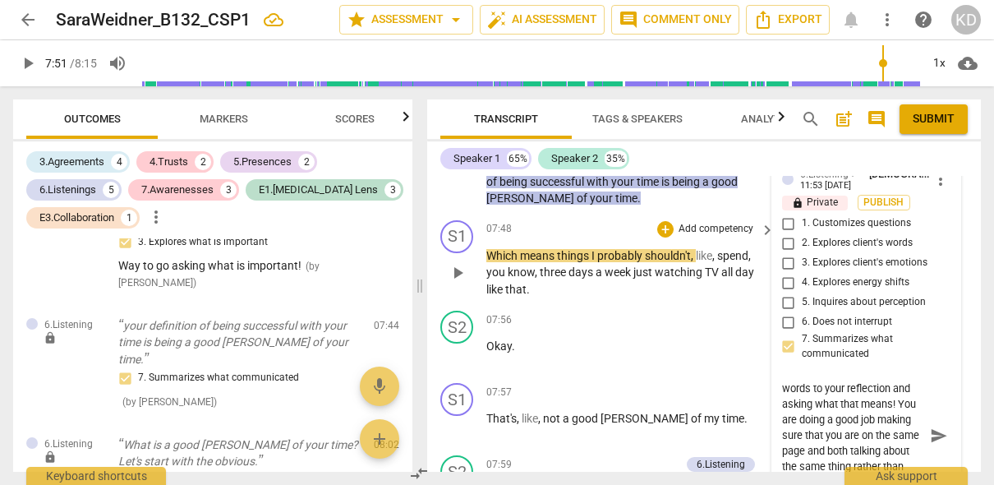
click at [434, 271] on div "S1 play_arrow pause 07:48 + Add competency keyboard_arrow_right Which means thi…" at bounding box center [704, 259] width 554 height 91
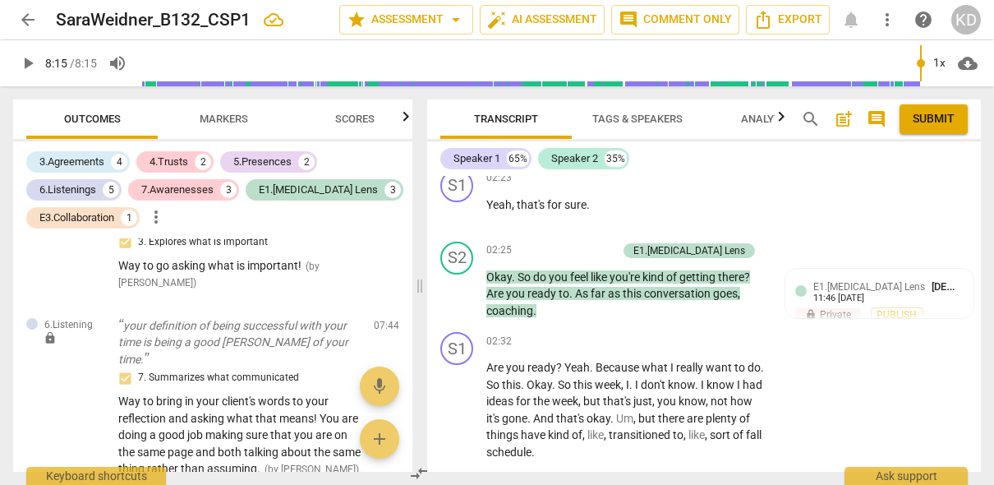
scroll to position [2315, 0]
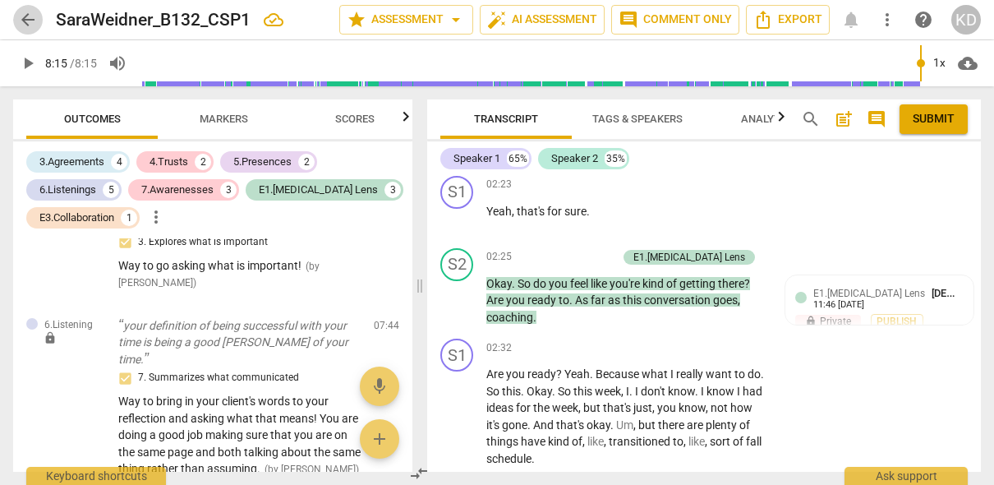
click at [31, 21] on span "arrow_back" at bounding box center [28, 20] width 20 height 20
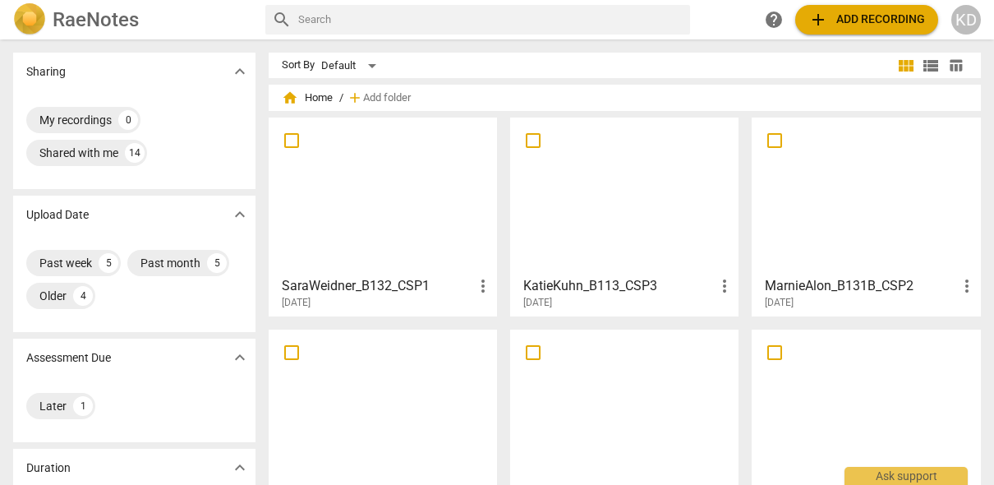
click at [369, 232] on div at bounding box center [382, 195] width 217 height 145
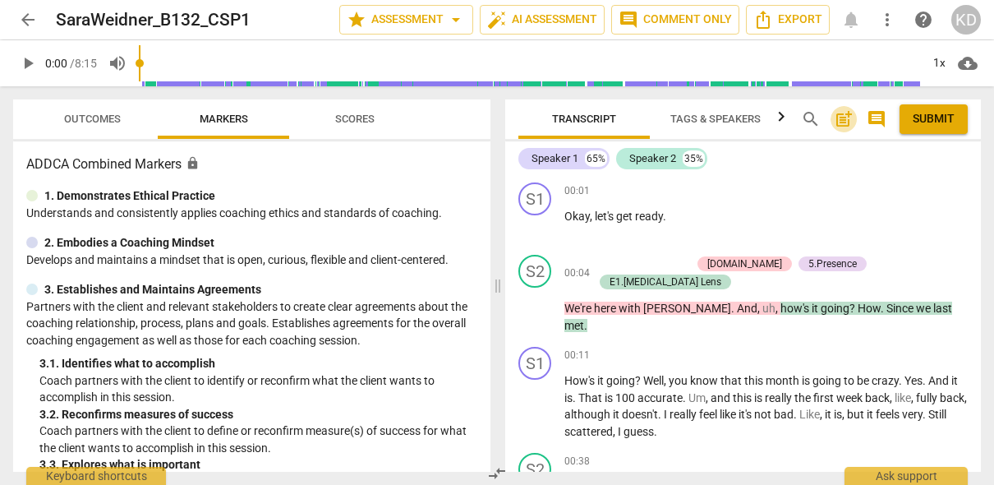
click at [842, 119] on span "post_add" at bounding box center [844, 119] width 20 height 20
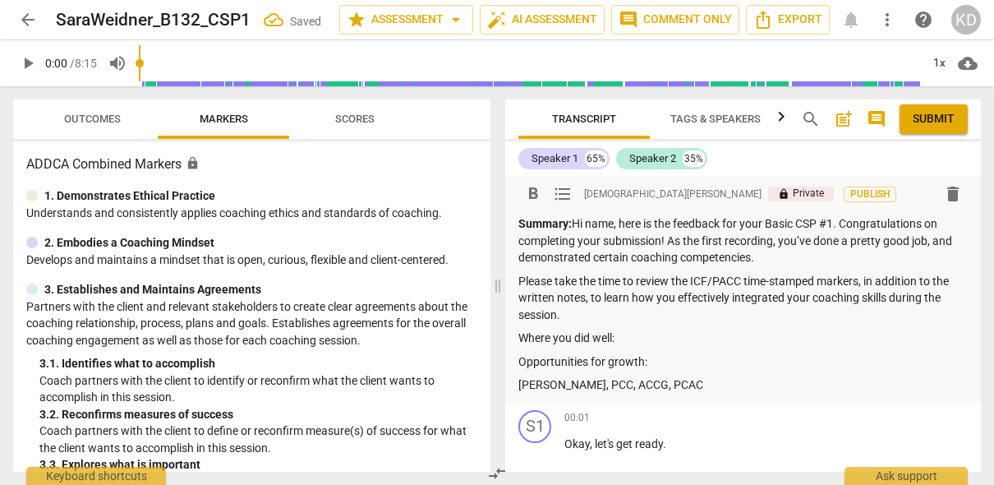
click at [619, 226] on p "Summary: Hi name, here is the feedback for your Basic CSP #1. Congratulations o…" at bounding box center [742, 240] width 449 height 51
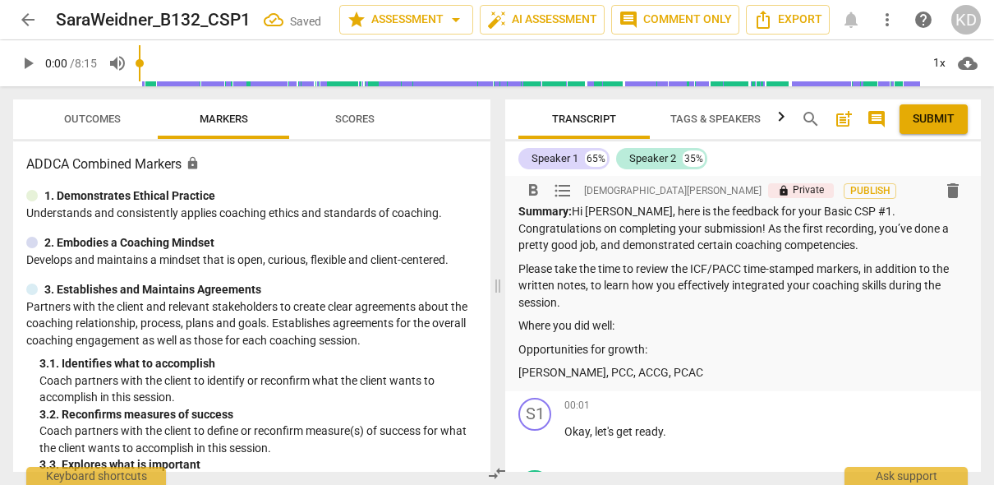
scroll to position [14, 0]
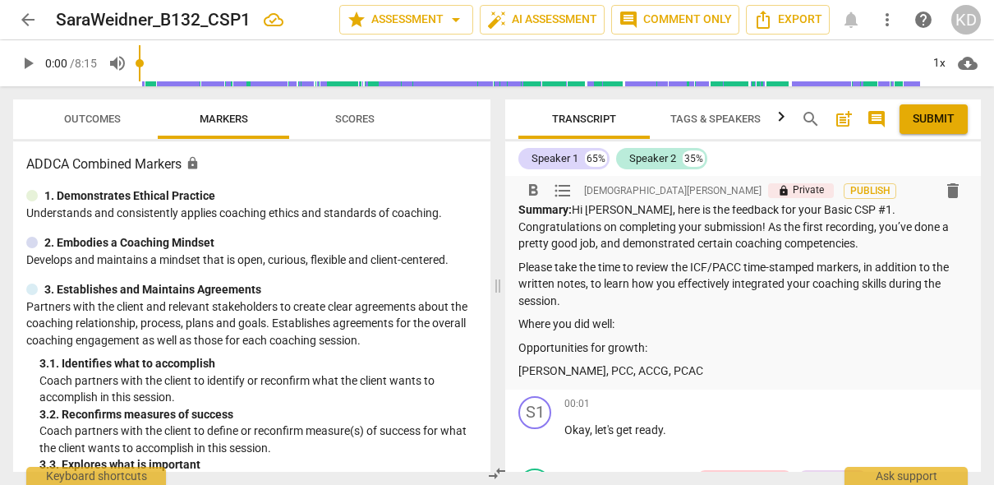
click at [769, 242] on p "Summary: Hi [PERSON_NAME], here is the feedback for your Basic CSP #1. Congratu…" at bounding box center [742, 226] width 449 height 51
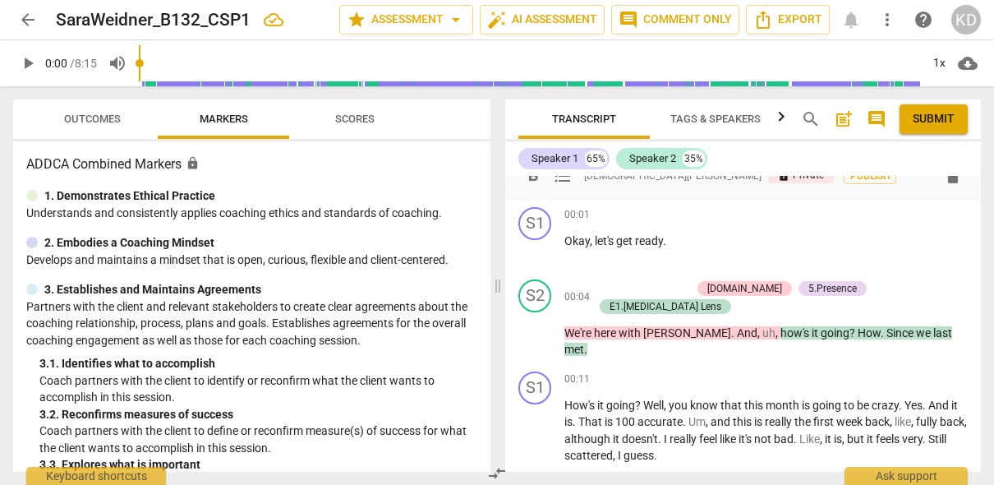
scroll to position [198, 0]
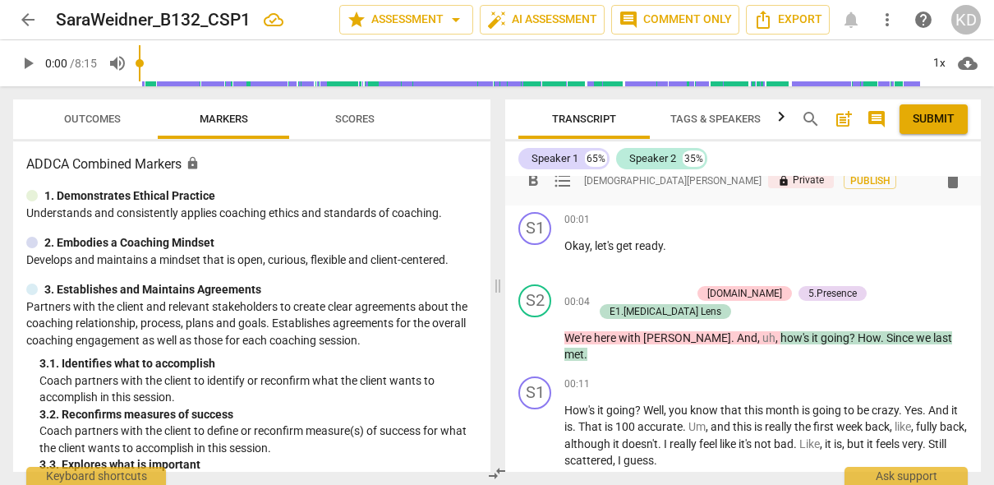
click at [113, 113] on span "Outcomes" at bounding box center [92, 119] width 57 height 12
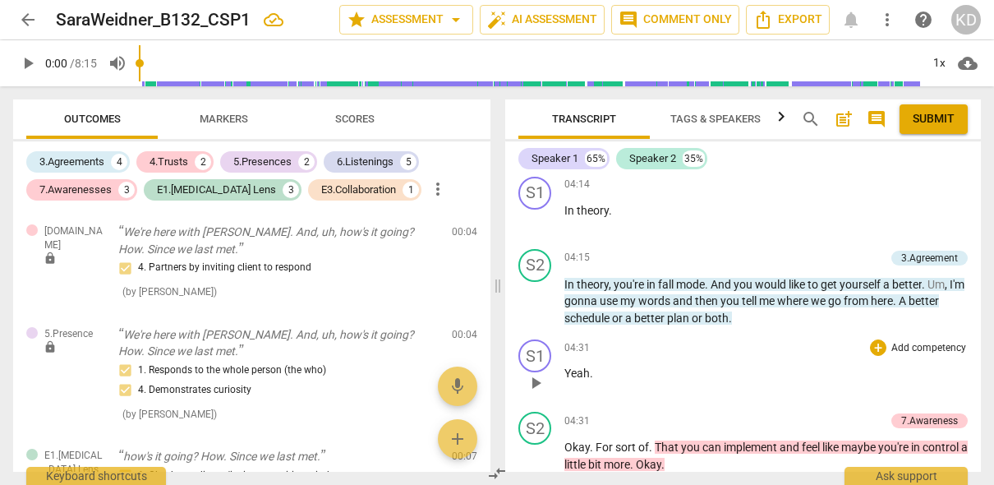
scroll to position [3890, 0]
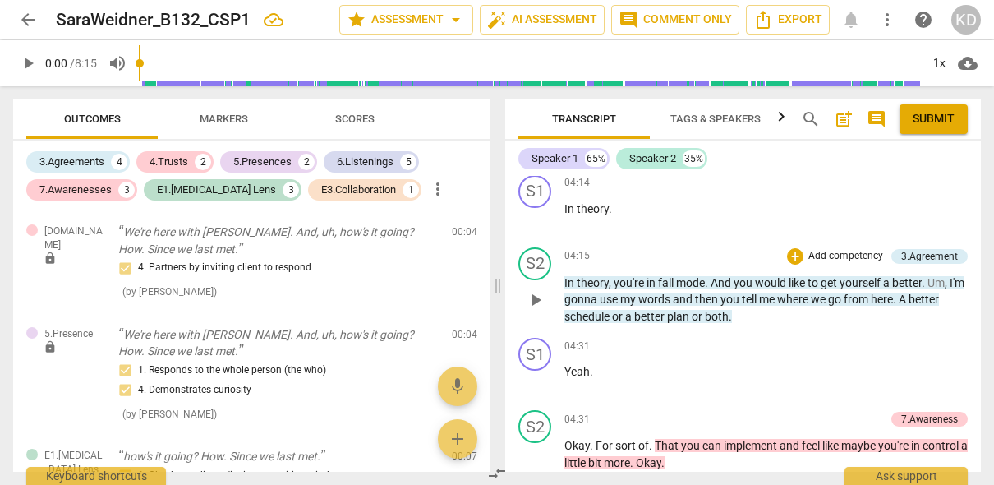
click at [828, 249] on p "Add competency" at bounding box center [846, 256] width 78 height 15
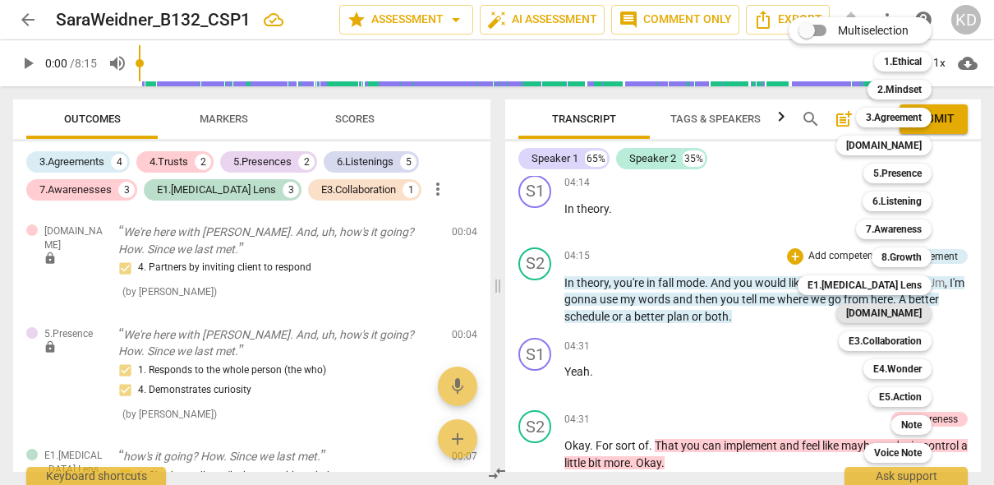
click at [903, 316] on b "[DOMAIN_NAME]" at bounding box center [884, 313] width 76 height 20
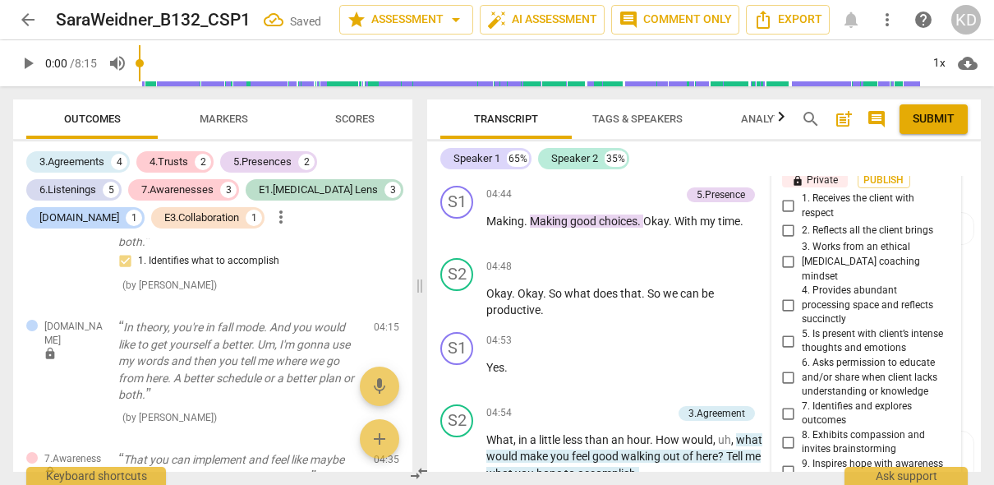
scroll to position [4533, 0]
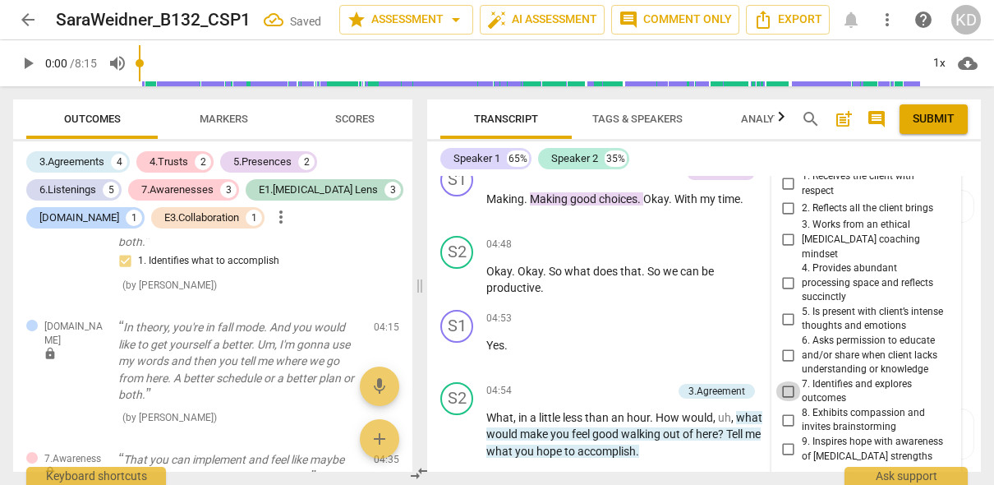
click at [785, 381] on input "7. Identifies and explores outcomes" at bounding box center [789, 391] width 26 height 20
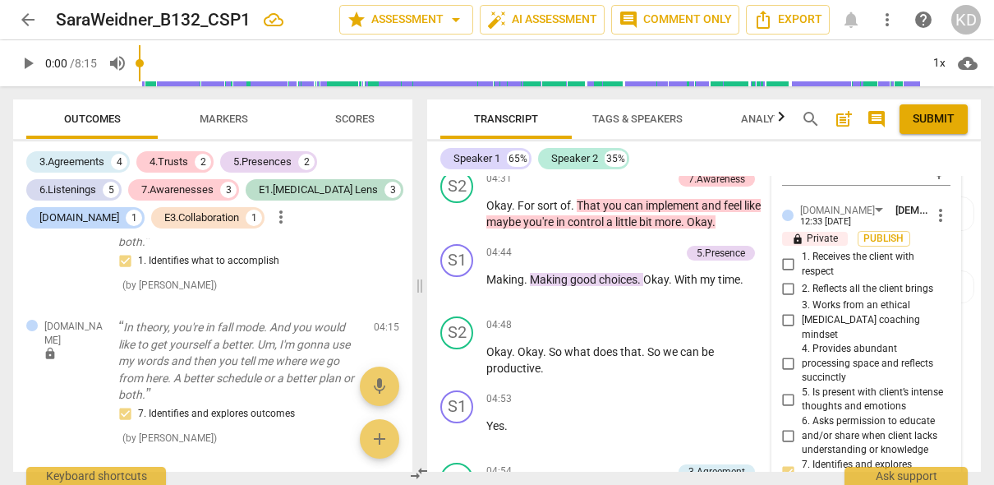
scroll to position [4451, 0]
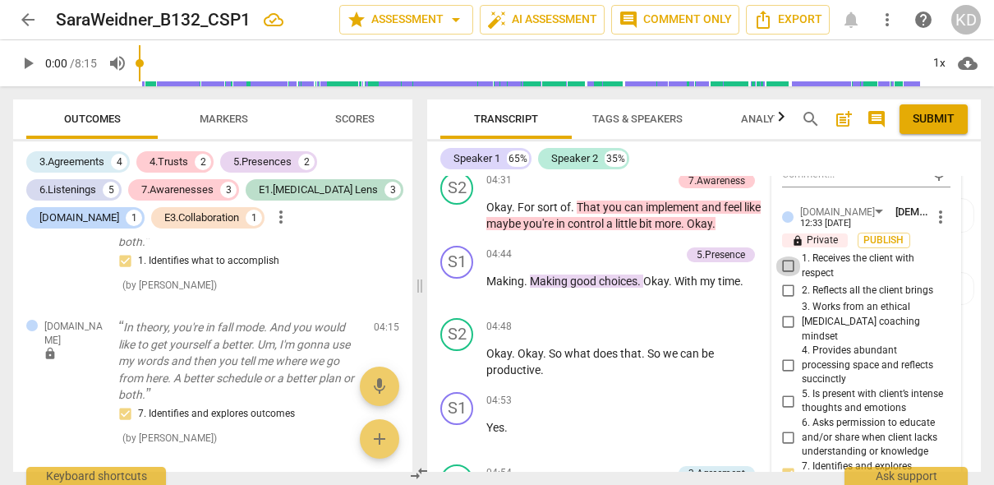
click at [786, 265] on input "1. Receives the client with respect" at bounding box center [789, 266] width 26 height 20
click at [651, 181] on p "Add competency" at bounding box center [633, 180] width 78 height 15
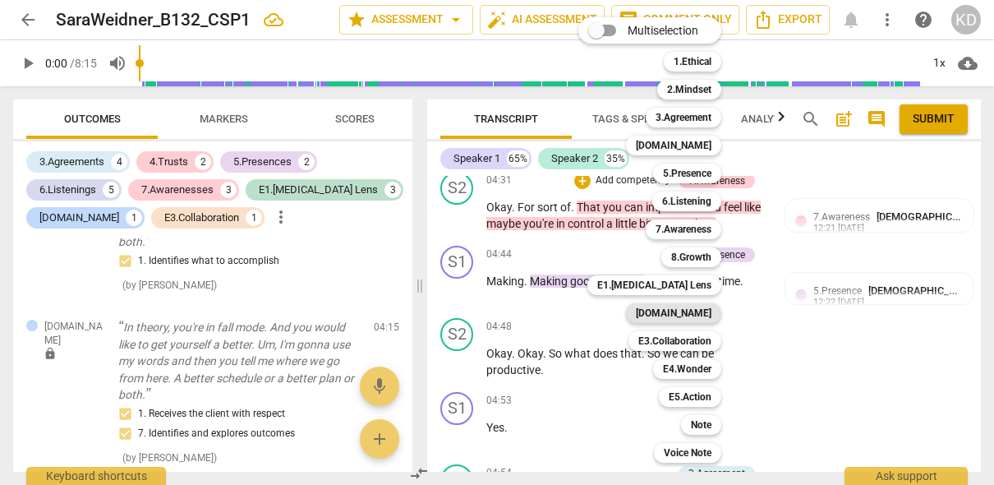
click at [697, 314] on b "[DOMAIN_NAME]" at bounding box center [674, 313] width 76 height 20
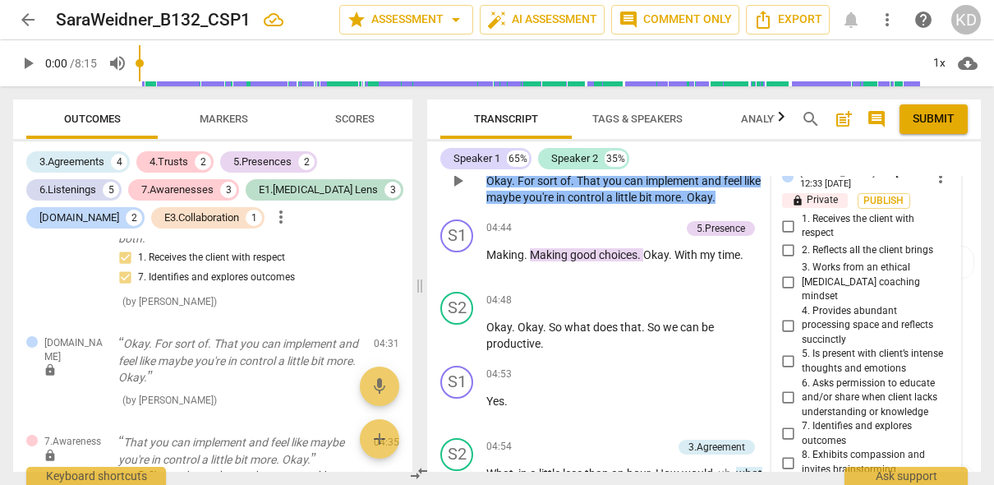
scroll to position [4497, 0]
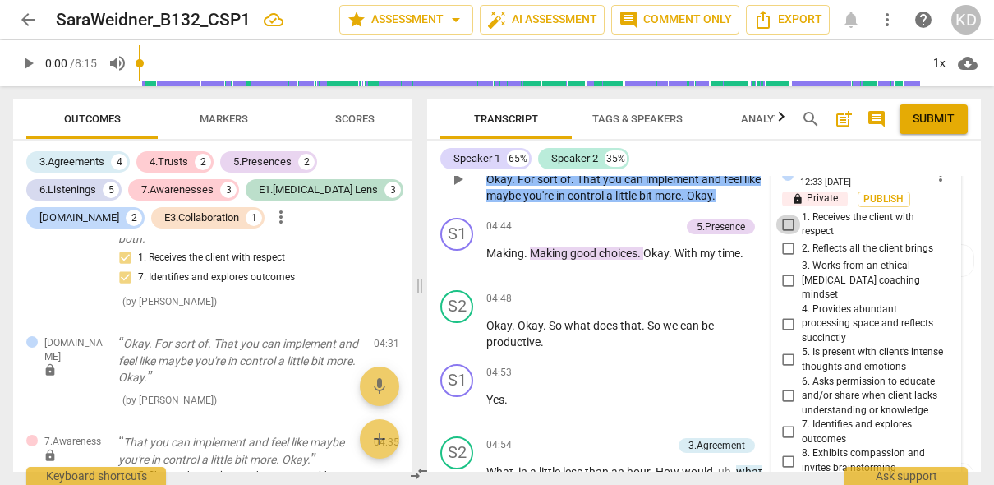
click at [789, 224] on input "1. Receives the client with respect" at bounding box center [789, 224] width 26 height 20
click at [786, 422] on input "7. Identifies and explores outcomes" at bounding box center [789, 432] width 26 height 20
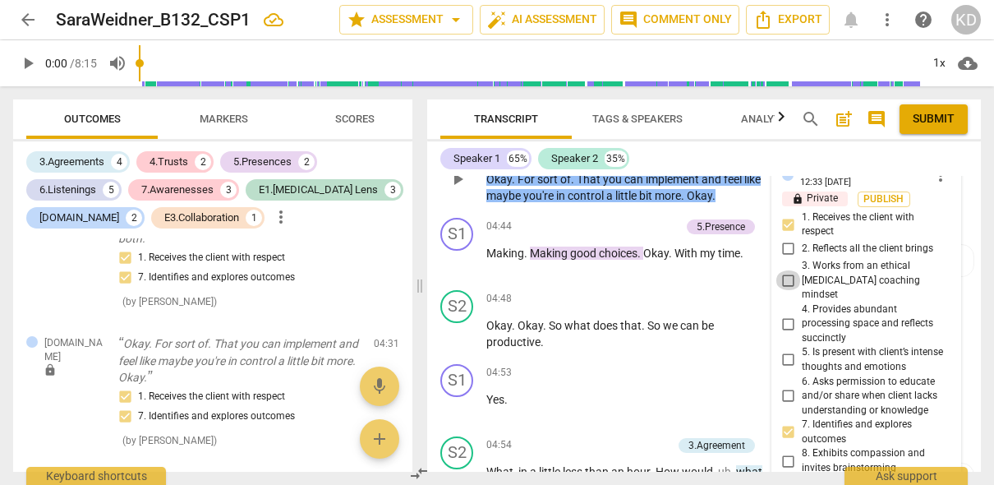
click at [785, 274] on input "3. Works from an ethical [MEDICAL_DATA] coaching mindset" at bounding box center [789, 280] width 26 height 20
click at [427, 344] on div "S2 play_arrow pause 04:48 + Add competency keyboard_arrow_right Okay . Okay . S…" at bounding box center [704, 320] width 554 height 74
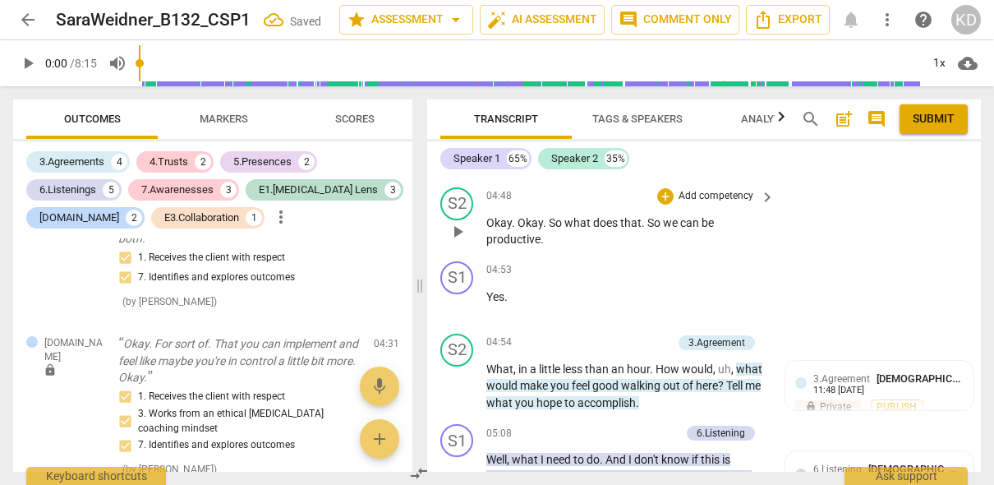
scroll to position [4588, 0]
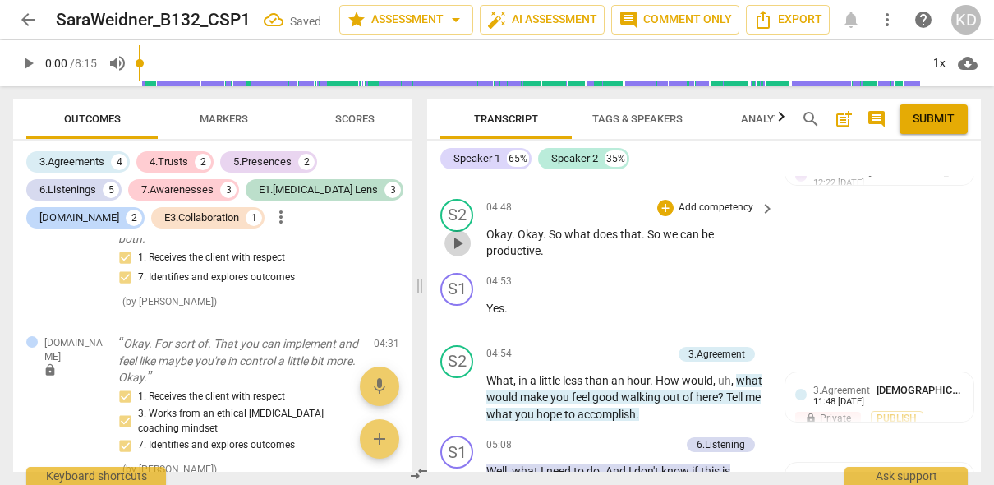
click at [459, 241] on span "play_arrow" at bounding box center [458, 243] width 20 height 20
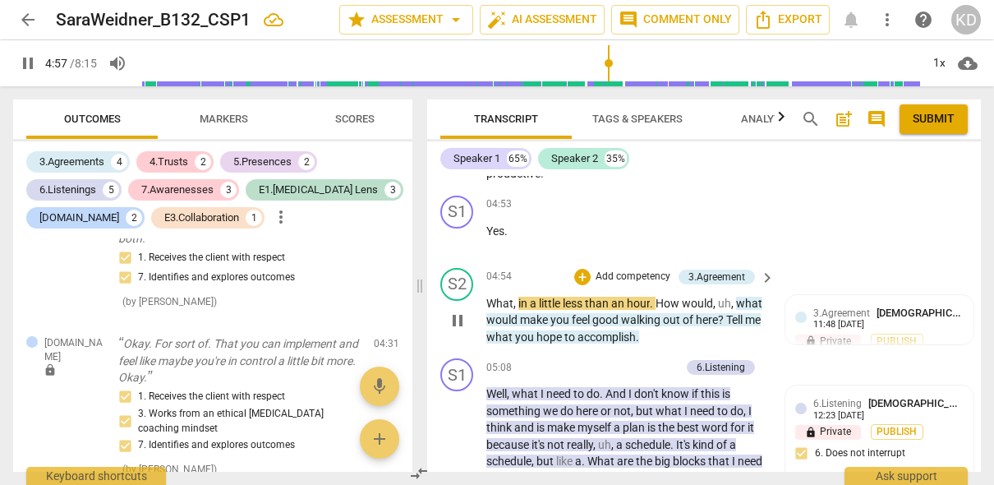
scroll to position [4660, 0]
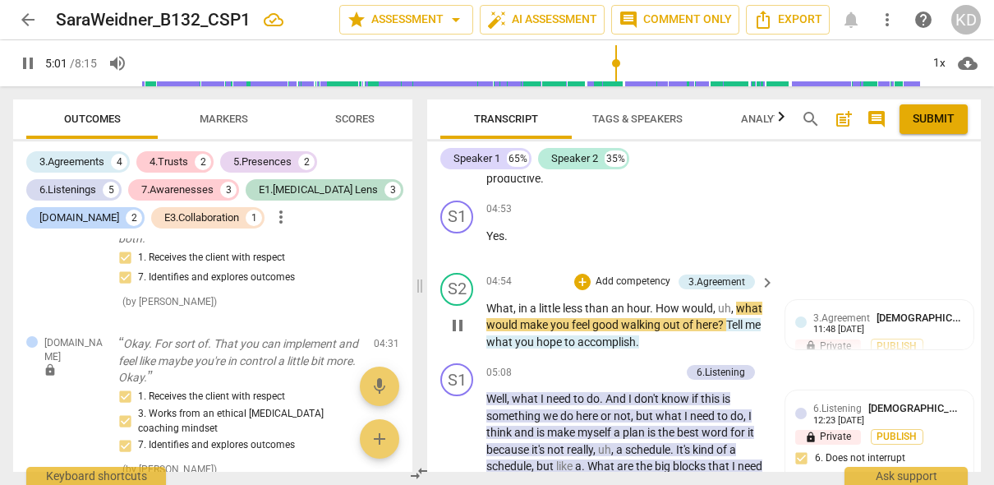
click at [637, 283] on p "Add competency" at bounding box center [633, 281] width 78 height 15
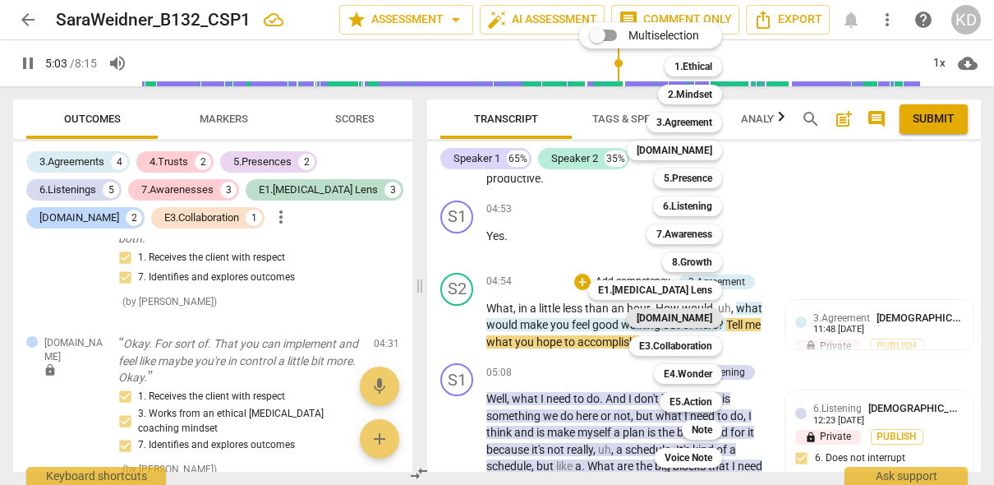
click at [693, 320] on b "[DOMAIN_NAME]" at bounding box center [675, 318] width 76 height 20
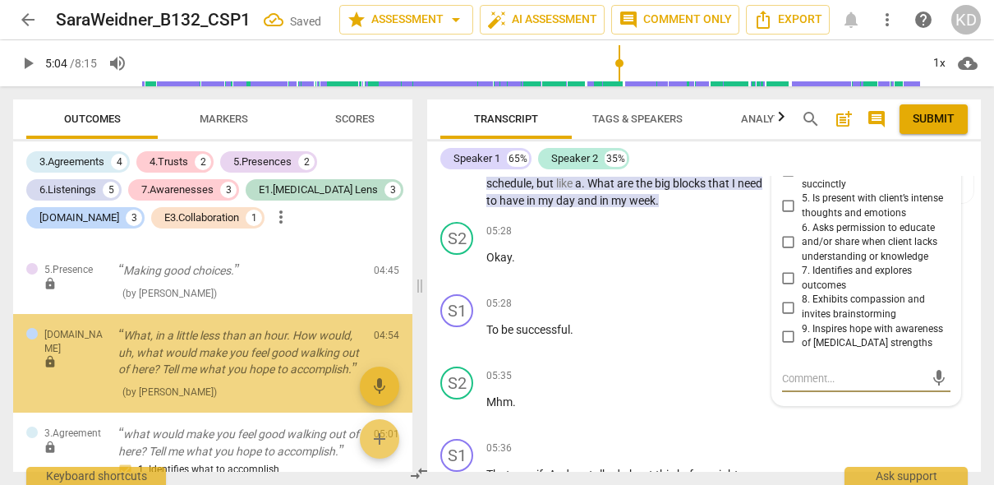
scroll to position [4960, 0]
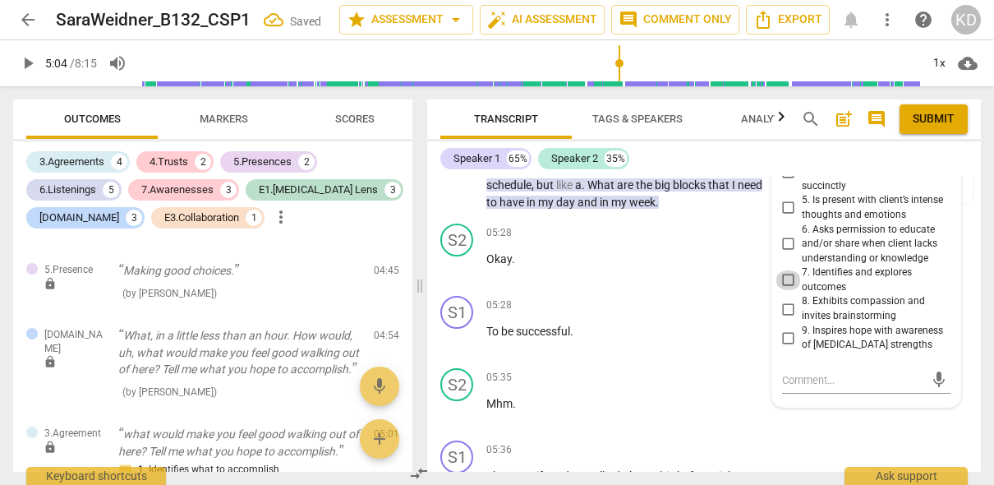
click at [785, 270] on input "7. Identifies and explores outcomes" at bounding box center [789, 280] width 26 height 20
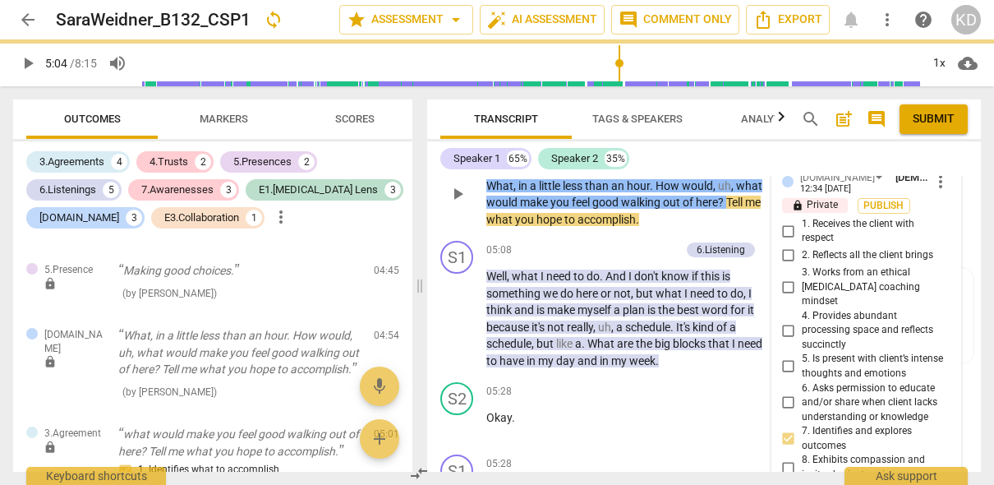
scroll to position [4800, 0]
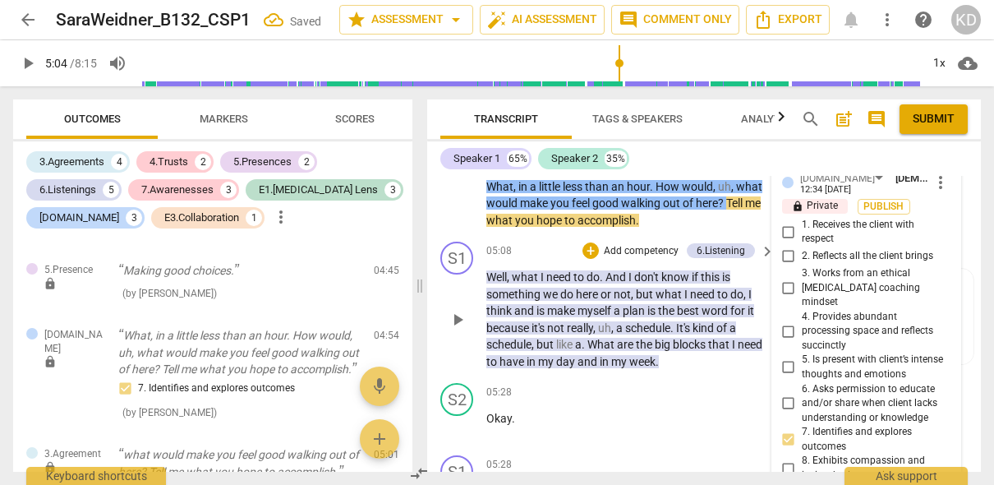
click at [430, 357] on div "S1 play_arrow pause 05:08 + Add competency 6.Listening keyboard_arrow_right Wel…" at bounding box center [704, 305] width 554 height 141
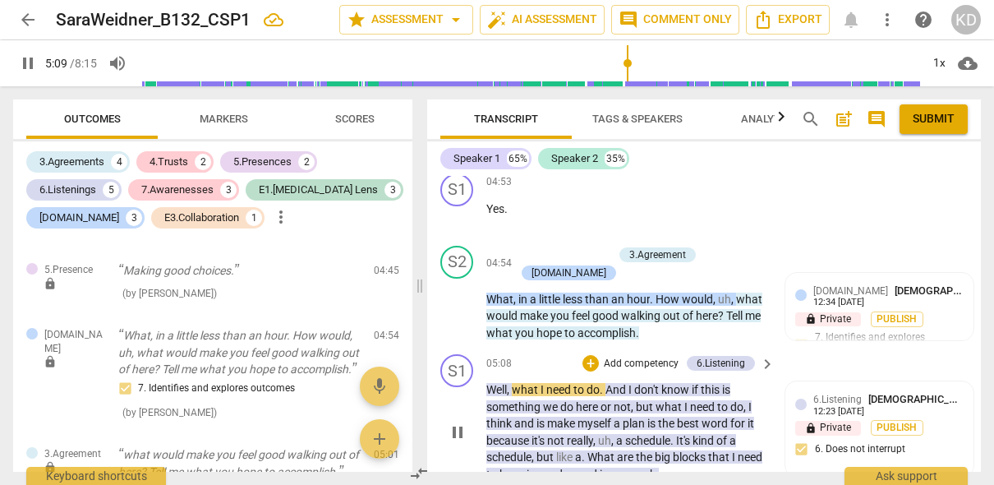
scroll to position [4686, 0]
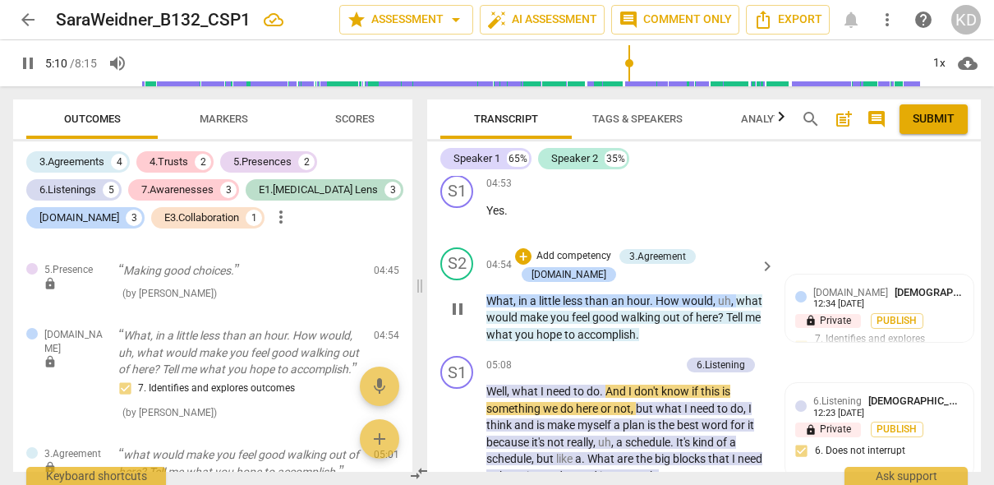
click at [588, 255] on p "Add competency" at bounding box center [574, 256] width 78 height 15
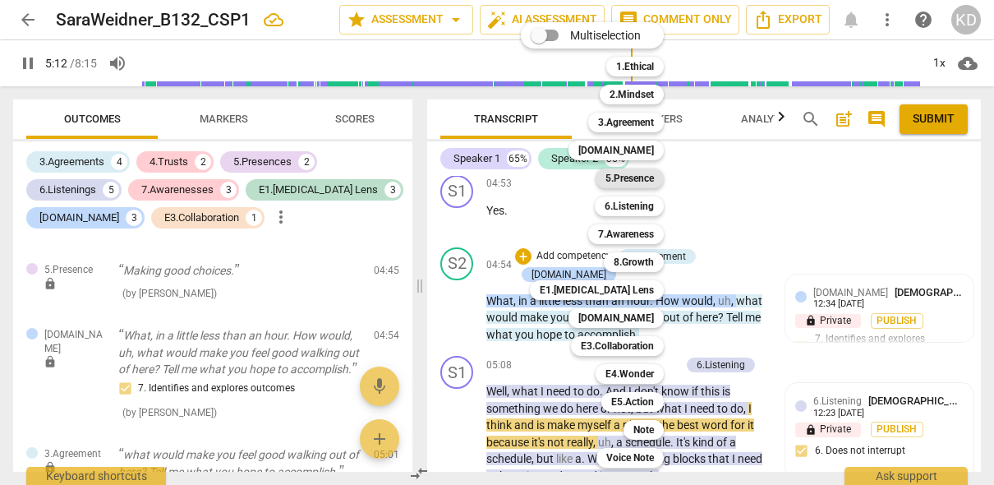
click at [635, 174] on b "5.Presence" at bounding box center [629, 178] width 48 height 20
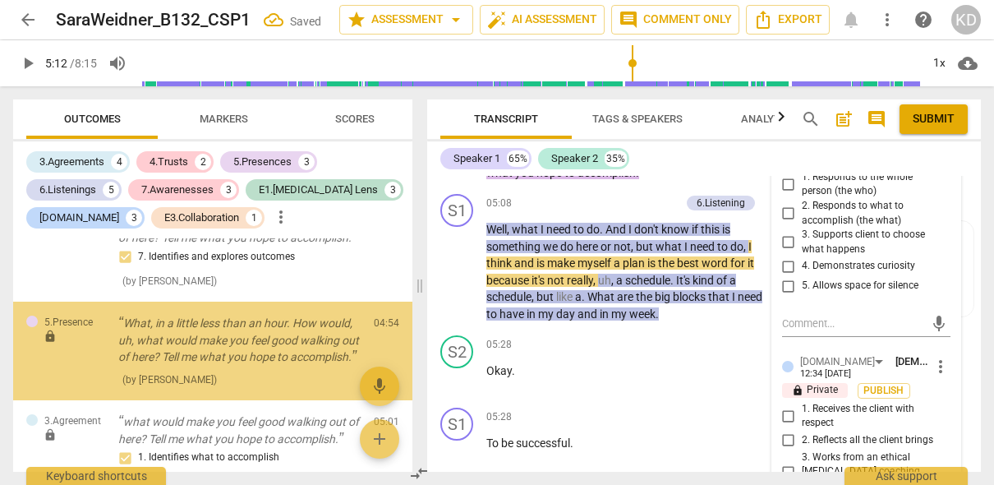
scroll to position [1801, 0]
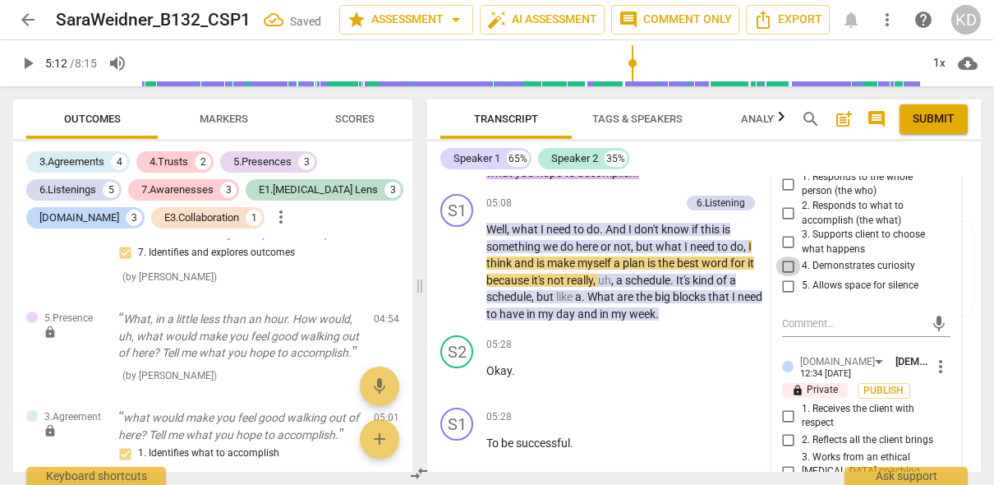
click at [785, 267] on input "4. Demonstrates curiosity" at bounding box center [789, 266] width 26 height 20
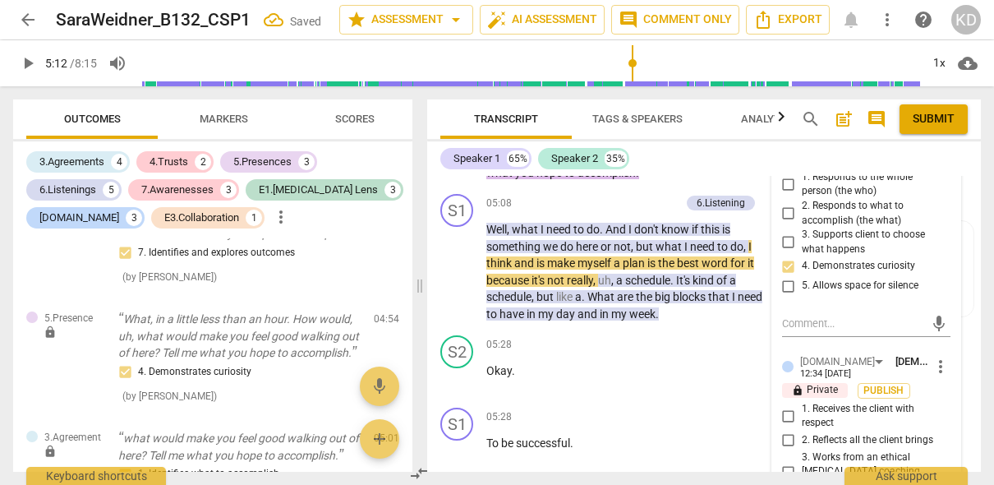
click at [786, 239] on input "3. Supports client to choose what happens" at bounding box center [789, 242] width 26 height 20
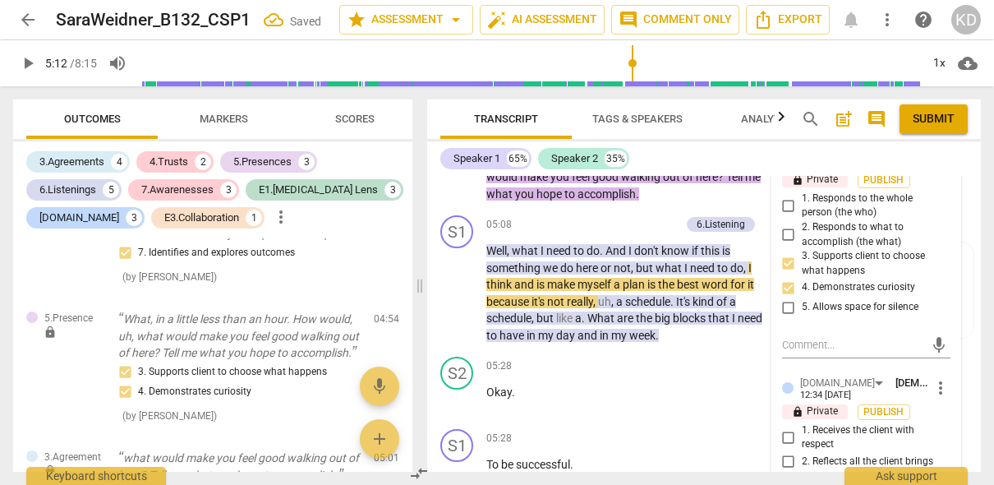
scroll to position [4832, 0]
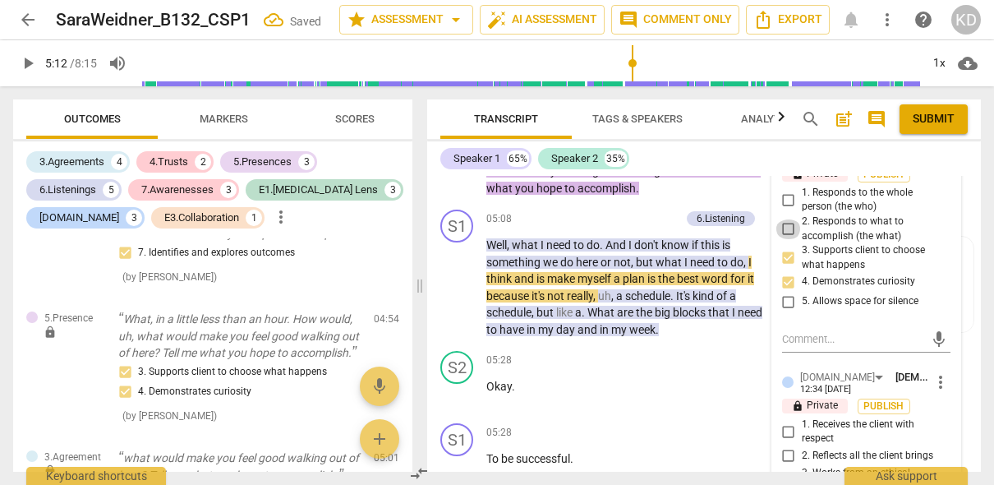
click at [786, 231] on input "2. Responds to what to accomplish (the what)" at bounding box center [789, 229] width 26 height 20
click at [430, 321] on div "S1 play_arrow pause 05:08 + Add competency 6.Listening keyboard_arrow_right Wel…" at bounding box center [704, 273] width 554 height 141
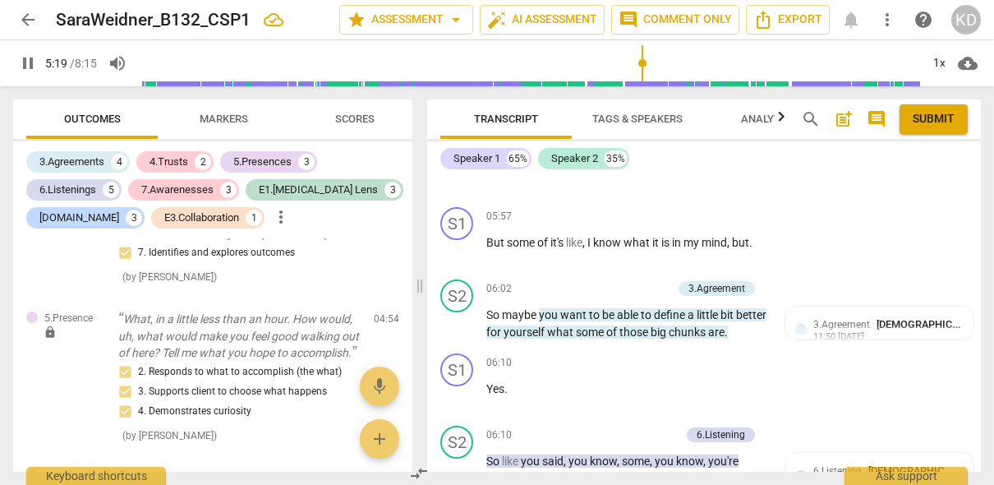
scroll to position [5669, 0]
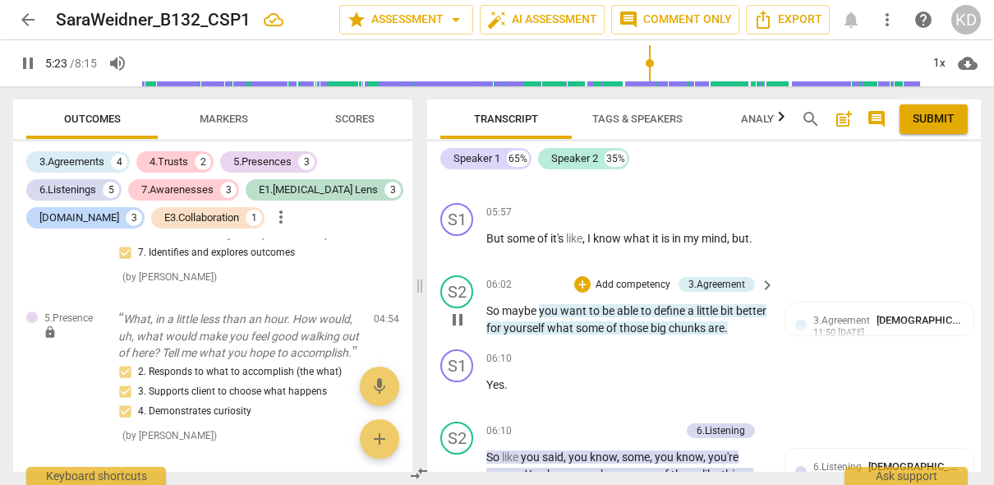
click at [642, 285] on p "Add competency" at bounding box center [633, 285] width 78 height 15
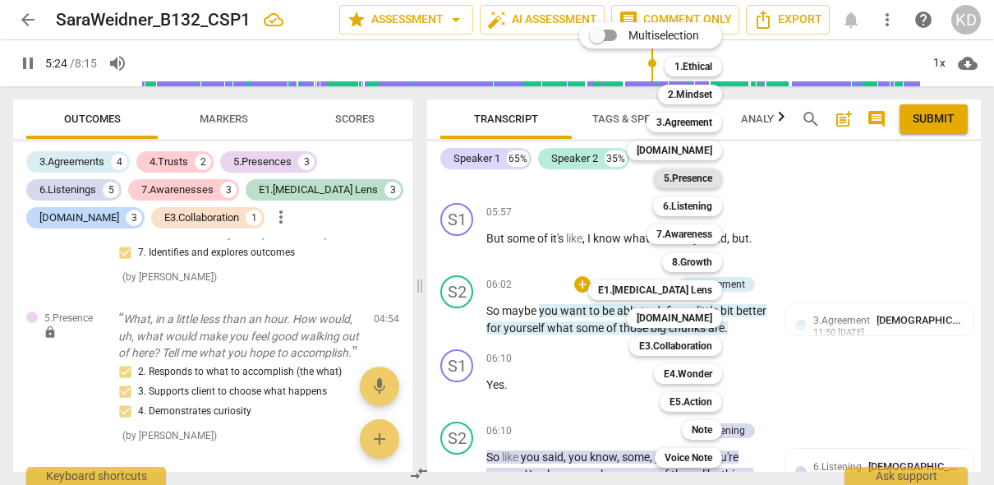
click at [699, 180] on b "5.Presence" at bounding box center [688, 178] width 48 height 20
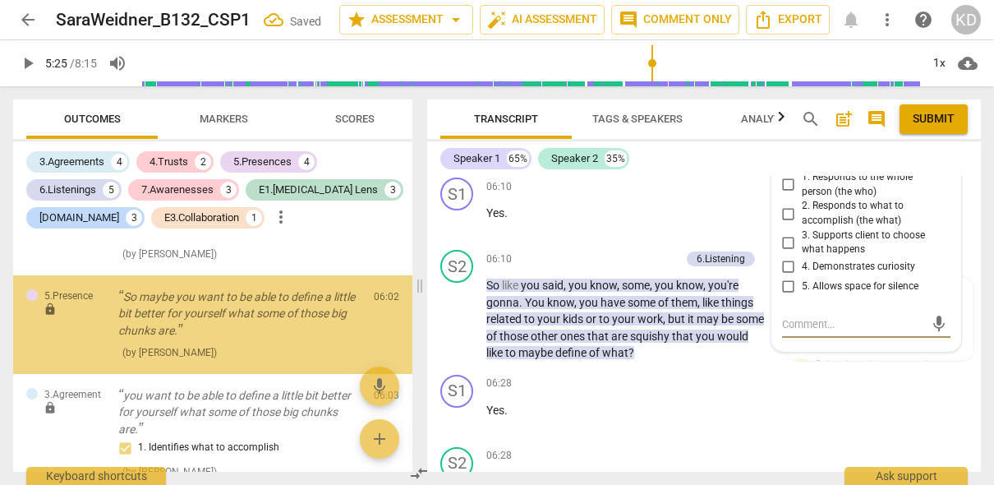
scroll to position [2273, 0]
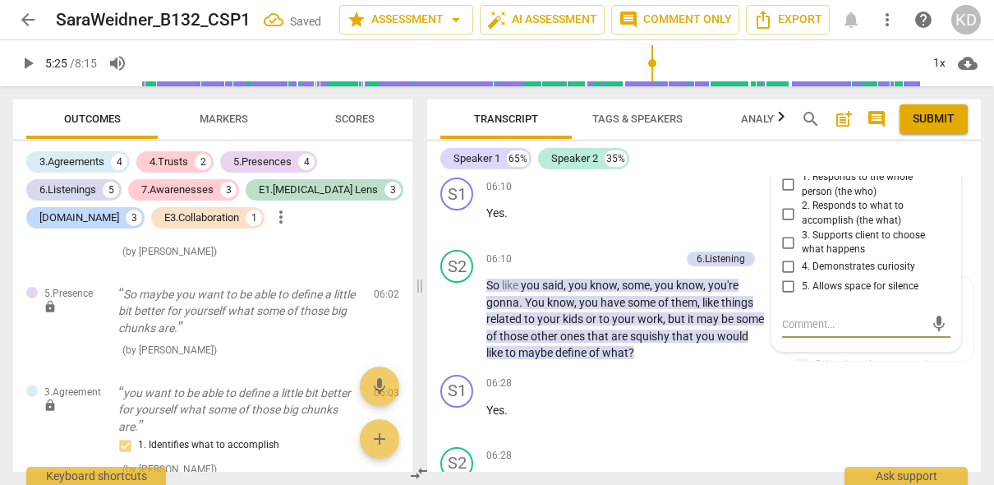
click at [788, 269] on input "4. Demonstrates curiosity" at bounding box center [789, 267] width 26 height 20
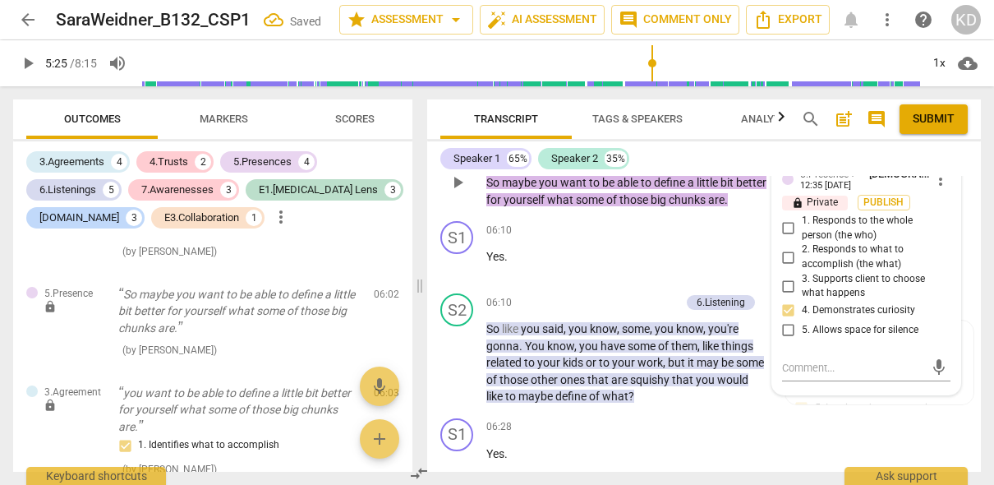
scroll to position [5815, 0]
click at [787, 255] on input "2. Responds to what to accomplish (the what)" at bounding box center [789, 258] width 26 height 20
click at [433, 297] on div "S2 play_arrow pause 06:10 + Add competency 6.Listening keyboard_arrow_right So …" at bounding box center [704, 350] width 554 height 125
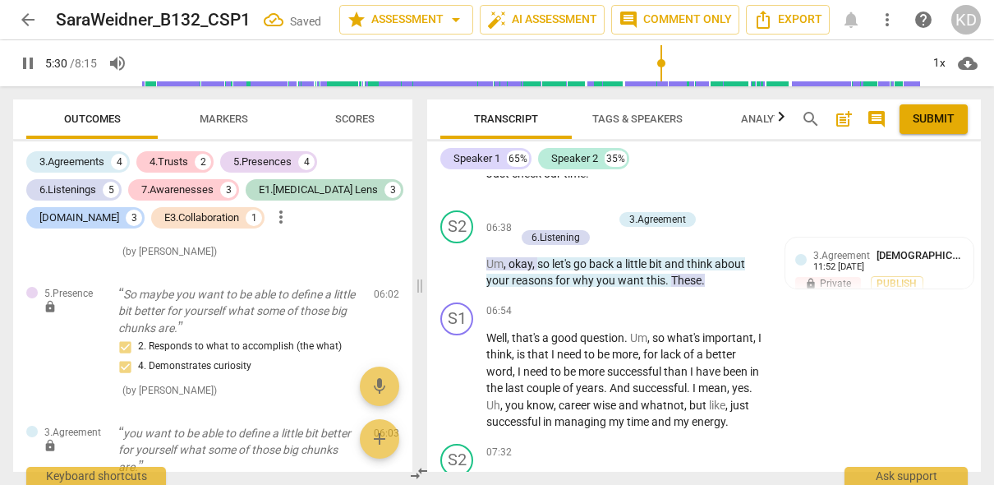
scroll to position [6538, 0]
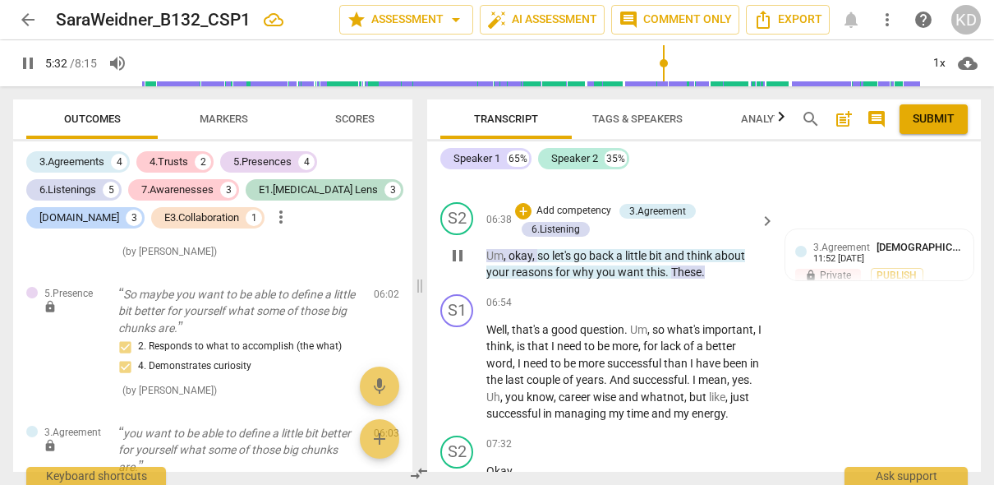
click at [581, 211] on p "Add competency" at bounding box center [574, 211] width 78 height 15
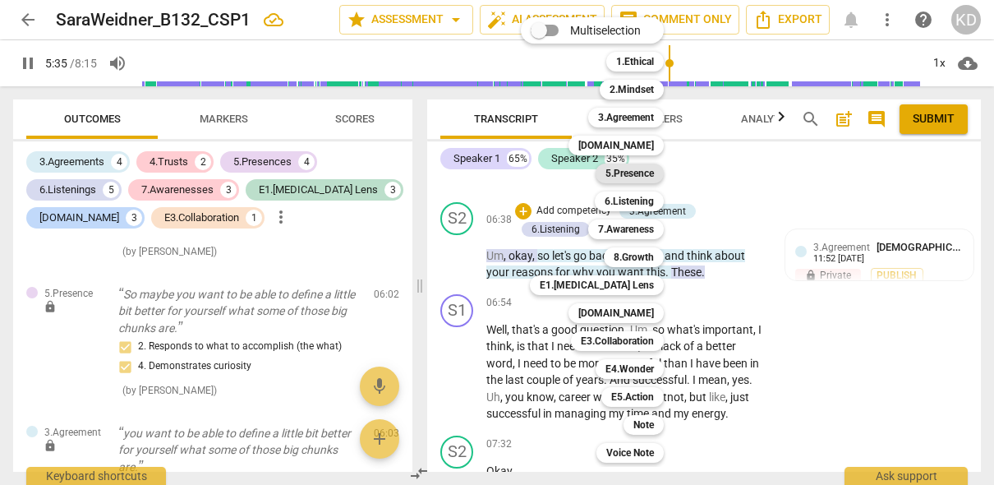
click at [640, 174] on b "5.Presence" at bounding box center [629, 173] width 48 height 20
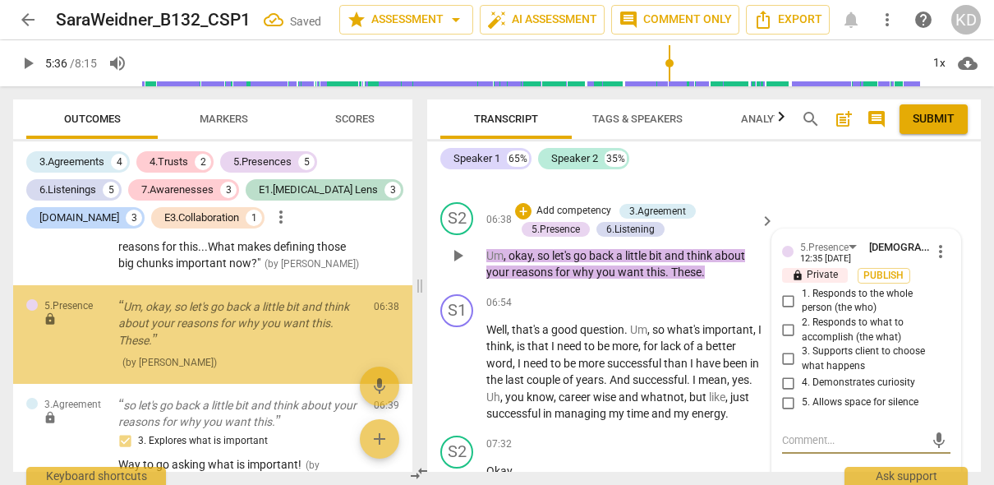
scroll to position [2910, 0]
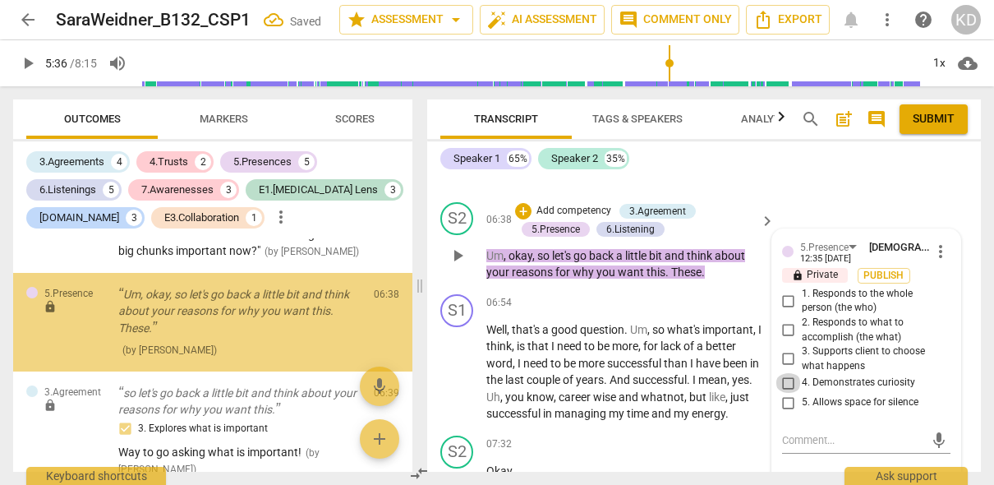
click at [787, 384] on input "4. Demonstrates curiosity" at bounding box center [789, 383] width 26 height 20
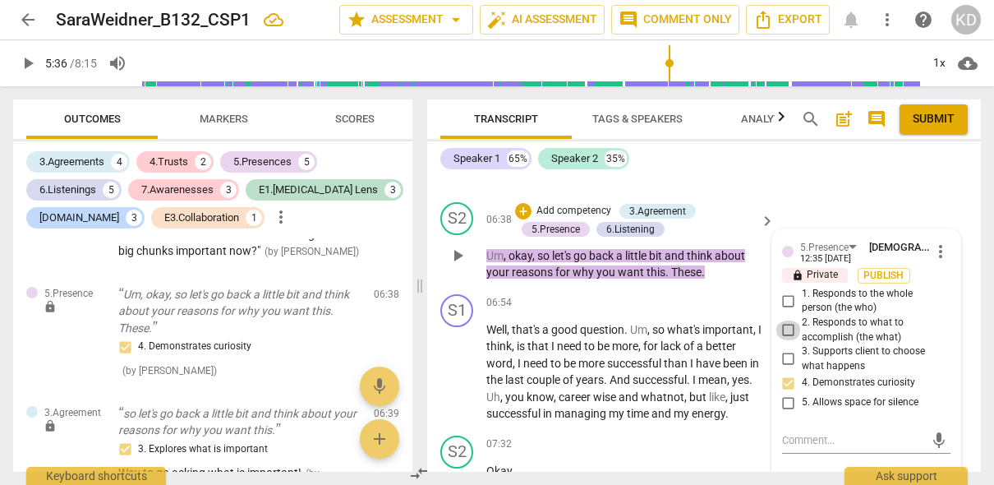
click at [789, 329] on input "2. Responds to what to accomplish (the what)" at bounding box center [789, 330] width 26 height 20
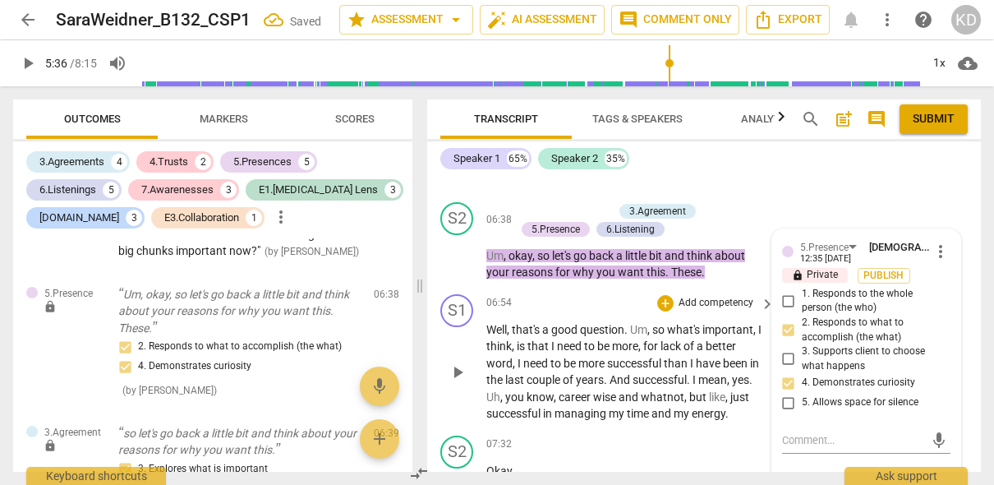
click at [435, 352] on div "S1 play_arrow pause 06:54 + Add competency keyboard_arrow_right Well , that's a…" at bounding box center [704, 358] width 554 height 141
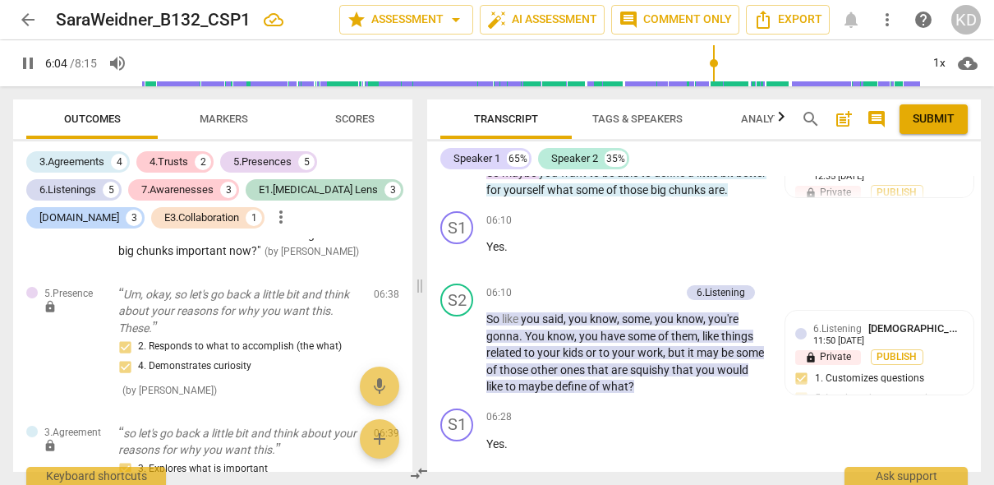
scroll to position [5826, 0]
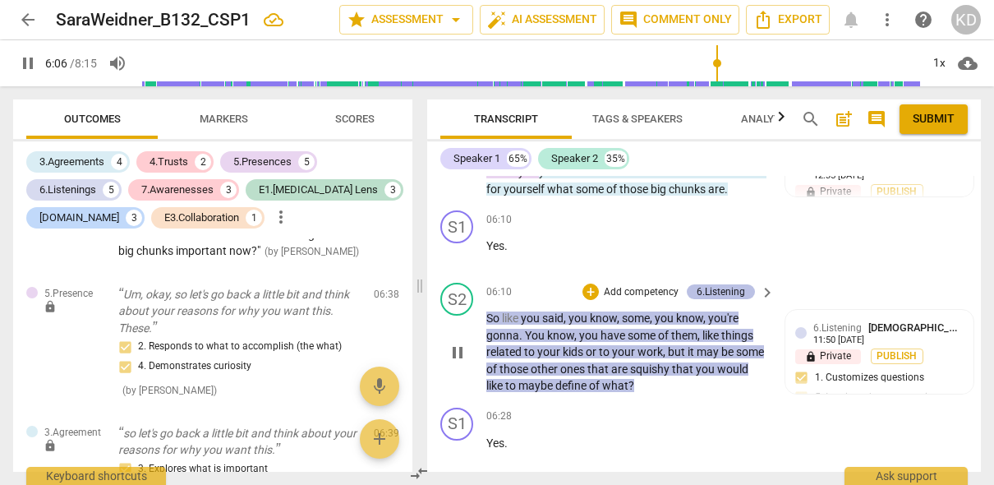
click at [722, 288] on div "6.Listening" at bounding box center [721, 291] width 48 height 15
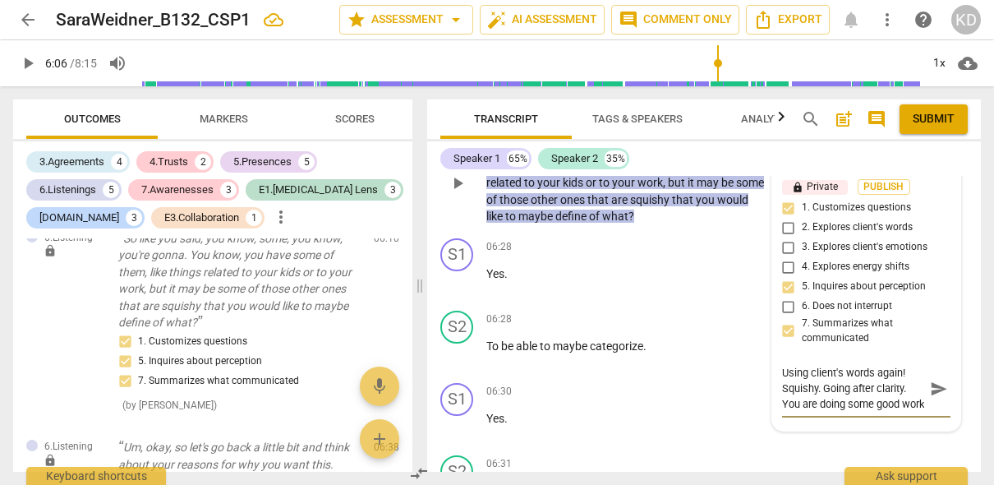
scroll to position [14, 0]
click at [428, 208] on div "S2 play_arrow pause 06:10 + Add competency 6.Listening keyboard_arrow_right So …" at bounding box center [704, 169] width 554 height 125
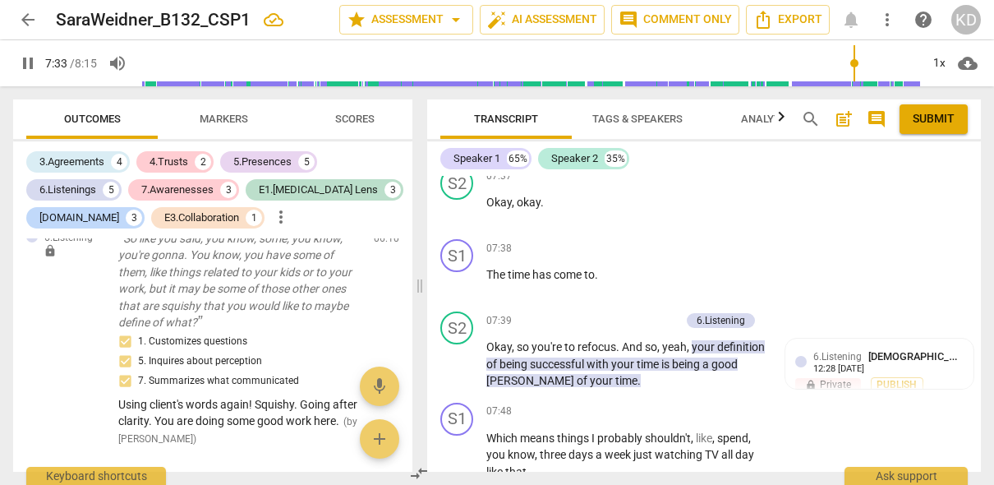
scroll to position [6991, 0]
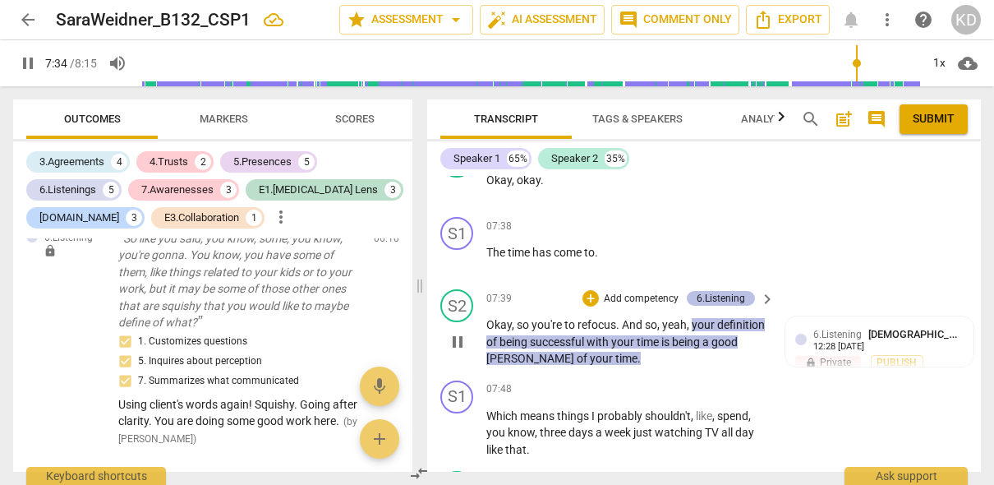
click at [719, 291] on div "6.Listening" at bounding box center [721, 298] width 48 height 15
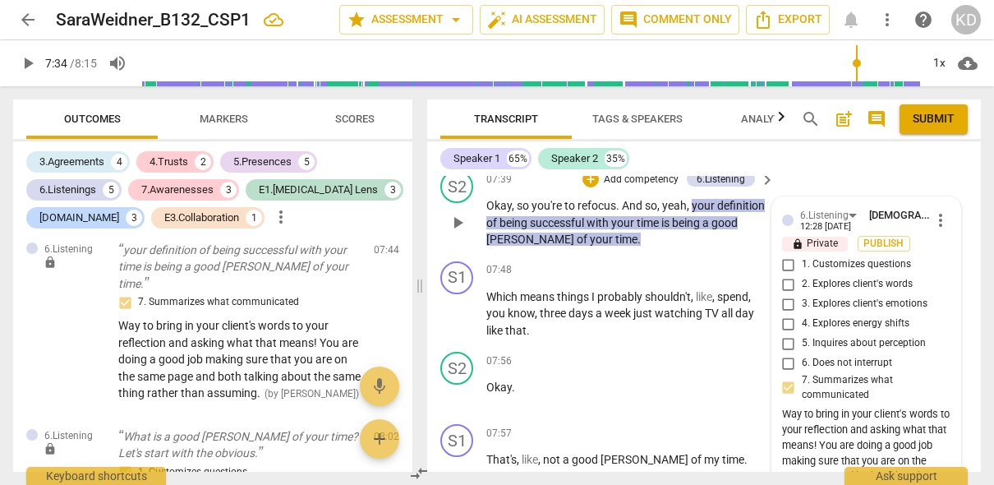
scroll to position [7101, 0]
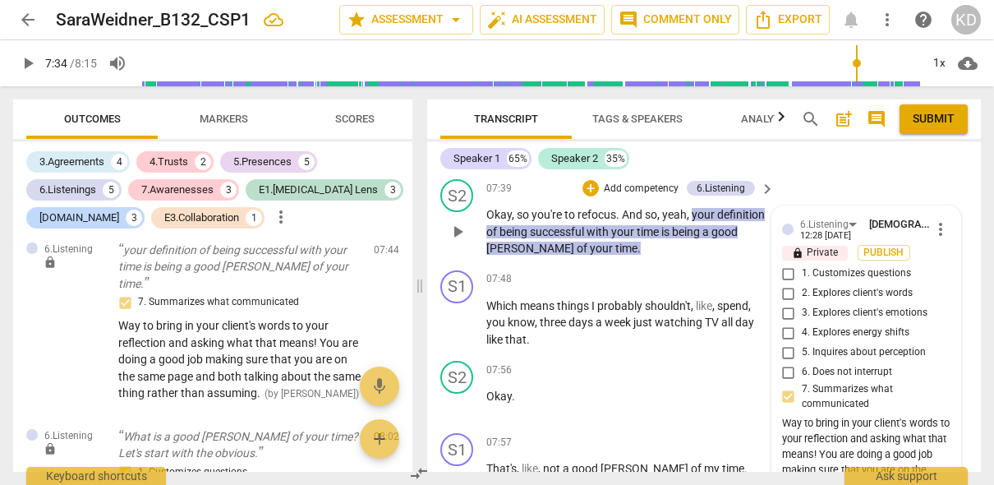
click at [798, 440] on div "Way to bring in your client's words to your reflection and asking what that mea…" at bounding box center [866, 470] width 168 height 108
click at [932, 219] on span "more_vert" at bounding box center [941, 229] width 20 height 20
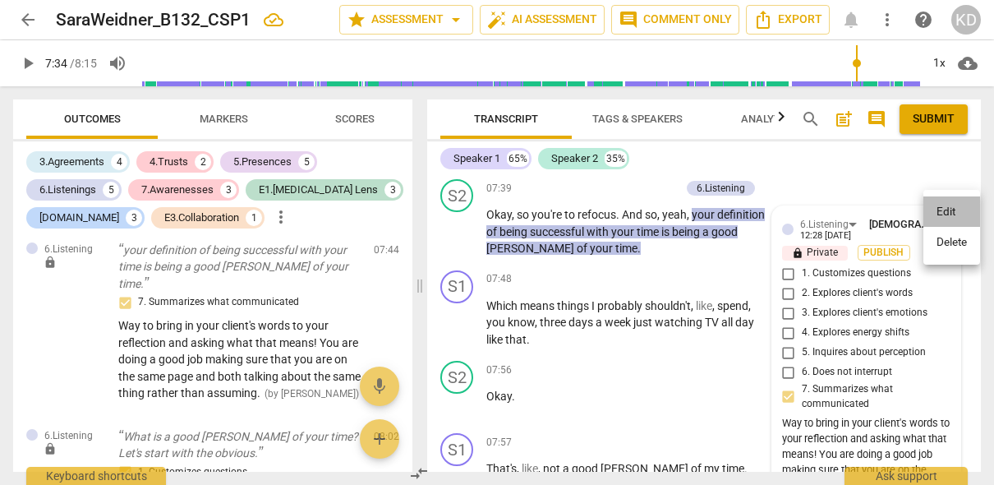
click at [944, 218] on li "Edit" at bounding box center [951, 211] width 57 height 31
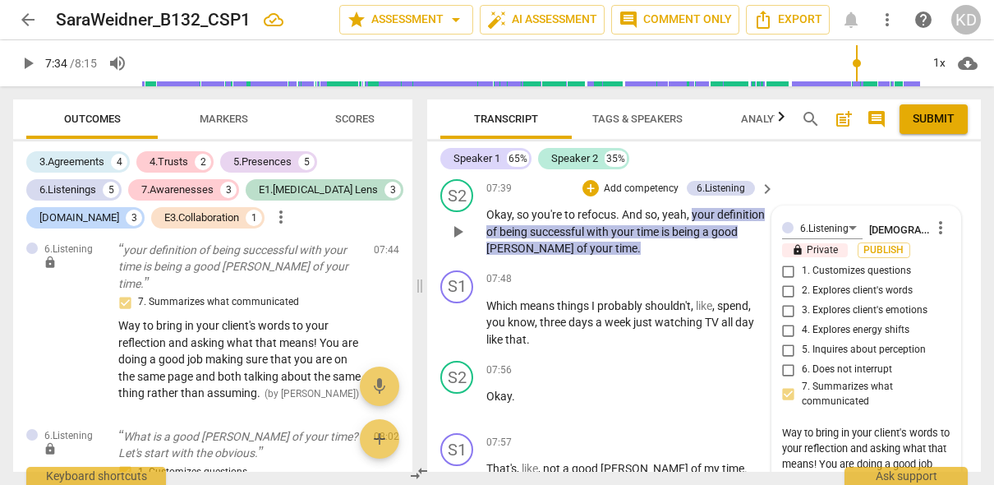
click at [799, 447] on textarea "Way to bring in your client's words to your reflection and asking what that mea…" at bounding box center [866, 479] width 168 height 109
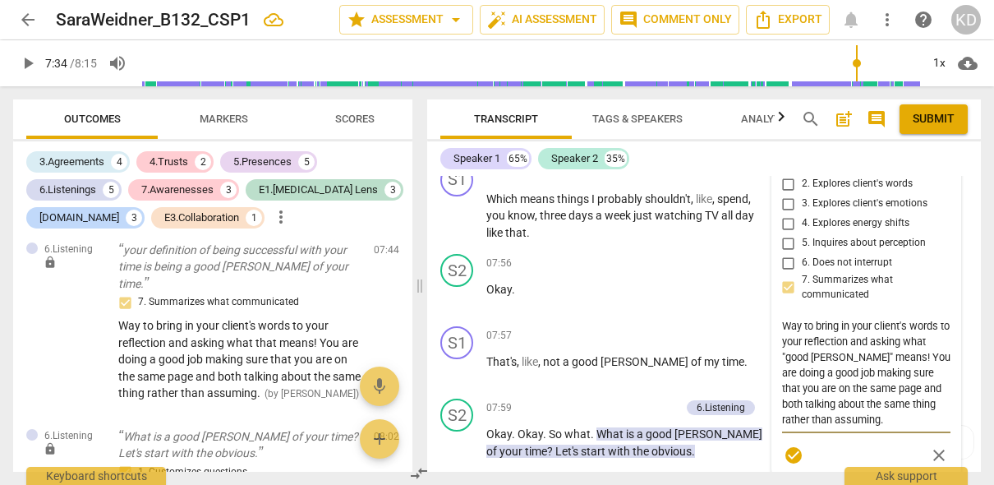
scroll to position [7204, 0]
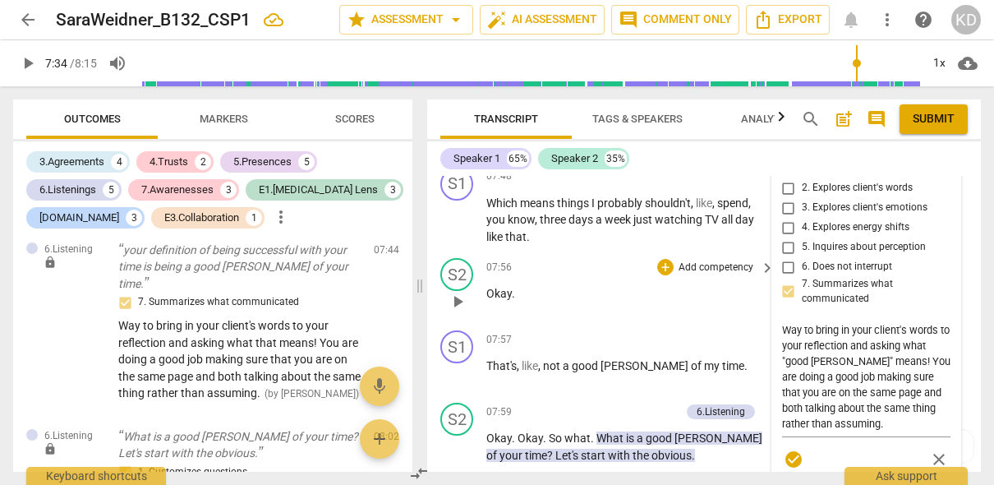
click at [435, 298] on div "S2 play_arrow pause 07:56 + Add competency keyboard_arrow_right Okay ." at bounding box center [704, 287] width 554 height 72
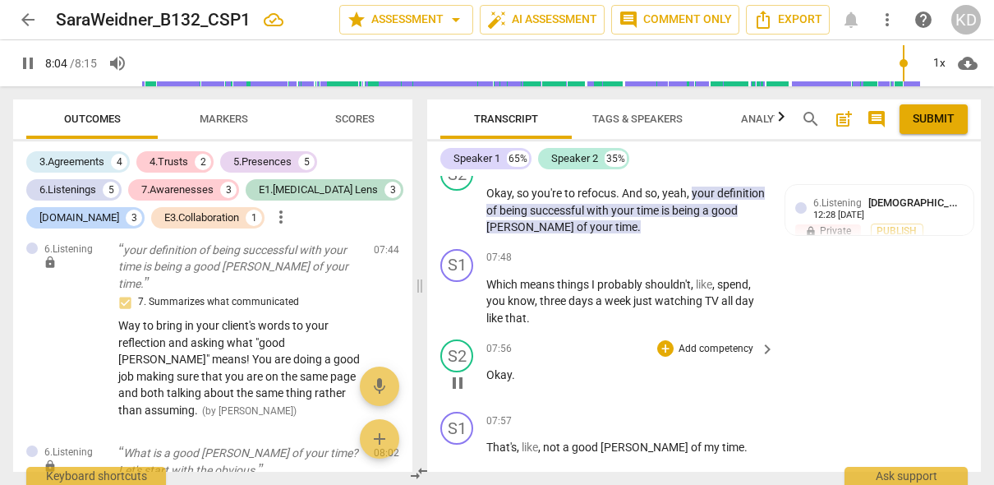
scroll to position [7115, 0]
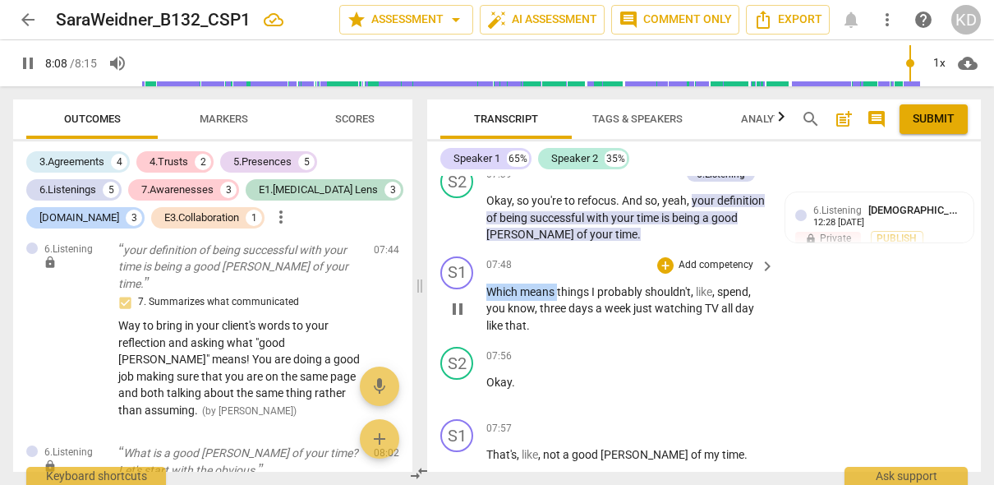
drag, startPoint x: 557, startPoint y: 275, endPoint x: 490, endPoint y: 275, distance: 66.5
click at [490, 283] on p "Which means things I probably shouldn't , like , spend , you know , three days …" at bounding box center [626, 308] width 280 height 51
click at [726, 258] on p "Add competency" at bounding box center [716, 265] width 78 height 15
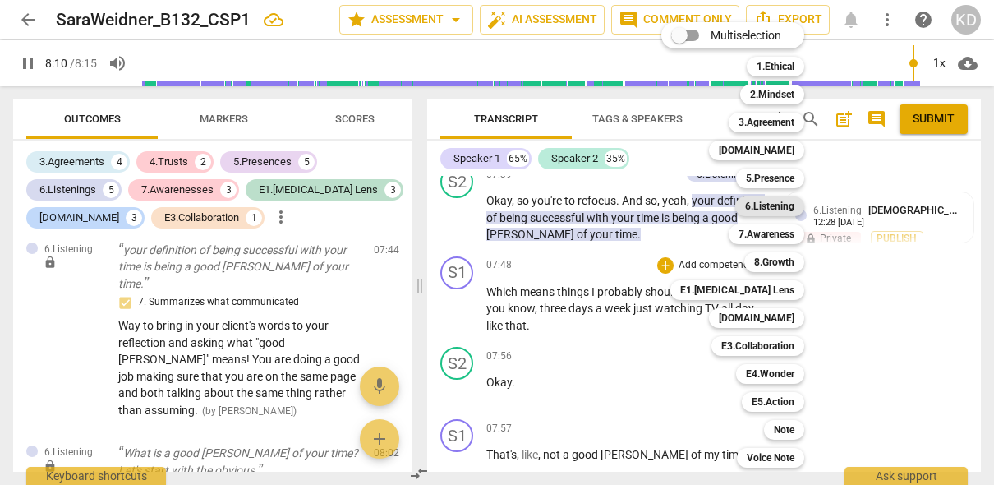
click at [770, 204] on b "6.Listening" at bounding box center [769, 206] width 49 height 20
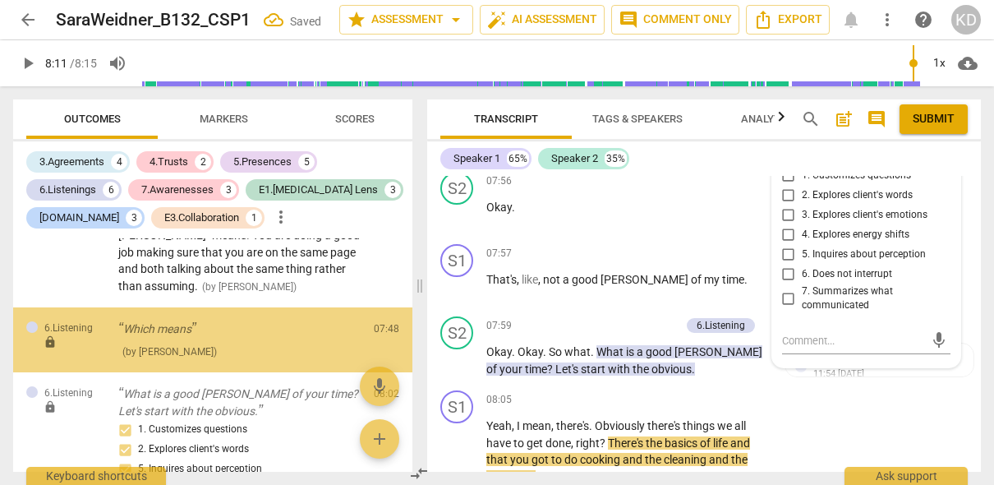
scroll to position [3372, 0]
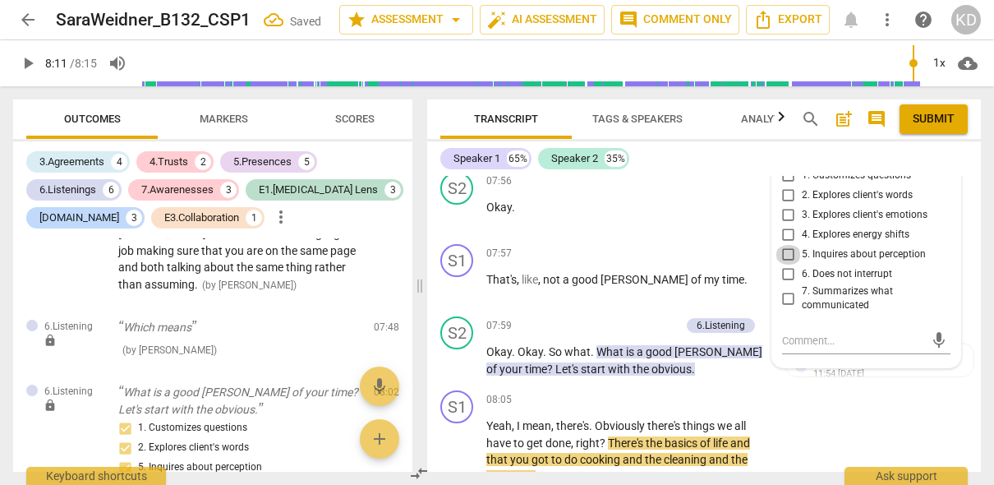
click at [785, 245] on input "5. Inquires about perception" at bounding box center [789, 255] width 26 height 20
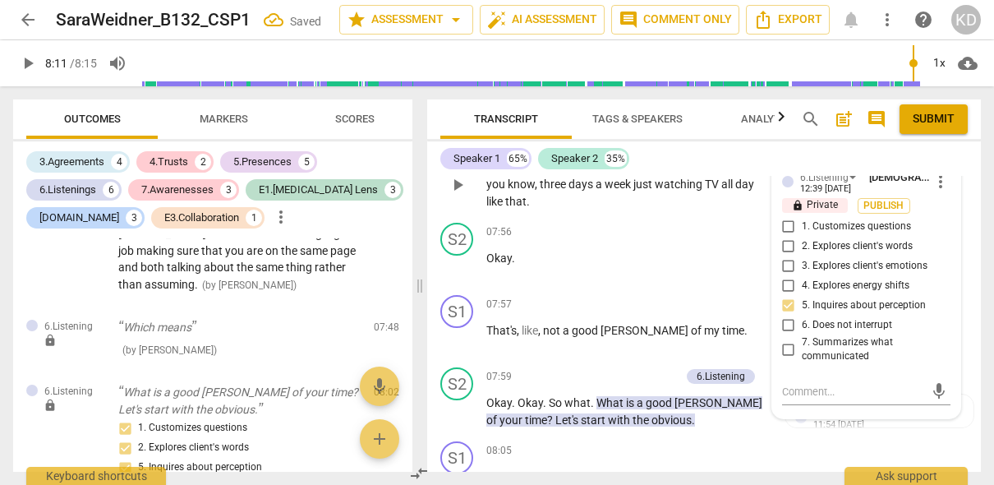
scroll to position [7233, 0]
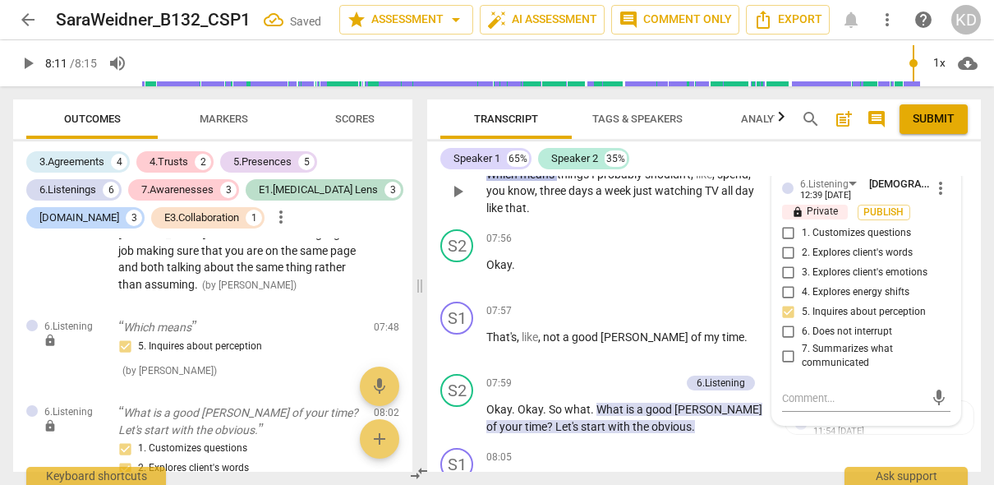
click at [785, 223] on input "1. Customizes questions" at bounding box center [789, 233] width 26 height 20
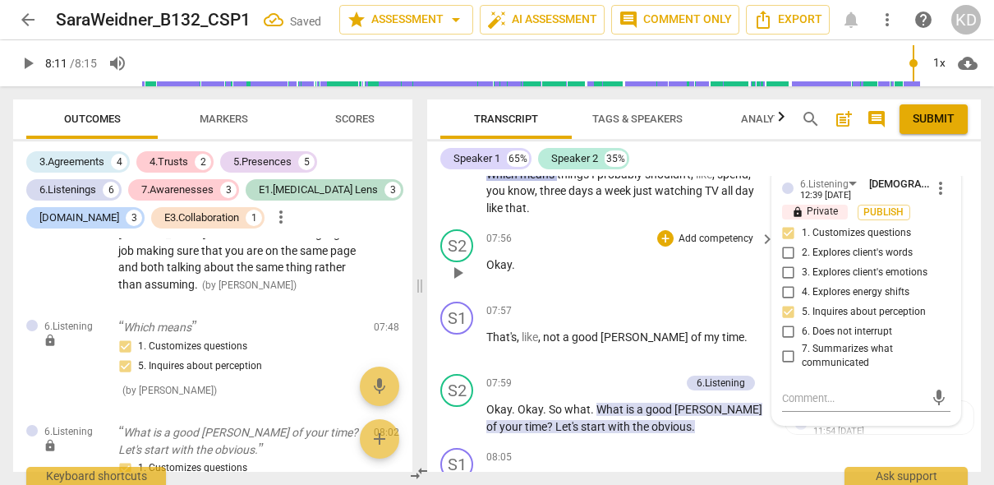
click at [432, 269] on div "S2 play_arrow pause 07:56 + Add competency keyboard_arrow_right Okay ." at bounding box center [704, 259] width 554 height 72
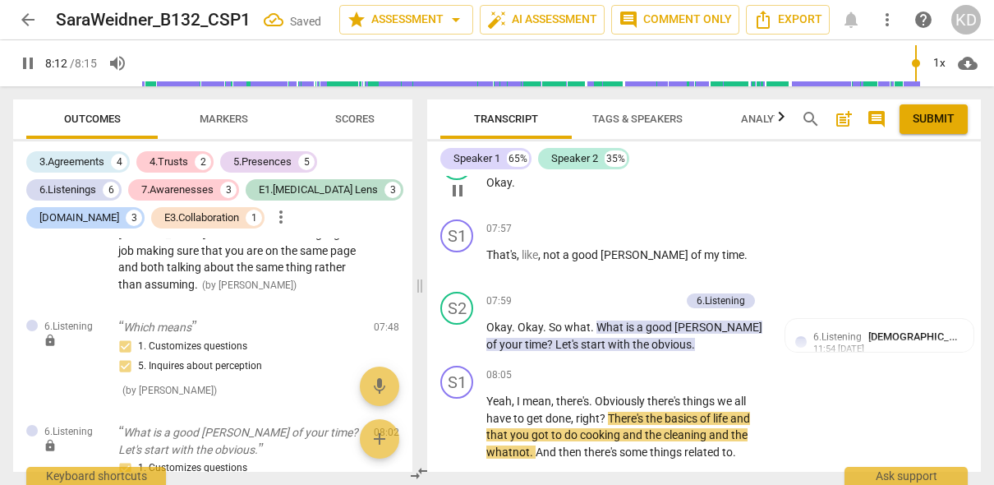
scroll to position [7316, 0]
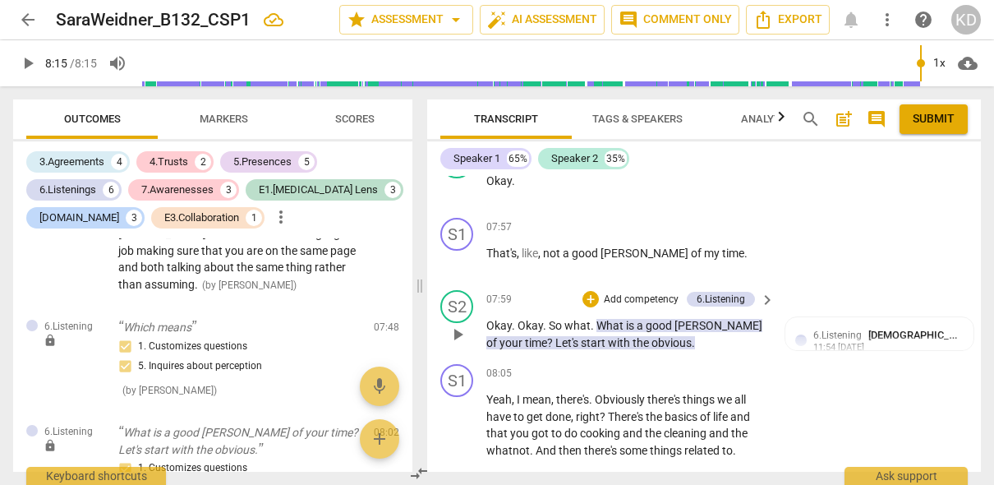
click at [633, 292] on p "Add competency" at bounding box center [641, 299] width 78 height 15
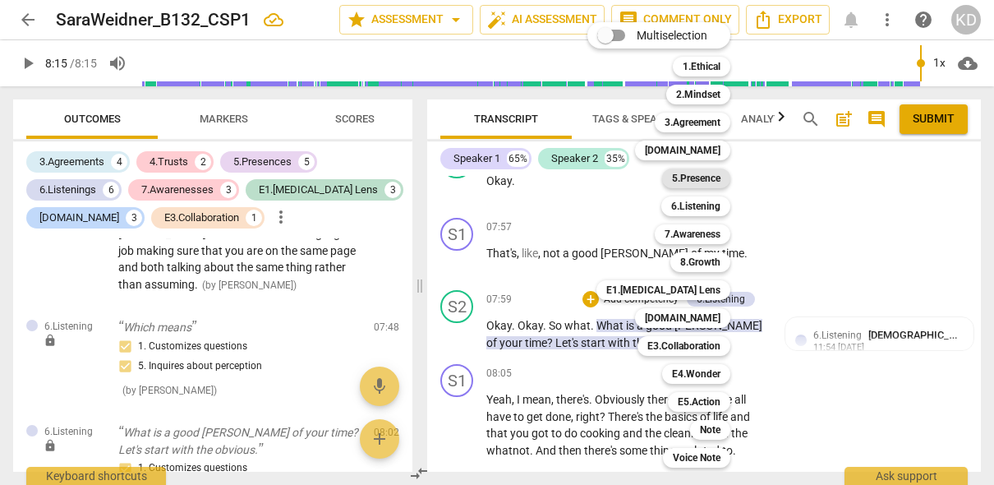
click at [700, 179] on b "5.Presence" at bounding box center [696, 178] width 48 height 20
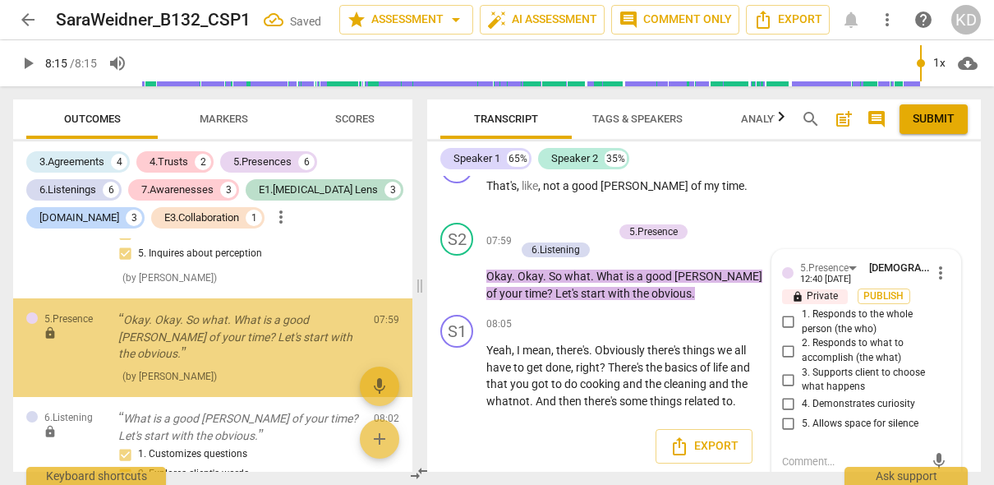
scroll to position [3485, 0]
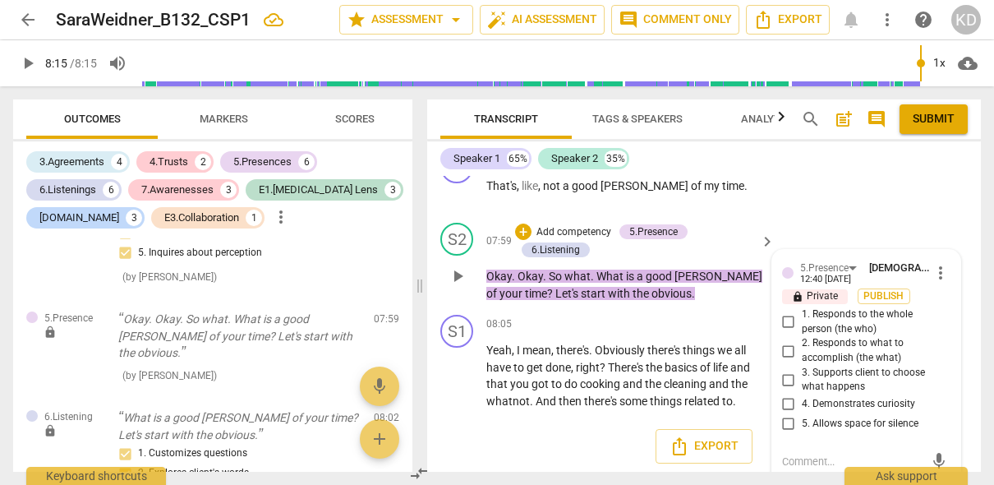
click at [785, 341] on input "2. Responds to what to accomplish (the what)" at bounding box center [789, 351] width 26 height 20
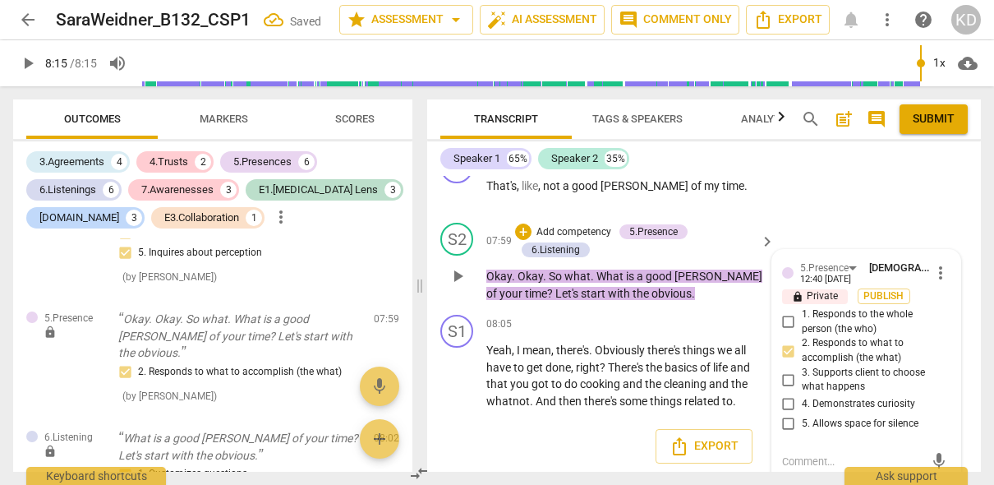
click at [821, 453] on textarea at bounding box center [853, 461] width 142 height 16
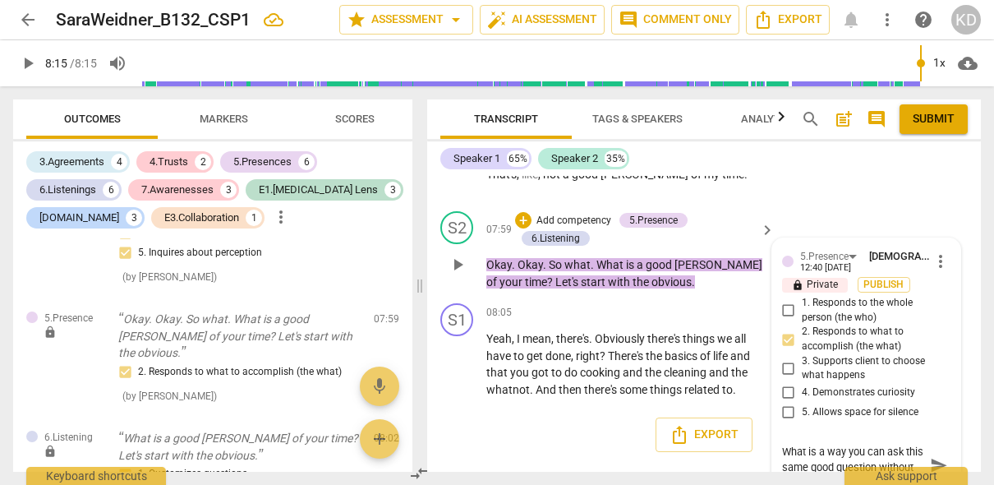
scroll to position [0, 0]
click at [782, 442] on textarea ""Let's" can sound directive. What is a way you can ask this same good question …" at bounding box center [853, 465] width 142 height 47
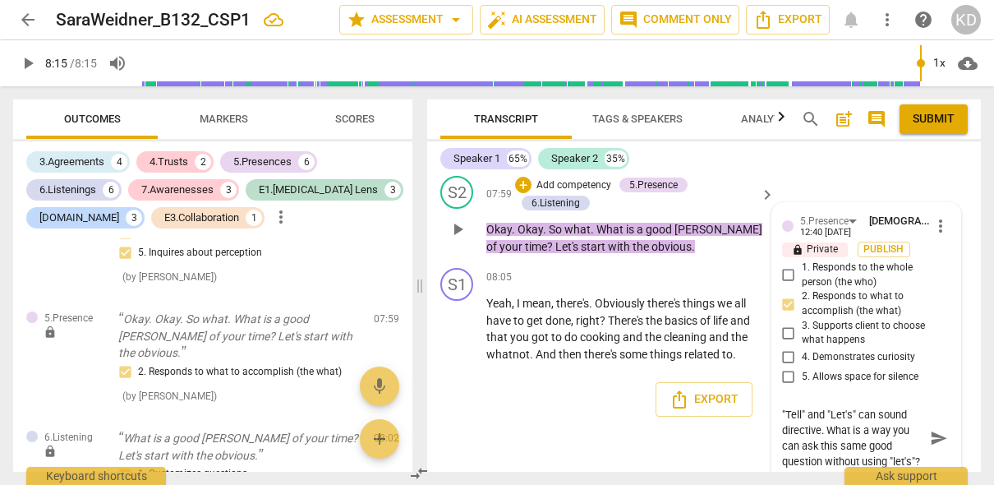
click at [821, 445] on textarea ""Tell" and "Let's" can sound directive. What is a way you can ask this same goo…" at bounding box center [853, 438] width 142 height 62
click at [433, 237] on div "S2 play_arrow pause 07:59 + Add competency 5.Presence 6.Listening keyboard_arro…" at bounding box center [704, 215] width 554 height 92
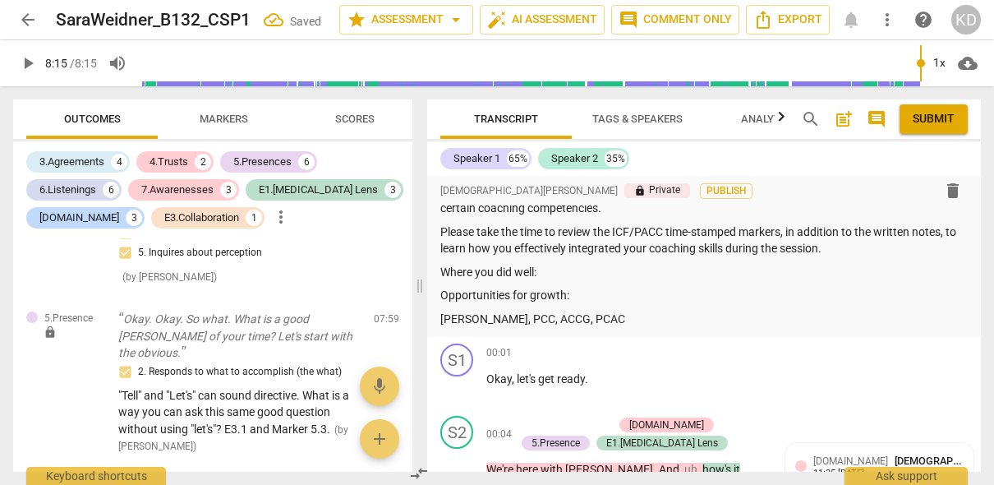
scroll to position [59, 0]
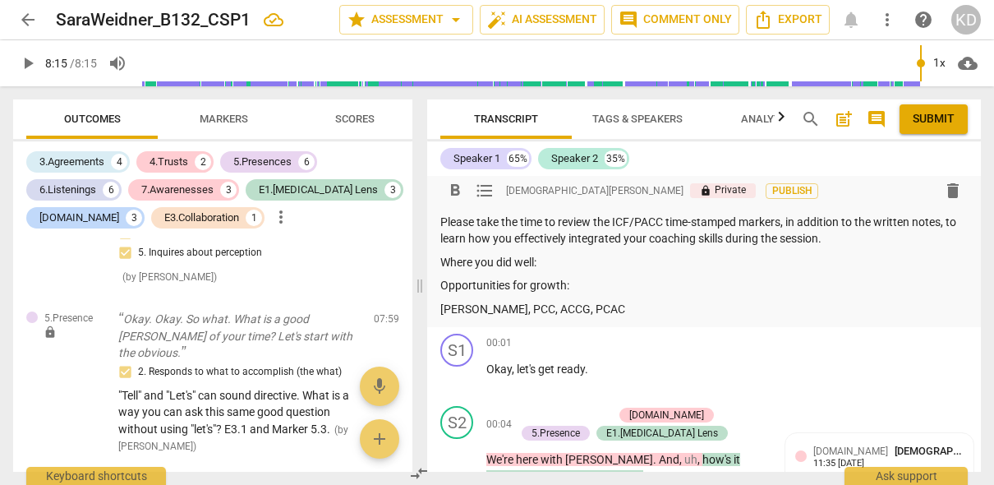
click at [585, 283] on p "Opportunities for growth:" at bounding box center [703, 285] width 527 height 17
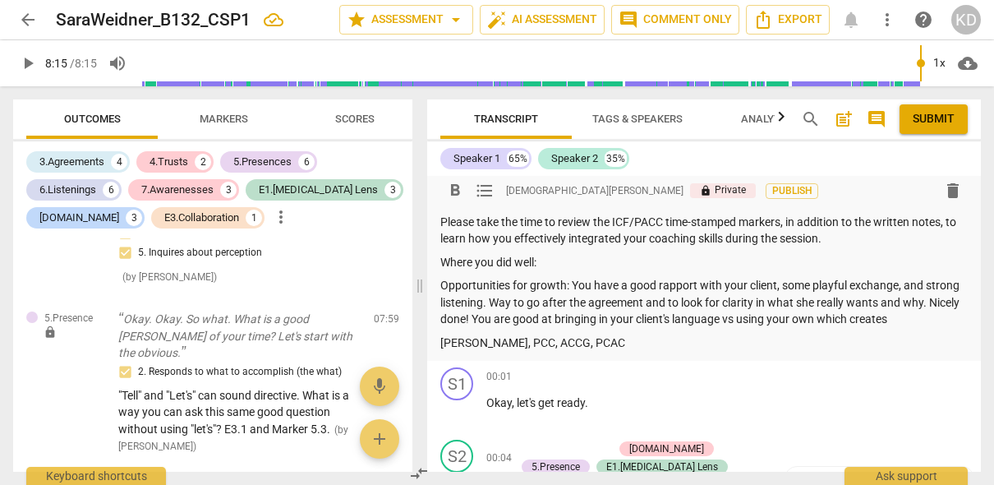
click at [585, 283] on p "Opportunities for growth: You have a good rapport with your client, some playfu…" at bounding box center [703, 302] width 527 height 51
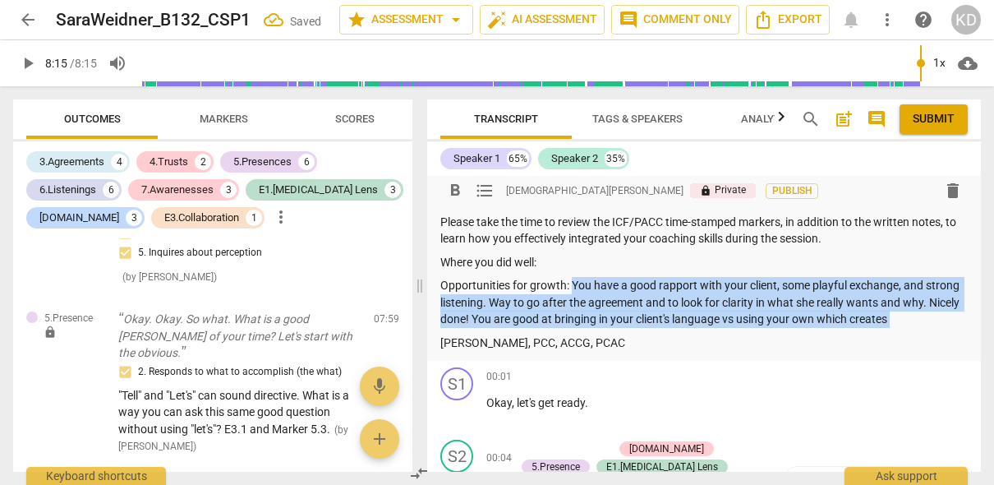
drag, startPoint x: 571, startPoint y: 283, endPoint x: 917, endPoint y: 329, distance: 348.8
click at [917, 329] on div "Summary: Hi [PERSON_NAME], here is the feedback for your Basic CSP #1. Congratu…" at bounding box center [703, 253] width 527 height 195
copy p "You have a good rapport with your client, some playful exchange, and strong lis…"
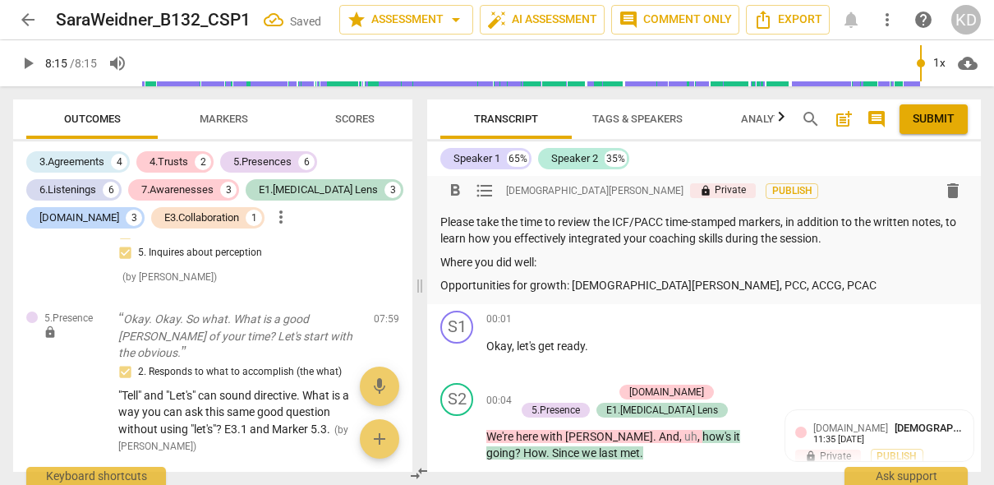
click at [547, 261] on p "Where you did well:" at bounding box center [703, 262] width 527 height 17
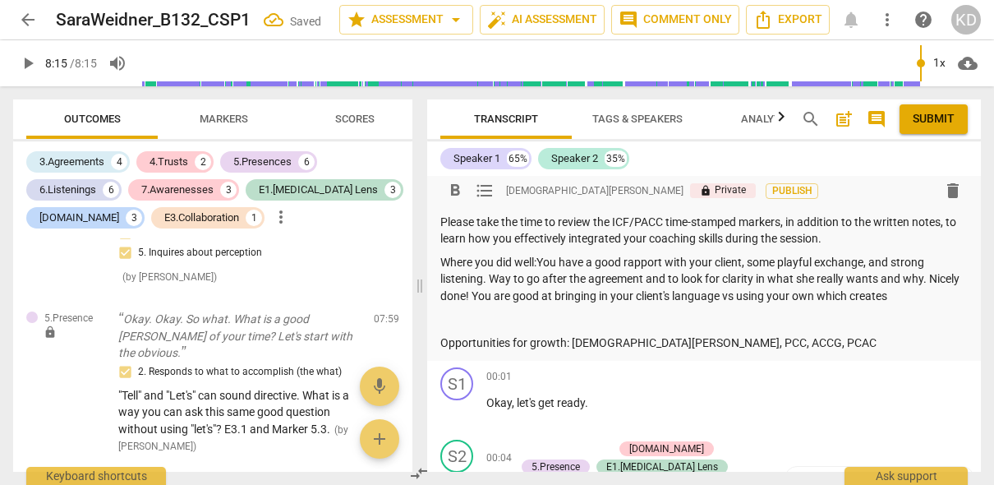
click at [570, 341] on p "Opportunities for growth: [DEMOGRAPHIC_DATA][PERSON_NAME], PCC, ACCG, PCAC" at bounding box center [703, 342] width 527 height 17
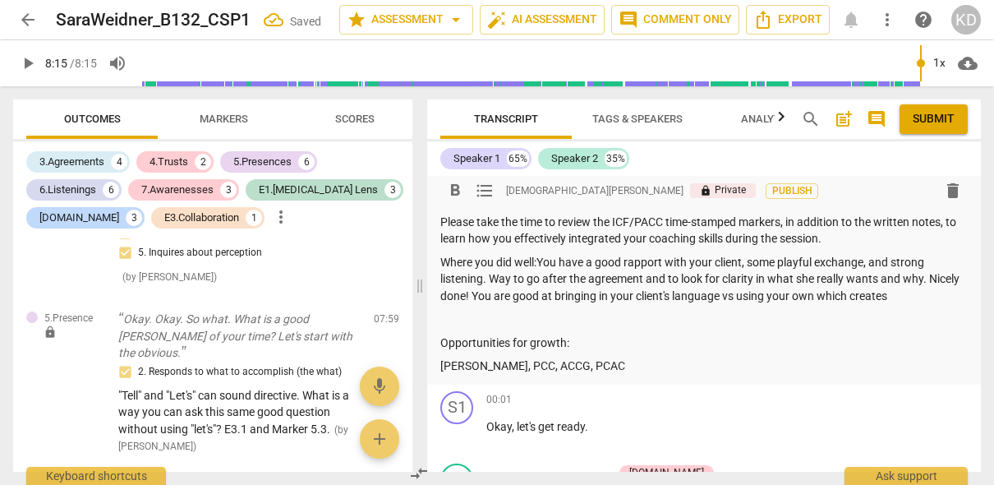
click at [440, 341] on p "Opportunities for growth:" at bounding box center [703, 342] width 527 height 17
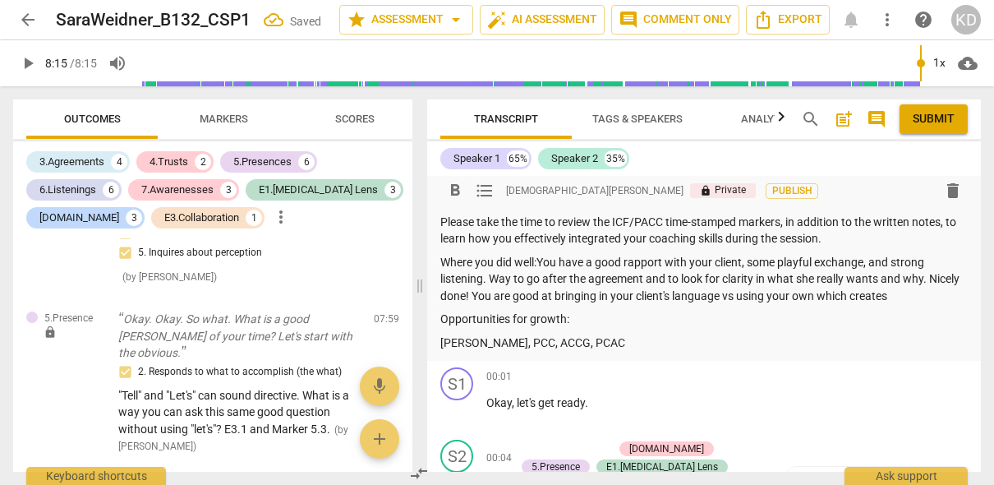
click at [540, 263] on p "Where you did well:You have a good rapport with your client, some playful excha…" at bounding box center [703, 279] width 527 height 51
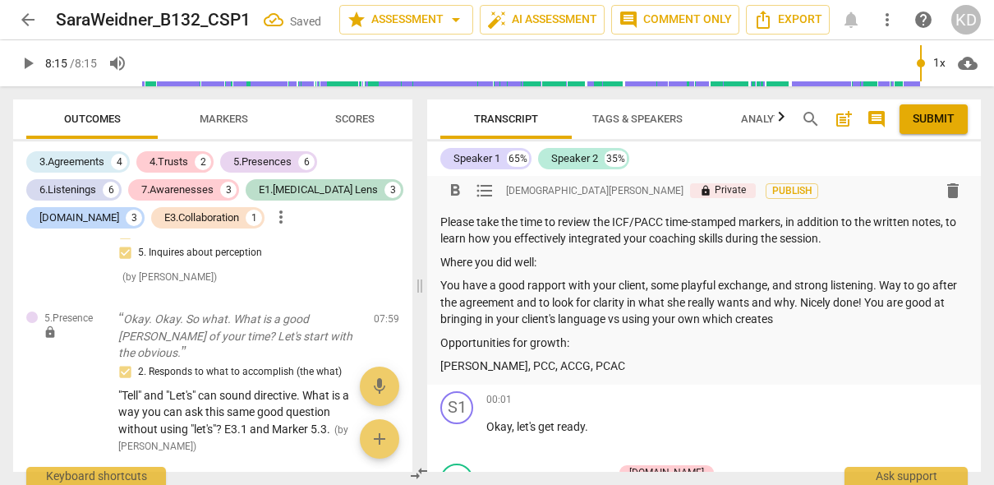
drag, startPoint x: 441, startPoint y: 284, endPoint x: 779, endPoint y: 319, distance: 339.4
click at [779, 319] on p "You have a good rapport with your client, some playful exchange, and strong lis…" at bounding box center [703, 302] width 527 height 51
copy p "You have a good rapport with your client, some playful exchange, and strong lis…"
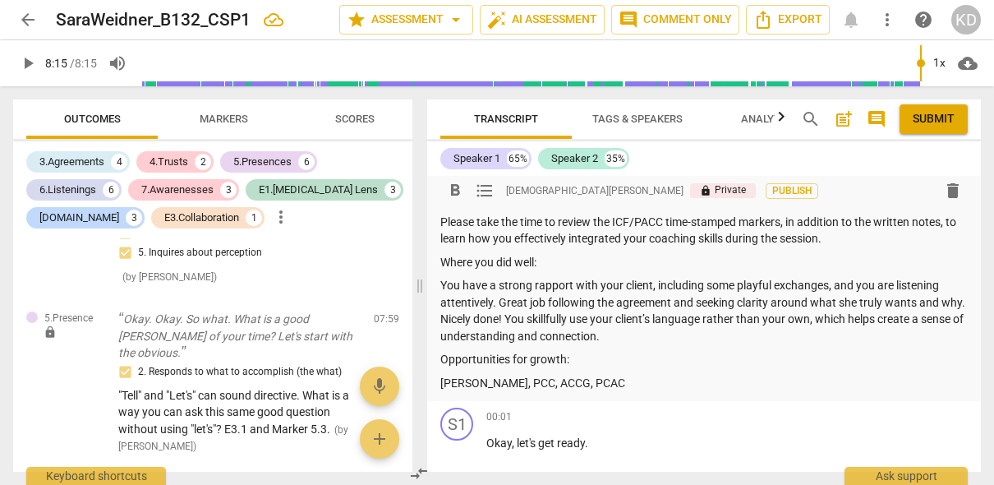
click at [578, 363] on p "Opportunities for growth:" at bounding box center [703, 359] width 527 height 17
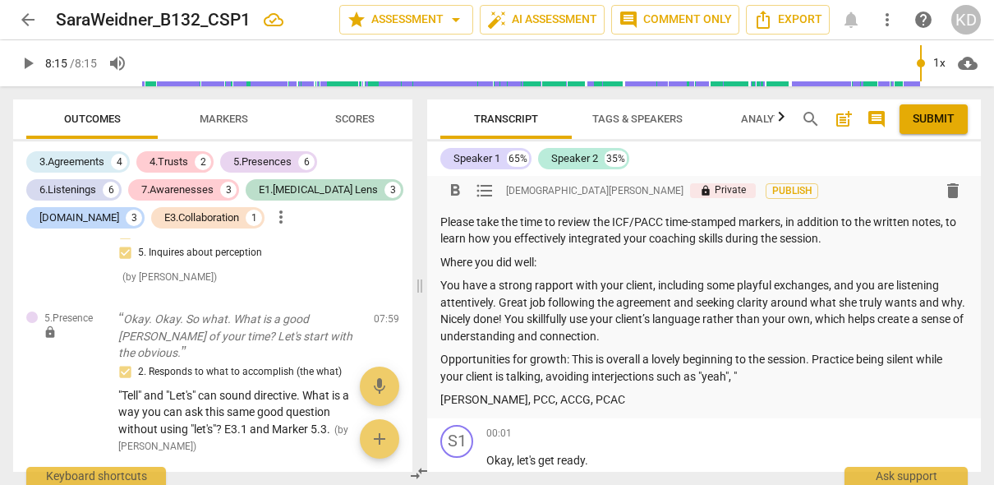
click at [816, 361] on p "Opportunities for growth: This is overall a lovely beginning to the session. Pr…" at bounding box center [703, 368] width 527 height 34
click at [571, 359] on p "Opportunities for growth: This is overall a lovely beginning to the session. Yo…" at bounding box center [703, 368] width 527 height 34
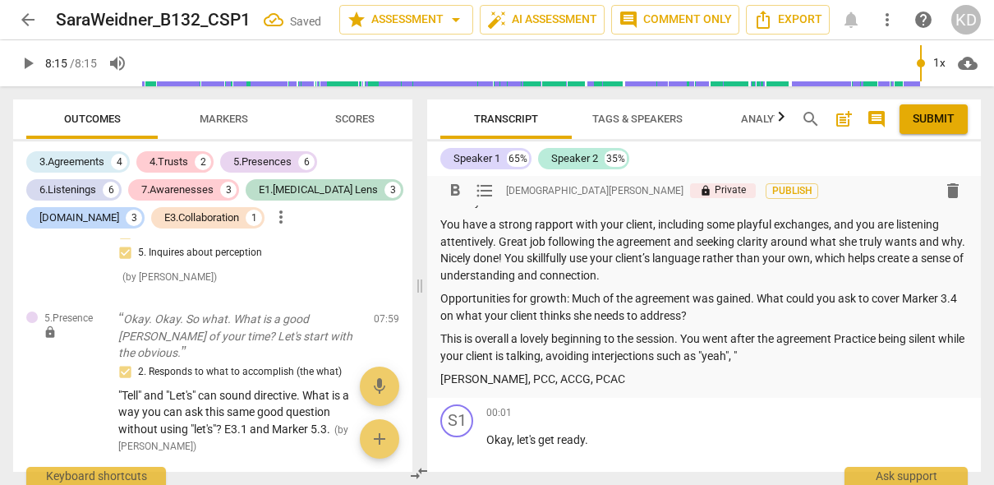
scroll to position [119, 0]
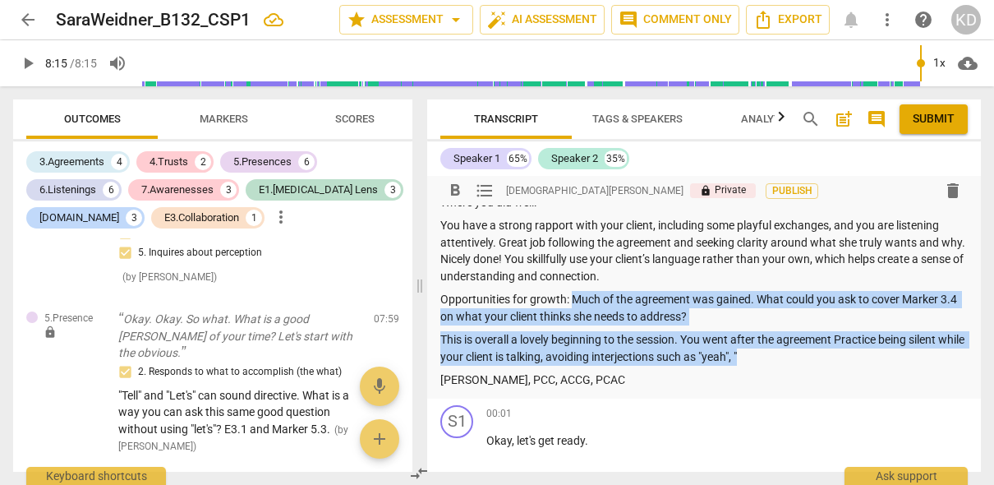
drag, startPoint x: 572, startPoint y: 301, endPoint x: 773, endPoint y: 364, distance: 211.0
click at [773, 364] on div "Summary: Hi [PERSON_NAME], here is the feedback for your Basic CSP #1. Congratu…" at bounding box center [703, 242] width 527 height 292
copy div "Much of the agreement was gained. What could you ask to cover Marker 3.4 on wha…"
